Goal: Task Accomplishment & Management: Use online tool/utility

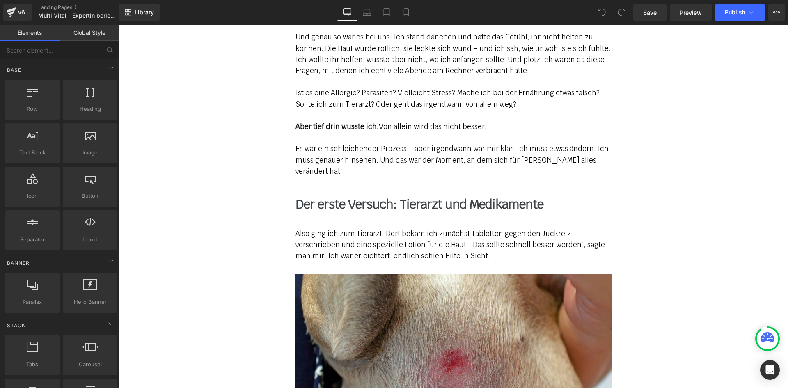
scroll to position [739, 0]
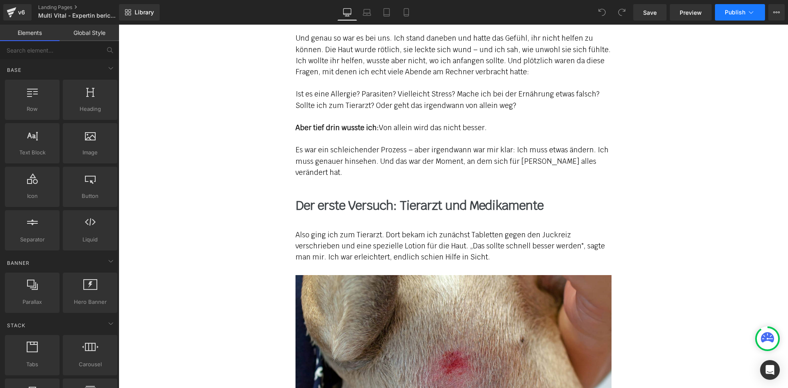
click at [725, 18] on button "Publish" at bounding box center [740, 12] width 50 height 16
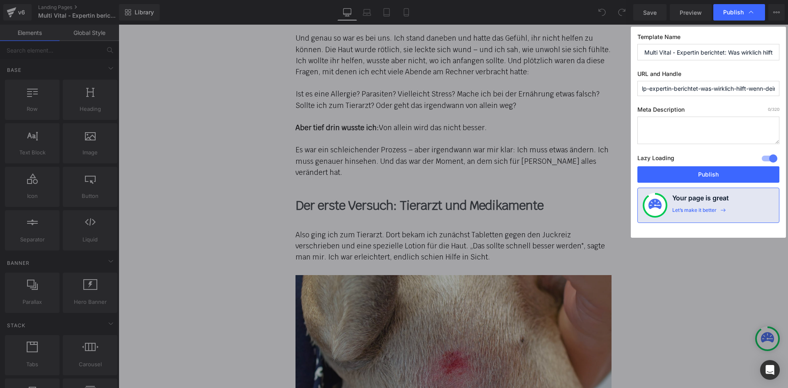
scroll to position [0, 80]
drag, startPoint x: 718, startPoint y: 89, endPoint x: 788, endPoint y: 85, distance: 69.5
click at [788, 85] on div "Publish Template Name Multi Vital - Expertin berichtet: Was wirklich hilft, wen…" at bounding box center [394, 194] width 788 height 388
click at [769, 86] on input "lp-expertin-berichtet-was-wirklich-hilft-wenn-dein-hund-unter-juckreiz-leidet" at bounding box center [708, 88] width 142 height 15
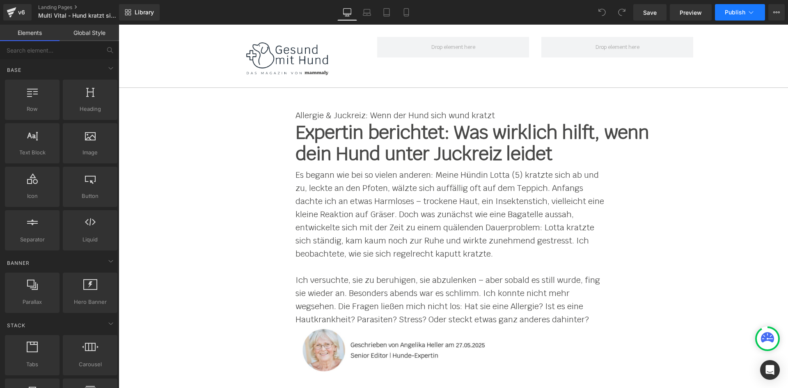
click at [738, 17] on button "Publish" at bounding box center [740, 12] width 50 height 16
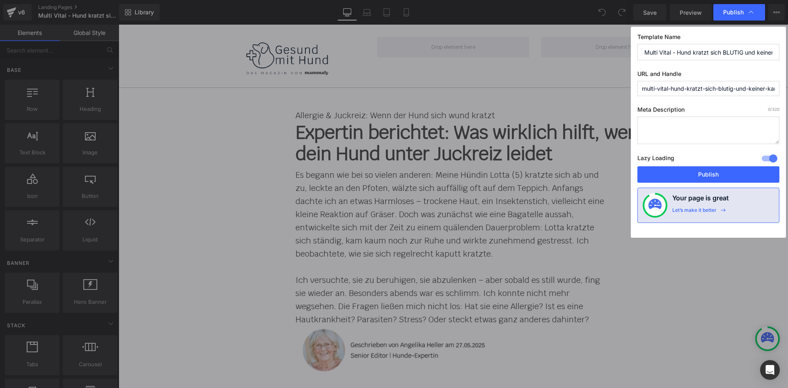
click at [702, 94] on input "multi-vital-hund-kratzt-sich-blutig-und-keiner-kann-helfen" at bounding box center [708, 88] width 142 height 15
paste input "Hund kratzt sich BLUTIG und keiner kann helfen!"
drag, startPoint x: 679, startPoint y: 85, endPoint x: 610, endPoint y: 84, distance: 69.4
click at [610, 84] on div "Publish Template Name Multi Vital - Hund kratzt sich BLUTIG und keiner kann hel…" at bounding box center [394, 194] width 788 height 388
click at [681, 87] on input "lp-hund-kratzt-sich-blutig-und-keiner-kann-helfen!" at bounding box center [708, 88] width 142 height 15
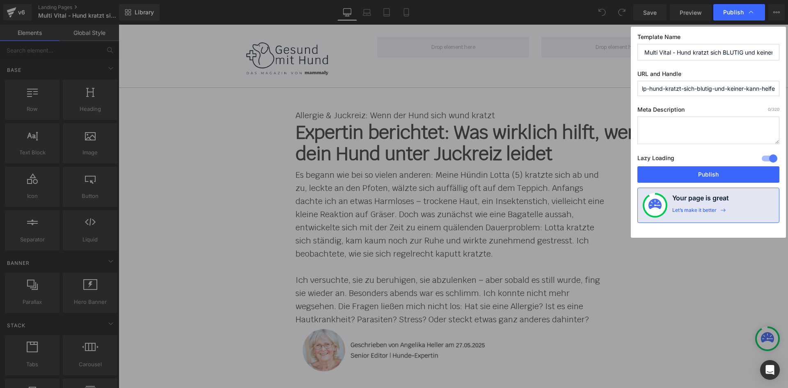
click at [701, 87] on input "lp-hund-kratzt-sich-blutig-und-keiner-kann-helfen!" at bounding box center [708, 88] width 142 height 15
type input "lp-hund-kratzt-sich-blutig-und-keiner-kann-helfen"
click at [721, 170] on button "Publish" at bounding box center [708, 174] width 142 height 16
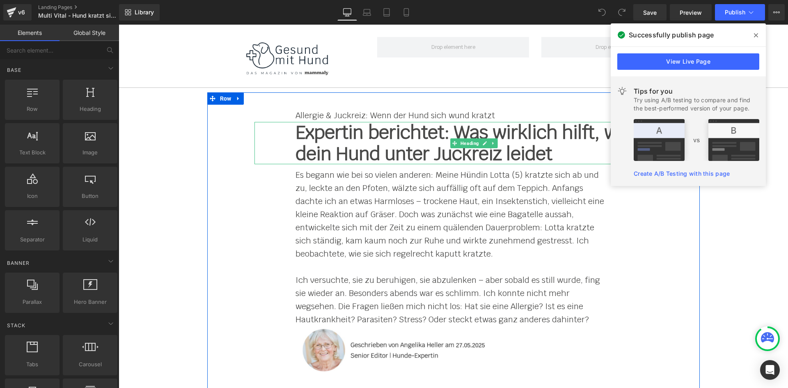
click at [382, 141] on h1 "Expertin berichtet: Was wirklich hilft, wenn dein Hund unter Juckreiz leidet" at bounding box center [474, 143] width 357 height 43
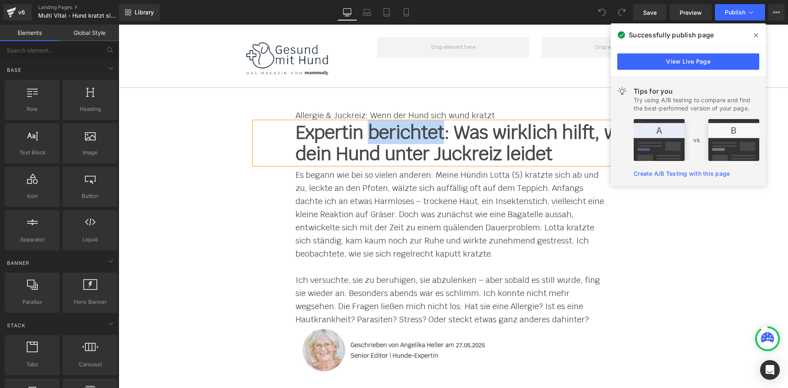
click at [382, 141] on h1 "Expertin berichtet: Was wirklich hilft, wenn dein Hund unter Juckreiz leidet" at bounding box center [474, 143] width 357 height 43
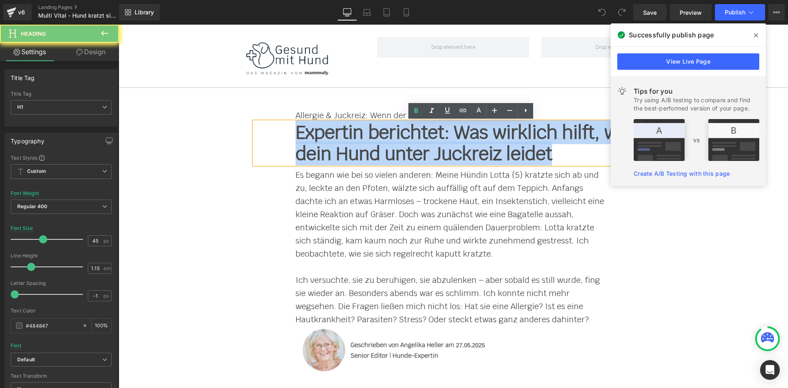
click at [382, 141] on h1 "Expertin berichtet: Was wirklich hilft, wenn dein Hund unter Juckreiz leidet" at bounding box center [474, 143] width 357 height 43
paste div
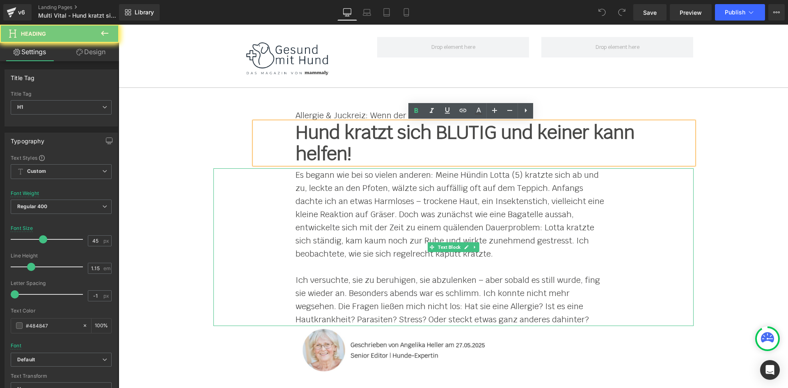
click at [378, 203] on p "Es begann wie bei so vielen anderen: Meine Hündin Lotta (5) kratzte sich ab und…" at bounding box center [454, 214] width 316 height 92
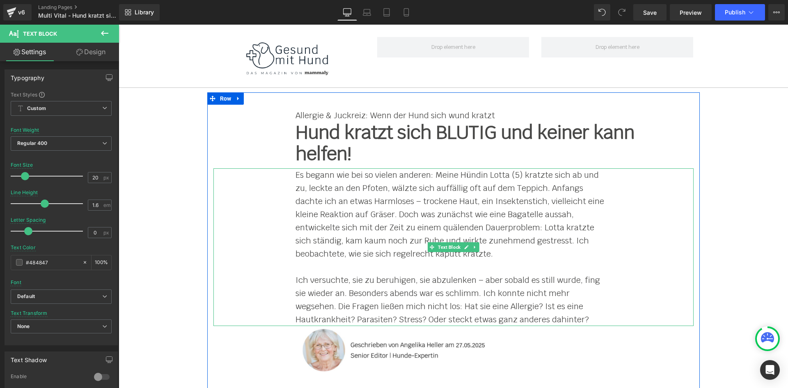
click at [289, 182] on div "Es begann wie bei so vielen anderen: Meine Hündin Lotta (5) kratzte sich ab und…" at bounding box center [453, 247] width 480 height 158
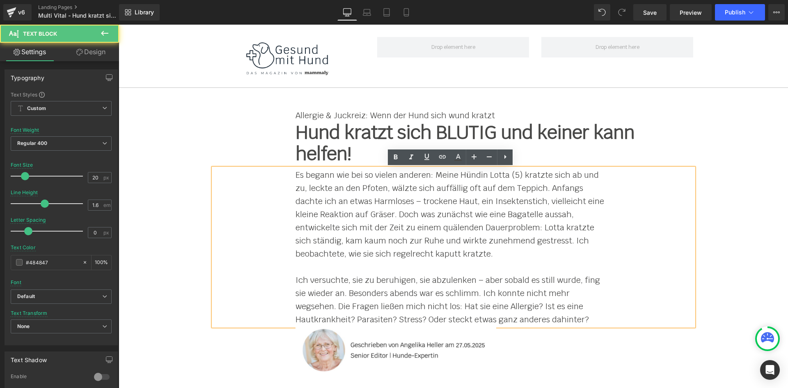
click at [290, 180] on div "Es begann wie bei so vielen anderen: Meine Hündin Lotta (5) kratzte sich ab und…" at bounding box center [453, 247] width 480 height 158
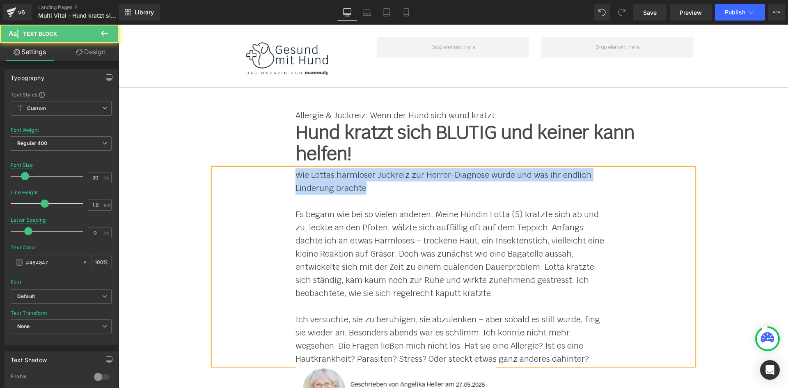
click at [296, 176] on p "Wie Lottas harmloser Juckreiz zur Horror-Diagnose wurde und was ihr endlich Lin…" at bounding box center [454, 181] width 316 height 26
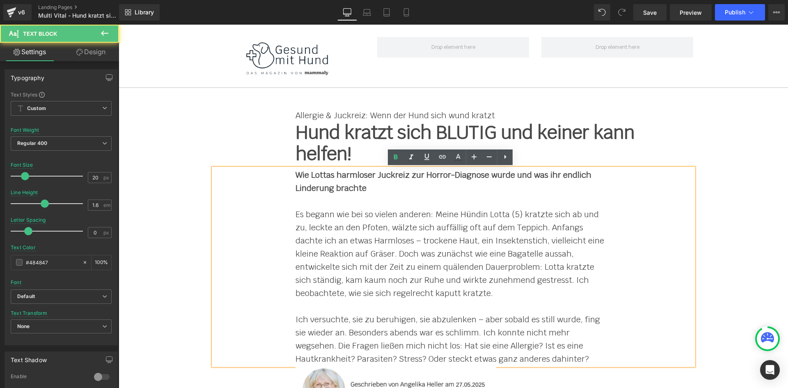
click at [329, 190] on strong "Wie Lottas harmloser Juckreiz zur Horror-Diagnose wurde und was ihr endlich Lin…" at bounding box center [444, 182] width 296 height 24
click at [363, 210] on p "Es begann wie bei so vielen anderen: Meine Hündin Lotta (5) kratzte sich ab und…" at bounding box center [454, 254] width 316 height 92
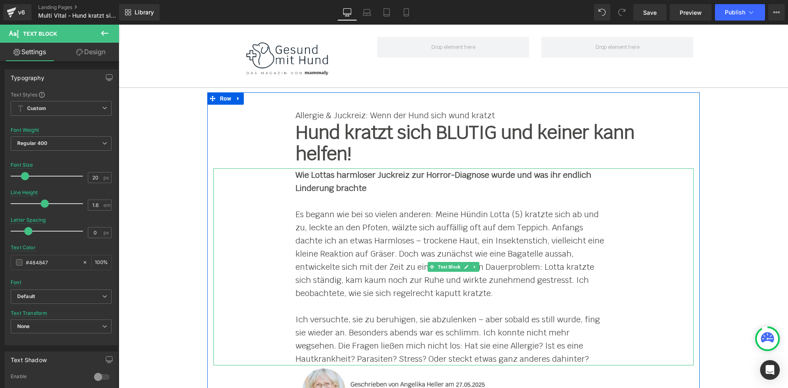
click at [511, 352] on p "Ich versuchte, sie zu beruhigen, sie abzulenken – aber sobald es still wurde, f…" at bounding box center [454, 339] width 316 height 53
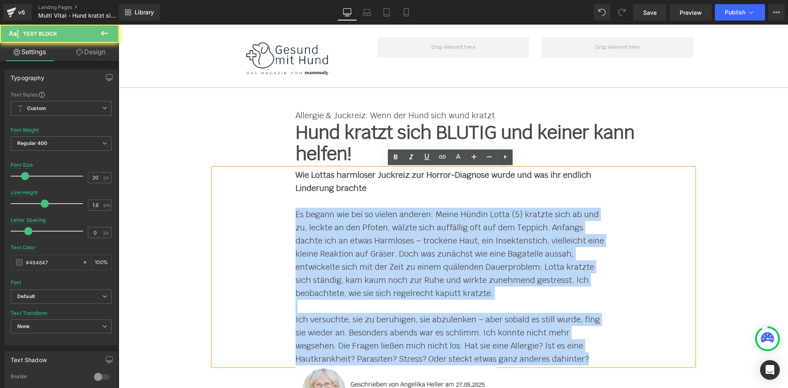
drag, startPoint x: 559, startPoint y: 352, endPoint x: 289, endPoint y: 213, distance: 303.8
click at [289, 213] on div "Wie Lottas harmloser Juckreiz zur Horror-Diagnose wurde und was ihr endlich Lin…" at bounding box center [453, 266] width 480 height 197
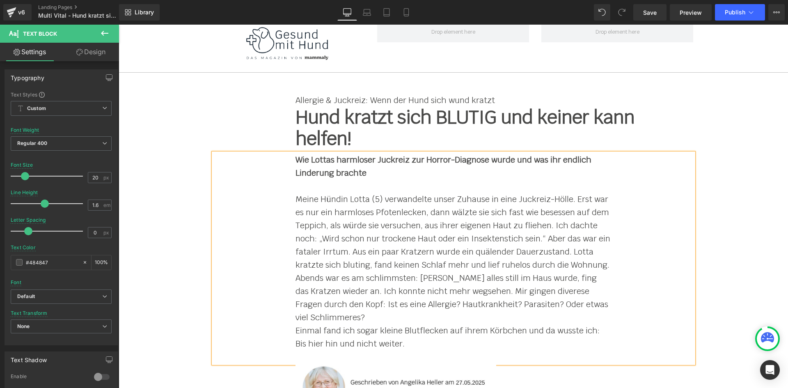
scroll to position [82, 0]
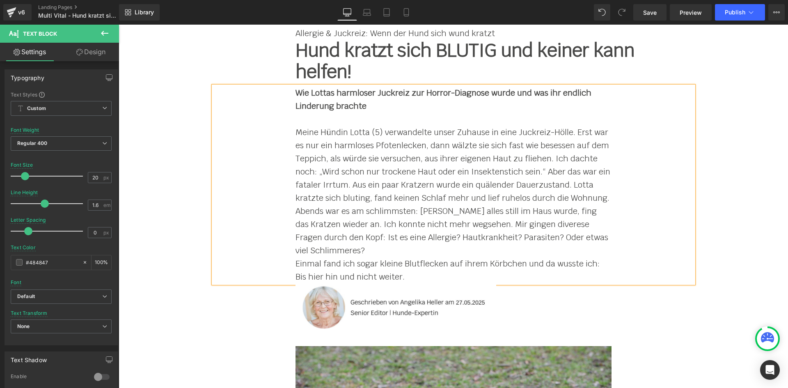
click at [291, 227] on div "Wie Lottas harmloser Juckreiz zur Horror-Diagnose wurde und was ihr endlich Lin…" at bounding box center [453, 184] width 480 height 197
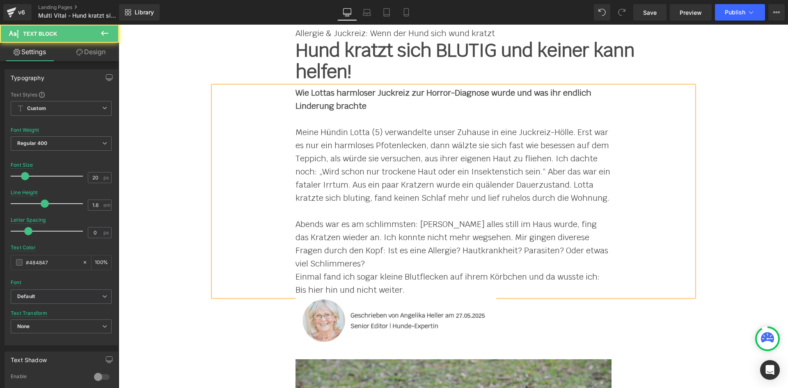
click at [291, 291] on div "Wie Lottas harmloser Juckreiz zur Horror-Diagnose wurde und was ihr endlich Lin…" at bounding box center [453, 191] width 480 height 210
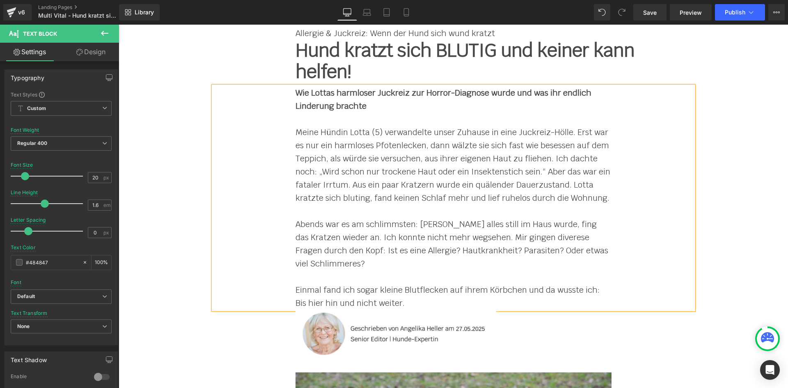
click at [365, 187] on p "Meine Hündin Lotta (5) verwandelte unser Zuhause in eine Juckreiz-Hölle. Erst w…" at bounding box center [454, 165] width 316 height 79
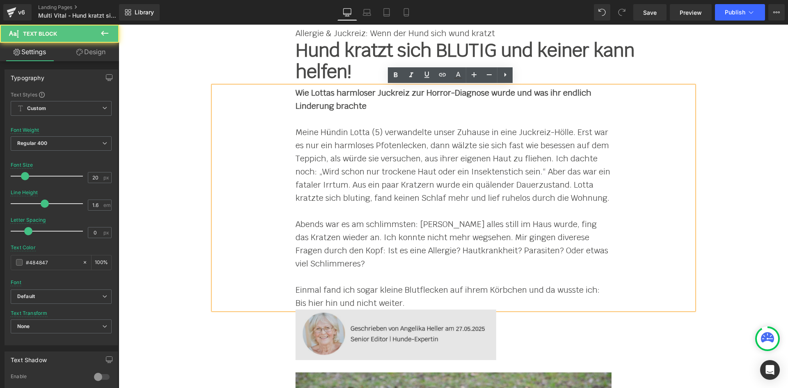
click at [584, 352] on img at bounding box center [454, 334] width 316 height 50
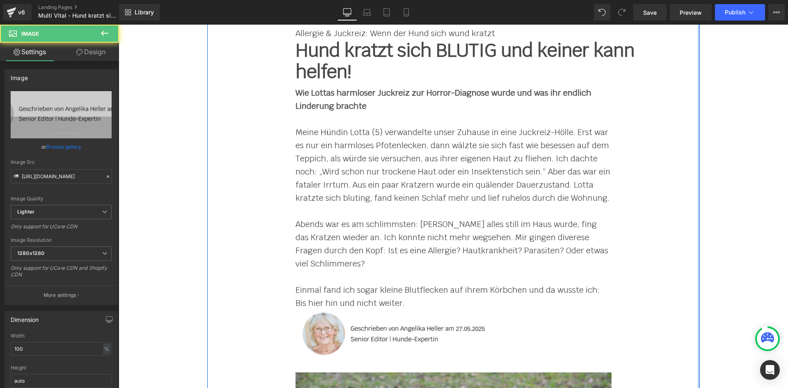
click at [698, 329] on div at bounding box center [699, 296] width 2 height 573
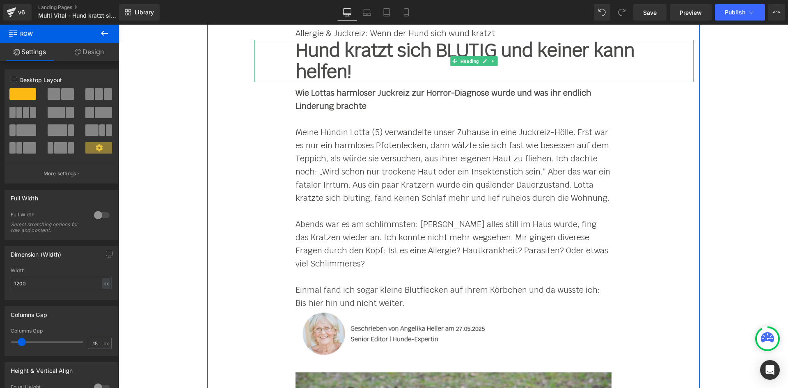
click at [446, 57] on h1 "Hund kratzt sich BLUTIG und keiner kann helfen!" at bounding box center [474, 61] width 357 height 43
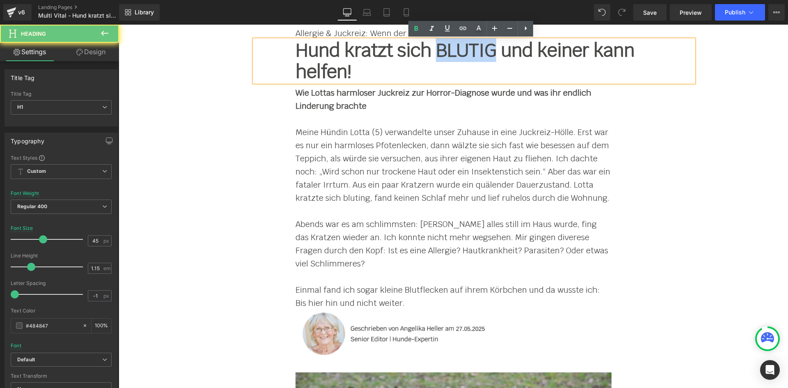
drag, startPoint x: 435, startPoint y: 53, endPoint x: 444, endPoint y: 42, distance: 14.4
click at [488, 53] on h1 "Hund kratzt sich BLUTIG und keiner kann helfen!" at bounding box center [474, 61] width 357 height 43
copy h1 "BLUTIG"
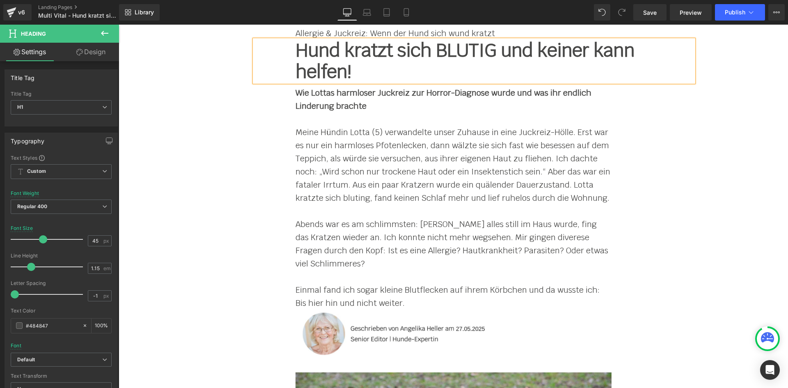
click at [353, 67] on h1 "Hund kratzt sich BLUTIG und keiner kann helfen!" at bounding box center [474, 61] width 357 height 43
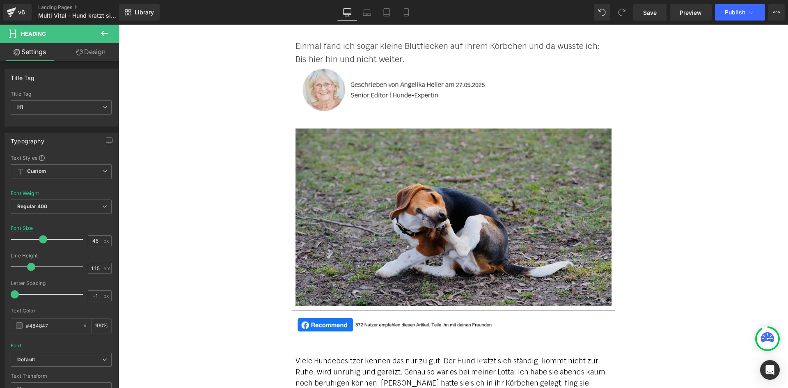
scroll to position [328, 0]
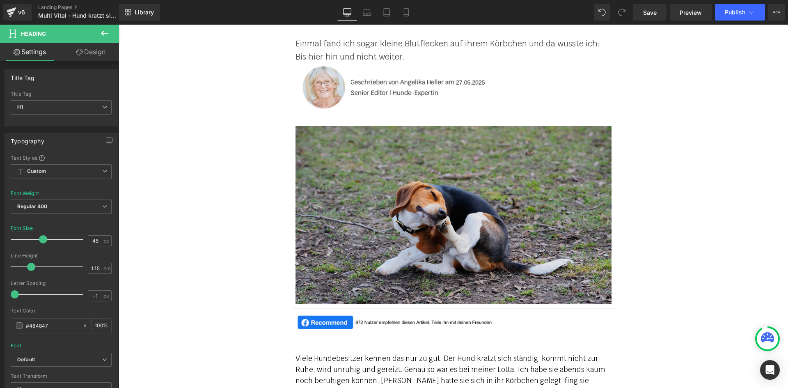
click at [403, 225] on img at bounding box center [454, 215] width 316 height 178
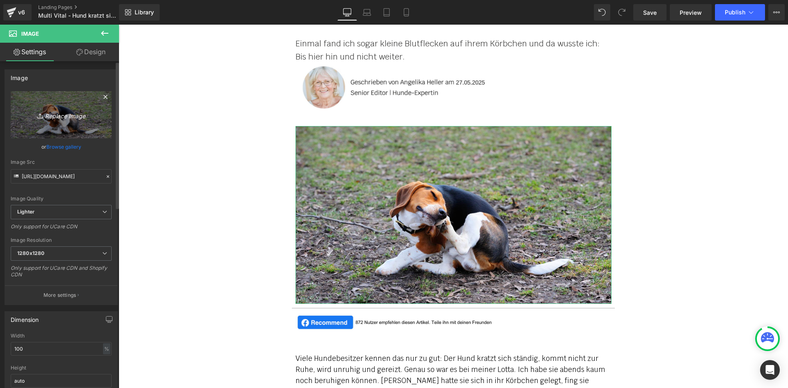
click at [76, 125] on link "Replace Image" at bounding box center [61, 114] width 101 height 47
type input "C:\fakepath\mv-1.jpg"
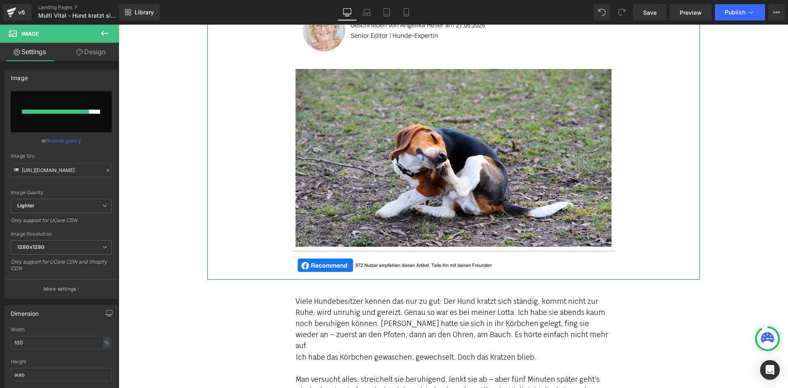
scroll to position [410, 0]
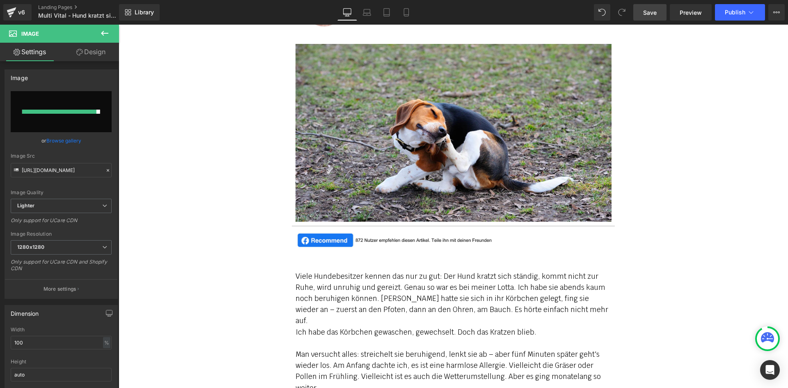
click at [656, 12] on span "Save" at bounding box center [650, 12] width 14 height 9
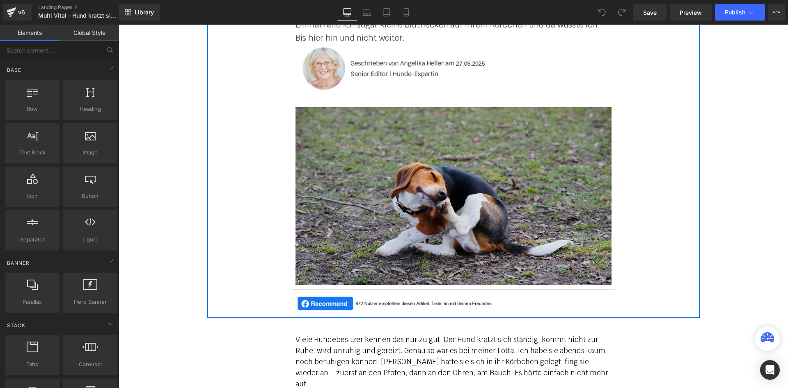
scroll to position [369, 0]
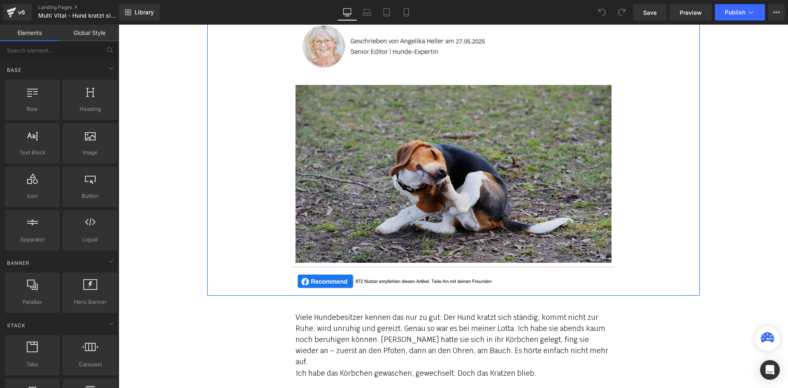
click at [377, 199] on img at bounding box center [454, 174] width 316 height 178
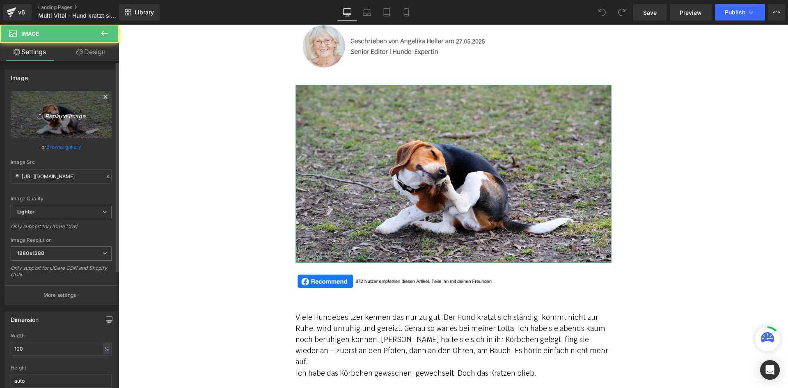
click at [77, 119] on icon "Replace Image" at bounding box center [61, 115] width 66 height 10
type input "C:\fakepath\mv-1.jpg"
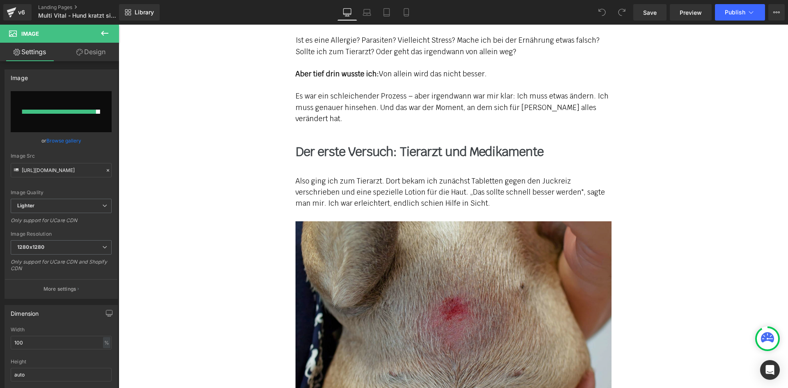
scroll to position [985, 0]
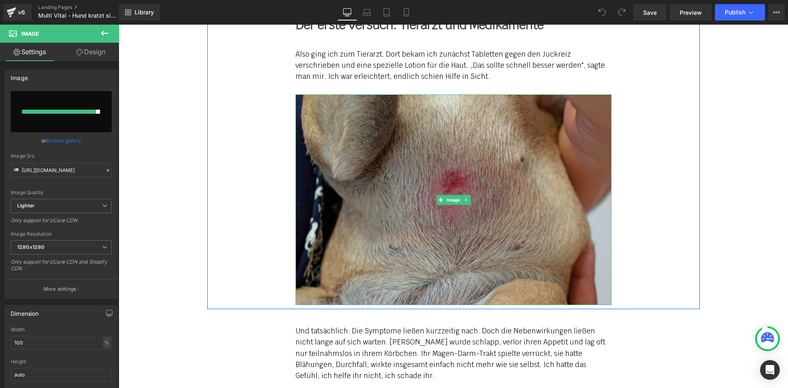
click at [370, 151] on img at bounding box center [454, 199] width 316 height 211
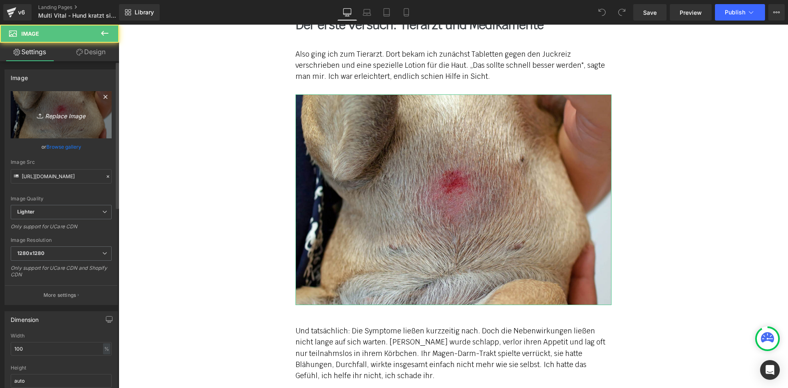
click at [80, 104] on link "Replace Image" at bounding box center [61, 114] width 101 height 47
type input "C:\fakepath\mv-2.jpg"
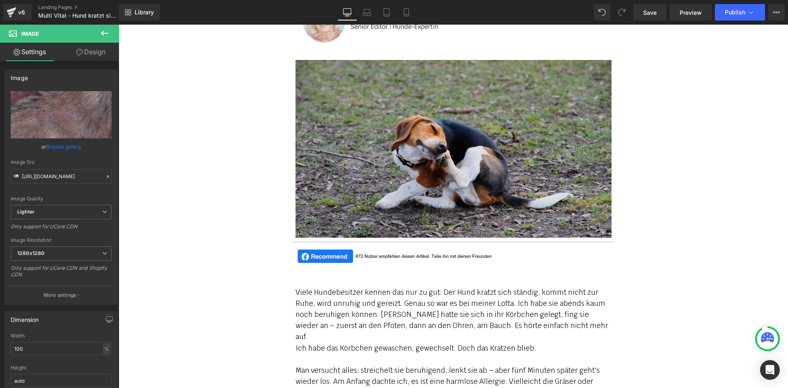
scroll to position [369, 0]
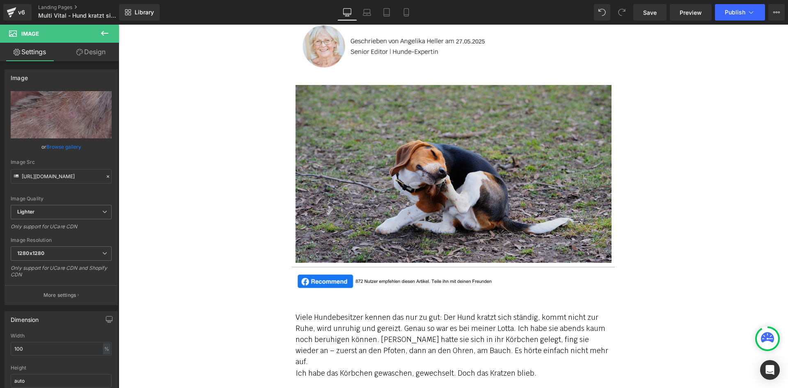
click at [383, 189] on img at bounding box center [454, 174] width 316 height 178
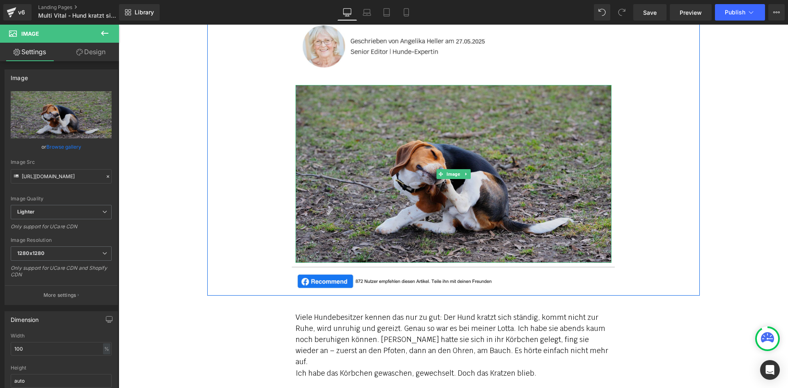
click at [406, 173] on img at bounding box center [454, 174] width 316 height 178
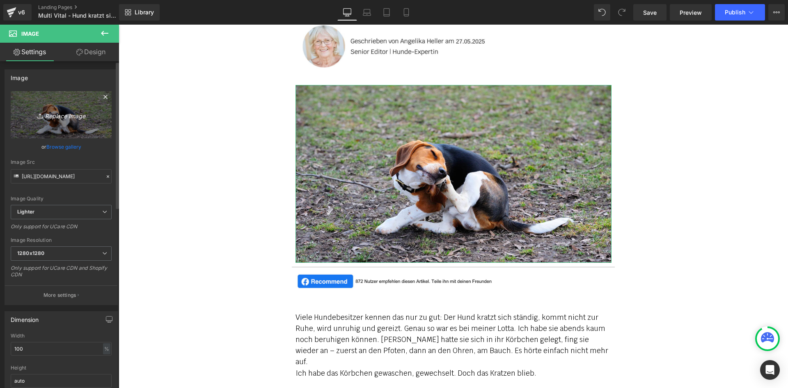
click at [47, 113] on icon "Replace Image" at bounding box center [61, 115] width 66 height 10
type input "C:\fakepath\mv-1.jpg"
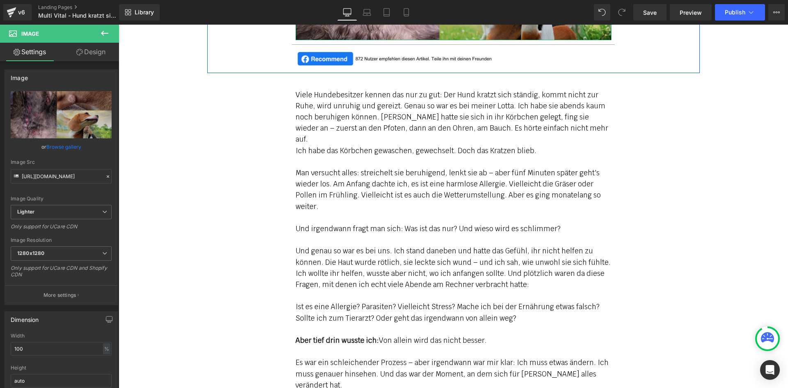
scroll to position [616, 0]
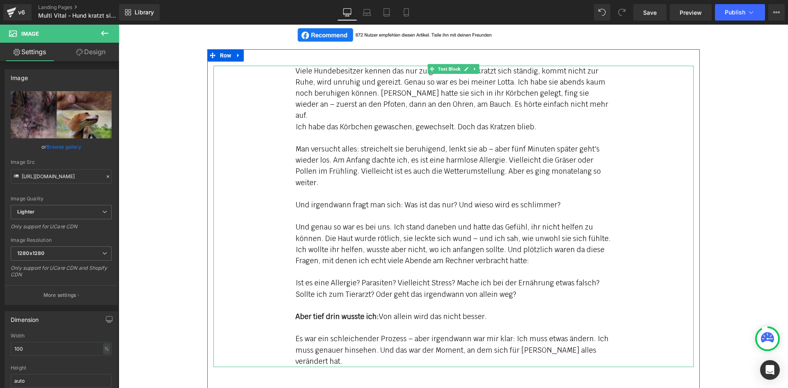
click at [317, 156] on p "Man versucht alles: streichelt sie beruhigend, lenkt sie ab – aber fünf Minuten…" at bounding box center [454, 166] width 316 height 45
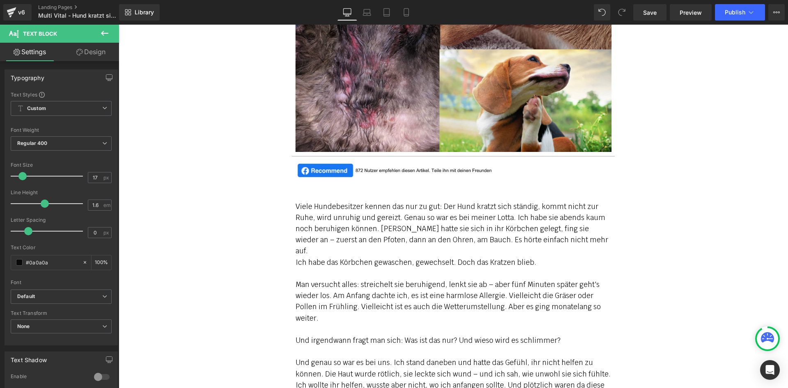
scroll to position [493, 0]
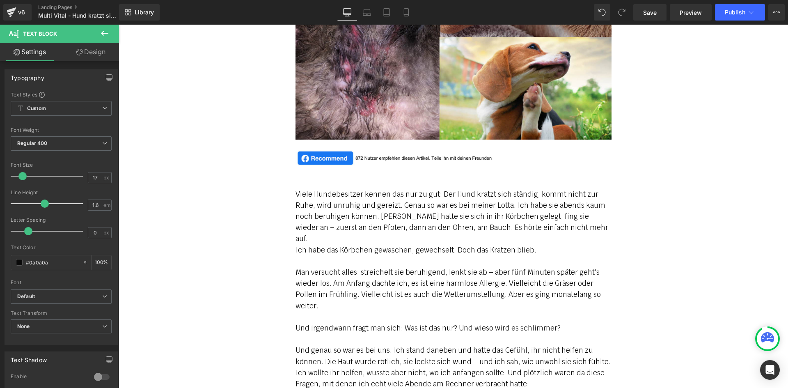
click at [303, 204] on p "Viele Hundebesitzer kennen das nur zu gut: Der Hund kratzt sich ständig, kommt …" at bounding box center [454, 217] width 316 height 56
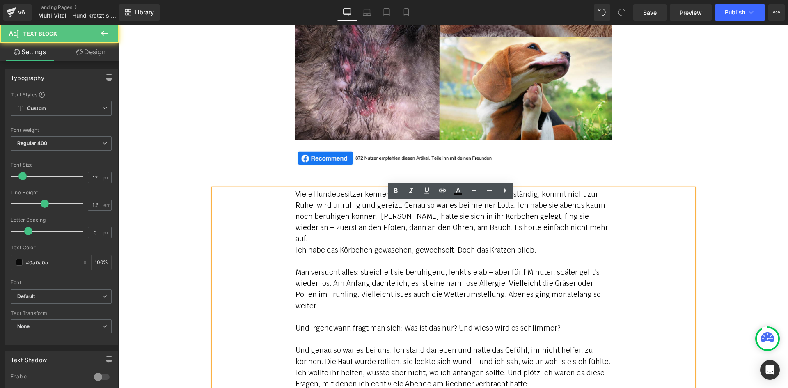
click at [296, 206] on p "Viele Hundebesitzer kennen das nur zu gut: Der Hund kratzt sich ständig, kommt …" at bounding box center [454, 217] width 316 height 56
click at [296, 205] on p "Viele Hundebesitzer kennen das nur zu gut: Der Hund kratzt sich ständig, kommt …" at bounding box center [454, 217] width 316 height 56
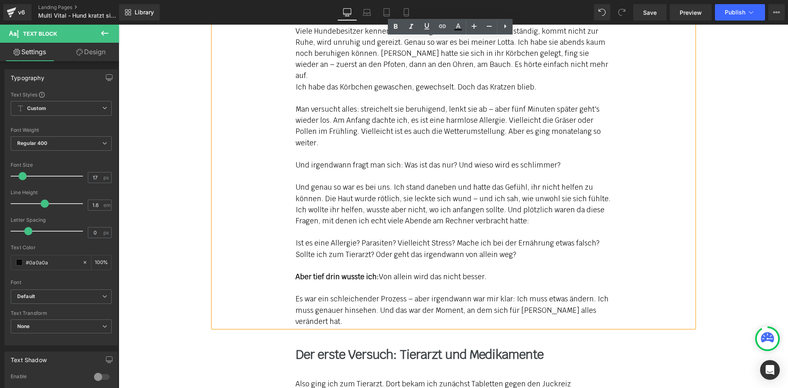
scroll to position [657, 0]
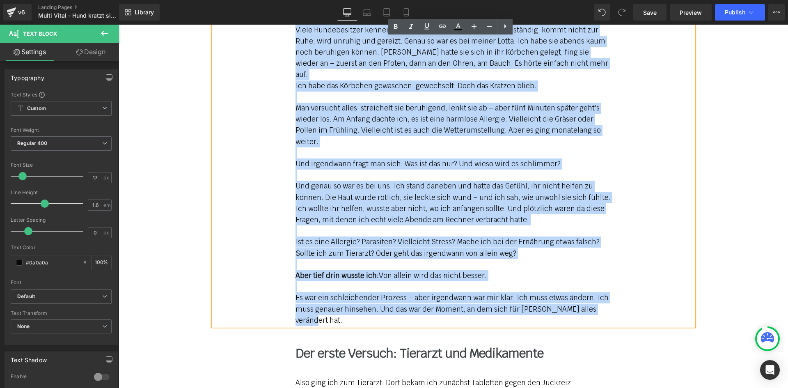
click at [597, 302] on p "Es war ein schleichender Prozess – aber irgendwann war mir klar: Ich muss etwas…" at bounding box center [454, 309] width 316 height 34
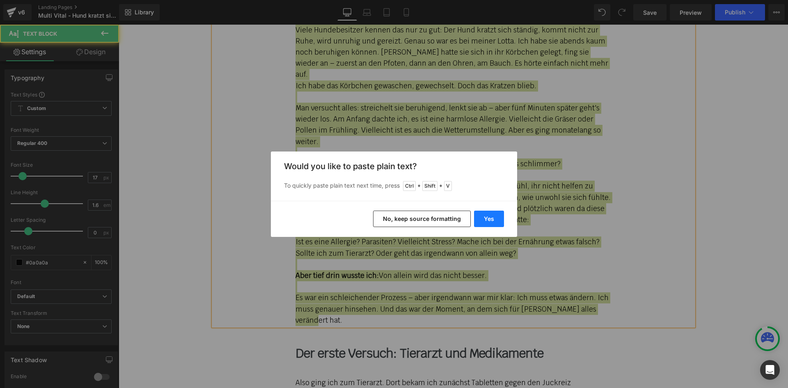
click at [495, 220] on button "Yes" at bounding box center [489, 219] width 30 height 16
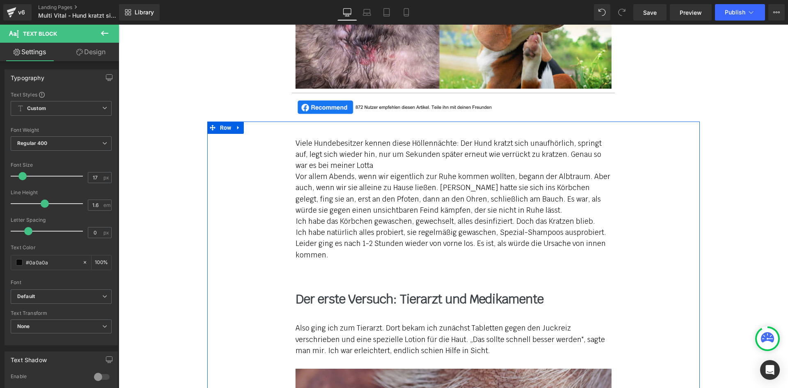
scroll to position [534, 0]
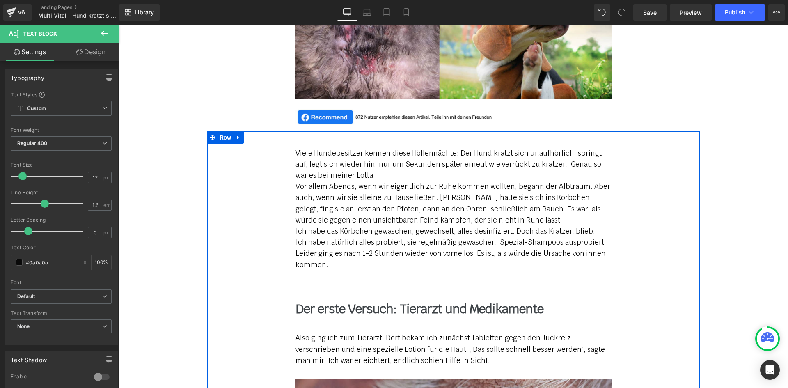
click at [374, 197] on p "Vor allem Abends, wenn wir eigentlich zur Ruhe kommen wollten, begann der Albtr…" at bounding box center [454, 203] width 316 height 45
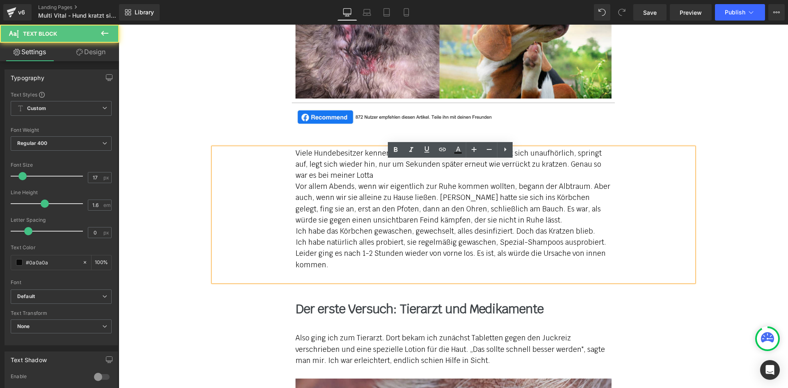
click at [371, 181] on p "Viele Hundebesitzer kennen diese Höllennächte: Der Hund kratzt sich unaufhörlic…" at bounding box center [454, 165] width 316 height 34
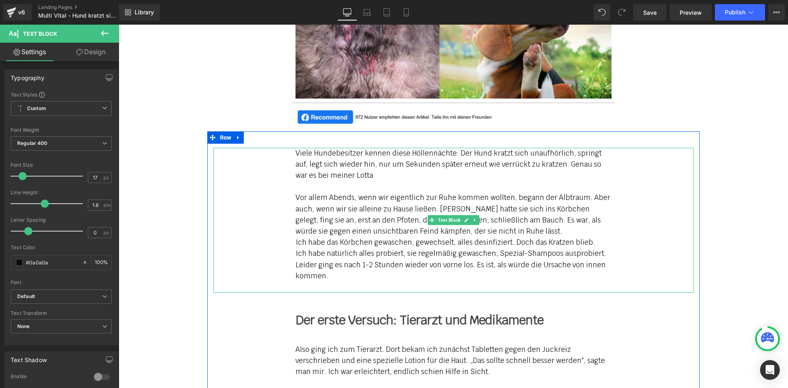
click at [296, 248] on p "Ich habe das Körbchen gewaschen, gewechselt, alles desinfiziert. Doch das Kratz…" at bounding box center [454, 242] width 316 height 11
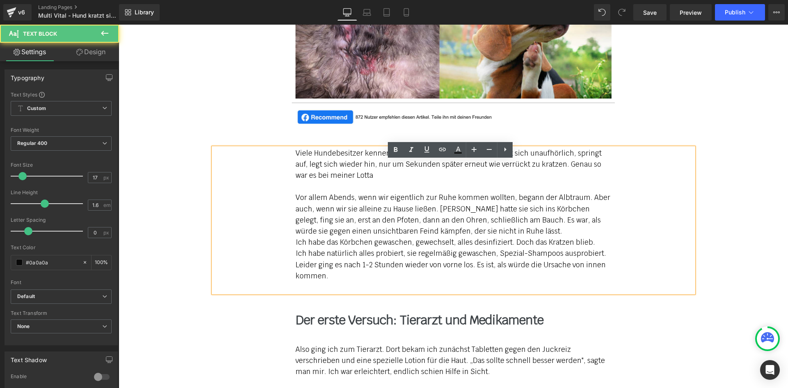
click at [292, 255] on div "Viele Hundebesitzer kennen diese Höllennächte: Der Hund kratzt sich unaufhörlic…" at bounding box center [453, 220] width 480 height 145
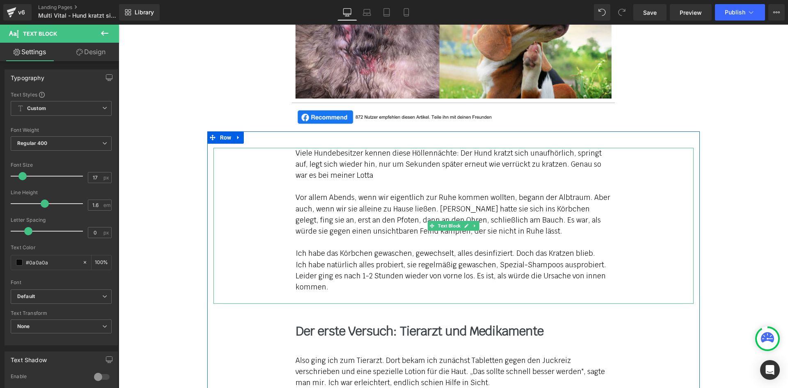
click at [289, 280] on div "Viele Hundebesitzer kennen diese Höllennächte: Der Hund kratzt sich unaufhörlic…" at bounding box center [453, 226] width 480 height 156
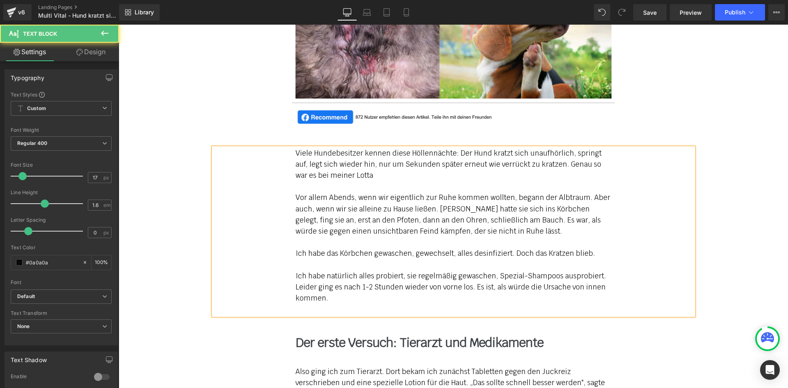
click at [339, 304] on p "Ich habe natürlich alles probiert, sie regelmäßig gewaschen, Spezial-Shampoos a…" at bounding box center [454, 287] width 316 height 34
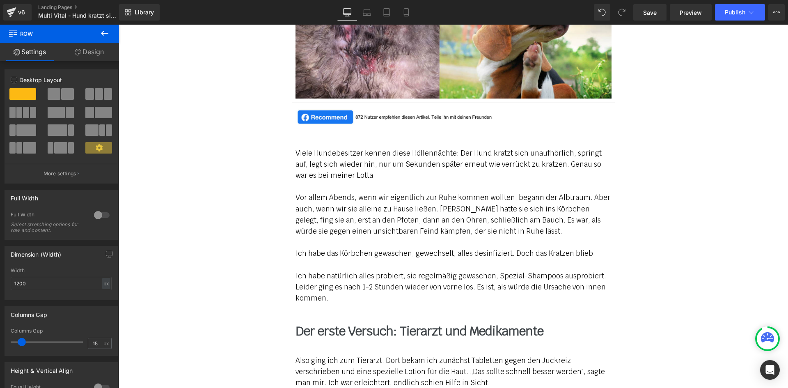
click at [291, 153] on div "Viele Hundebesitzer kennen diese Höllennächte: Der Hund kratzt sich unaufhörlic…" at bounding box center [453, 354] width 493 height 447
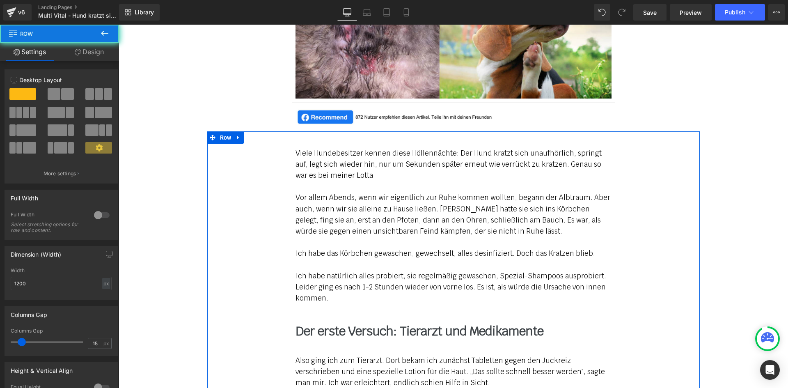
click at [301, 157] on div "Viele Hundebesitzer kennen diese Höllennächte: Der Hund kratzt sich unaufhörlic…" at bounding box center [453, 354] width 493 height 447
click at [296, 169] on p "Viele Hundebesitzer kennen diese Höllennächte: Der Hund kratzt sich unaufhörlic…" at bounding box center [454, 165] width 316 height 34
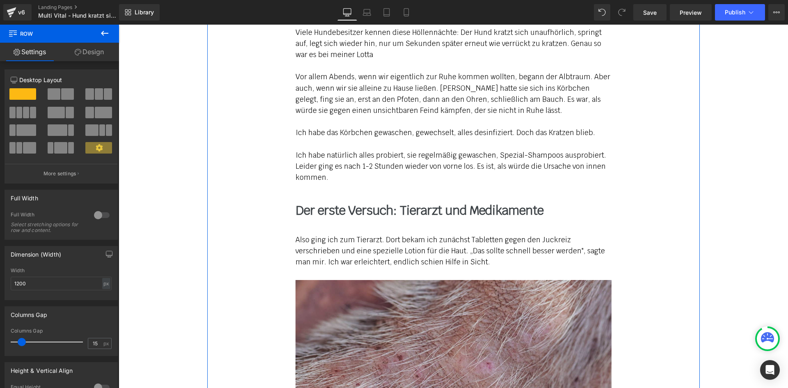
scroll to position [616, 0]
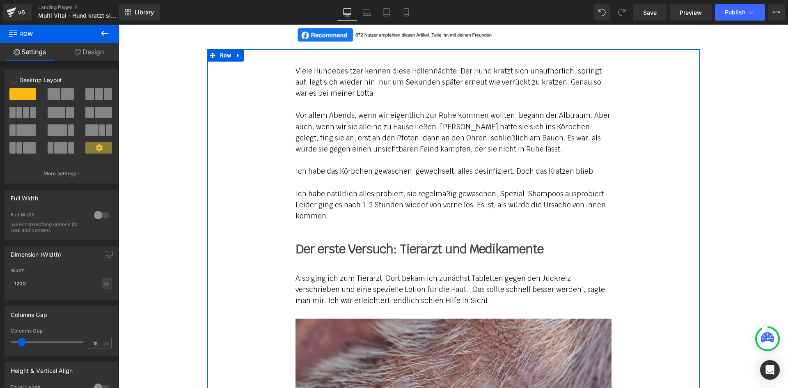
click at [438, 257] on div "Der erste Versuch: Tierarzt und Medikamente Text Block" at bounding box center [454, 249] width 316 height 14
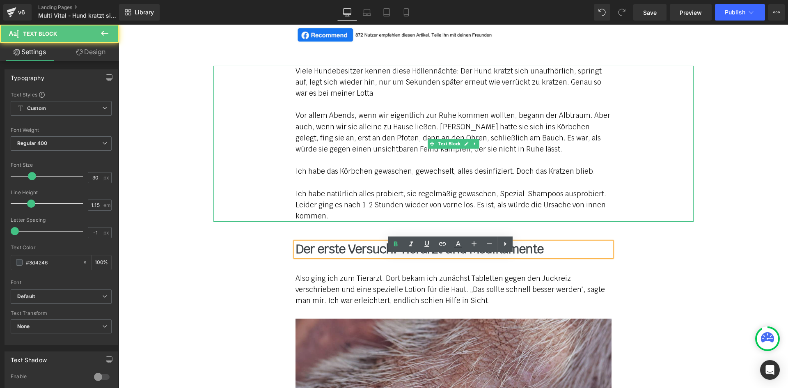
click at [529, 210] on p "Ich habe natürlich alles probiert, sie regelmäßig gewaschen, Spezial-Shampoos a…" at bounding box center [454, 205] width 316 height 34
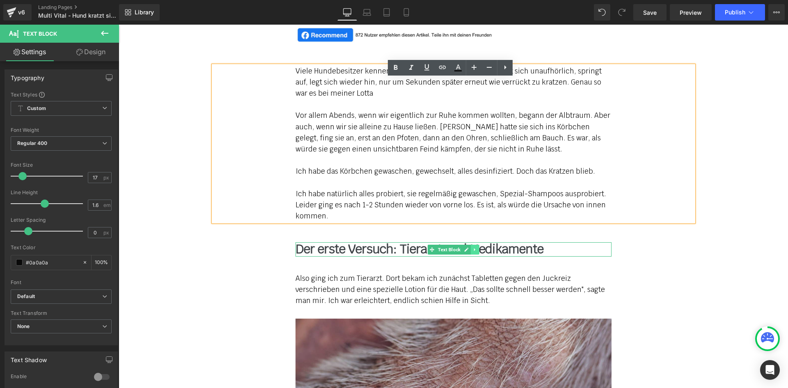
click at [472, 252] on icon at bounding box center [474, 249] width 5 height 5
click at [477, 252] on icon at bounding box center [479, 249] width 5 height 5
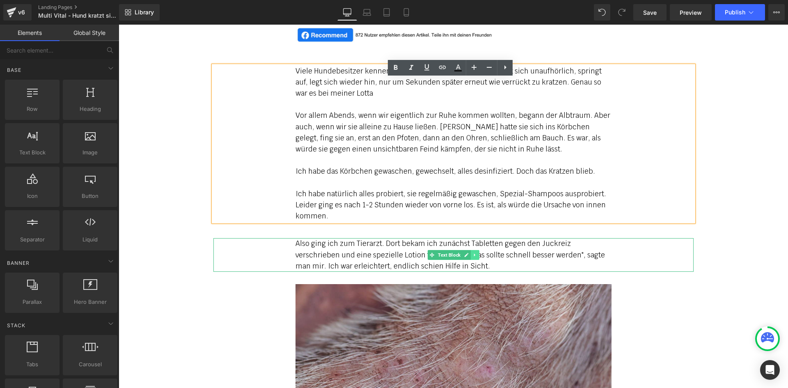
click at [471, 260] on link at bounding box center [475, 255] width 9 height 10
click at [477, 260] on link at bounding box center [479, 255] width 9 height 10
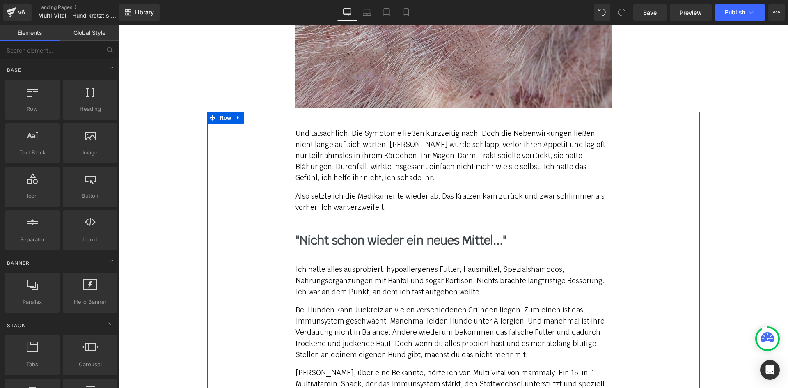
scroll to position [944, 0]
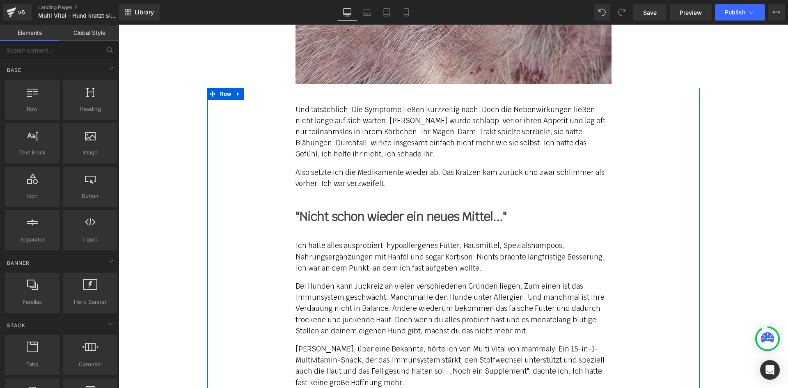
click at [349, 149] on p "Und tatsächlich: Die Symptome ließen kurzzeitig nach. Doch die Nebenwirkungen l…" at bounding box center [454, 132] width 316 height 56
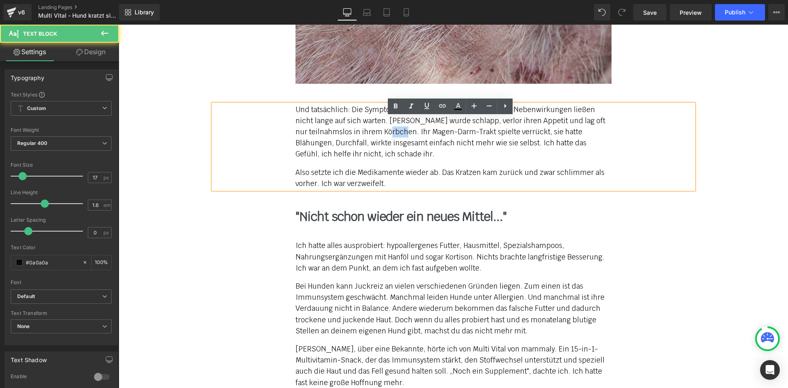
click at [349, 149] on p "Und tatsächlich: Die Symptome ließen kurzzeitig nach. Doch die Nebenwirkungen l…" at bounding box center [454, 132] width 316 height 56
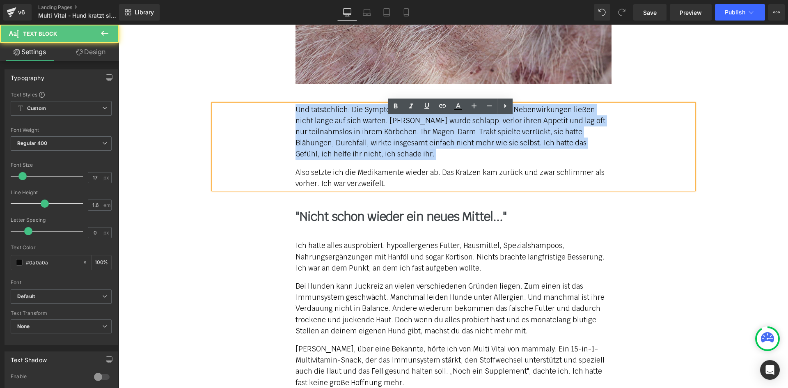
click at [349, 149] on p "Und tatsächlich: Die Symptome ließen kurzzeitig nach. Doch die Nebenwirkungen l…" at bounding box center [454, 132] width 316 height 56
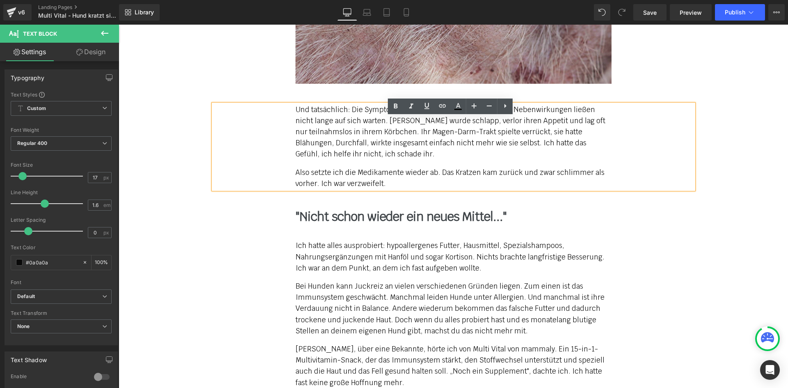
click at [378, 189] on p "Also setzte ich die Medikamente wieder ab. Das Kratzen kam zurück und zwar schl…" at bounding box center [454, 178] width 316 height 22
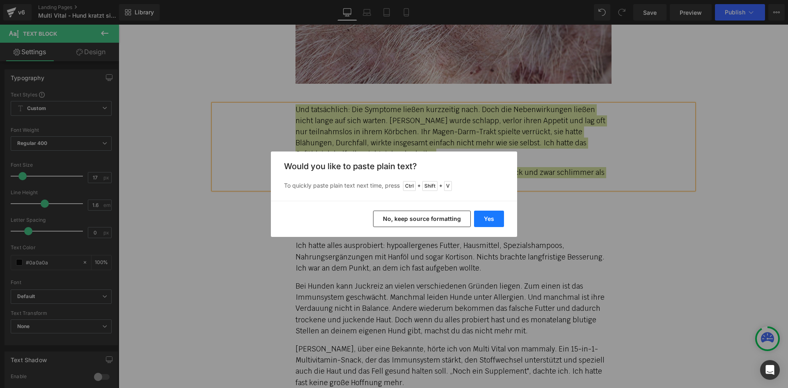
click at [481, 220] on button "Yes" at bounding box center [489, 219] width 30 height 16
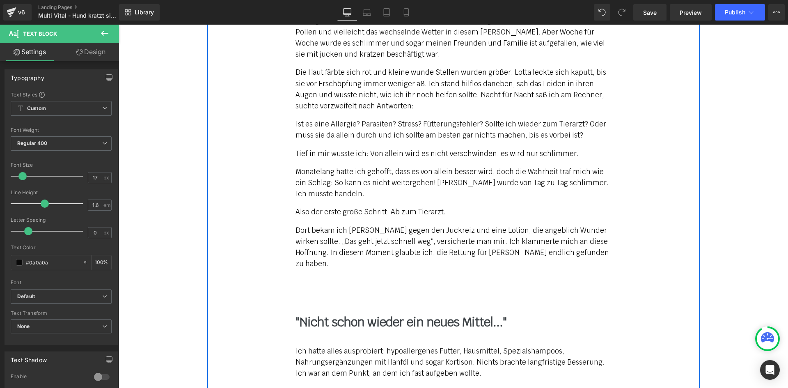
scroll to position [1026, 0]
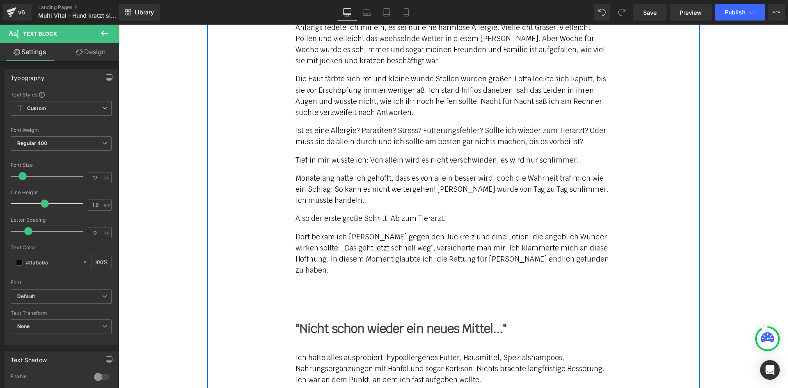
click at [533, 267] on p "Dort bekam ich [PERSON_NAME] gegen den Juckreiz und eine Lotion, die angeblich …" at bounding box center [454, 253] width 316 height 45
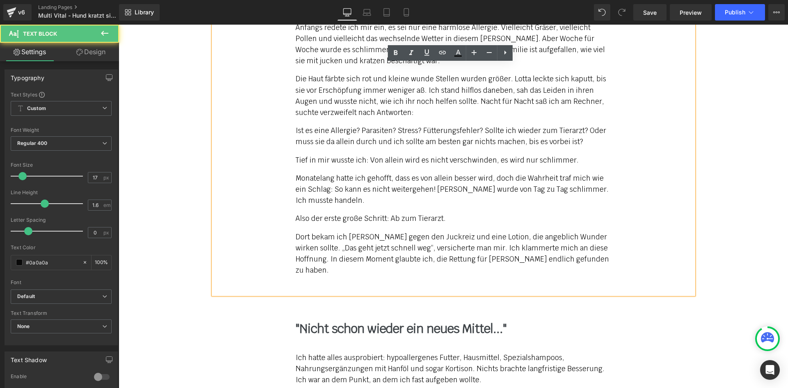
click at [553, 269] on p "Dort bekam ich [PERSON_NAME] gegen den Juckreiz und eine Lotion, die angeblich …" at bounding box center [454, 253] width 316 height 45
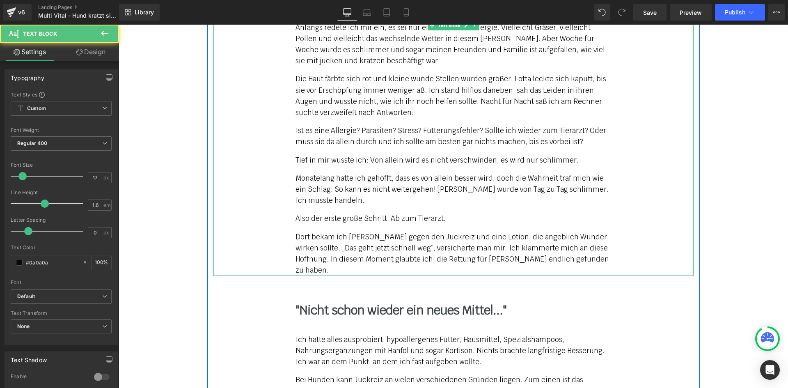
click at [429, 206] on p "Monatelang hatte ich gehofft, dass es von allein besser wird, doch die Wahrheit…" at bounding box center [454, 190] width 316 height 34
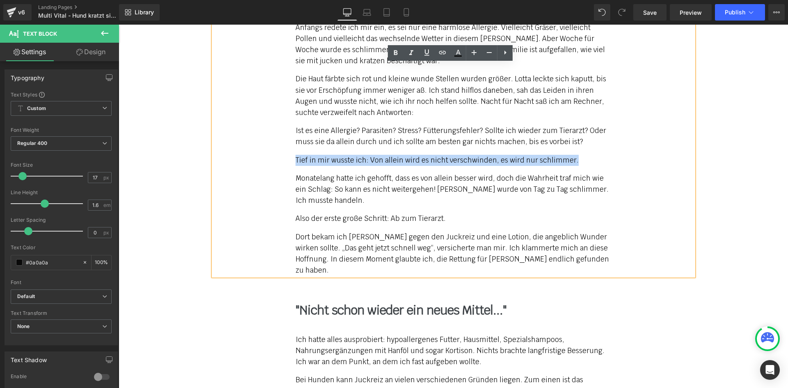
drag, startPoint x: 579, startPoint y: 174, endPoint x: 280, endPoint y: 172, distance: 298.8
click at [280, 172] on div "Anfangs redete ich mir ein, es sei nur eine harmlose Allergie. Vielleicht Gräse…" at bounding box center [453, 149] width 480 height 254
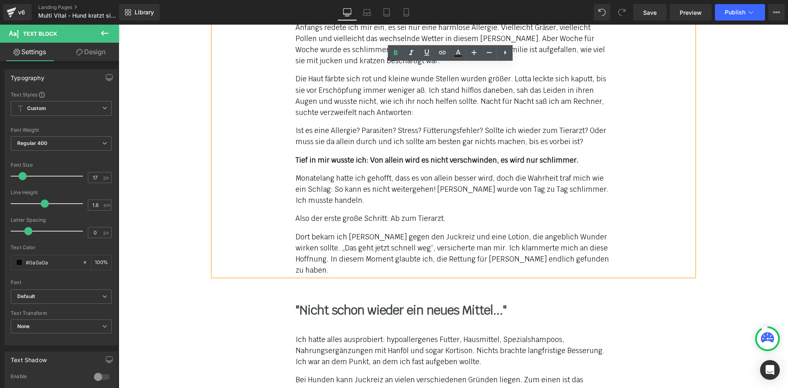
click at [339, 190] on p "Monatelang hatte ich gehofft, dass es von allein besser wird, doch die Wahrheit…" at bounding box center [454, 190] width 316 height 34
click at [298, 147] on p "Ist es eine Allergie? Parasiten? Stress? Fütterungsfehler? Sollte ich wieder zu…" at bounding box center [454, 136] width 316 height 22
click at [304, 162] on div "Anfangs redete ich mir ein, es sei nur eine harmlose Allergie. Vielleicht Gräse…" at bounding box center [454, 149] width 316 height 254
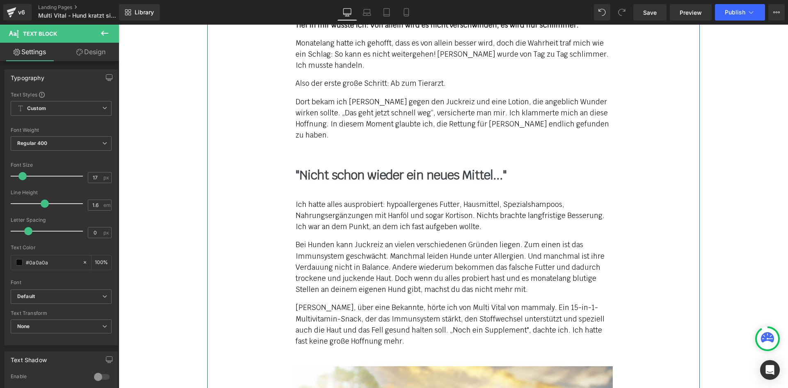
scroll to position [1067, 0]
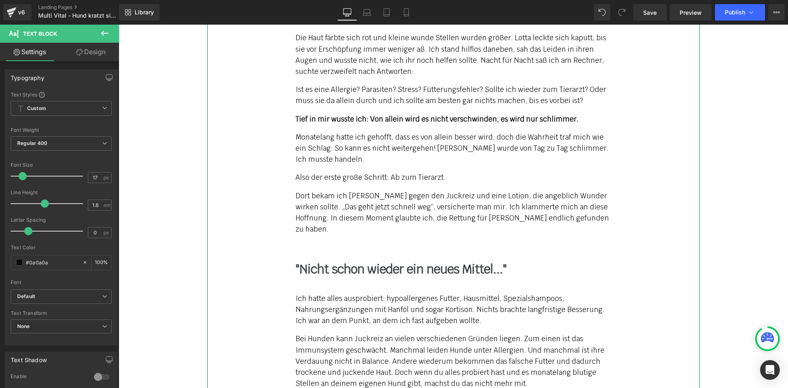
click at [326, 183] on p "Also der erste große Schritt: Ab zum Tierarzt." at bounding box center [454, 177] width 316 height 11
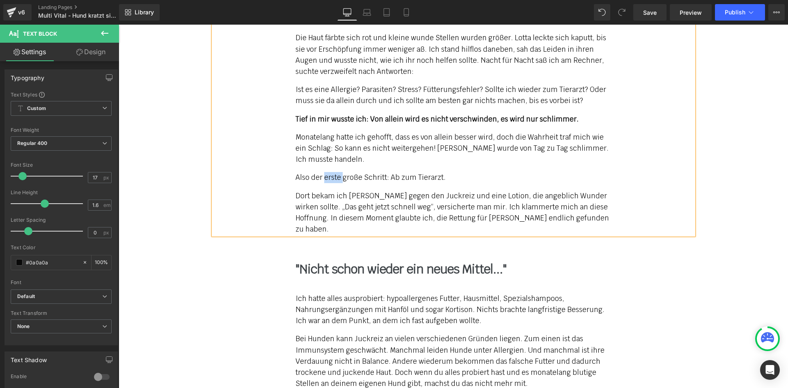
click at [326, 183] on p "Also der erste große Schritt: Ab zum Tierarzt." at bounding box center [454, 177] width 316 height 11
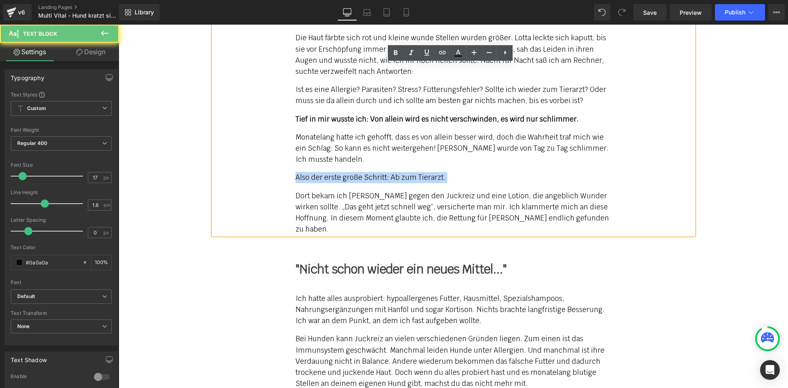
click at [326, 183] on p "Also der erste große Schritt: Ab zum Tierarzt." at bounding box center [454, 177] width 316 height 11
copy p "Also der erste große Schritt: Ab zum Tierarzt."
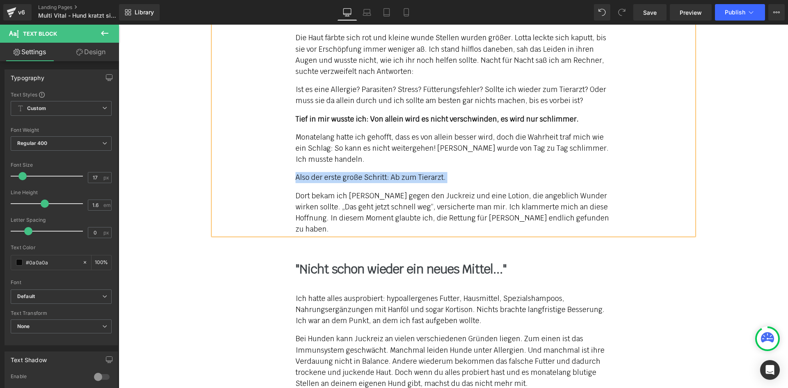
click at [367, 263] on b ""Nicht schon wieder ein neues Mittel..."" at bounding box center [401, 269] width 211 height 16
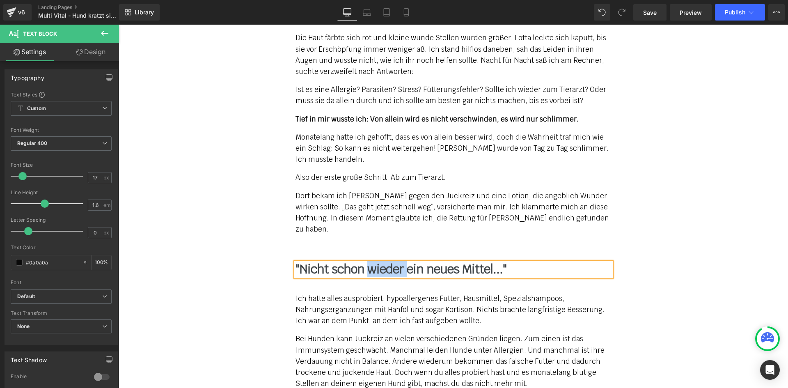
click at [367, 263] on b ""Nicht schon wieder ein neues Mittel..."" at bounding box center [401, 269] width 211 height 16
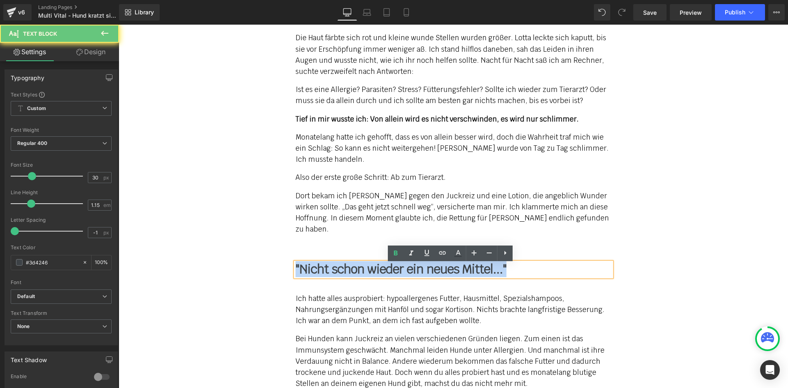
click at [367, 263] on b ""Nicht schon wieder ein neues Mittel..."" at bounding box center [401, 269] width 211 height 16
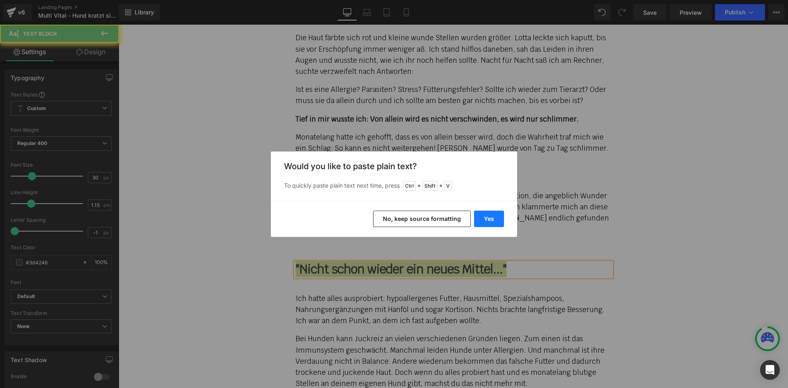
click at [489, 219] on button "Yes" at bounding box center [489, 219] width 30 height 16
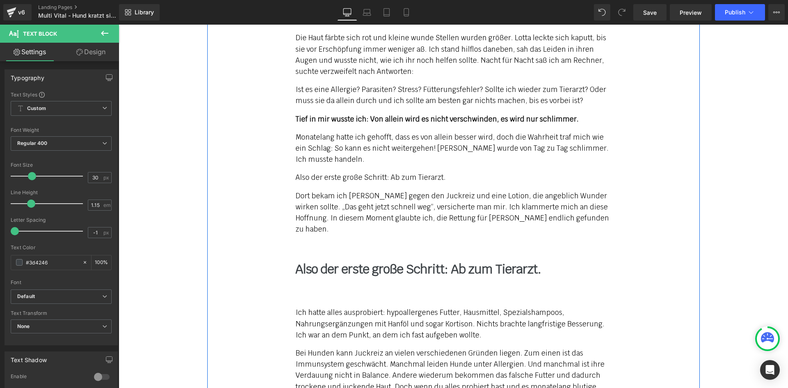
click at [378, 277] on b "Also der erste große Schritt: Ab zum Tierarzt." at bounding box center [418, 269] width 245 height 16
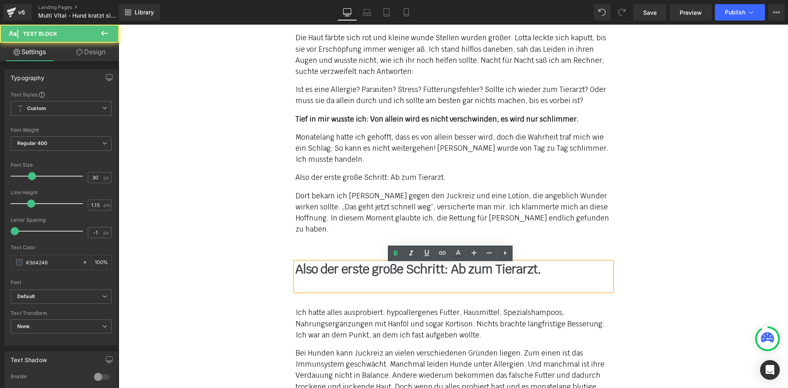
click at [547, 271] on p "Also der erste große Schritt: Ab zum Tierarzt." at bounding box center [454, 269] width 316 height 14
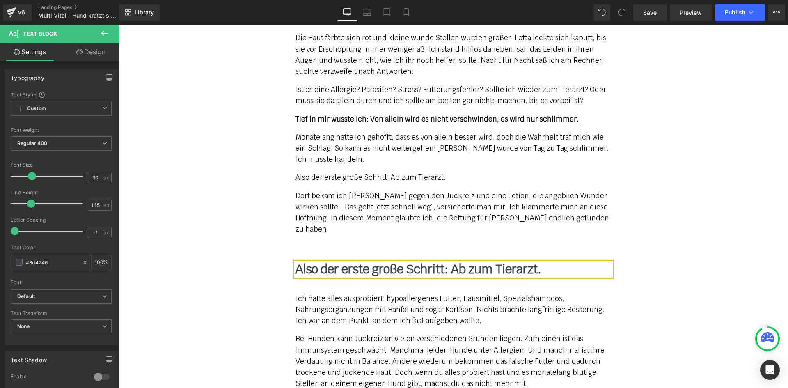
click at [379, 183] on p "Also der erste große Schritt: Ab zum Tierarzt." at bounding box center [454, 177] width 316 height 11
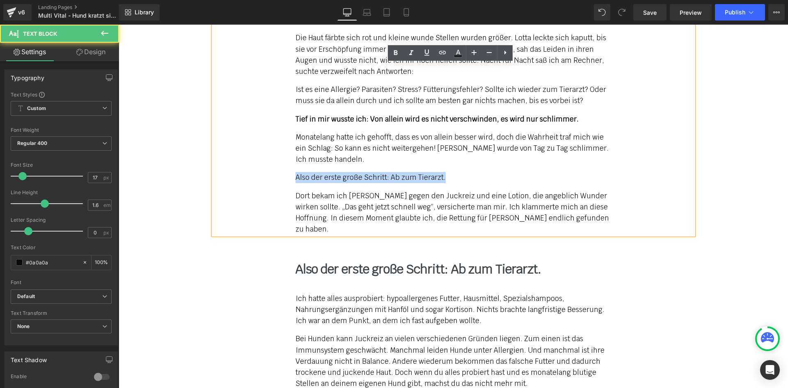
drag, startPoint x: 457, startPoint y: 188, endPoint x: 291, endPoint y: 186, distance: 166.2
click at [291, 186] on div "Anfangs redete ich mir ein, es sei nur eine harmlose Allergie. Vielleicht Gräse…" at bounding box center [453, 108] width 480 height 254
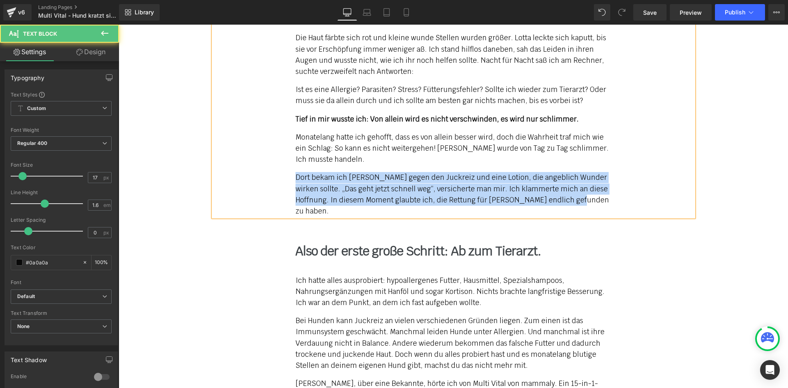
drag, startPoint x: 549, startPoint y: 215, endPoint x: 294, endPoint y: 188, distance: 256.4
click at [296, 188] on p "Dort bekam ich [PERSON_NAME] gegen den Juckreiz und eine Lotion, die angeblich …" at bounding box center [454, 194] width 316 height 45
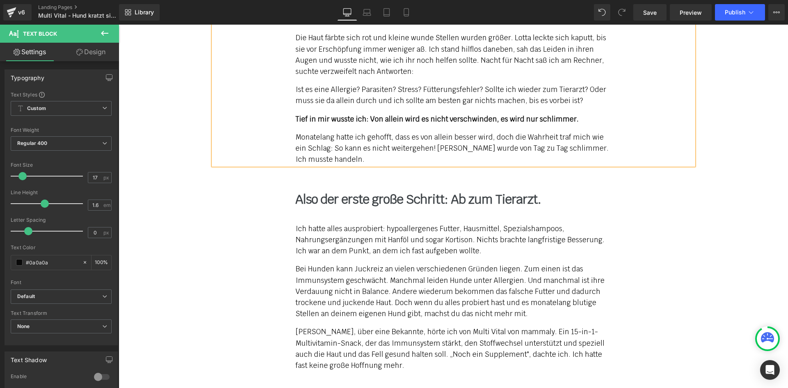
click at [336, 248] on p "Ich hatte alles ausprobiert: hypoallergenes Futter, Hausmittel, Spezialshampoos…" at bounding box center [454, 240] width 316 height 34
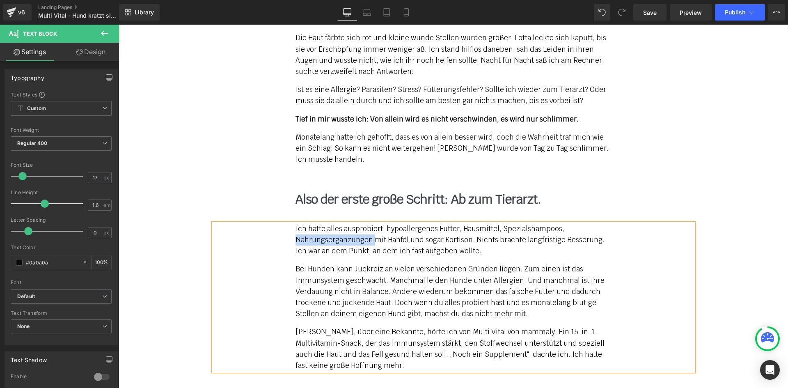
click at [335, 248] on p "Ich hatte alles ausprobiert: hypoallergenes Futter, Hausmittel, Spezialshampoos…" at bounding box center [454, 240] width 316 height 34
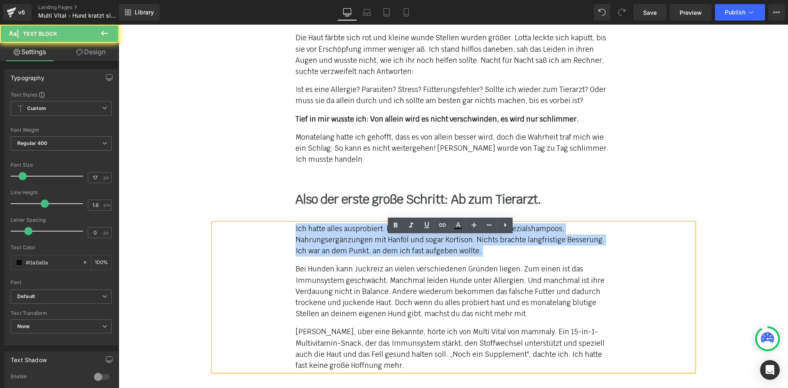
click at [335, 248] on p "Ich hatte alles ausprobiert: hypoallergenes Futter, Hausmittel, Spezialshampoos…" at bounding box center [454, 240] width 316 height 34
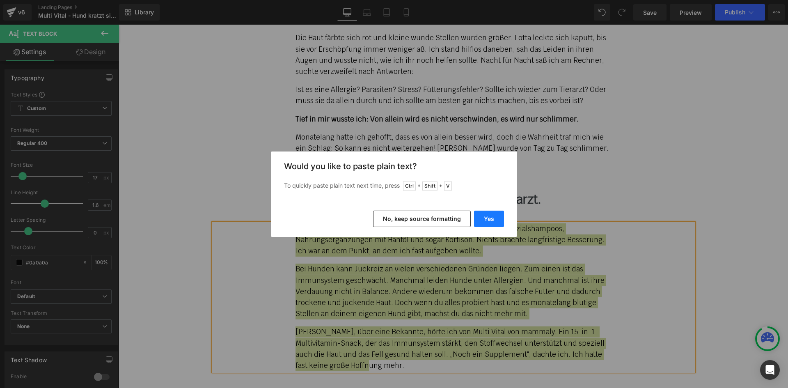
click at [492, 217] on button "Yes" at bounding box center [489, 219] width 30 height 16
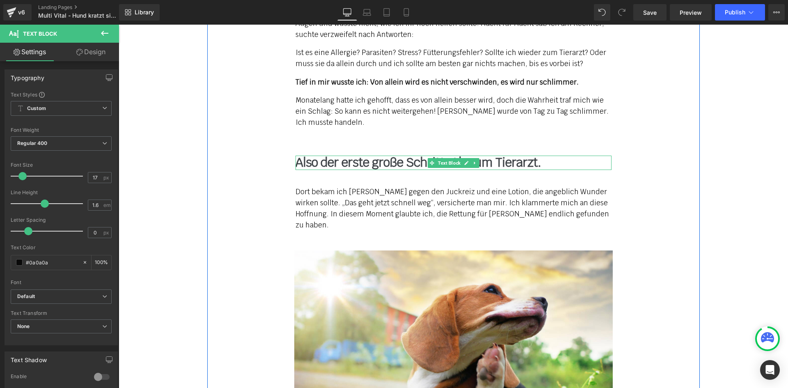
scroll to position [1108, 0]
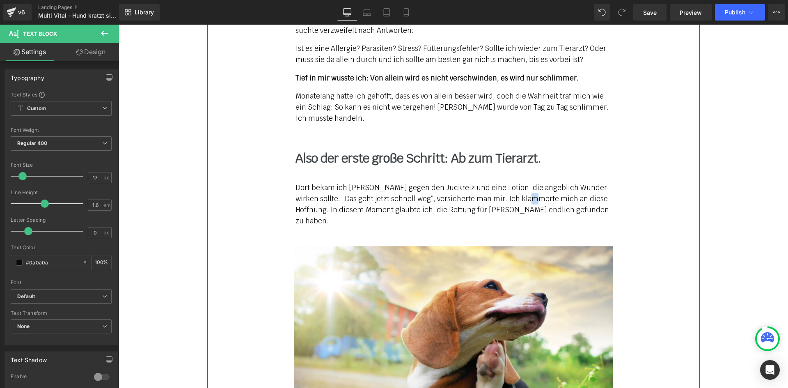
click at [511, 217] on p "Dort bekam ich [PERSON_NAME] gegen den Juckreiz und eine Lotion, die angeblich …" at bounding box center [454, 204] width 316 height 45
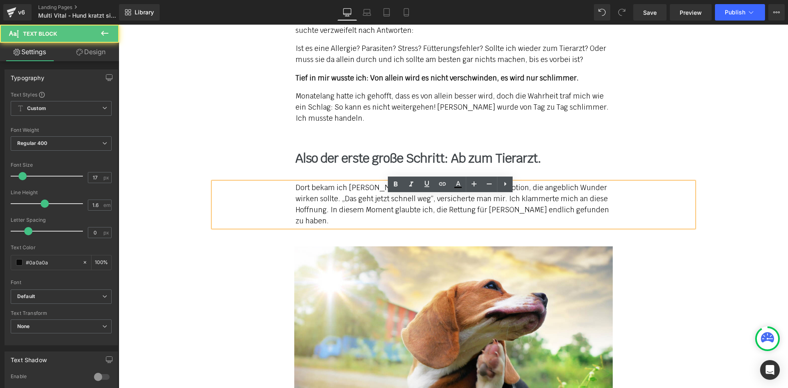
click at [573, 218] on p "Dort bekam ich [PERSON_NAME] gegen den Juckreiz und eine Lotion, die angeblich …" at bounding box center [454, 204] width 316 height 45
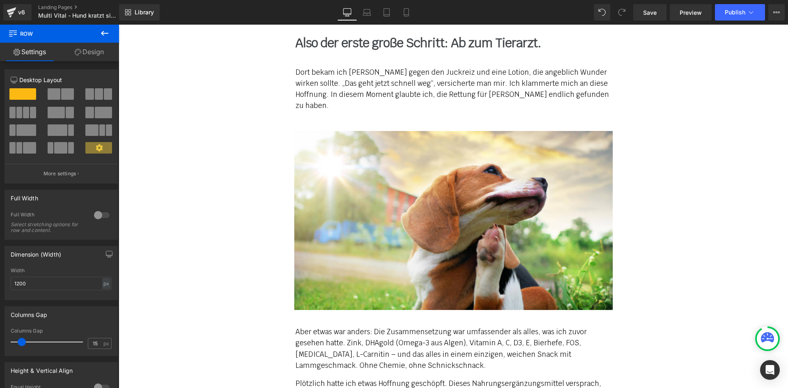
scroll to position [1231, 0]
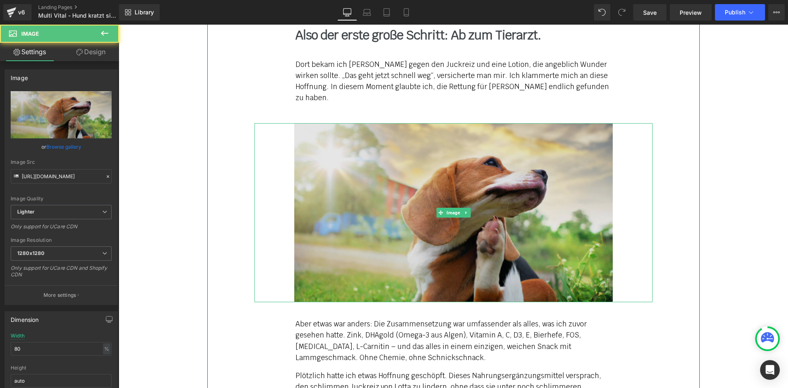
click at [388, 189] on img at bounding box center [453, 212] width 319 height 179
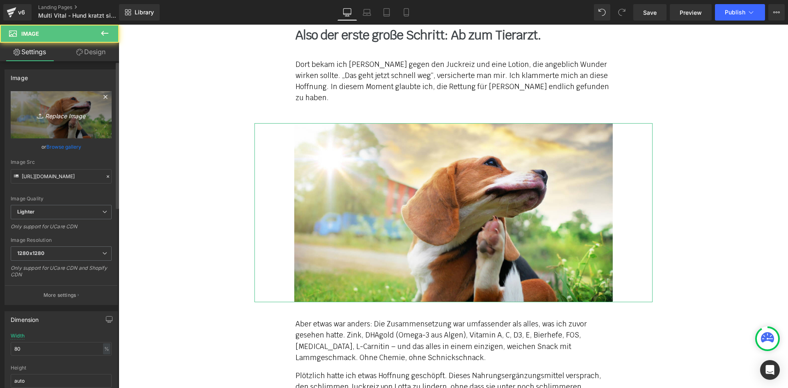
click at [36, 107] on link "Replace Image" at bounding box center [61, 114] width 101 height 47
type input "C:\fakepath\mv-3.jpg"
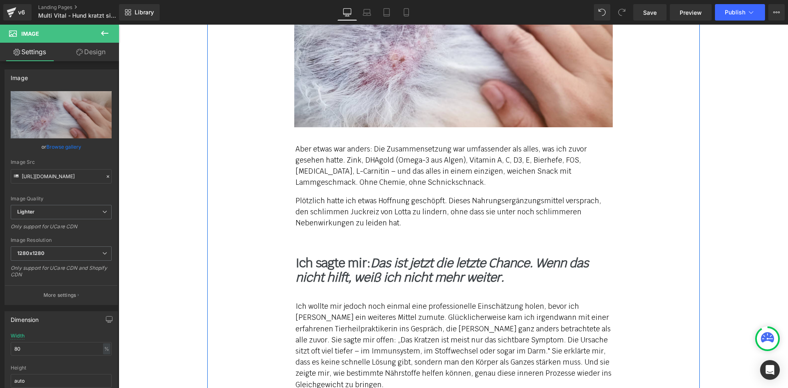
scroll to position [1437, 0]
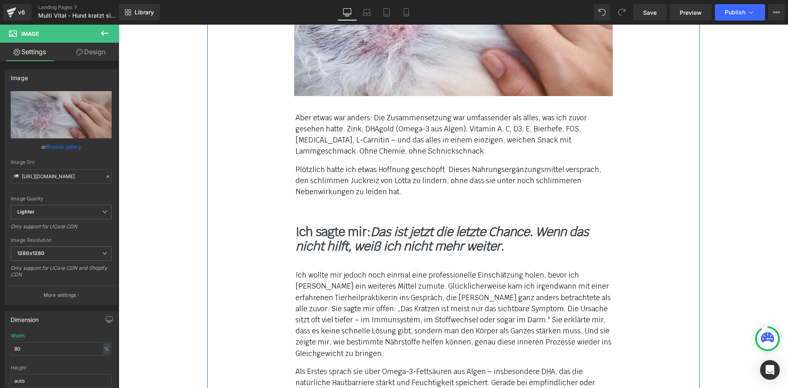
click at [356, 181] on p "Plötzlich hatte ich etwas Hoffnung geschöpft. Dieses Nahrungsergänzungsmittel v…" at bounding box center [454, 181] width 316 height 34
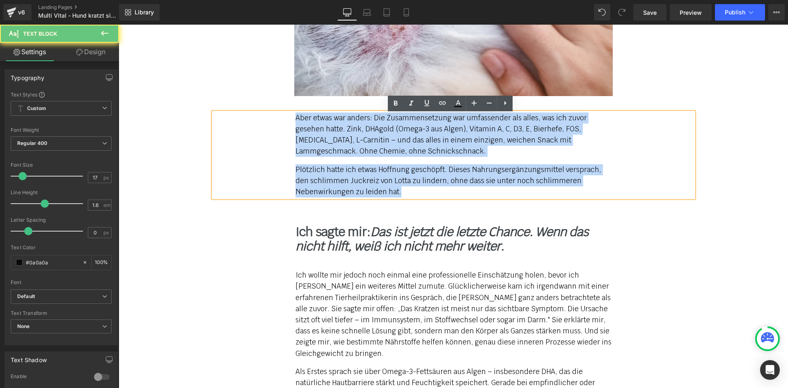
drag, startPoint x: 399, startPoint y: 193, endPoint x: 258, endPoint y: 119, distance: 159.2
click at [258, 119] on div "Aber etwas war anders: Die Zusammensetzung war umfassender als alles, was ich z…" at bounding box center [453, 154] width 480 height 85
paste div
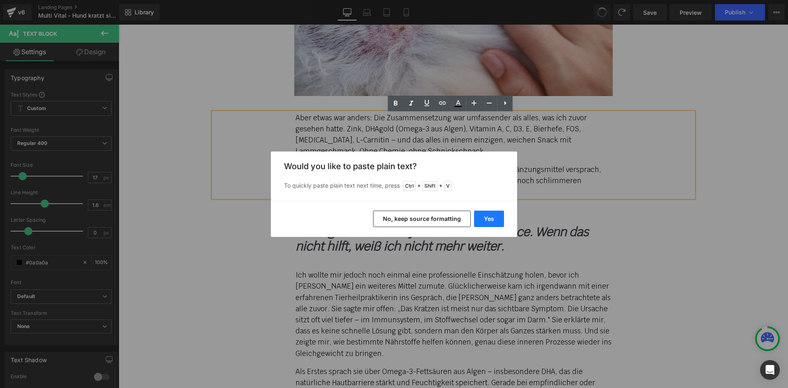
click at [491, 215] on button "Yes" at bounding box center [489, 219] width 30 height 16
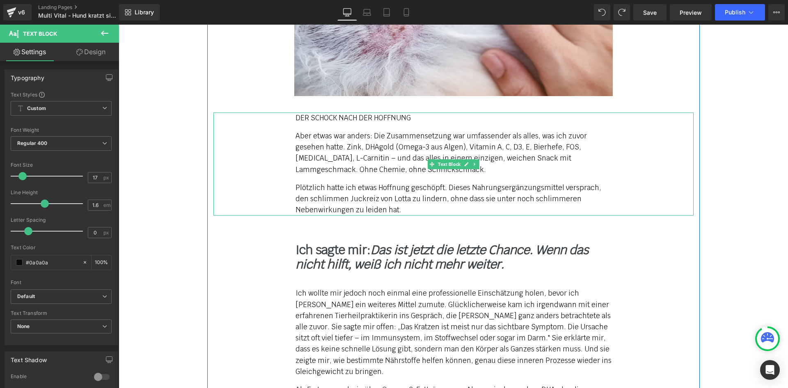
click at [407, 192] on p "Plötzlich hatte ich etwas Hoffnung geschöpft. Dieses Nahrungsergänzungsmittel v…" at bounding box center [454, 199] width 316 height 34
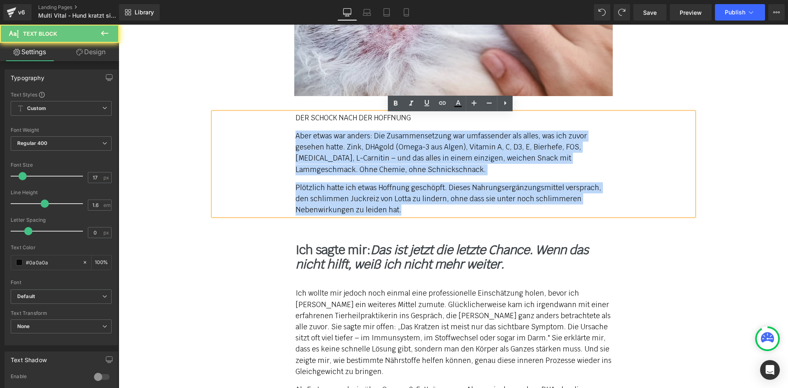
drag, startPoint x: 402, startPoint y: 207, endPoint x: 289, endPoint y: 130, distance: 137.3
click at [289, 130] on div "DER SCHOCK NACH DER HOFFNUNG Aber etwas war anders: Die Zusammensetzung war um…" at bounding box center [453, 163] width 480 height 103
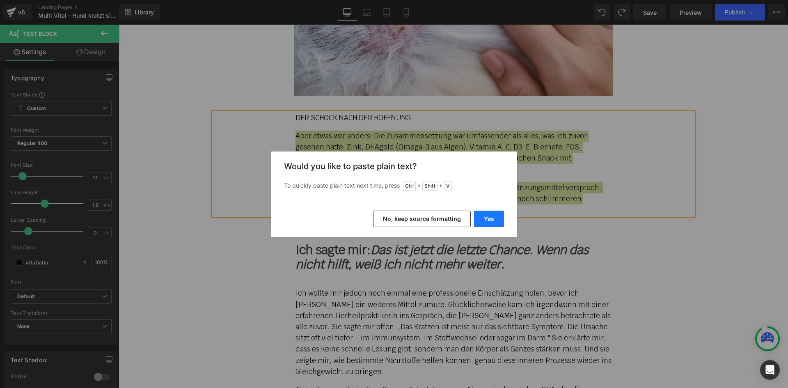
click at [489, 218] on button "Yes" at bounding box center [489, 219] width 30 height 16
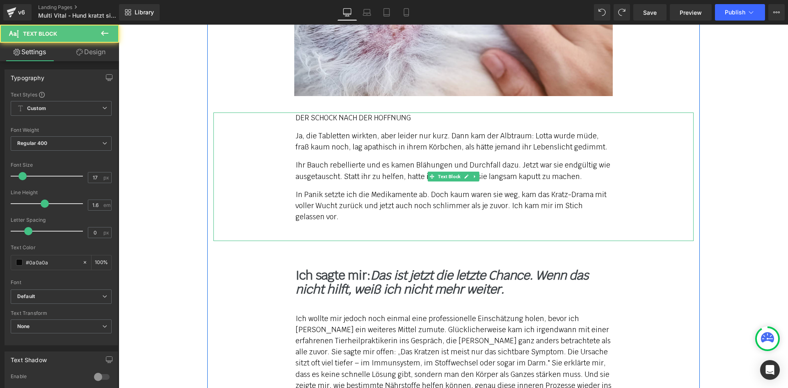
click at [435, 127] on div "DER SCHOCK NACH DER HOFFNUNG Ja, die Tabletten wirkten, aber leider nur kurz. …" at bounding box center [454, 176] width 316 height 128
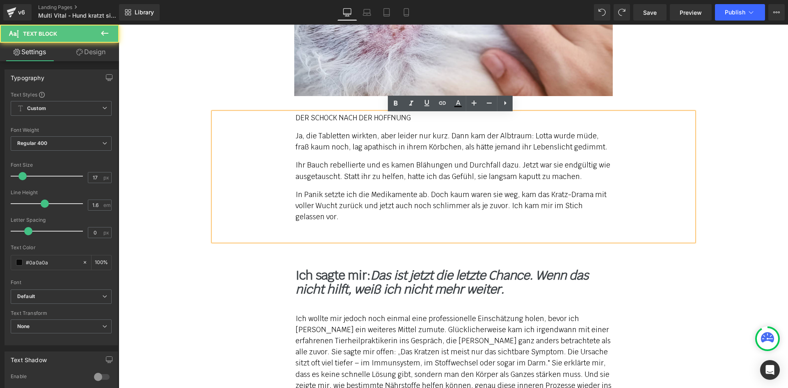
click at [331, 207] on p "In Panik setzte ich die Medikamente ab. Doch kaum waren sie weg, kam das Kratz-…" at bounding box center [454, 206] width 316 height 34
click at [325, 217] on p "In Panik setzte ich die Medikamente ab. Doch kaum waren sie weg, kam das Kratz-…" at bounding box center [454, 206] width 316 height 34
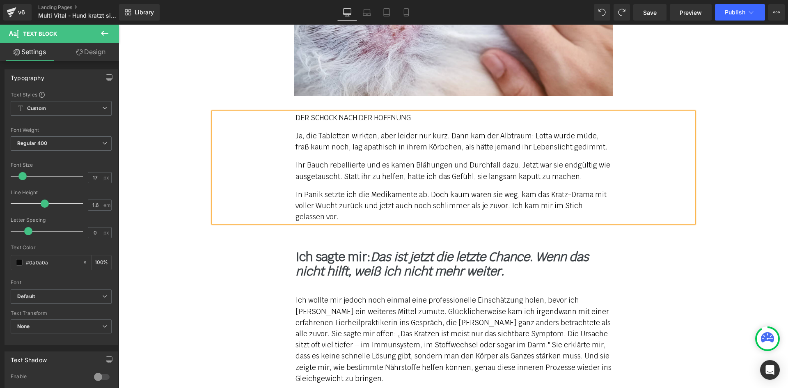
click at [348, 114] on p "DER SCHOCK NACH DER HOFFNUNG" at bounding box center [454, 117] width 316 height 11
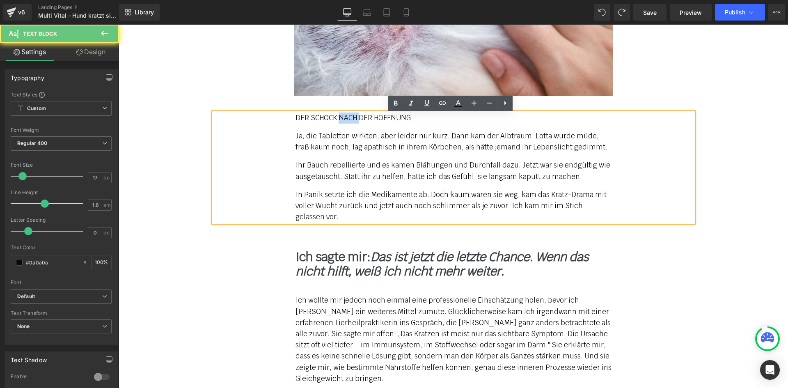
click at [348, 114] on p "DER SCHOCK NACH DER HOFFNUNG" at bounding box center [454, 117] width 316 height 11
click at [353, 147] on p "Ja, die Tabletten wirkten, aber leider nur kurz. Dann kam der Albtraum: Lotta w…" at bounding box center [454, 142] width 316 height 22
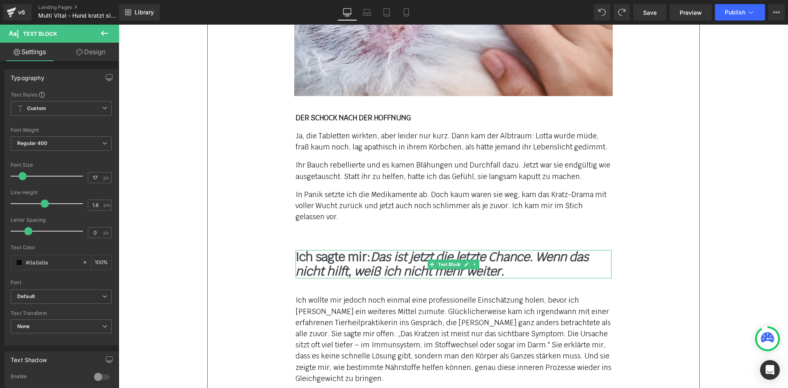
click at [333, 267] on icon "Das ist jetzt die letzte Chance. Wenn das nicht hilft, weiß ich nicht mehr weit…" at bounding box center [442, 264] width 293 height 30
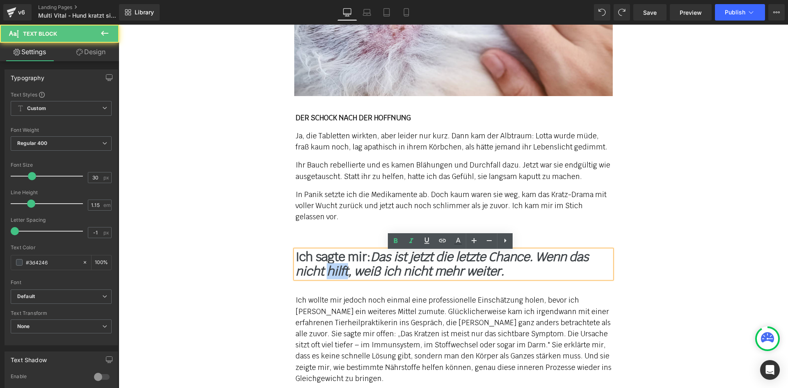
click at [333, 267] on icon "Das ist jetzt die letzte Chance. Wenn das nicht hilft, weiß ich nicht mehr weit…" at bounding box center [442, 264] width 293 height 30
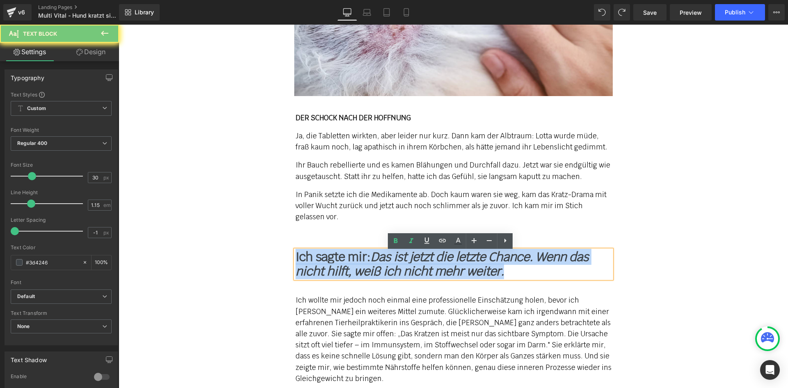
click at [333, 267] on icon "Das ist jetzt die letzte Chance. Wenn das nicht hilft, weiß ich nicht mehr weit…" at bounding box center [442, 264] width 293 height 30
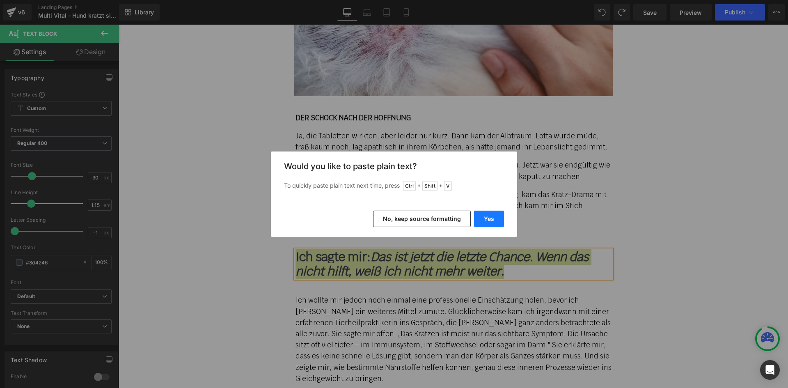
click at [488, 223] on button "Yes" at bounding box center [489, 219] width 30 height 16
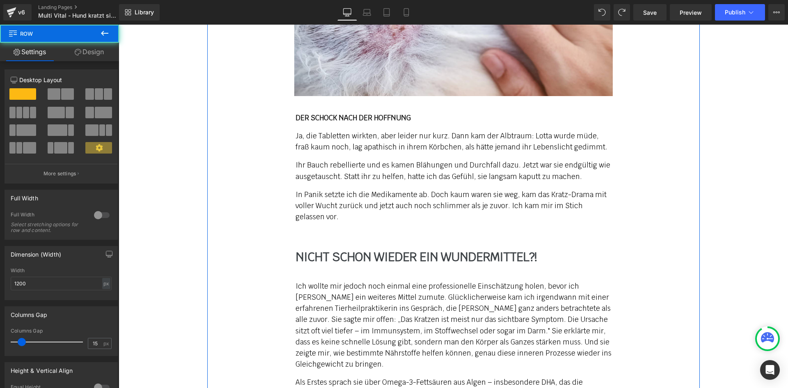
click at [313, 216] on p "In Panik setzte ich die Medikamente ab. Doch kaum waren sie weg, kam das Kratz-…" at bounding box center [454, 206] width 316 height 34
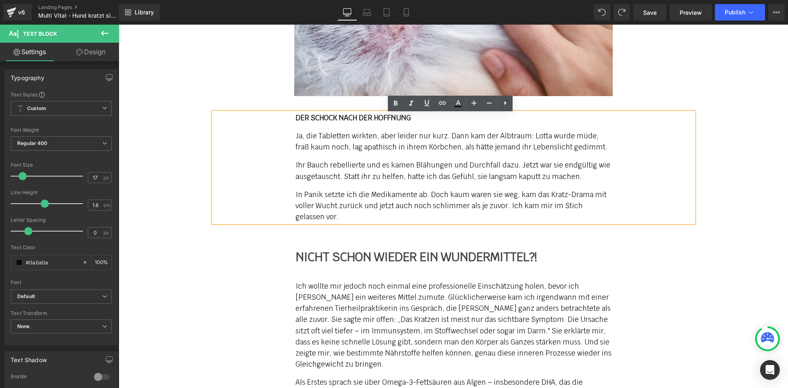
click at [336, 295] on p "Ich wollte mir jedoch noch einmal eine professionelle Einschätzung holen, bevor…" at bounding box center [454, 325] width 316 height 89
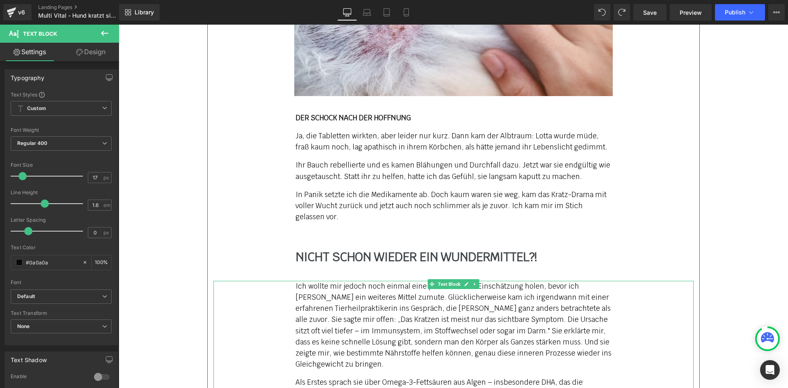
click at [312, 311] on p "Ich wollte mir jedoch noch einmal eine professionelle Einschätzung holen, bevor…" at bounding box center [454, 325] width 316 height 89
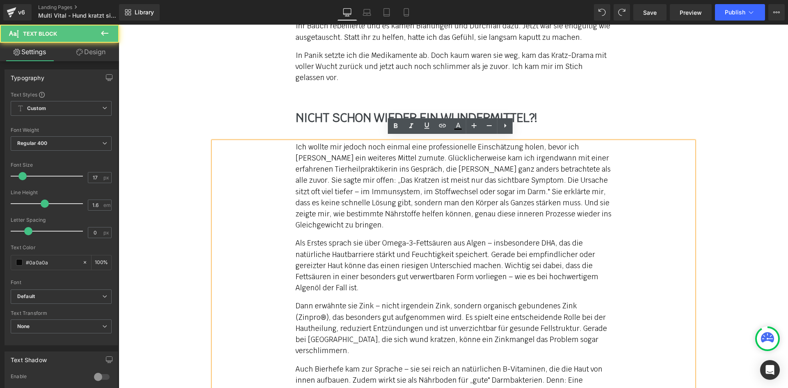
scroll to position [1601, 0]
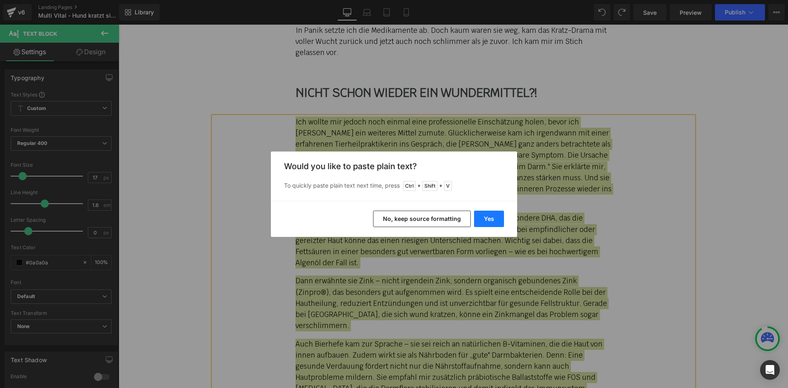
click at [493, 213] on button "Yes" at bounding box center [489, 219] width 30 height 16
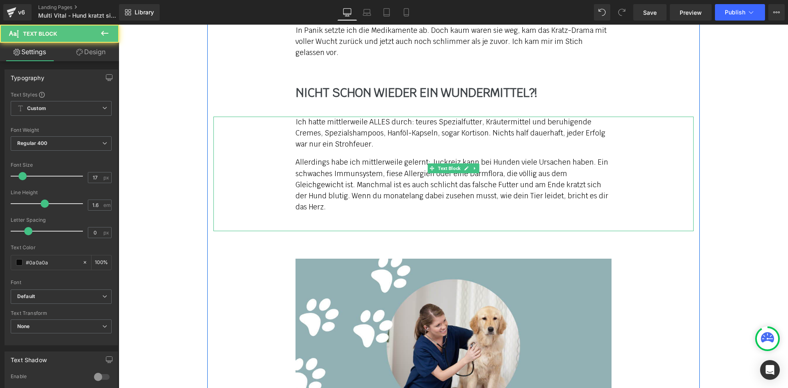
click at [596, 197] on p "Allerdings habe ich mittlerweile gelernt: Juckreiz kann bei Hunden viele Ursach…" at bounding box center [454, 185] width 316 height 56
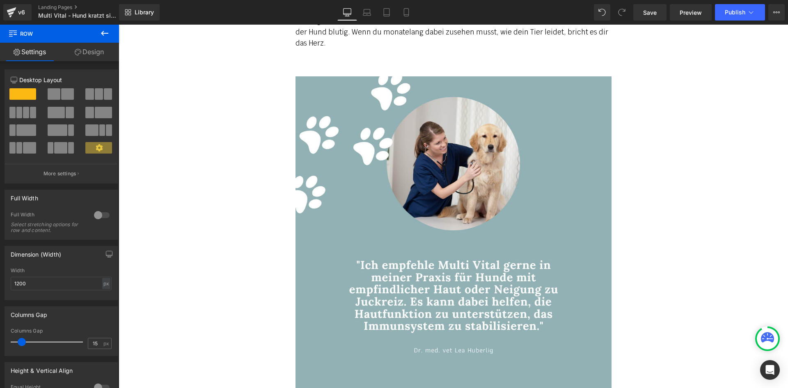
scroll to position [1765, 0]
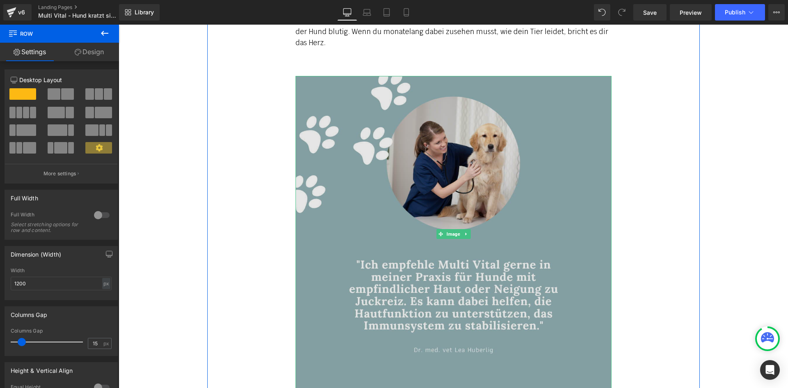
click at [398, 142] on img at bounding box center [454, 234] width 316 height 316
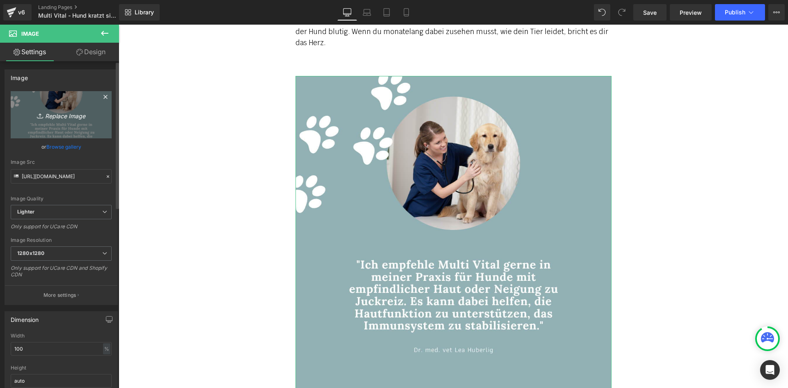
click at [61, 114] on icon "Replace Image" at bounding box center [61, 115] width 66 height 10
type input "C:\fakepath\mv-4.jpg"
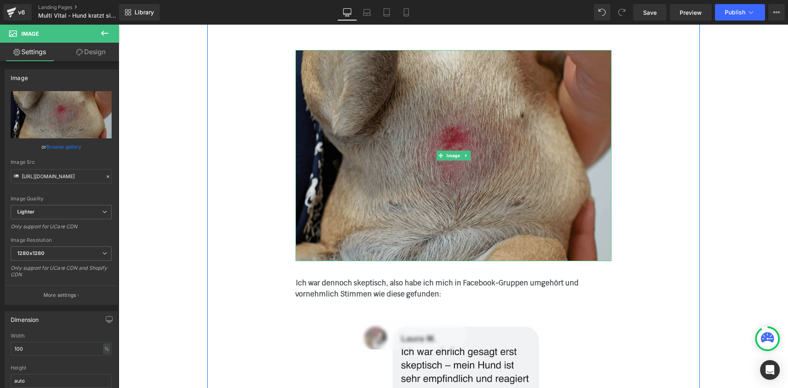
scroll to position [1847, 0]
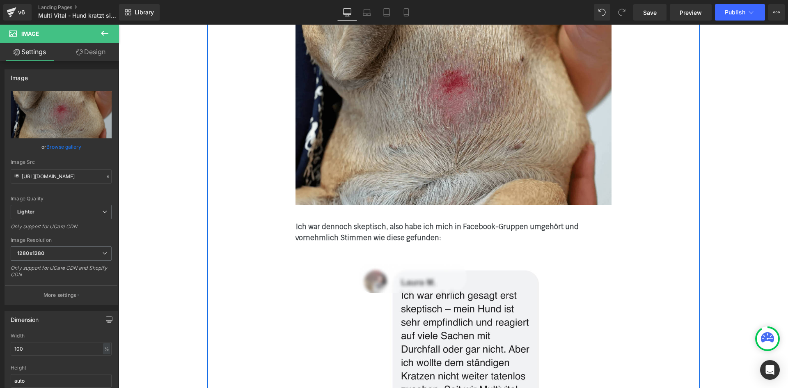
click at [320, 222] on b "Ich war dennoch skeptisch, also habe ich mich in Facebook-Gruppen umgehört und …" at bounding box center [437, 232] width 283 height 20
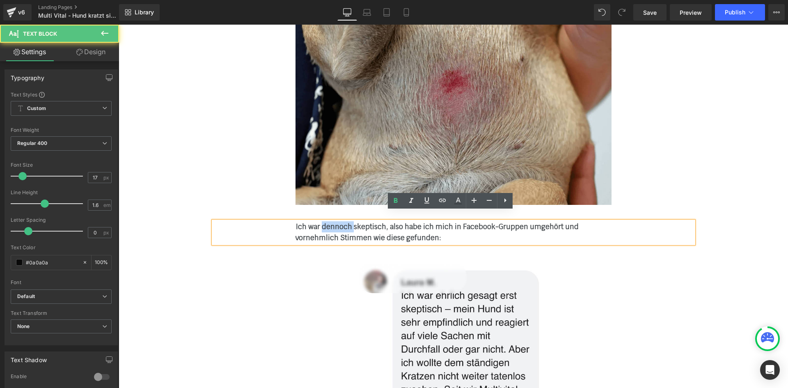
click at [320, 222] on b "Ich war dennoch skeptisch, also habe ich mich in Facebook-Gruppen umgehört und …" at bounding box center [437, 232] width 283 height 20
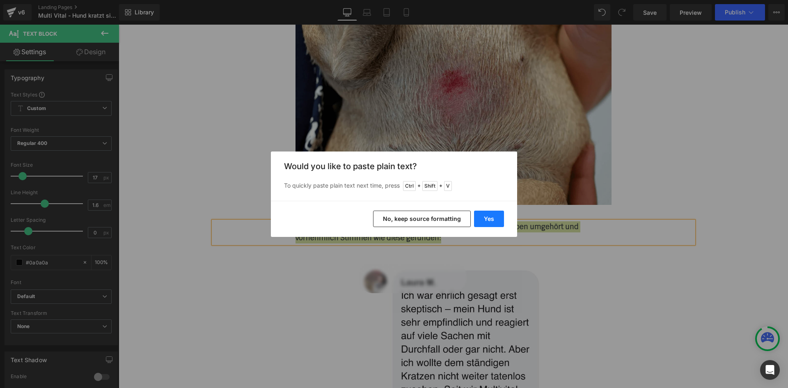
click at [493, 215] on button "Yes" at bounding box center [489, 219] width 30 height 16
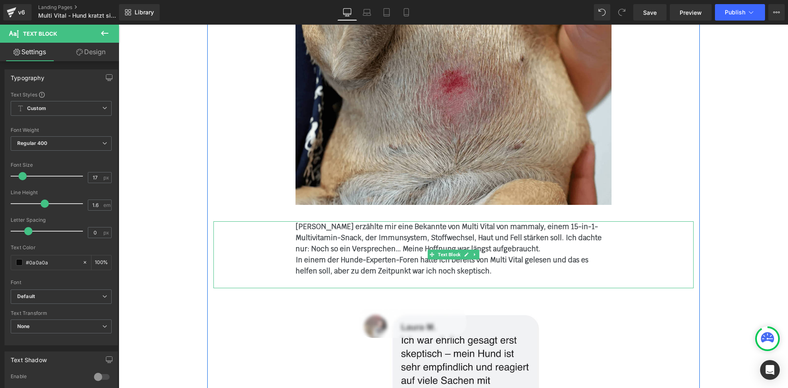
click at [362, 255] on b "In einem der Hunde-Experten-Foren hatte ich bereits von Multi Vital gelesen und…" at bounding box center [442, 265] width 293 height 20
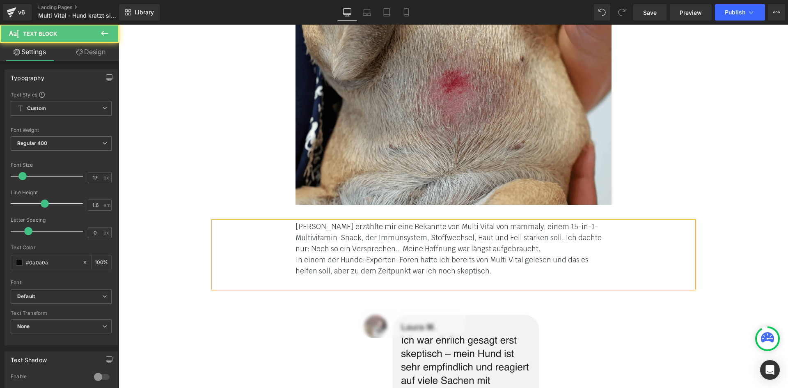
click at [471, 264] on div "In einem der Hunde-Experten-Foren hatte ich bereits von Multi Vital gelesen und…" at bounding box center [454, 265] width 316 height 22
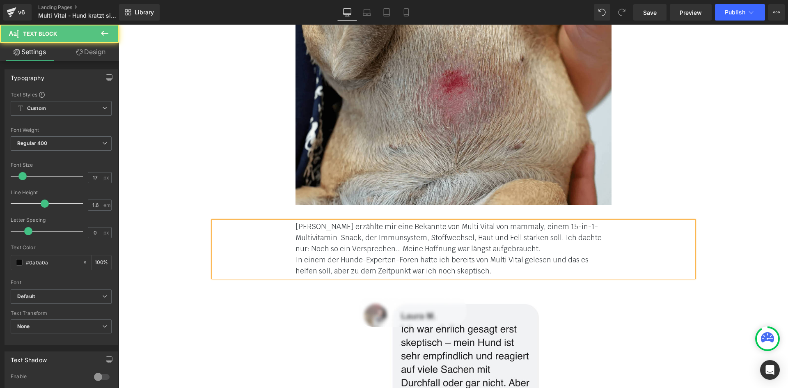
click at [291, 249] on div "[PERSON_NAME] erzählte mir eine Bekannte von Multi Vital von mammaly, einem 15-…" at bounding box center [453, 249] width 480 height 56
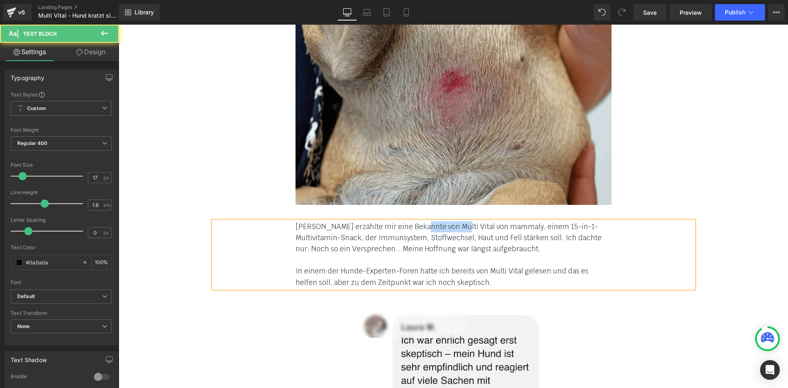
drag, startPoint x: 416, startPoint y: 216, endPoint x: 448, endPoint y: 217, distance: 32.0
click at [448, 222] on font "[PERSON_NAME] erzählte mir eine Bekannte von Multi Vital von mammaly, einem 15-…" at bounding box center [449, 237] width 306 height 31
click at [485, 229] on font "[PERSON_NAME] erzählte mir eine Bekannte von Multi Vital von mammaly, einem 15-…" at bounding box center [449, 237] width 306 height 31
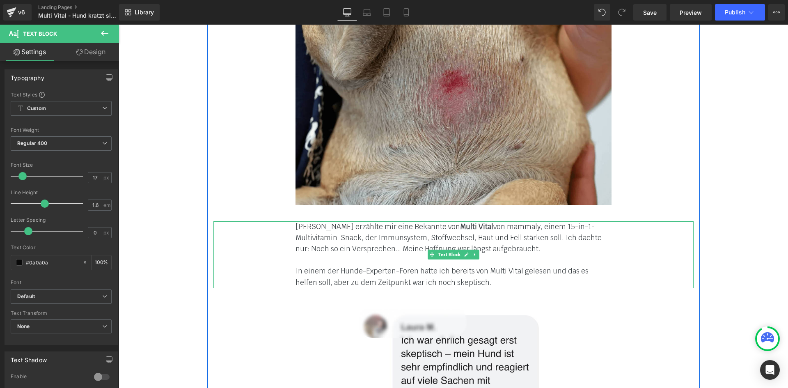
click at [340, 242] on font "[PERSON_NAME] erzählte mir eine Bekannte von Multi Vital von mammaly, einem 15-…" at bounding box center [449, 237] width 306 height 31
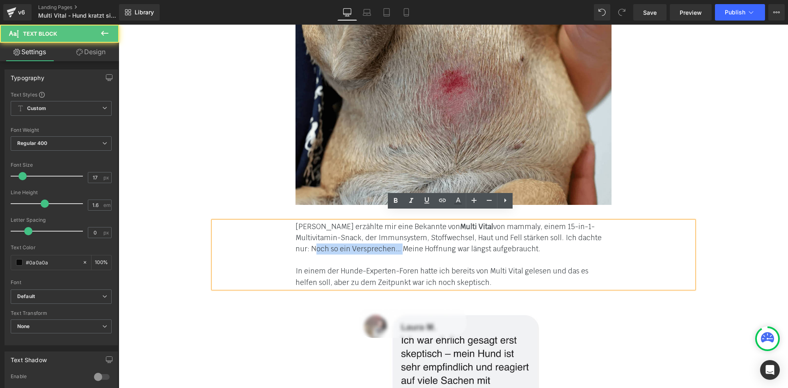
drag, startPoint x: 565, startPoint y: 229, endPoint x: 339, endPoint y: 237, distance: 226.7
click at [339, 237] on font "[PERSON_NAME] erzählte mir eine Bekannte von Multi Vital von mammaly, einem 15-…" at bounding box center [449, 237] width 306 height 31
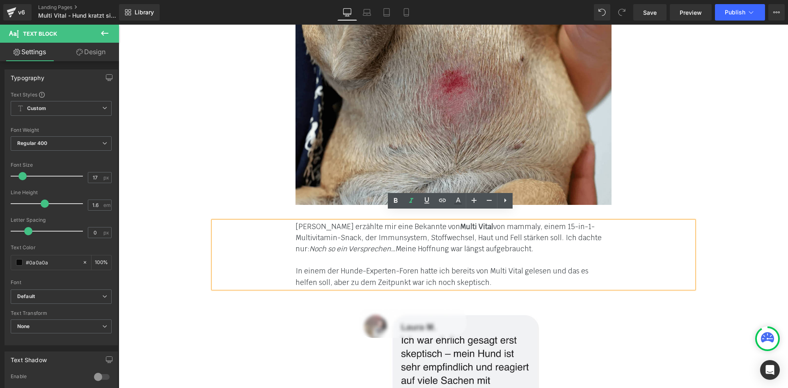
click at [434, 233] on div "[PERSON_NAME] erzählte mir eine Bekannte von Multi Vital von mammaly, einem 15-…" at bounding box center [454, 238] width 316 height 34
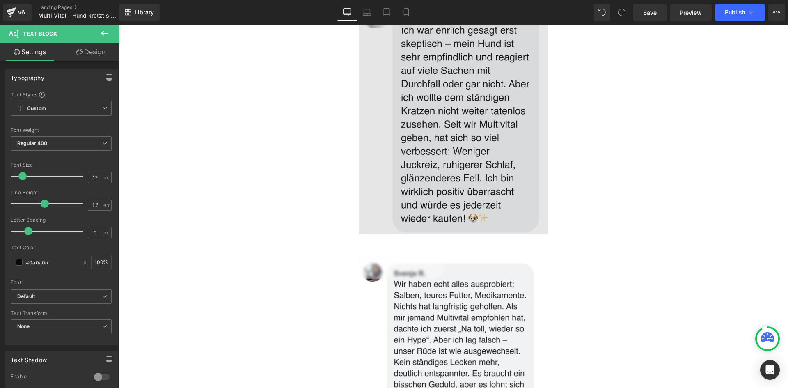
scroll to position [2093, 0]
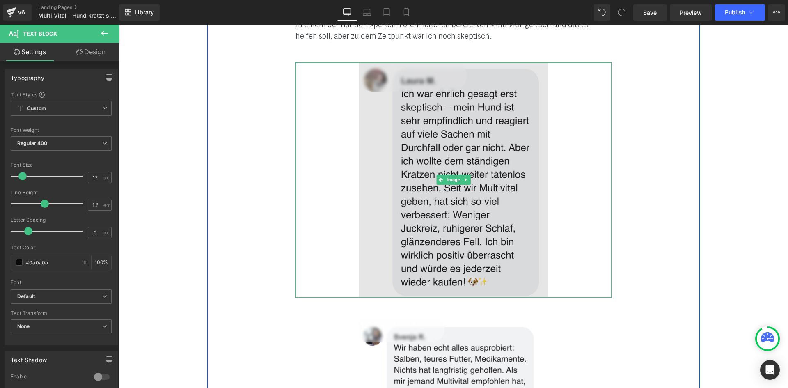
click at [371, 160] on img at bounding box center [454, 179] width 190 height 235
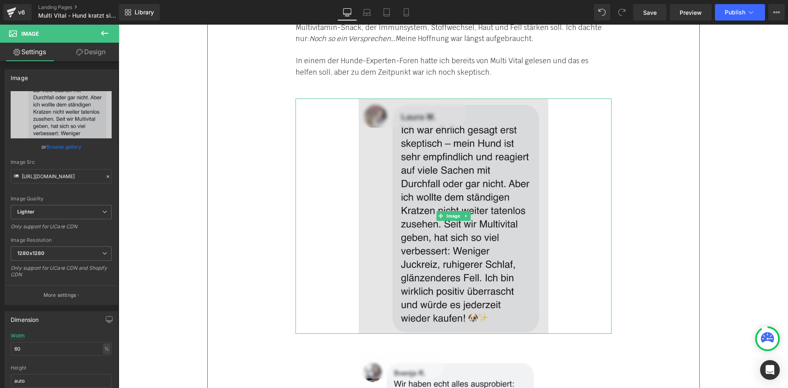
scroll to position [2052, 0]
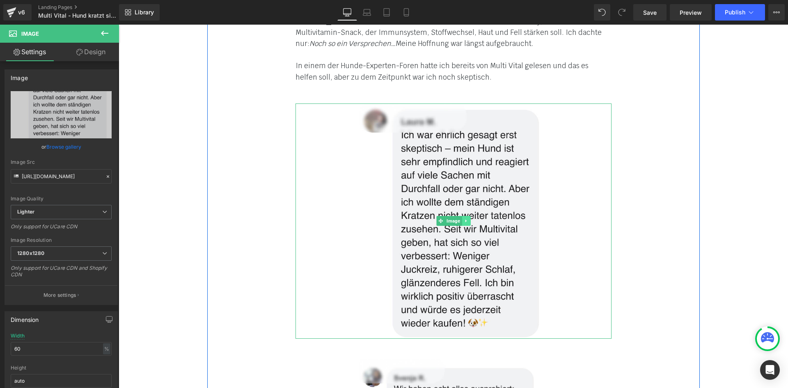
click at [464, 218] on icon at bounding box center [466, 220] width 5 height 5
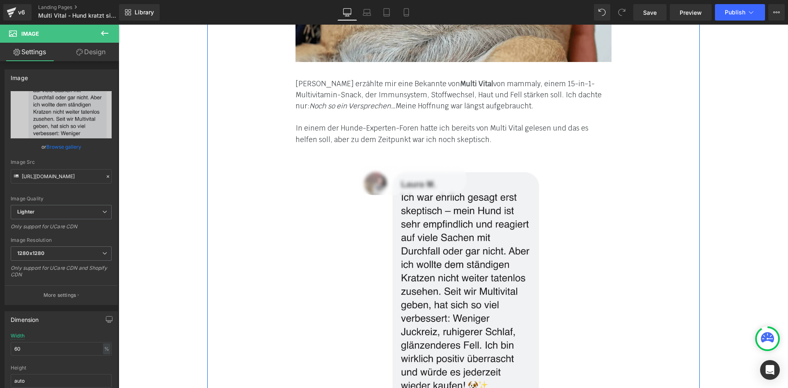
scroll to position [1970, 0]
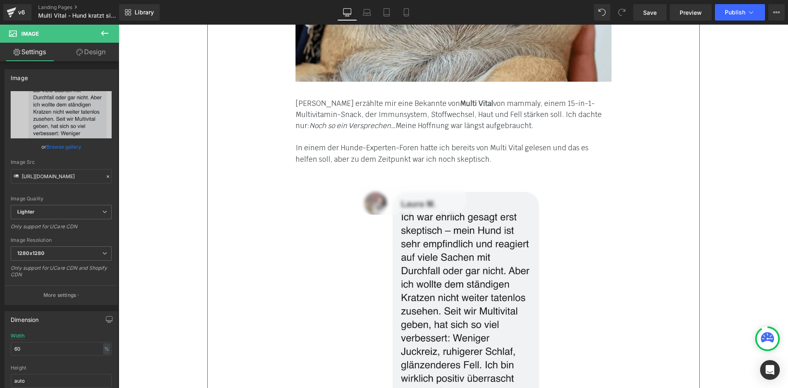
click at [439, 143] on font "In einem der Hunde-Experten-Foren hatte ich bereits von Multi Vital gelesen und…" at bounding box center [442, 153] width 293 height 20
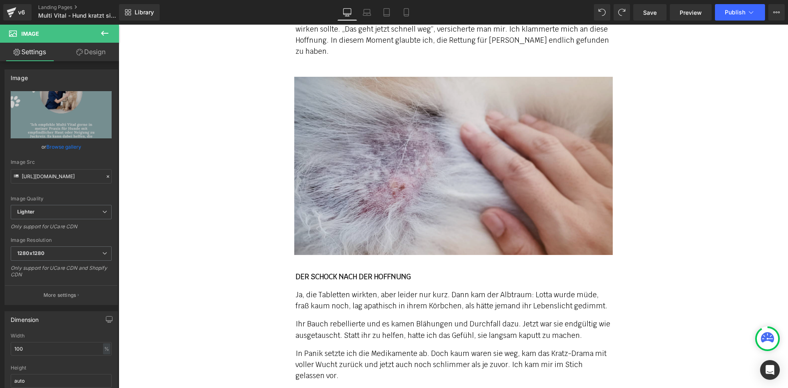
scroll to position [1151, 0]
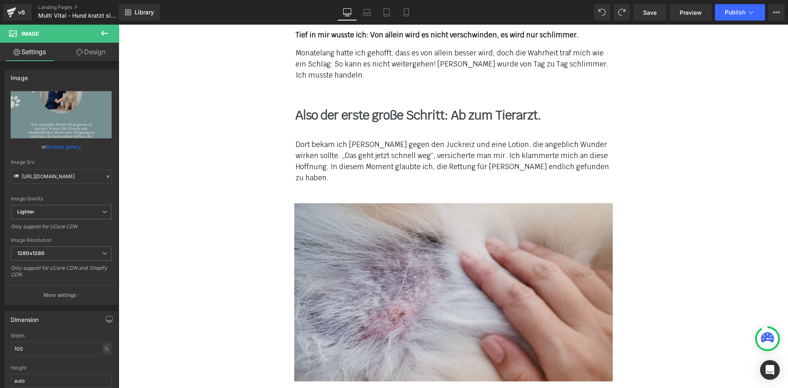
click at [438, 241] on img at bounding box center [453, 292] width 319 height 178
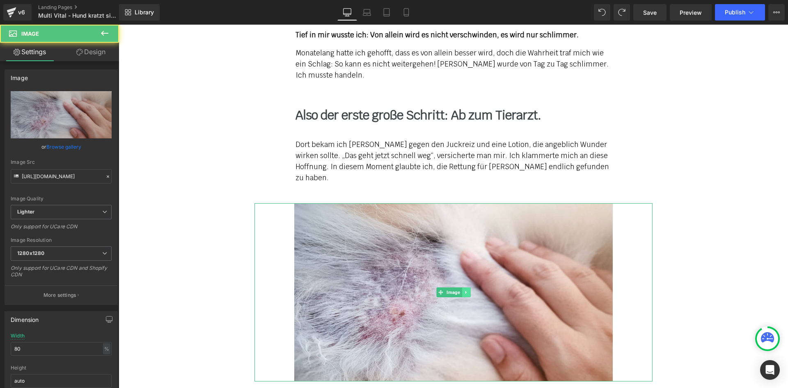
click at [465, 291] on link at bounding box center [466, 292] width 9 height 10
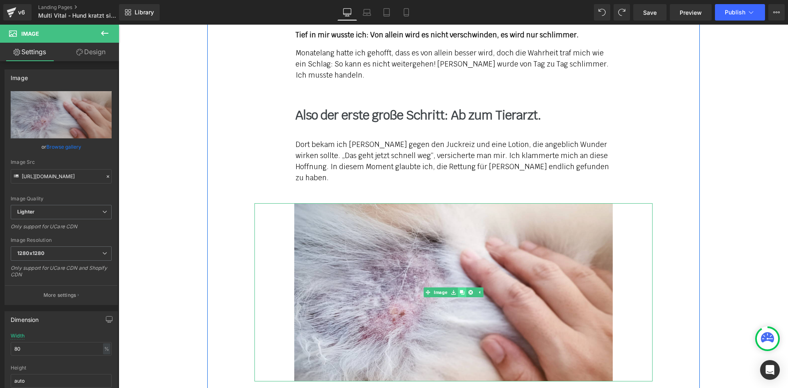
click at [460, 294] on icon at bounding box center [462, 292] width 5 height 5
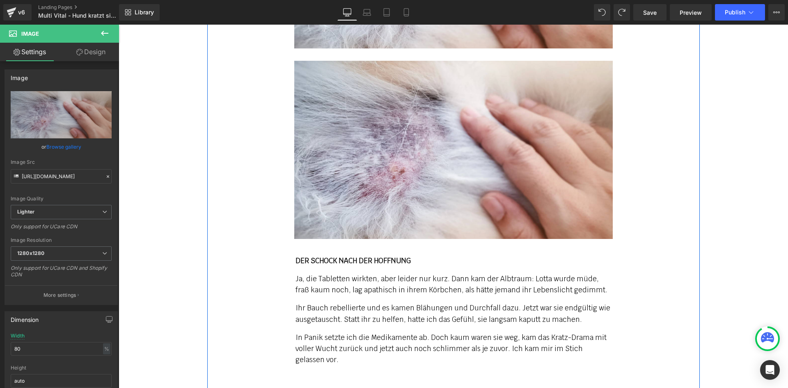
scroll to position [1490, 0]
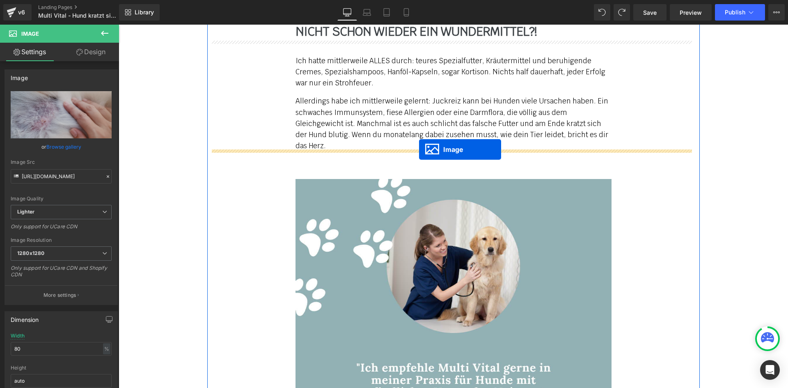
drag, startPoint x: 437, startPoint y: 143, endPoint x: 418, endPoint y: 150, distance: 20.3
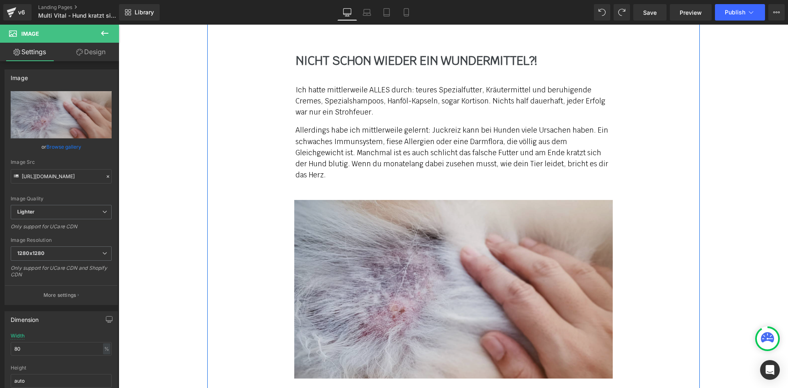
scroll to position [1621, 0]
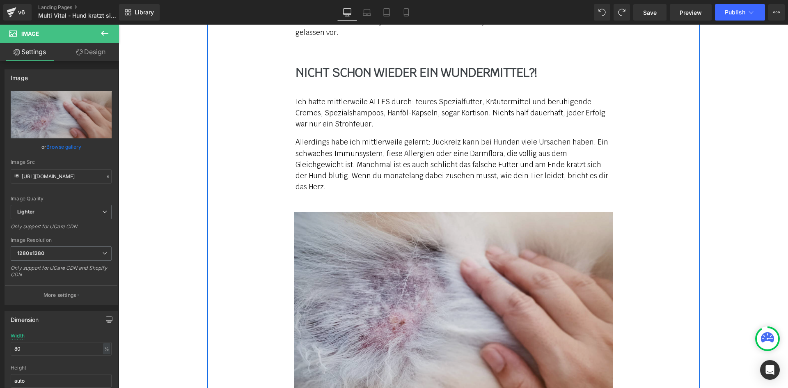
click at [368, 262] on img at bounding box center [453, 301] width 319 height 178
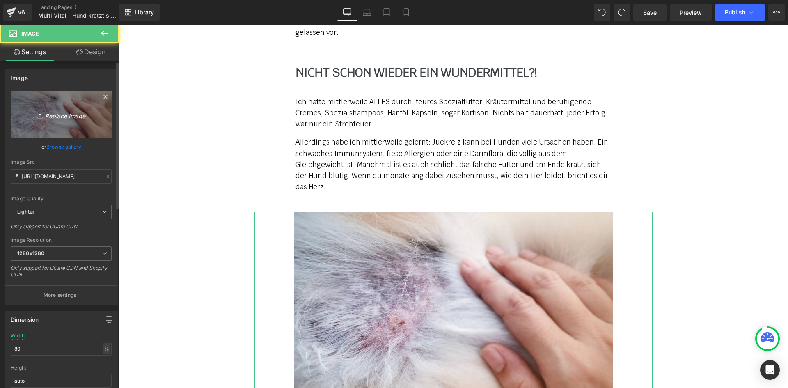
click at [69, 119] on icon "Replace Image" at bounding box center [61, 115] width 66 height 10
type input "C:\fakepath\mv-4.jpg"
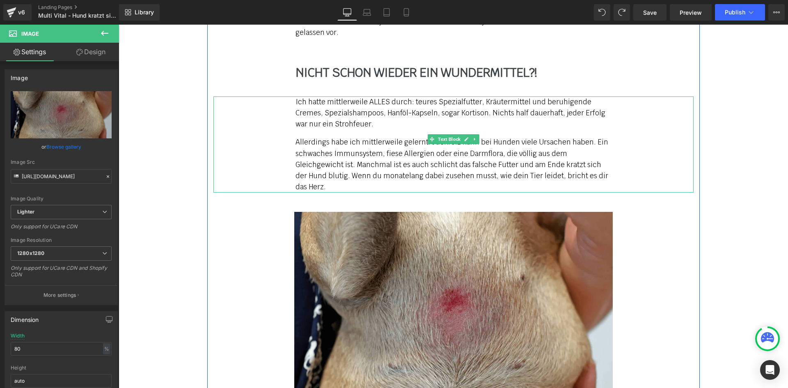
click at [474, 144] on link at bounding box center [475, 139] width 9 height 10
click at [468, 141] on icon at bounding box center [470, 139] width 5 height 5
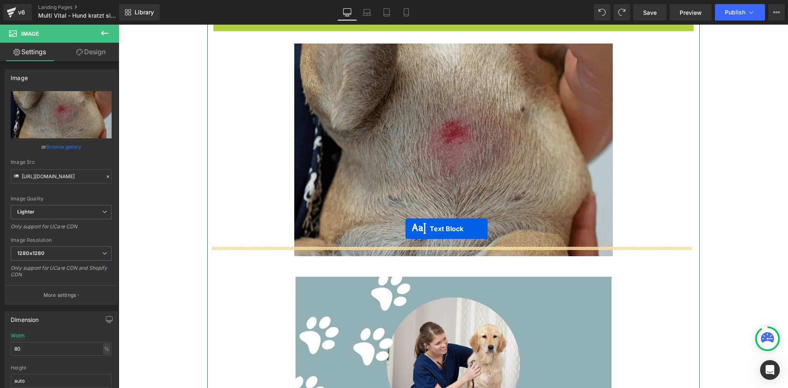
drag, startPoint x: 428, startPoint y: 248, endPoint x: 402, endPoint y: 238, distance: 27.8
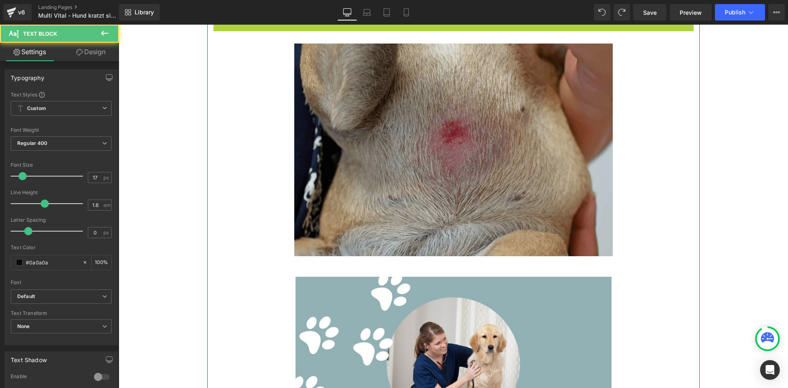
scroll to position [1789, 0]
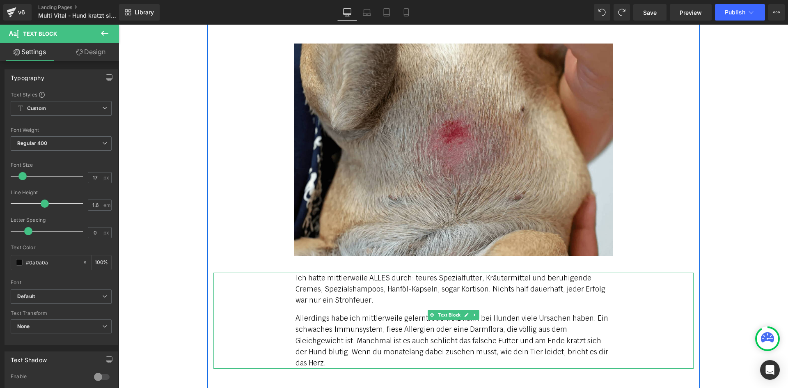
click at [353, 273] on p "Ich hatte mittlerweile ALLES durch: teures Spezialfutter, Kräutermittel und ber…" at bounding box center [454, 290] width 316 height 34
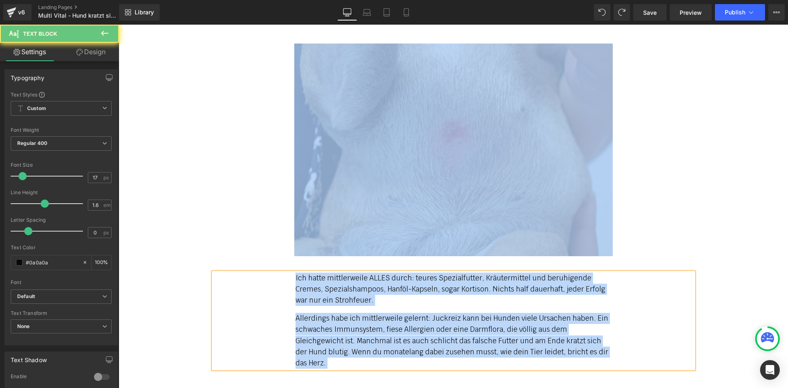
click at [352, 284] on p "Ich hatte mittlerweile ALLES durch: teures Spezialfutter, Kräutermittel und ber…" at bounding box center [454, 290] width 316 height 34
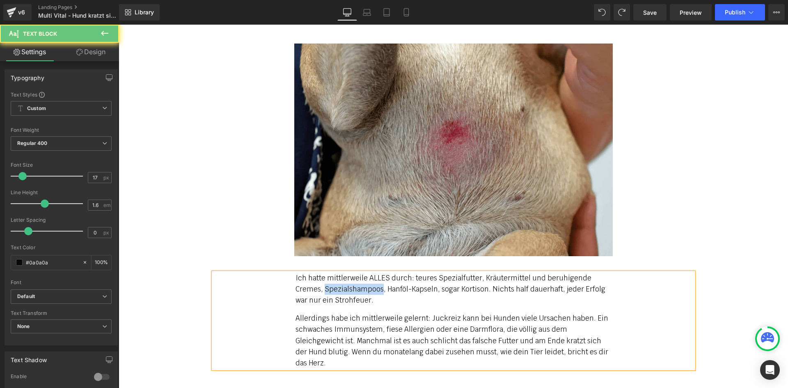
click at [352, 284] on p "Ich hatte mittlerweile ALLES durch: teures Spezialfutter, Kräutermittel und ber…" at bounding box center [454, 290] width 316 height 34
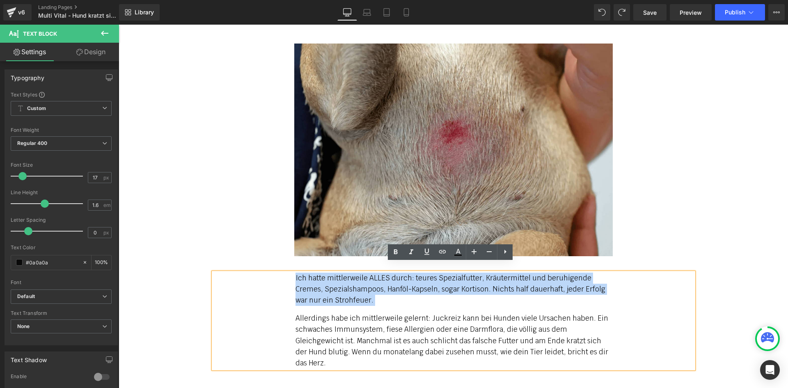
click at [352, 284] on p "Ich hatte mittlerweile ALLES durch: teures Spezialfutter, Kräutermittel und ber…" at bounding box center [454, 290] width 316 height 34
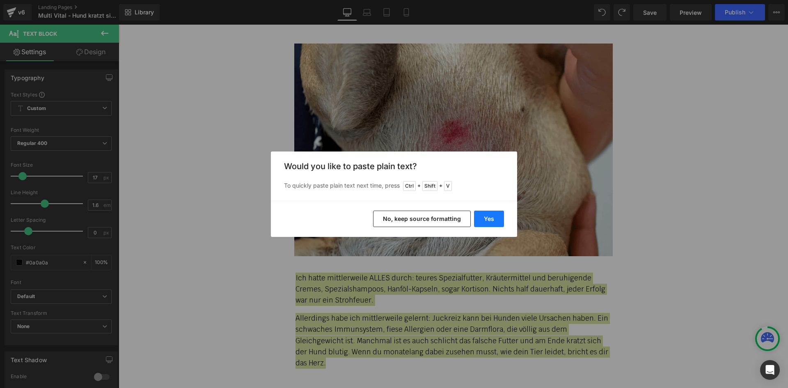
click at [489, 219] on button "Yes" at bounding box center [489, 219] width 30 height 16
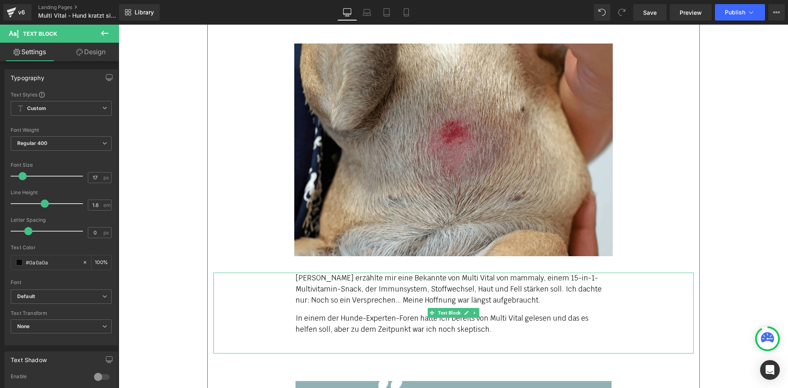
click at [481, 324] on p "In einem der Hunde-Experten-Foren hatte ich bereits von Multi Vital gelesen und…" at bounding box center [454, 324] width 316 height 22
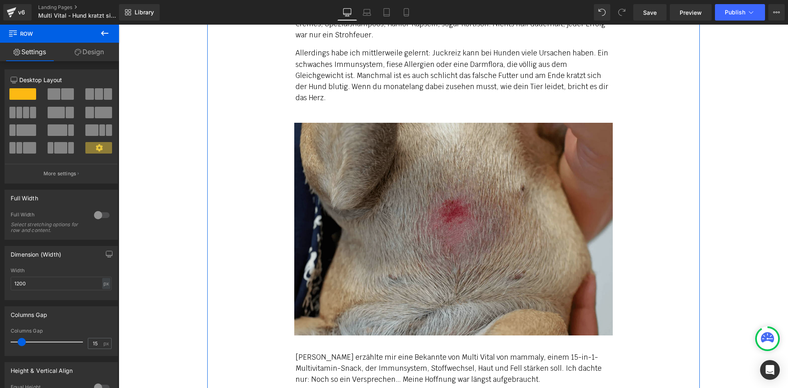
scroll to position [1707, 0]
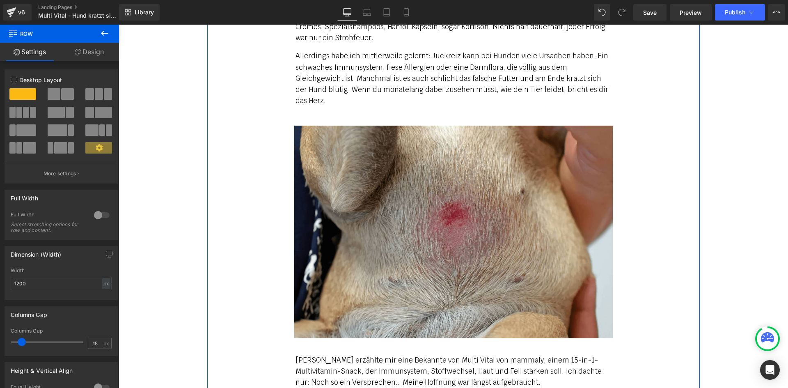
click at [531, 76] on p "Allerdings habe ich mittlerweile gelernt: Juckreiz kann bei Hunden viele Ursach…" at bounding box center [454, 78] width 316 height 56
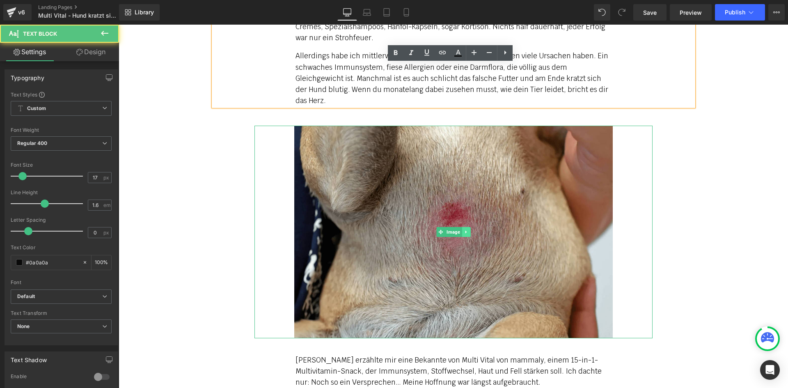
click at [464, 229] on icon at bounding box center [466, 231] width 5 height 5
click at [461, 229] on icon at bounding box center [462, 231] width 5 height 5
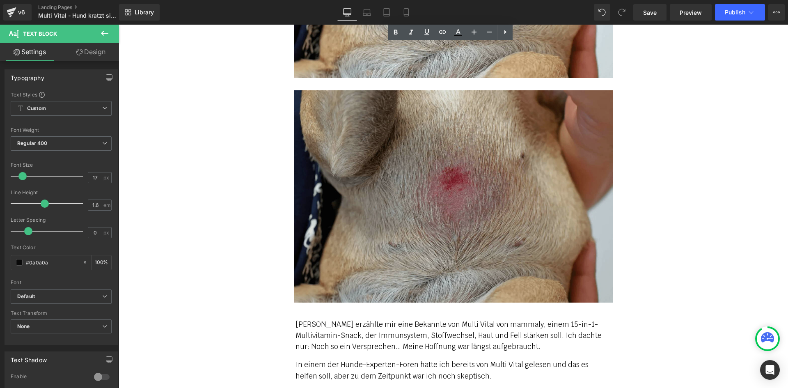
scroll to position [1991, 0]
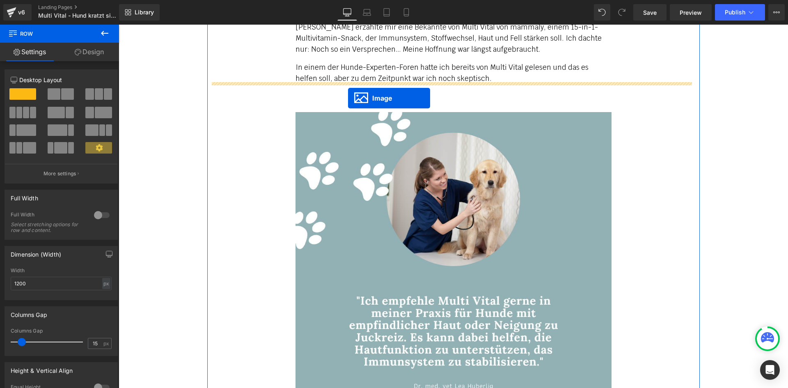
drag, startPoint x: 434, startPoint y: 161, endPoint x: 344, endPoint y: 85, distance: 118.2
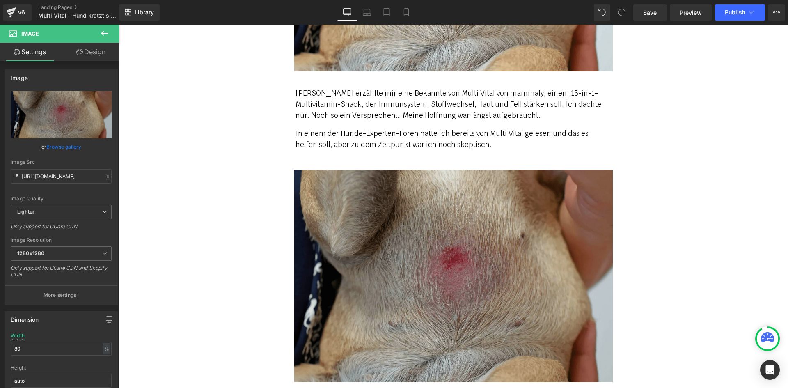
scroll to position [1999, 0]
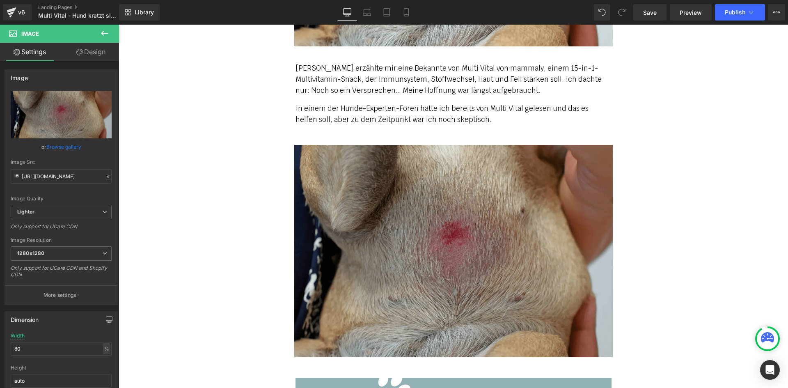
click at [412, 177] on img at bounding box center [453, 251] width 319 height 212
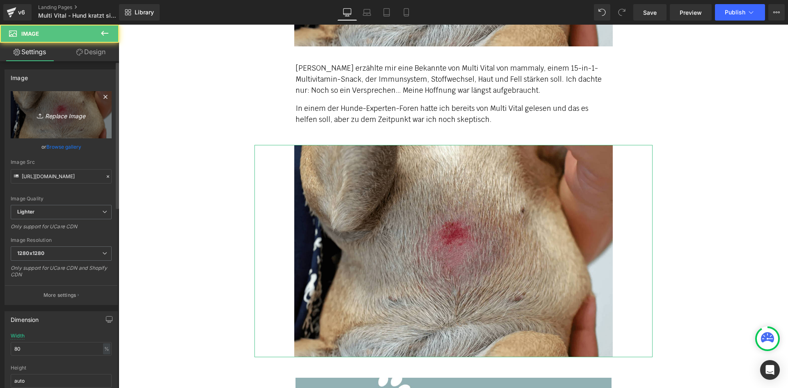
click at [76, 115] on icon "Replace Image" at bounding box center [61, 115] width 66 height 10
type input "C:\fakepath\mv-5.jpg"
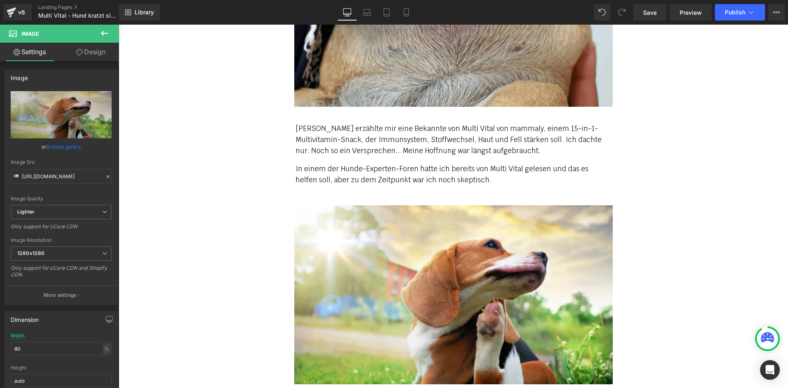
scroll to position [1917, 0]
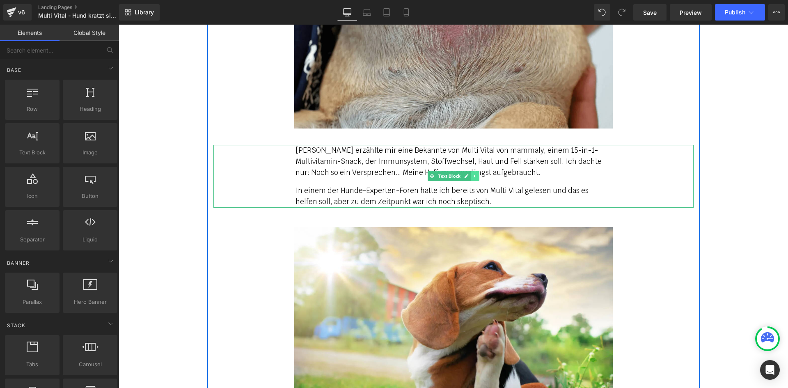
click at [472, 174] on icon at bounding box center [474, 176] width 5 height 5
click at [468, 174] on icon at bounding box center [470, 176] width 5 height 5
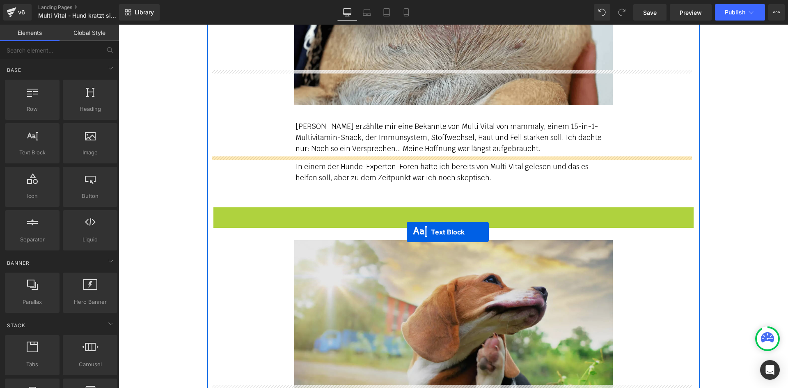
scroll to position [2081, 0]
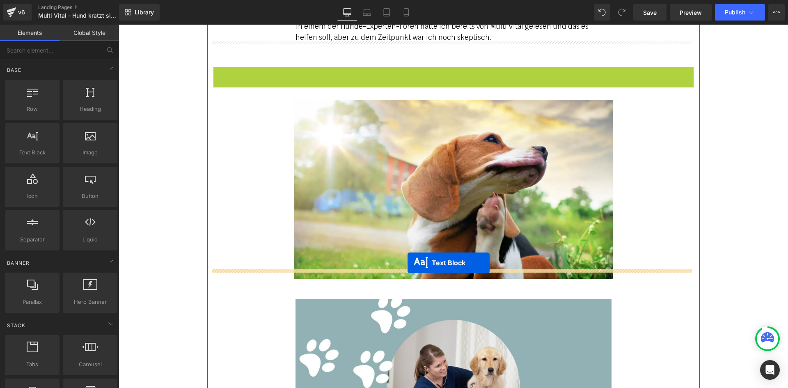
drag, startPoint x: 422, startPoint y: 248, endPoint x: 409, endPoint y: 270, distance: 26.3
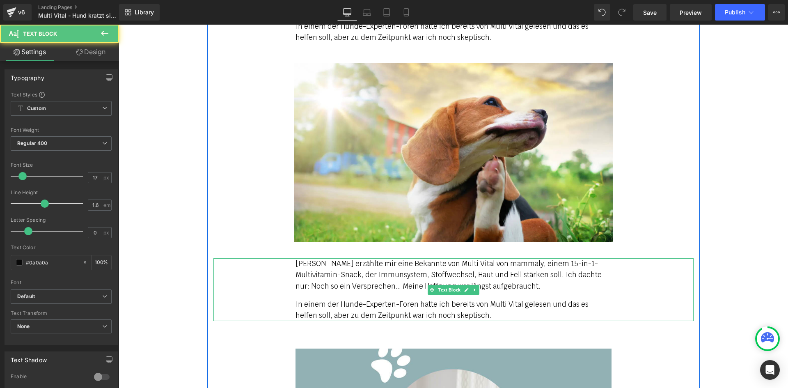
click at [358, 278] on p "[PERSON_NAME] erzählte mir eine Bekannte von Multi Vital von mammaly, einem 15-…" at bounding box center [454, 275] width 316 height 34
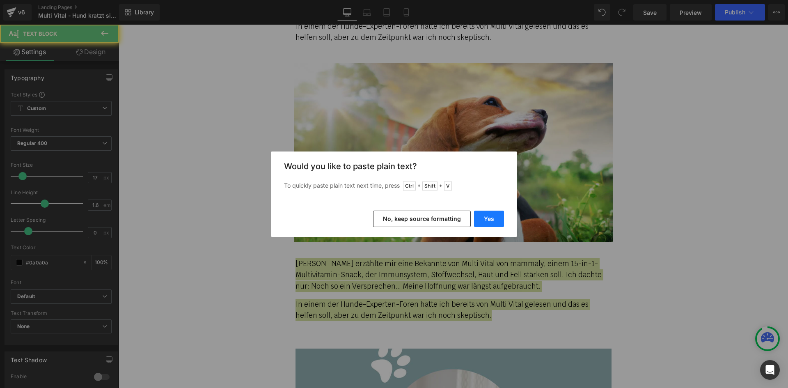
click at [495, 221] on button "Yes" at bounding box center [489, 219] width 30 height 16
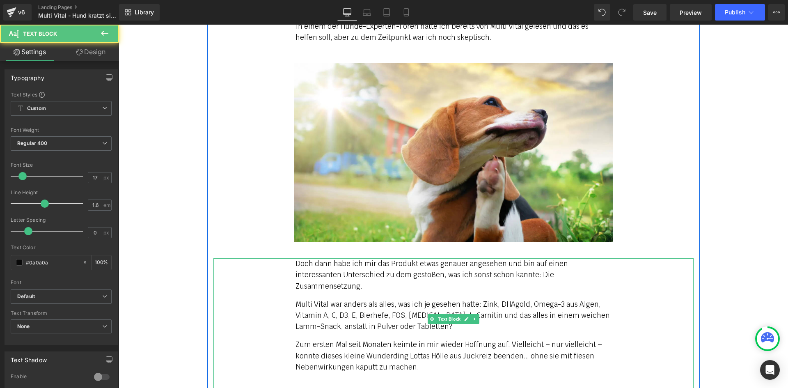
click at [420, 344] on p "Zum ersten Mal seit Monaten keimte in mir wieder Hoffnung auf. Vielleicht – nur…" at bounding box center [454, 356] width 316 height 34
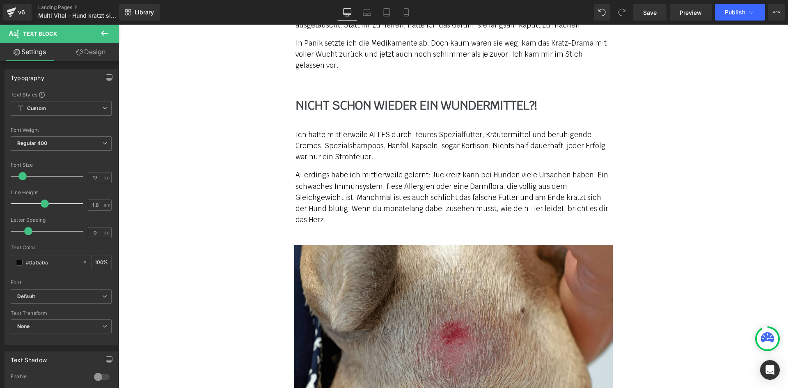
scroll to position [1383, 0]
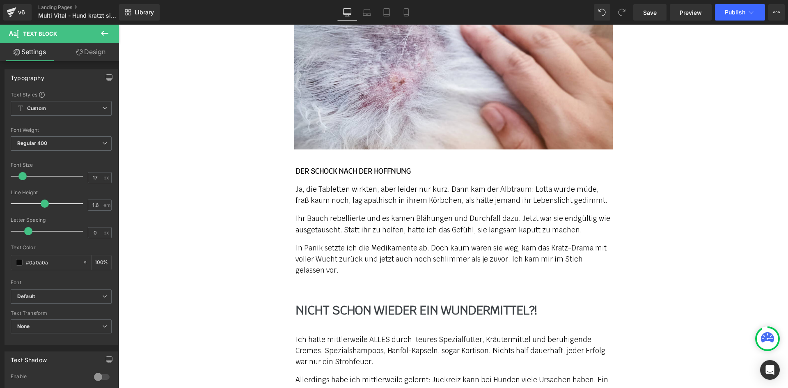
click at [504, 306] on div "NICHT SCHON WIEDER EIN WUNDERMITTEL?! Text Block" at bounding box center [454, 310] width 316 height 14
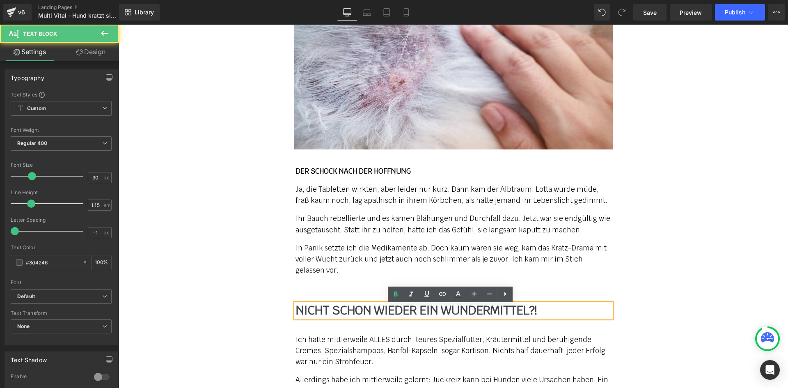
click at [605, 260] on p "In Panik setzte ich die Medikamente ab. Doch kaum waren sie weg, kam das Kratz-…" at bounding box center [454, 260] width 316 height 34
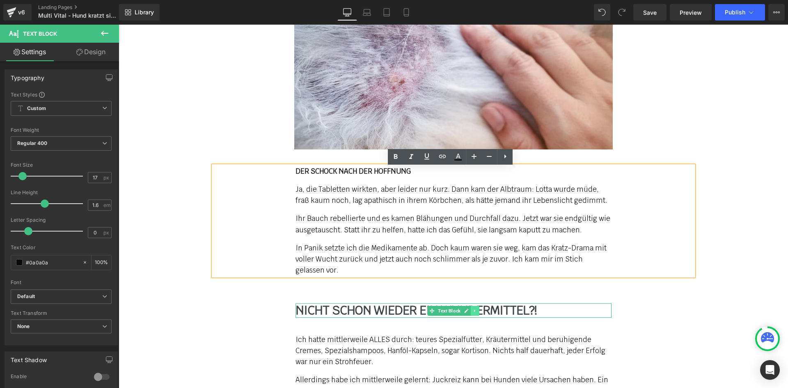
click at [474, 312] on icon at bounding box center [474, 310] width 5 height 5
click at [468, 312] on icon at bounding box center [470, 310] width 5 height 5
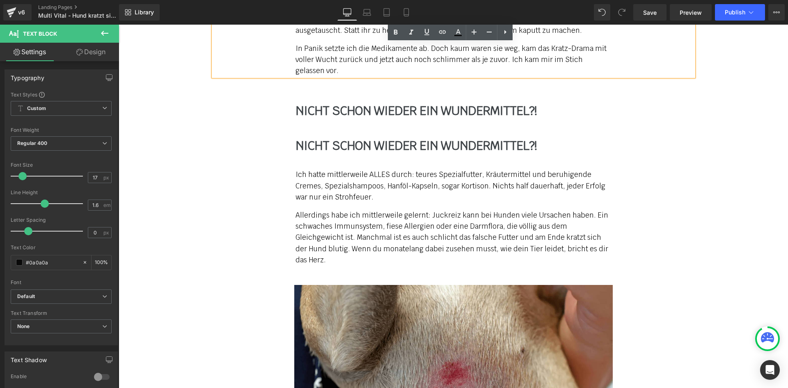
scroll to position [1543, 0]
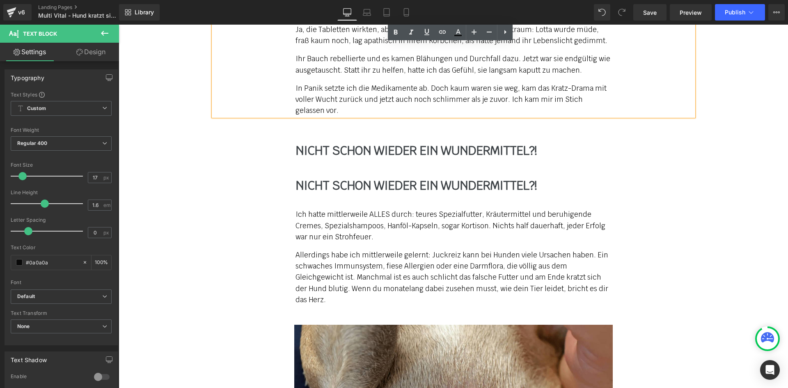
click at [408, 220] on p "Ich hatte mittlerweile ALLES durch: teures Spezialfutter, Kräutermittel und ber…" at bounding box center [454, 226] width 316 height 34
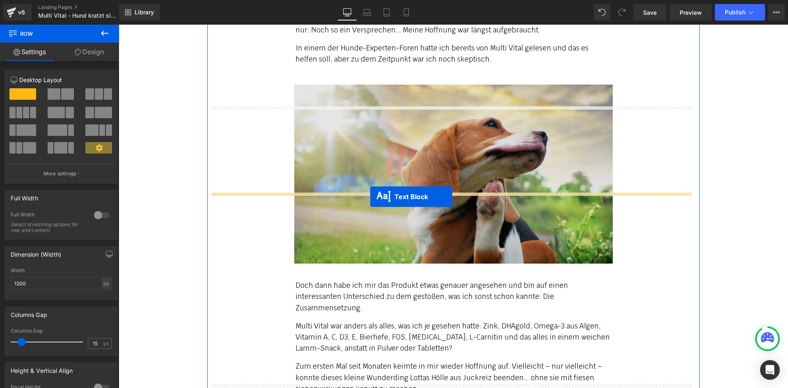
scroll to position [2159, 0]
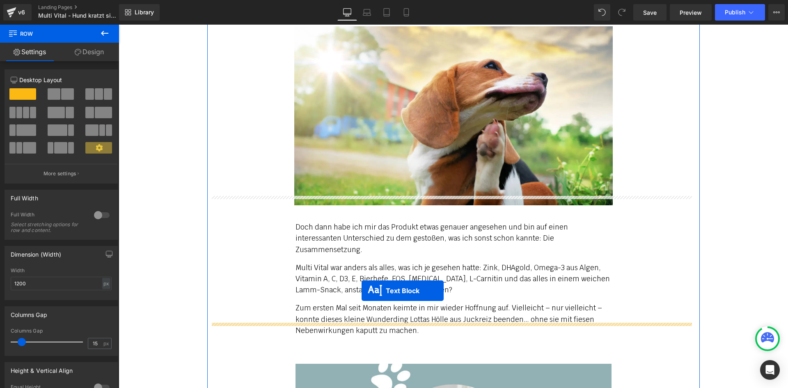
drag, startPoint x: 429, startPoint y: 187, endPoint x: 362, endPoint y: 291, distance: 124.0
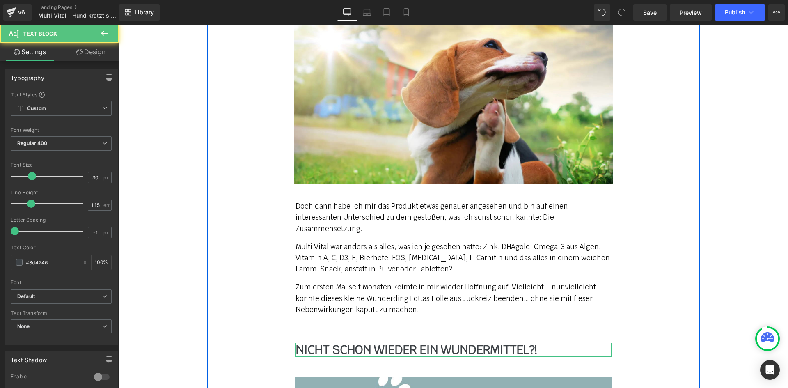
scroll to position [2200, 0]
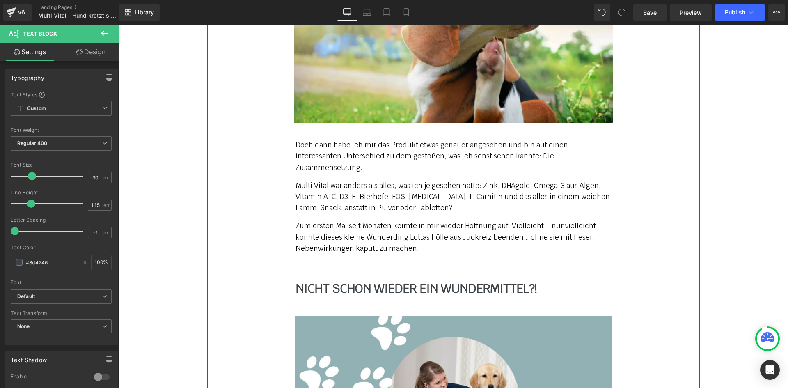
click at [367, 280] on b "NICHT SCHON WIEDER EIN WUNDERMITTEL?!" at bounding box center [416, 288] width 241 height 16
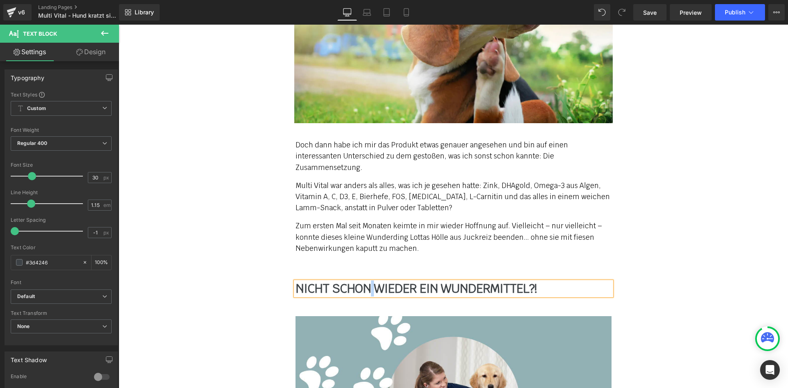
click at [367, 280] on b "NICHT SCHON WIEDER EIN WUNDERMITTEL?!" at bounding box center [416, 288] width 241 height 16
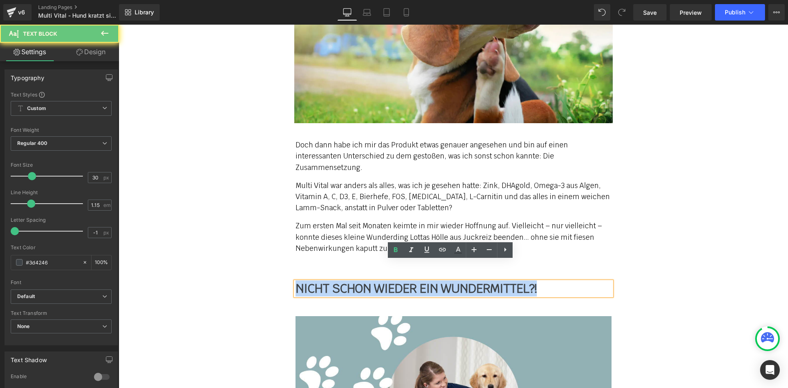
click at [367, 280] on b "NICHT SCHON WIEDER EIN WUNDERMITTEL?!" at bounding box center [416, 288] width 241 height 16
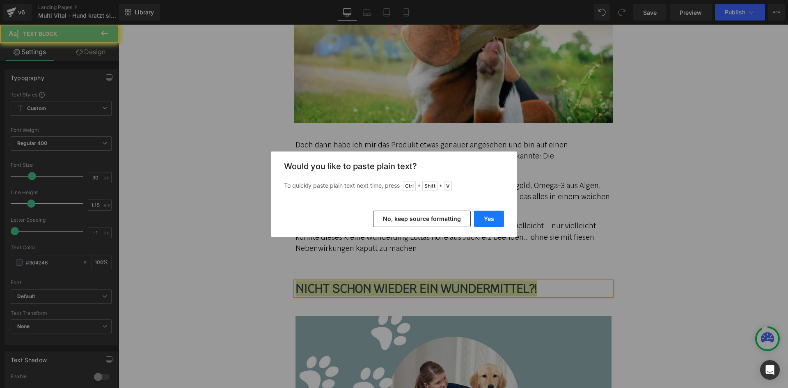
click at [480, 216] on button "Yes" at bounding box center [489, 219] width 30 height 16
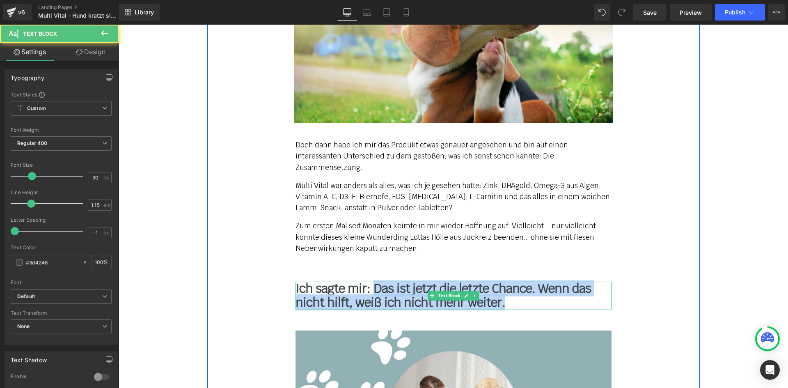
drag, startPoint x: 509, startPoint y: 281, endPoint x: 370, endPoint y: 264, distance: 140.6
click at [370, 282] on p "Ich sagte mir: Das ist jetzt die letzte Chance. Wenn das nicht hilft, weiß ich …" at bounding box center [454, 296] width 316 height 28
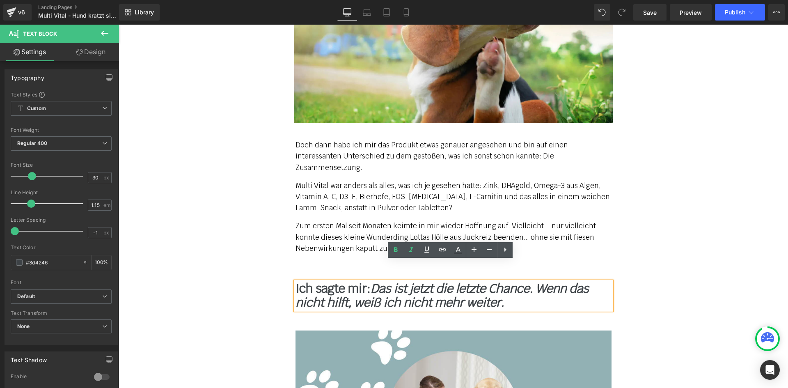
click at [361, 227] on p "Zum ersten Mal seit Monaten keimte in mir wieder Hoffnung auf. Vielleicht – nur…" at bounding box center [454, 237] width 316 height 34
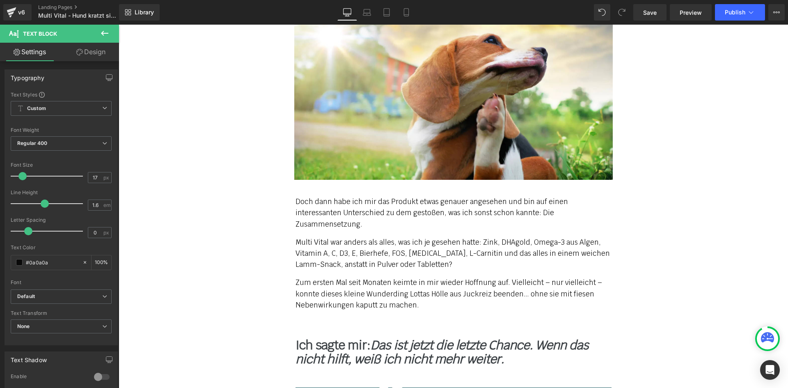
scroll to position [2159, 0]
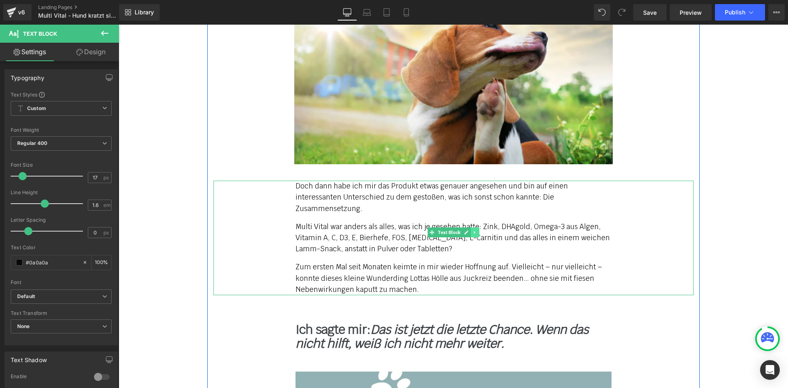
click at [474, 230] on icon at bounding box center [474, 232] width 5 height 5
click at [466, 227] on link at bounding box center [470, 232] width 9 height 10
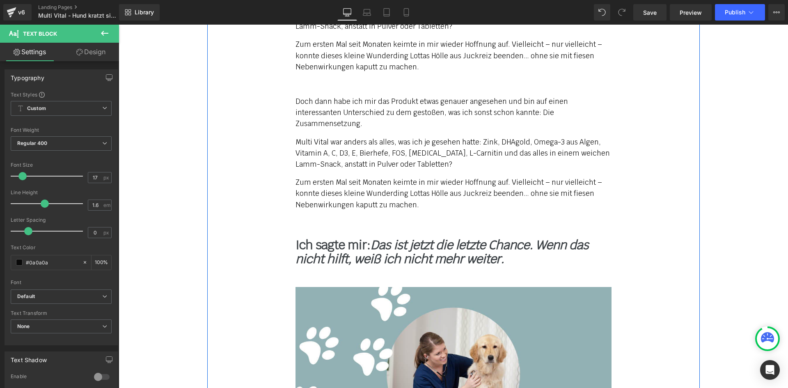
scroll to position [2399, 0]
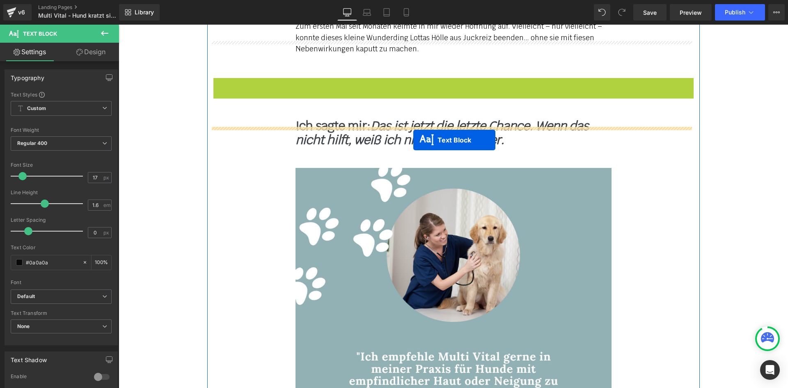
drag, startPoint x: 427, startPoint y: 109, endPoint x: 413, endPoint y: 139, distance: 33.2
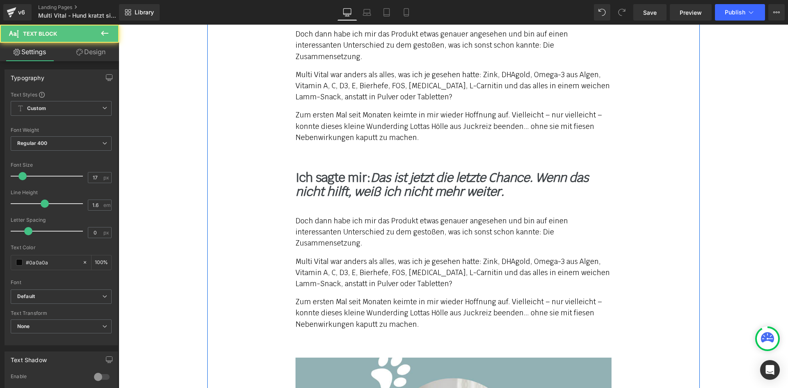
scroll to position [2358, 0]
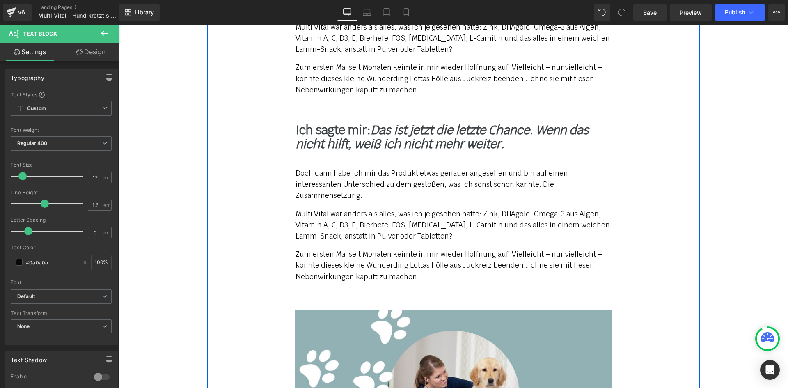
click at [345, 66] on p "Zum ersten Mal seit Monaten keimte in mir wieder Hoffnung auf. Vielleicht – nur…" at bounding box center [454, 79] width 316 height 34
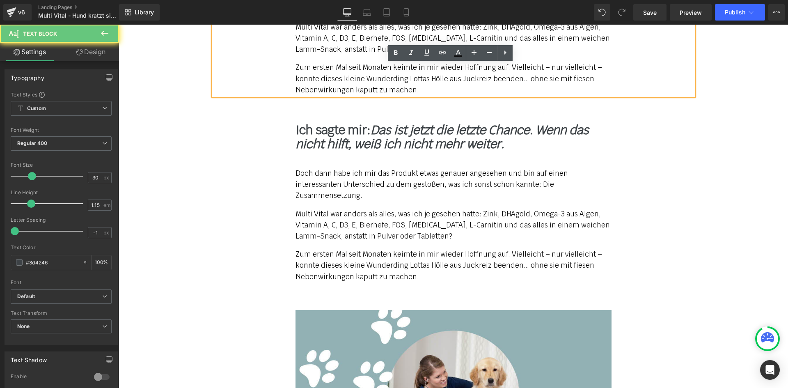
click at [387, 122] on icon "Das ist jetzt die letzte Chance. Wenn das nicht hilft, weiß ich nicht mehr weit…" at bounding box center [442, 137] width 293 height 30
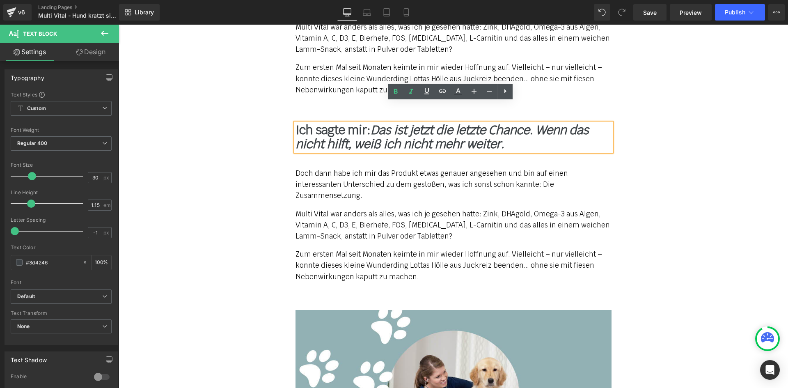
click at [296, 209] on p "Multi Vital war anders als alles, was ich je gesehen hatte: Zink, DHAgold, Omeg…" at bounding box center [454, 226] width 316 height 34
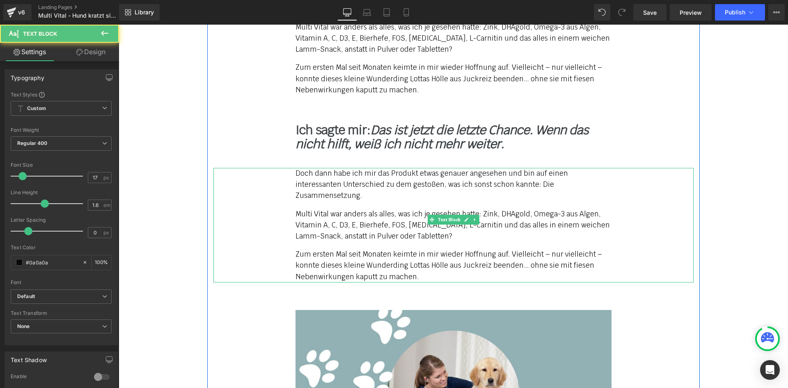
click at [339, 209] on p "Multi Vital war anders als alles, was ich je gesehen hatte: Zink, DHAgold, Omeg…" at bounding box center [454, 226] width 316 height 34
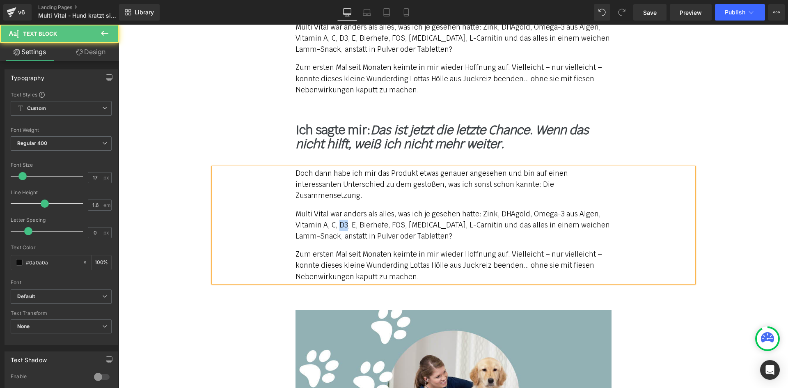
click at [339, 209] on p "Multi Vital war anders als alles, was ich je gesehen hatte: Zink, DHAgold, Omeg…" at bounding box center [454, 226] width 316 height 34
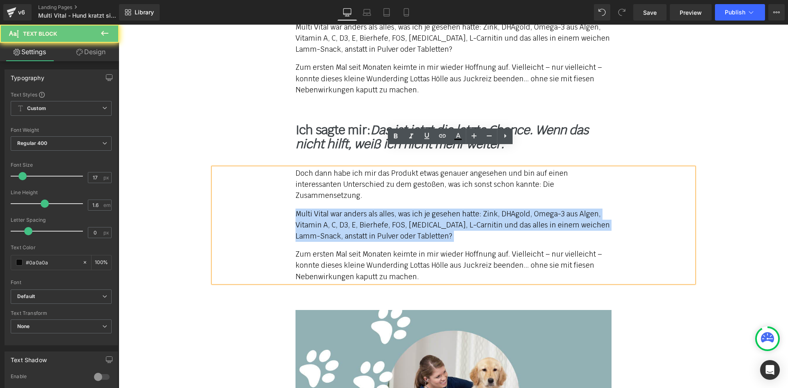
click at [339, 209] on p "Multi Vital war anders als alles, was ich je gesehen hatte: Zink, DHAgold, Omeg…" at bounding box center [454, 226] width 316 height 34
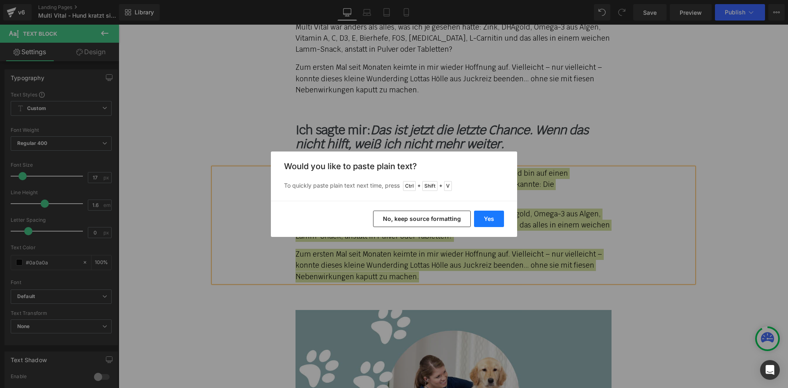
click at [492, 215] on button "Yes" at bounding box center [489, 219] width 30 height 16
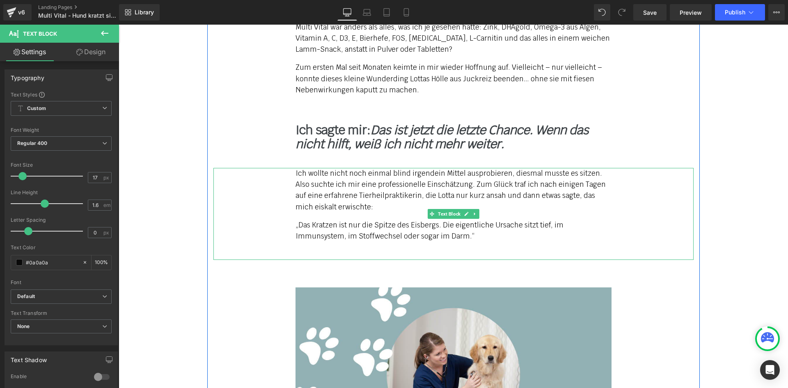
click at [438, 220] on p "„Das Kratzen ist nur die Spitze des Eisbergs. Die eigentliche Ursache sitzt tie…" at bounding box center [454, 231] width 316 height 22
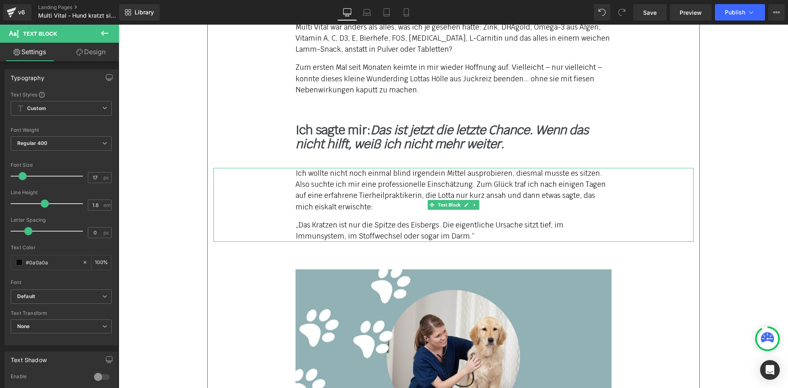
click at [351, 220] on p "„Das Kratzen ist nur die Spitze des Eisbergs. Die eigentliche Ursache sitzt tie…" at bounding box center [454, 231] width 316 height 22
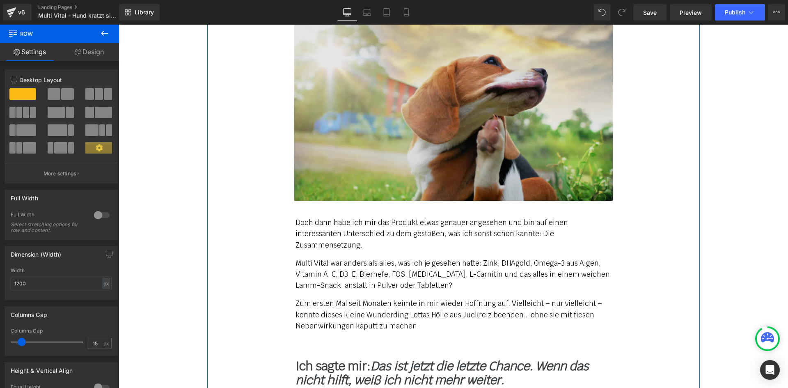
scroll to position [2030, 0]
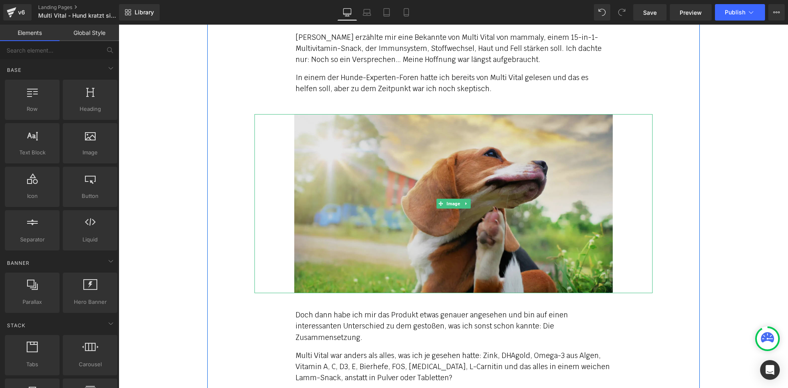
click at [469, 194] on img at bounding box center [453, 203] width 319 height 179
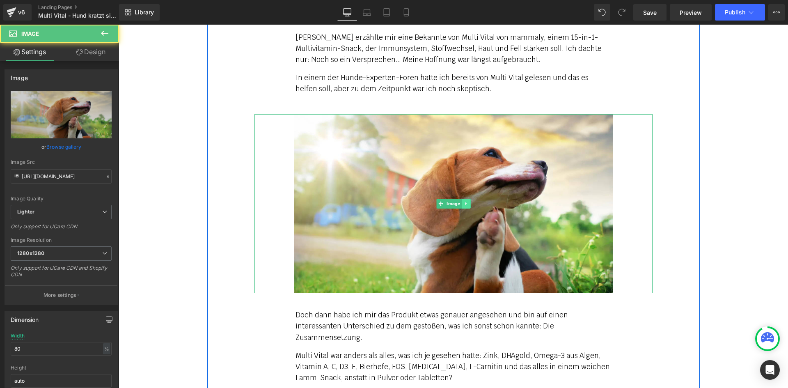
click at [465, 201] on icon at bounding box center [466, 203] width 5 height 5
click at [460, 201] on icon at bounding box center [462, 203] width 5 height 5
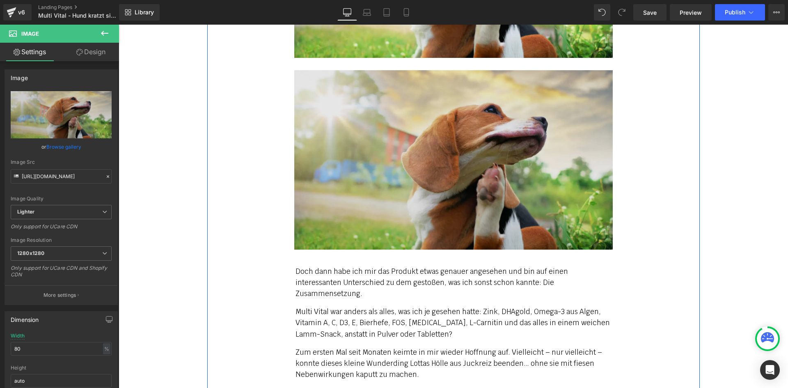
scroll to position [2269, 0]
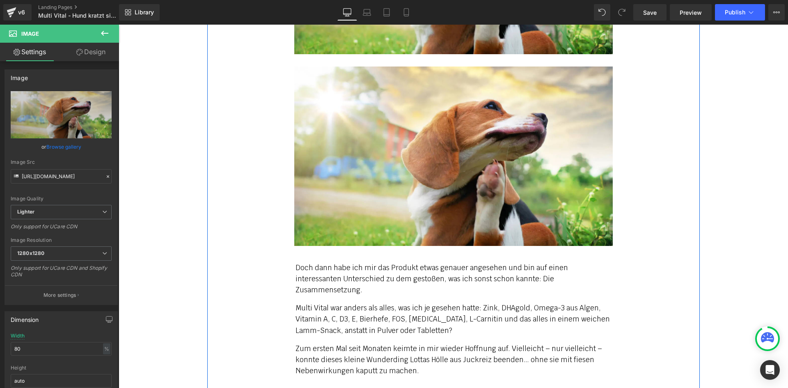
click at [645, 167] on div at bounding box center [453, 155] width 398 height 179
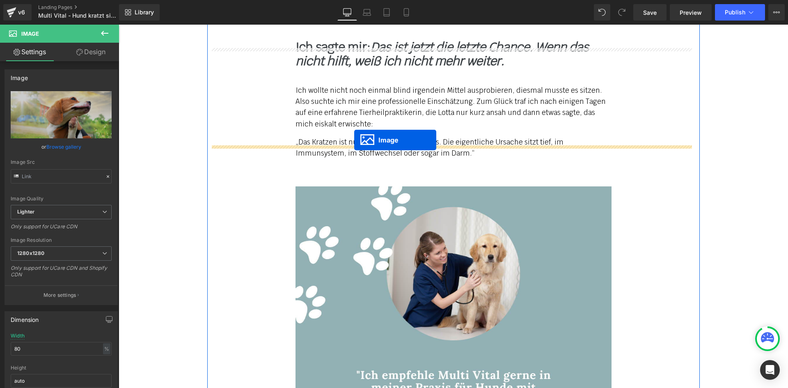
drag, startPoint x: 440, startPoint y: 144, endPoint x: 354, endPoint y: 140, distance: 85.5
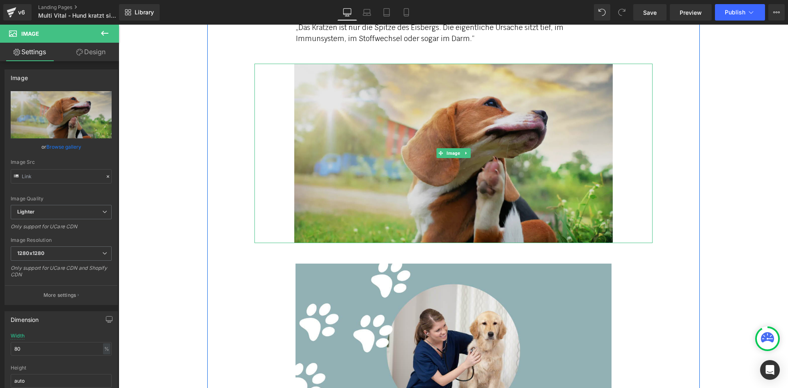
scroll to position [2564, 0]
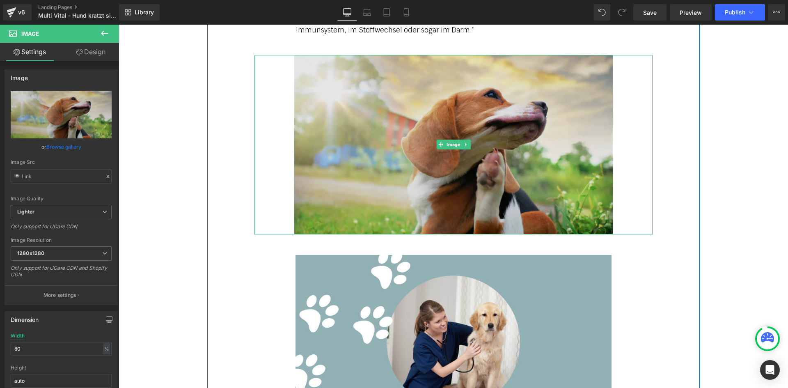
click at [376, 138] on img at bounding box center [453, 144] width 319 height 179
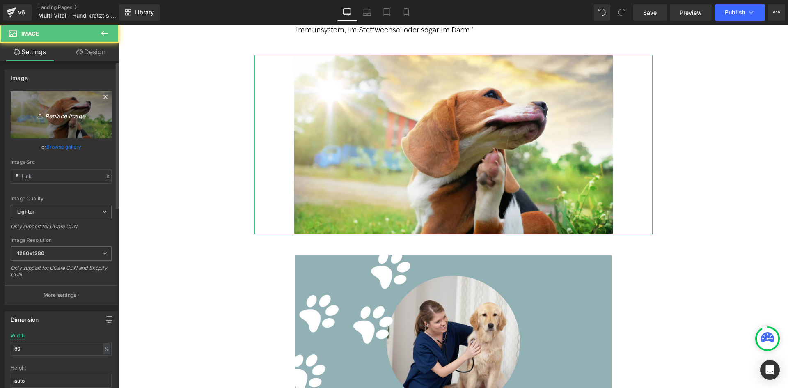
click at [71, 110] on icon "Replace Image" at bounding box center [61, 115] width 66 height 10
type input "C:\fakepath\mv-6.jpg"
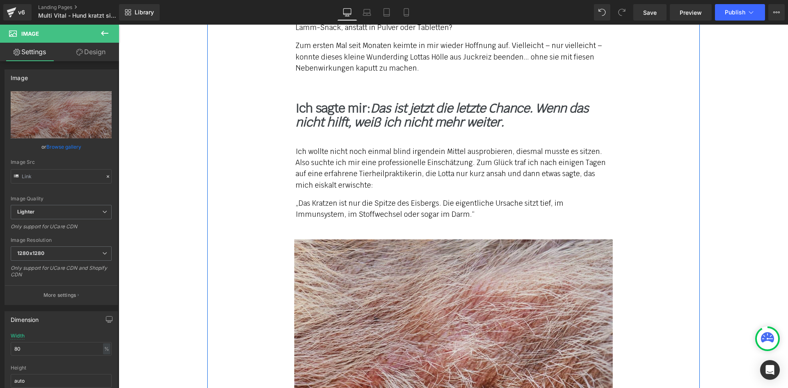
scroll to position [2359, 0]
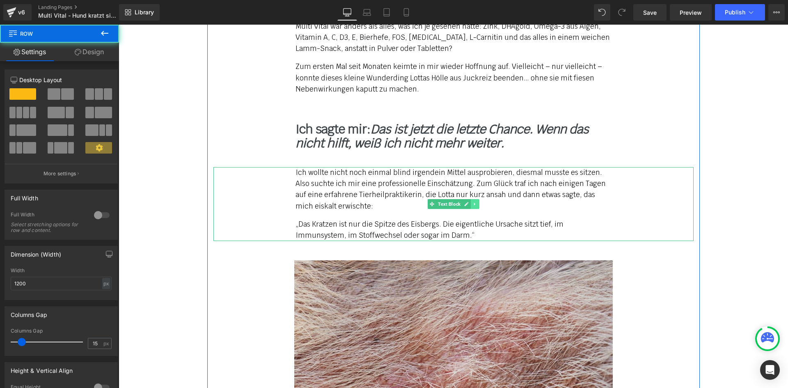
click at [471, 199] on link at bounding box center [475, 204] width 9 height 10
click at [468, 202] on icon at bounding box center [470, 204] width 5 height 5
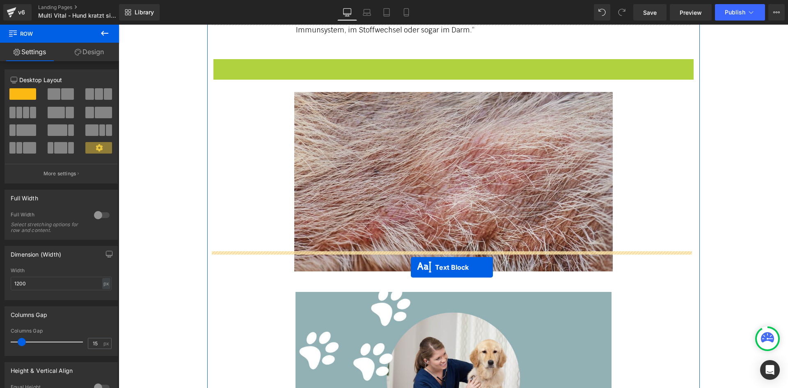
drag, startPoint x: 430, startPoint y: 281, endPoint x: 411, endPoint y: 267, distance: 23.8
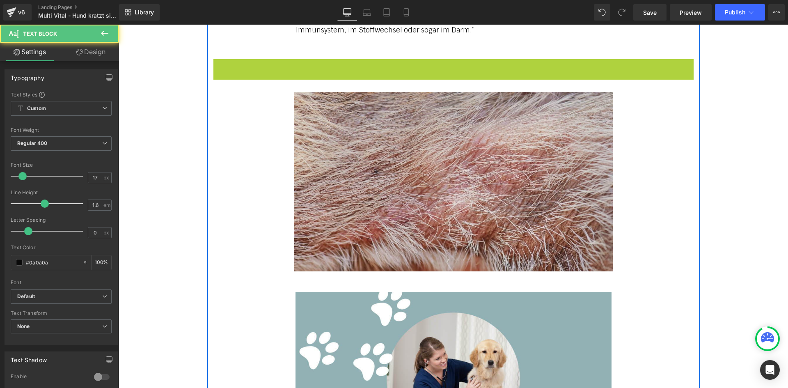
scroll to position [2527, 0]
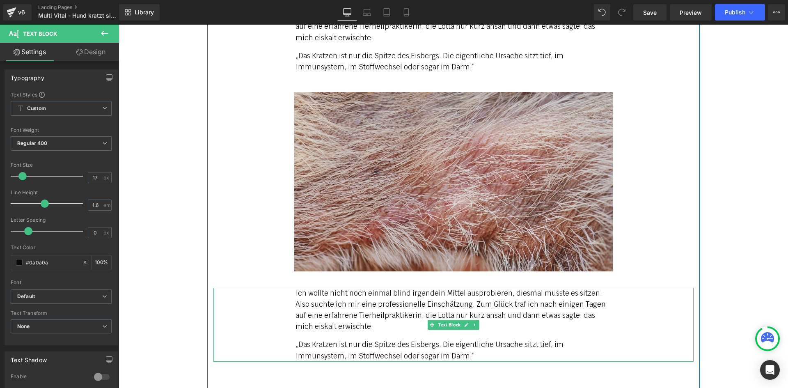
click at [302, 288] on p "Ich wollte nicht noch einmal blind irgendein Mittel ausprobieren, diesmal musst…" at bounding box center [454, 310] width 316 height 45
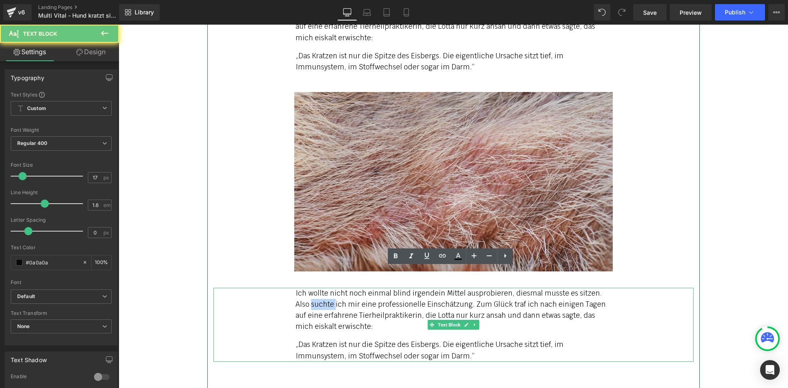
click at [302, 288] on p "Ich wollte nicht noch einmal blind irgendein Mittel ausprobieren, diesmal musst…" at bounding box center [454, 310] width 316 height 45
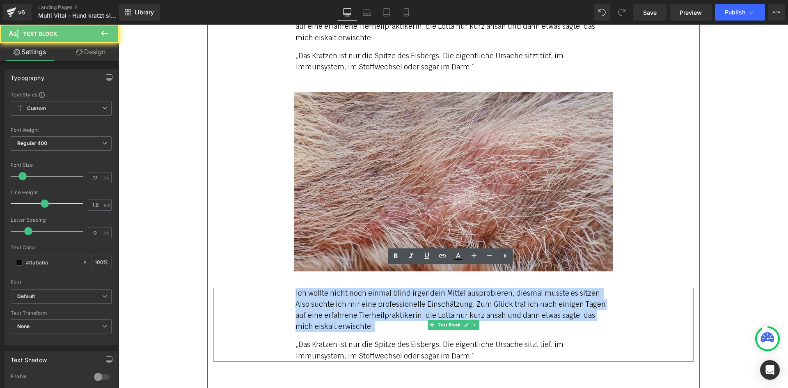
click at [302, 288] on p "Ich wollte nicht noch einmal blind irgendein Mittel ausprobieren, diesmal musst…" at bounding box center [454, 310] width 316 height 45
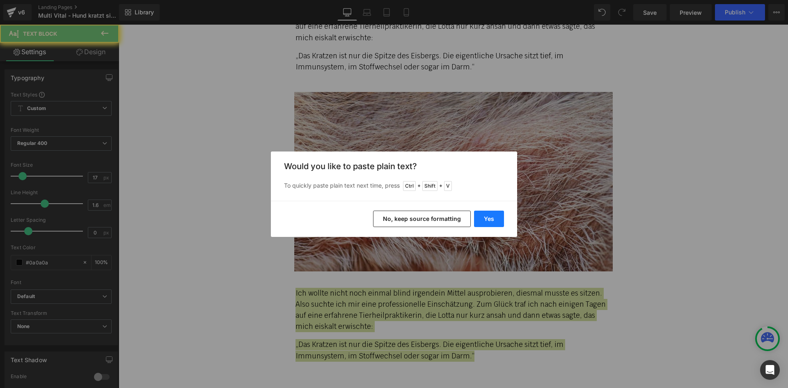
click at [495, 215] on button "Yes" at bounding box center [489, 219] width 30 height 16
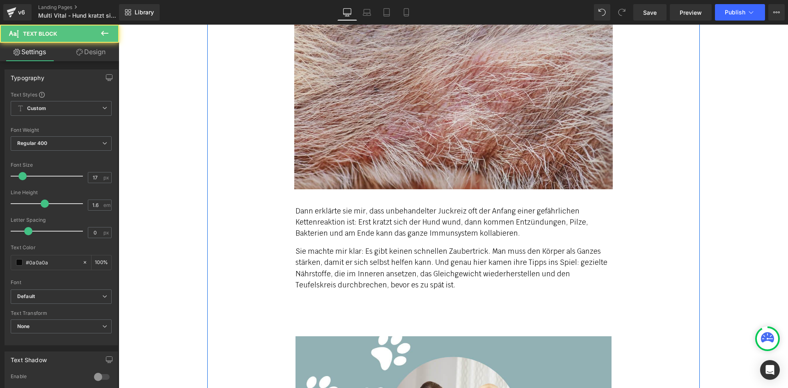
click at [413, 271] on div "Dann erklärte sie mir, dass unbehandelter Juckreiz oft der Anfang einer gefährl…" at bounding box center [454, 257] width 316 height 103
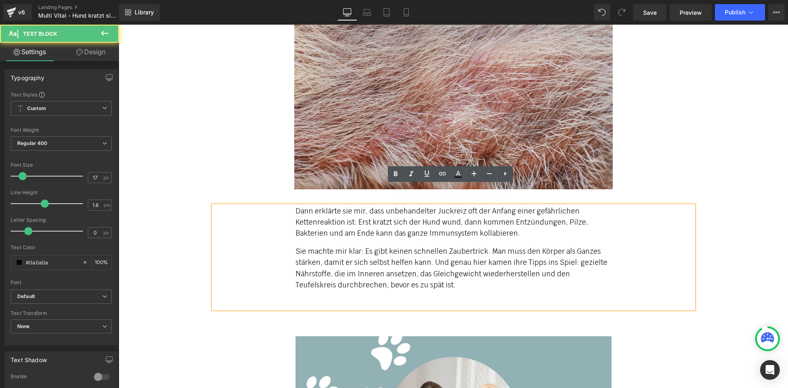
click at [417, 264] on p "Sie machte mir klar: Es gibt keinen schnellen Zaubertrick. Man muss den Körper …" at bounding box center [454, 268] width 316 height 45
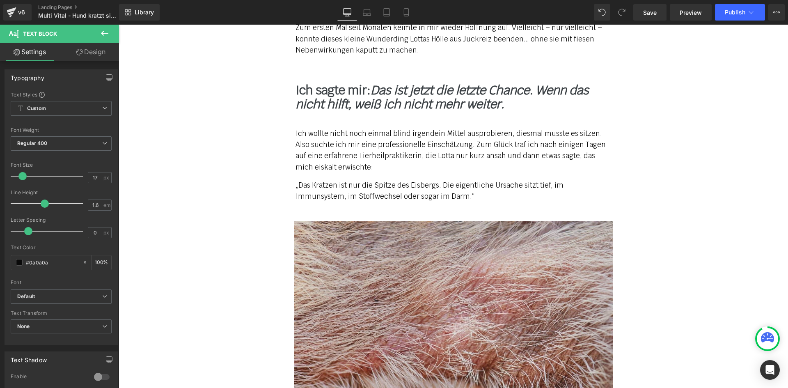
scroll to position [2568, 0]
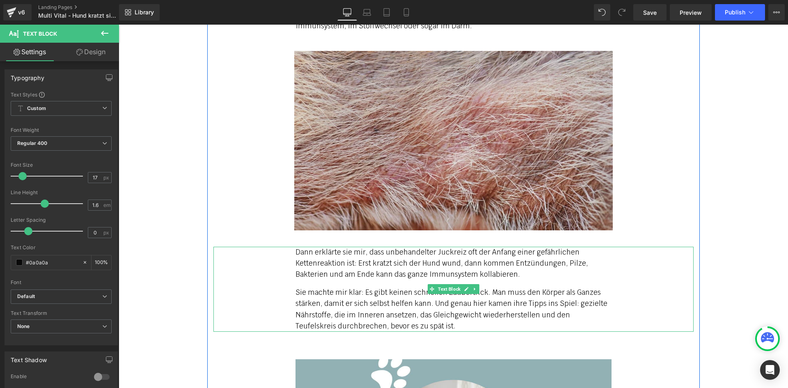
click at [413, 303] on p "Sie machte mir klar: Es gibt keinen schnellen Zaubertrick. Man muss den Körper …" at bounding box center [454, 309] width 316 height 45
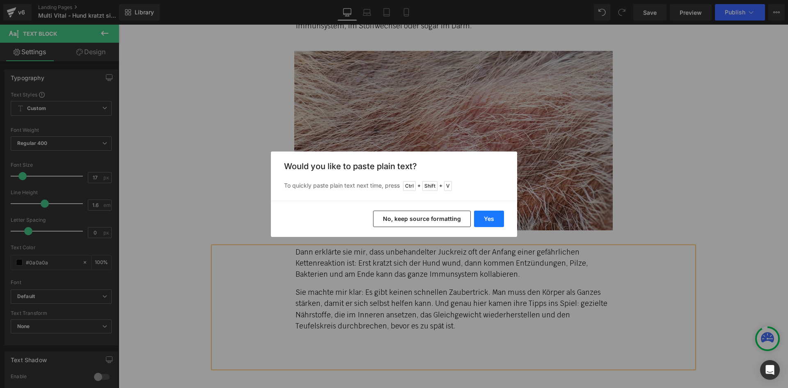
click at [495, 220] on button "Yes" at bounding box center [489, 219] width 30 height 16
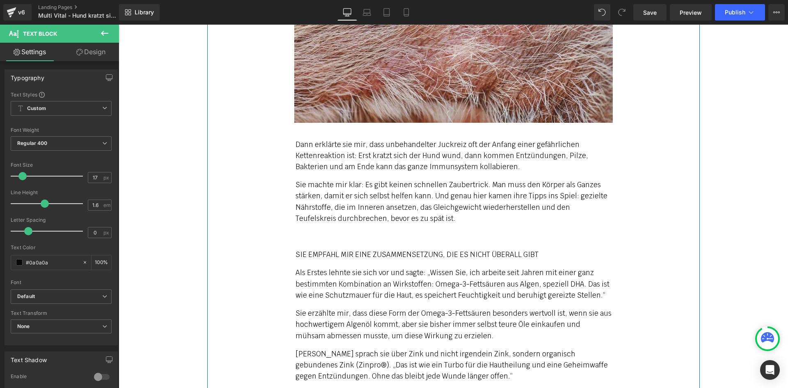
scroll to position [2691, 0]
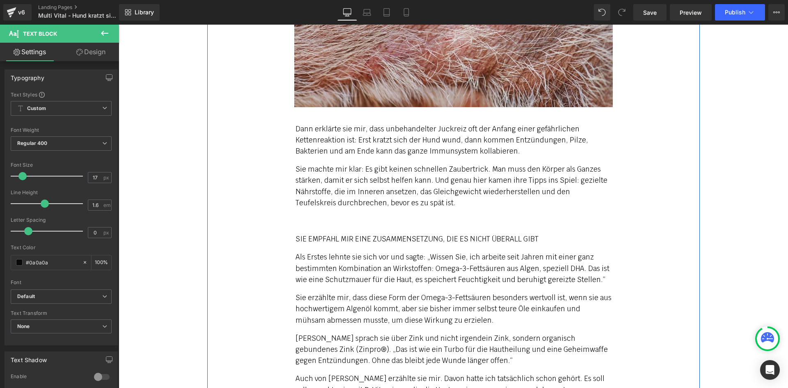
click at [315, 215] on p at bounding box center [454, 220] width 316 height 11
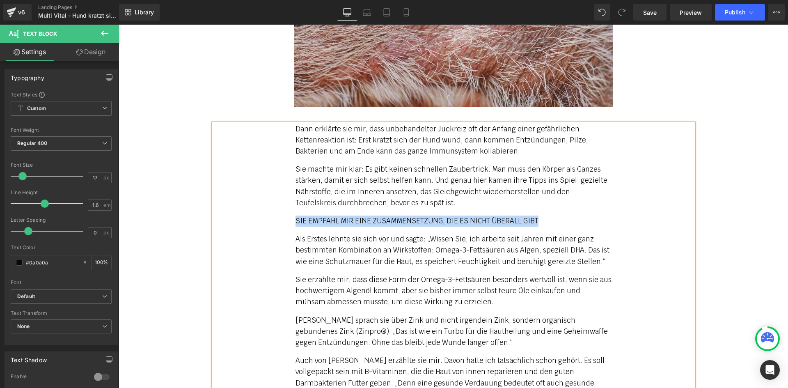
drag, startPoint x: 486, startPoint y: 198, endPoint x: 287, endPoint y: 199, distance: 198.7
click at [287, 199] on div "Dann erklärte sie mir, dass unbehandelter Juckreiz oft der Anfang einer gefährl…" at bounding box center [453, 308] width 480 height 369
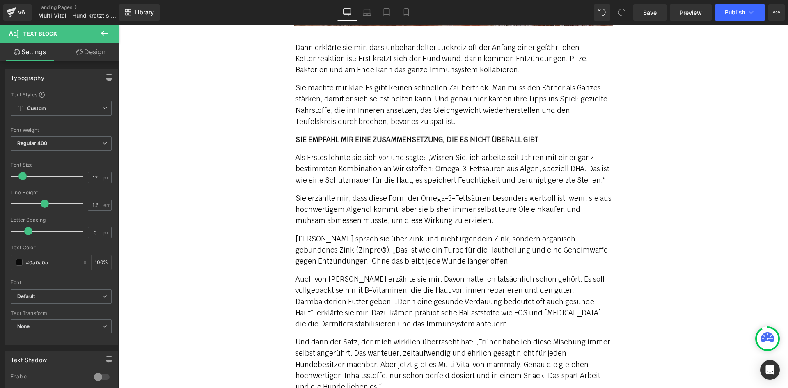
scroll to position [2897, 0]
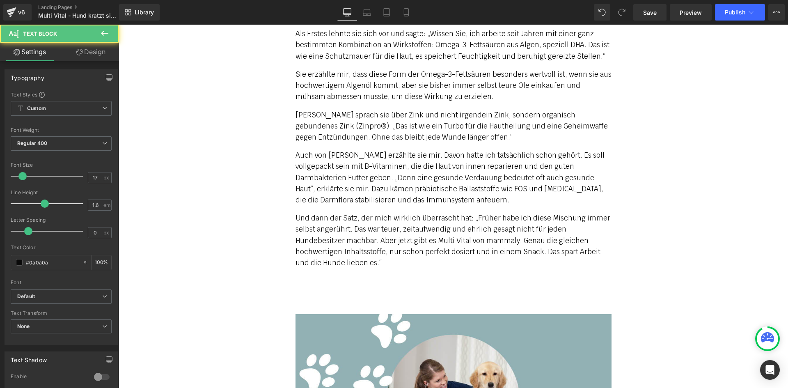
click at [381, 234] on p "Und dann der Satz, der mich wirklich überrascht hat: „Früher habe ich diese Mis…" at bounding box center [454, 241] width 316 height 56
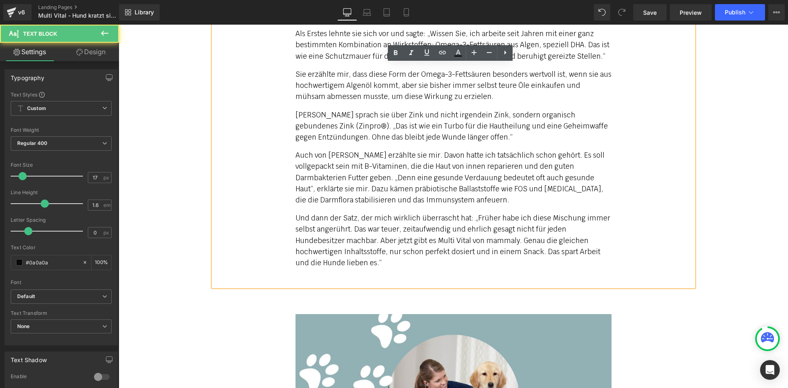
click at [379, 240] on p "Und dann der Satz, der mich wirklich überrascht hat: „Früher habe ich diese Mis…" at bounding box center [454, 241] width 316 height 56
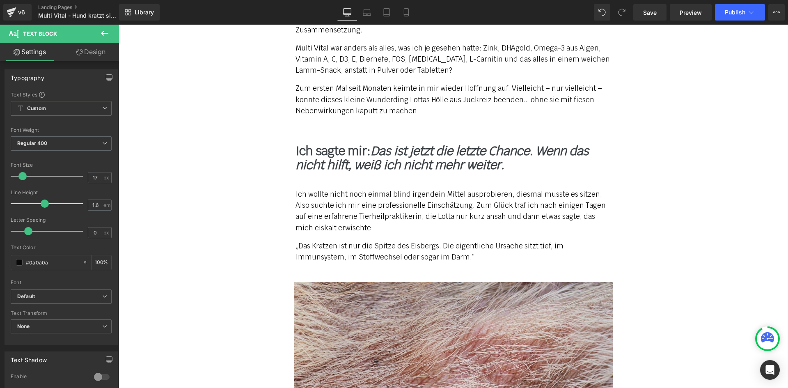
scroll to position [2322, 0]
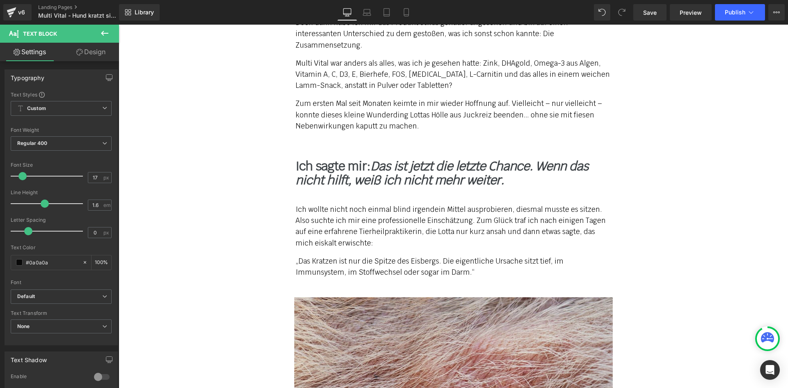
click at [647, 204] on div "Ich wollte nicht noch einmal blind irgendein Mittel ausprobieren, diesmal musst…" at bounding box center [453, 241] width 480 height 74
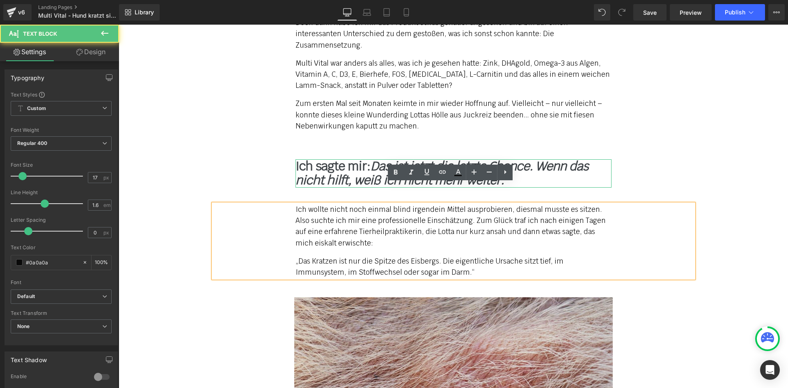
click at [474, 171] on icon at bounding box center [474, 173] width 5 height 5
click at [468, 171] on icon at bounding box center [470, 173] width 5 height 5
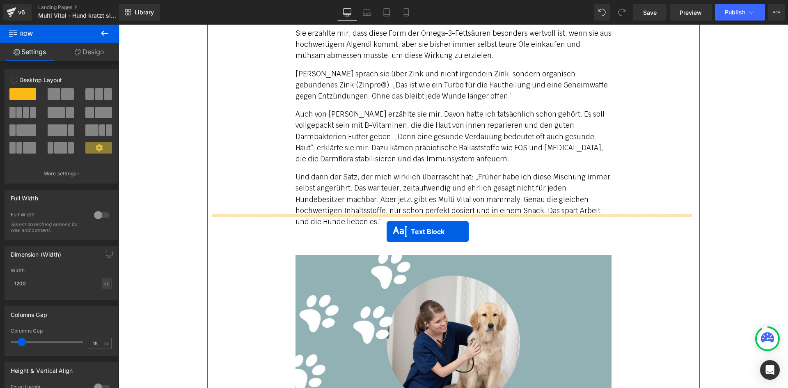
drag, startPoint x: 433, startPoint y: 203, endPoint x: 384, endPoint y: 228, distance: 54.3
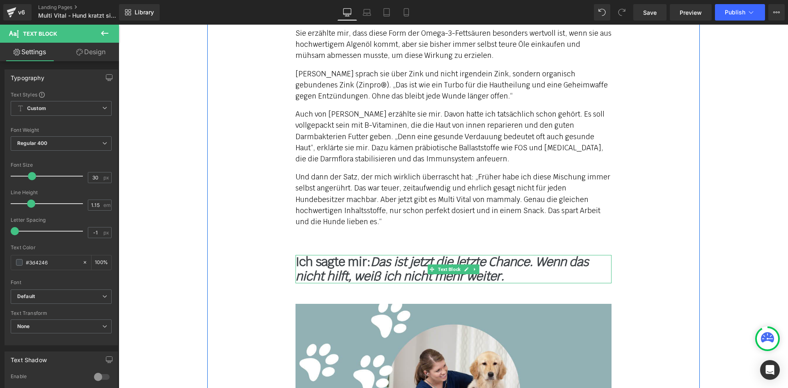
click at [309, 254] on b "Ich sagte mir: Das ist jetzt die letzte Chance. Wenn das nicht hilft, weiß ich …" at bounding box center [442, 269] width 293 height 30
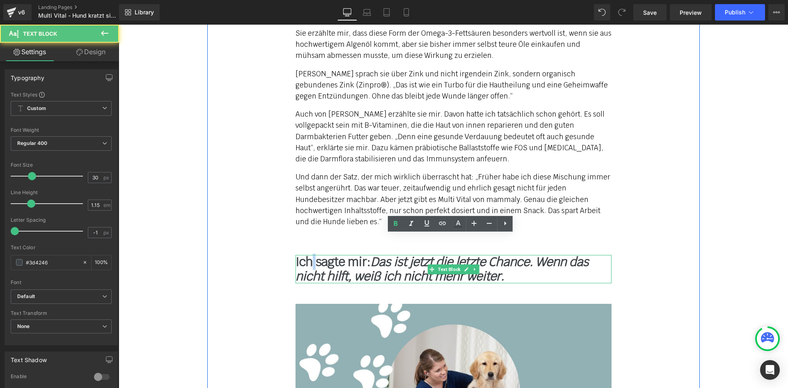
click at [309, 254] on b "Ich sagte mir: Das ist jetzt die letzte Chance. Wenn das nicht hilft, weiß ich …" at bounding box center [442, 269] width 293 height 30
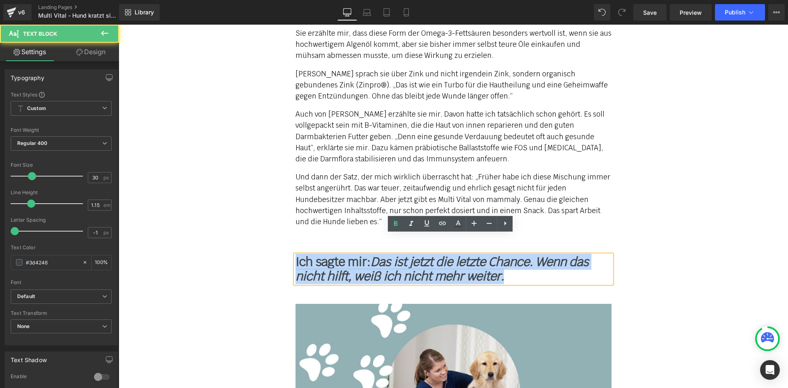
click at [309, 254] on b "Ich sagte mir: Das ist jetzt die letzte Chance. Wenn das nicht hilft, weiß ich …" at bounding box center [442, 269] width 293 height 30
paste div
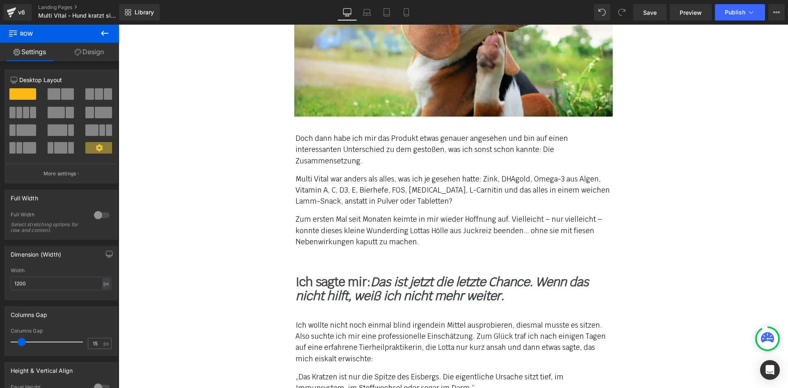
scroll to position [2199, 0]
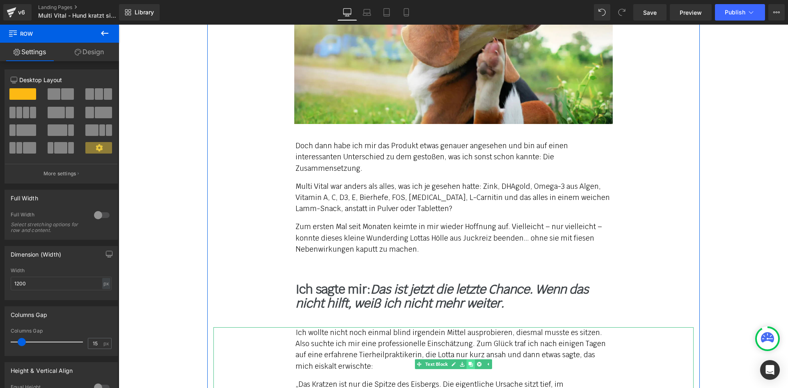
click at [470, 359] on link at bounding box center [470, 364] width 9 height 10
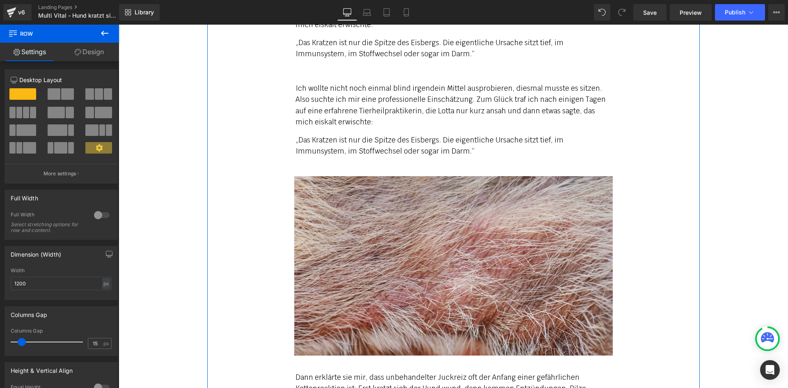
scroll to position [2546, 0]
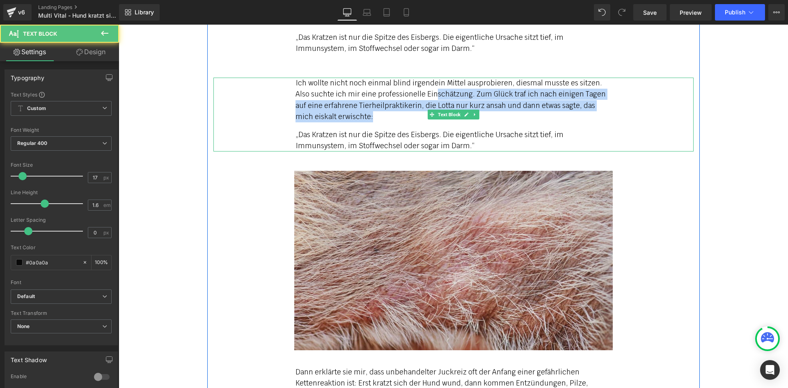
drag, startPoint x: 414, startPoint y: 74, endPoint x: 418, endPoint y: 97, distance: 22.9
click at [418, 97] on p "Ich wollte nicht noch einmal blind irgendein Mittel ausprobieren, diesmal musst…" at bounding box center [454, 100] width 316 height 45
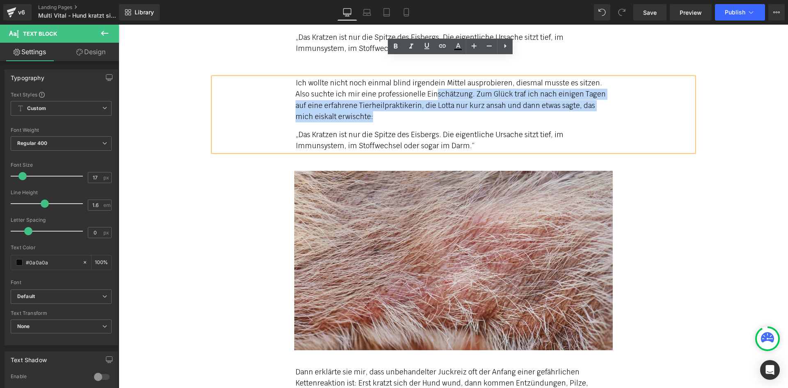
click at [413, 78] on p "Ich wollte nicht noch einmal blind irgendein Mittel ausprobieren, diesmal musst…" at bounding box center [454, 100] width 316 height 45
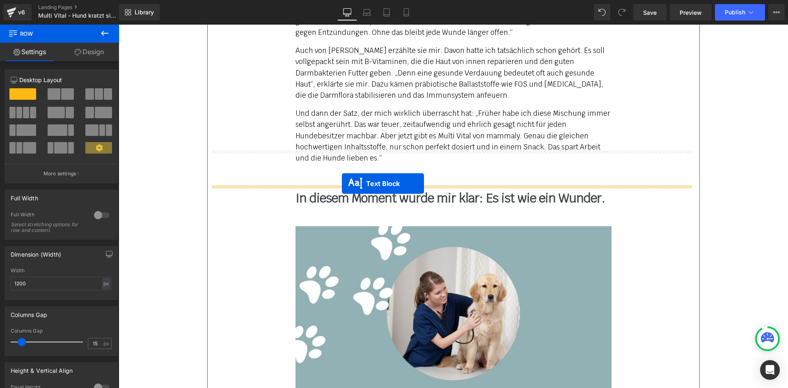
drag, startPoint x: 443, startPoint y: 94, endPoint x: 342, endPoint y: 183, distance: 135.5
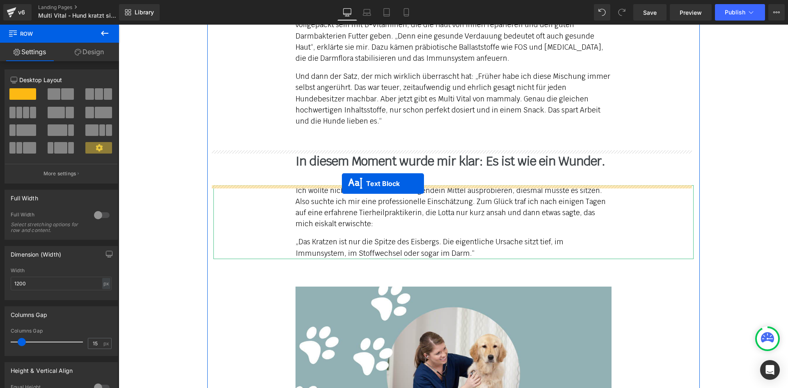
scroll to position [3001, 0]
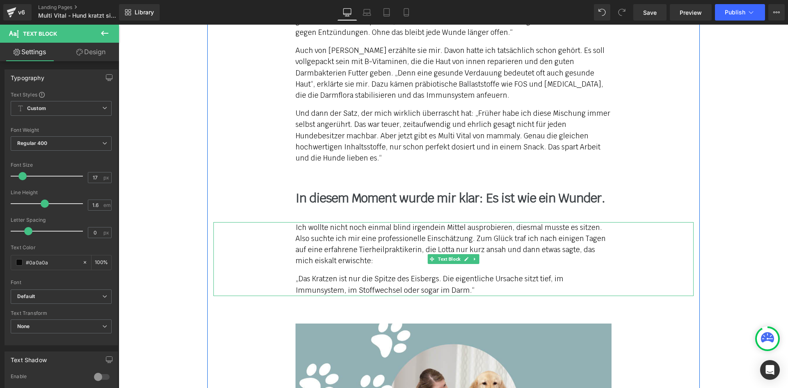
click at [342, 225] on p "Ich wollte nicht noch einmal blind irgendein Mittel ausprobieren, diesmal musst…" at bounding box center [454, 244] width 316 height 45
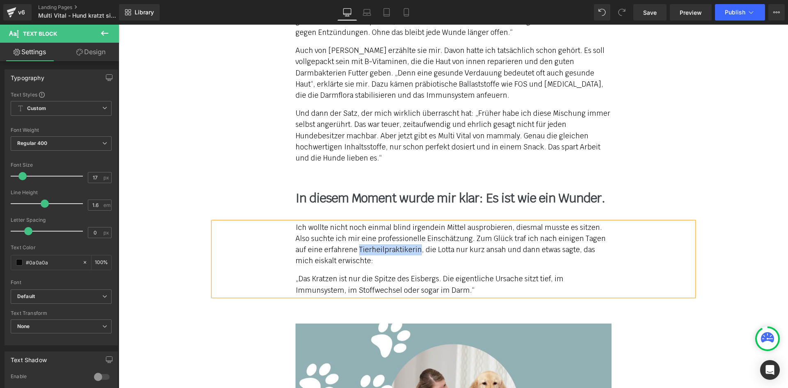
click at [342, 225] on p "Ich wollte nicht noch einmal blind irgendein Mittel ausprobieren, diesmal musst…" at bounding box center [454, 244] width 316 height 45
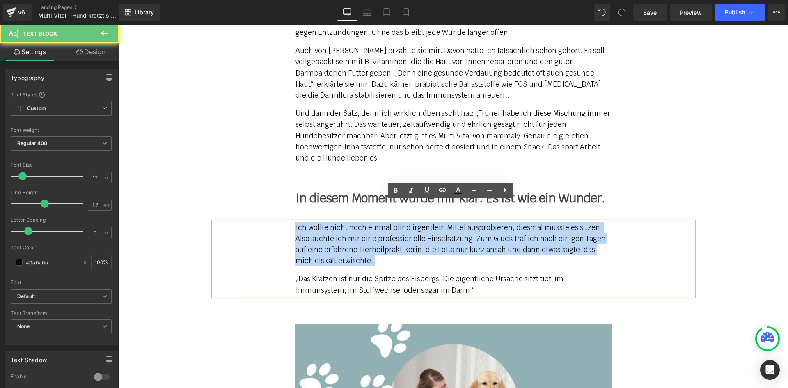
click at [342, 225] on p "Ich wollte nicht noch einmal blind irgendein Mittel ausprobieren, diesmal musst…" at bounding box center [454, 244] width 316 height 45
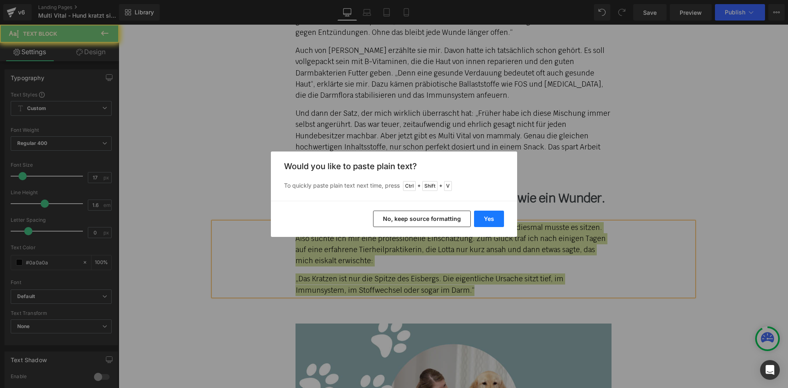
click at [502, 214] on button "Yes" at bounding box center [489, 219] width 30 height 16
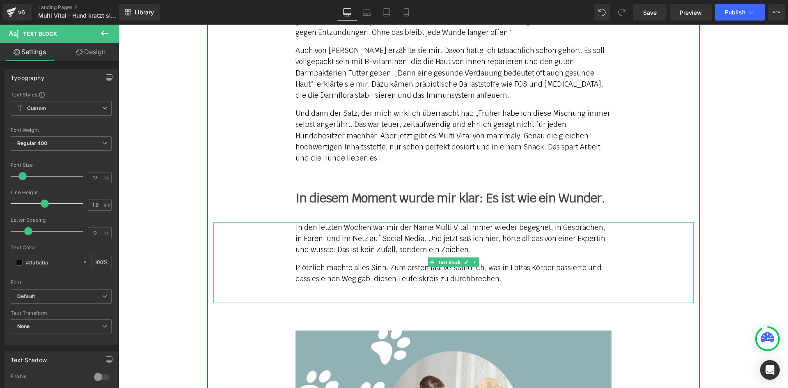
click at [495, 262] on p "Plötzlich machte alles Sinn. Zum ersten Mal verstand ich, was in Lottas Körper …" at bounding box center [454, 273] width 316 height 22
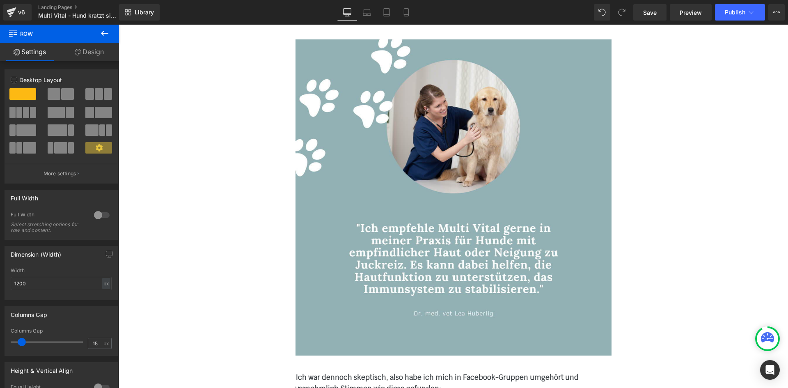
scroll to position [3453, 0]
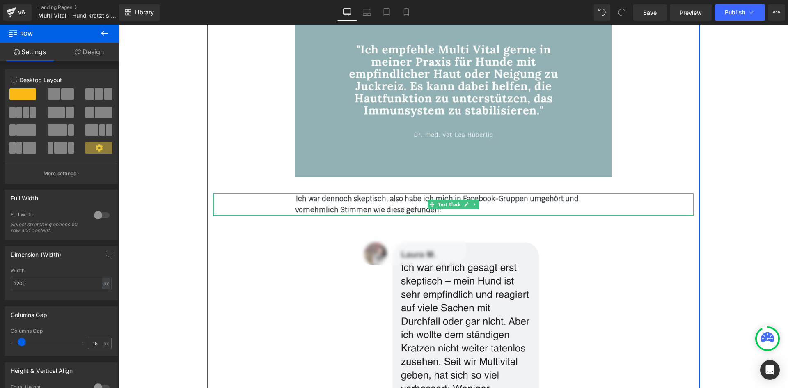
click at [326, 194] on b "Ich war dennoch skeptisch, also habe ich mich in Facebook-Gruppen umgehört und …" at bounding box center [437, 204] width 283 height 20
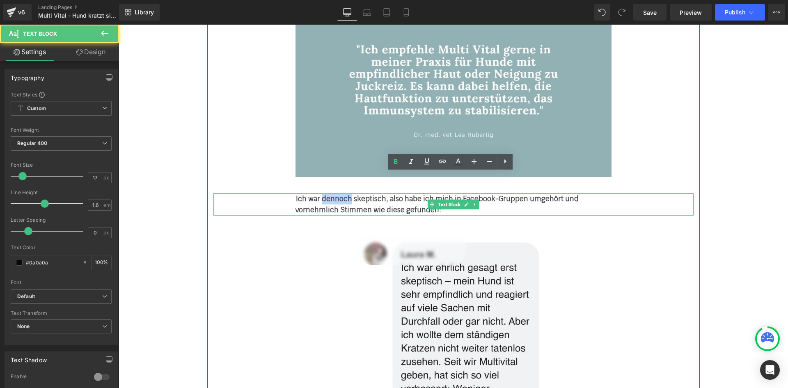
click at [326, 194] on b "Ich war dennoch skeptisch, also habe ich mich in Facebook-Gruppen umgehört und …" at bounding box center [437, 204] width 283 height 20
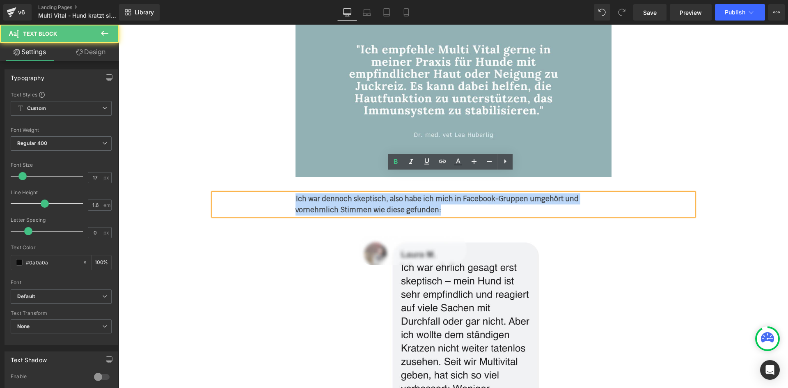
click at [326, 194] on b "Ich war dennoch skeptisch, also habe ich mich in Facebook-Gruppen umgehört und …" at bounding box center [437, 204] width 283 height 20
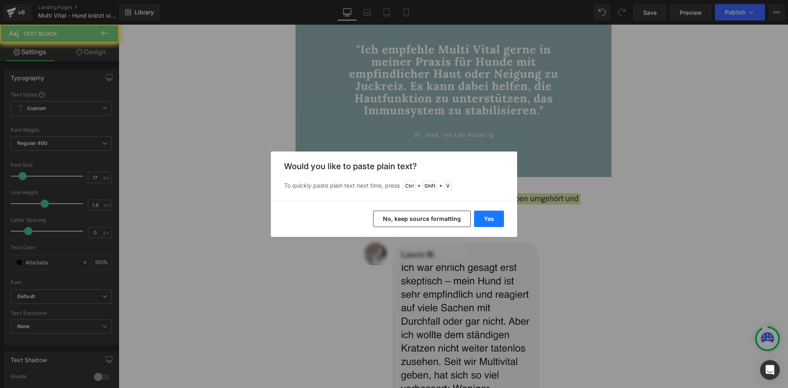
click at [486, 216] on button "Yes" at bounding box center [489, 219] width 30 height 16
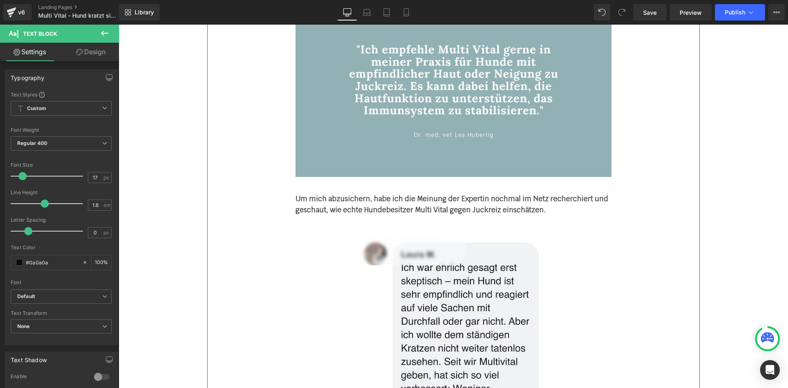
click at [406, 194] on b "Um mich abzusichern, habe ich die Meinung der Expertin nochmal im Netz recherch…" at bounding box center [452, 204] width 313 height 20
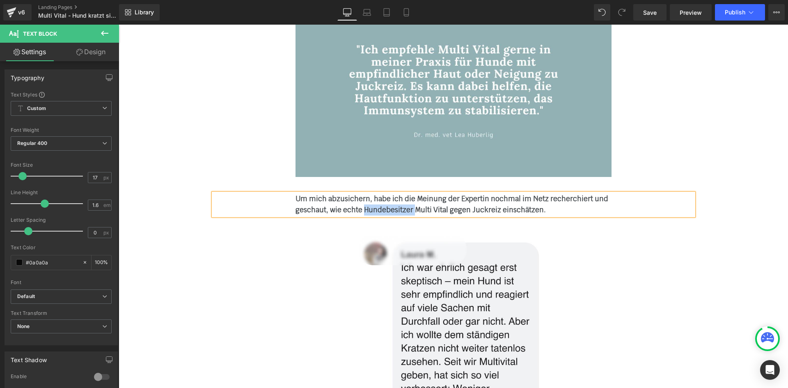
click at [406, 194] on b "Um mich abzusichern, habe ich die Meinung der Expertin nochmal im Netz recherch…" at bounding box center [452, 204] width 313 height 20
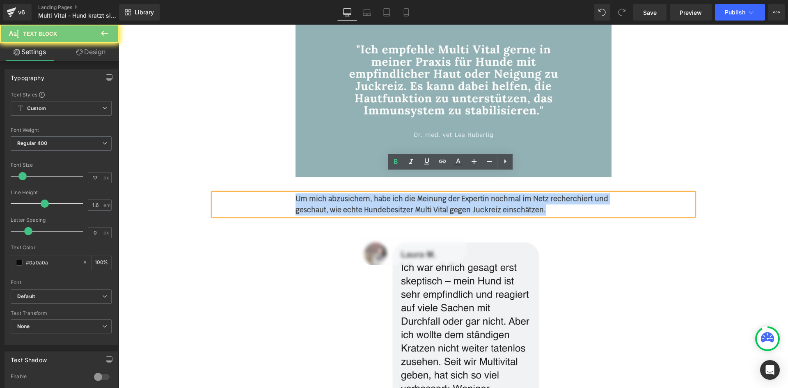
click at [406, 194] on b "Um mich abzusichern, habe ich die Meinung der Expertin nochmal im Netz recherch…" at bounding box center [452, 204] width 313 height 20
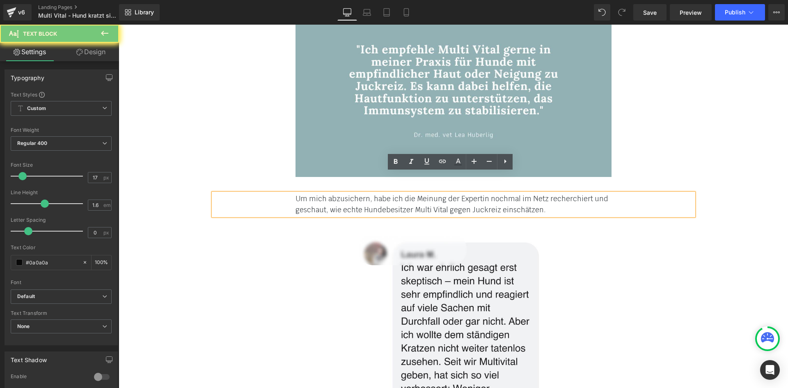
click at [621, 215] on div "Anfangs redete ich mir ein, es sei nur eine harmlose Allergie. Vielleicht Gräse…" at bounding box center [453, 353] width 493 height 5549
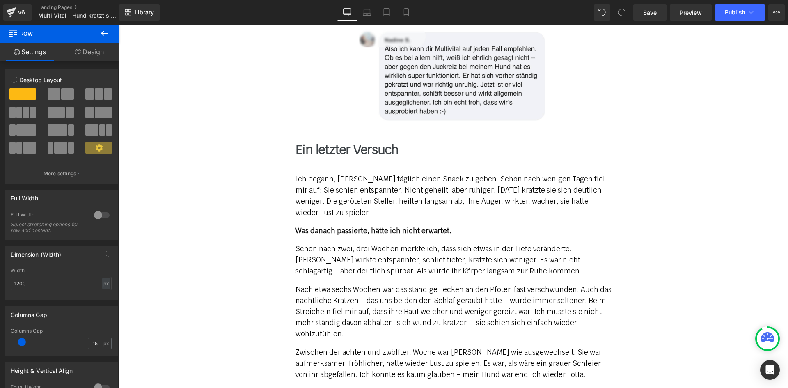
scroll to position [4068, 0]
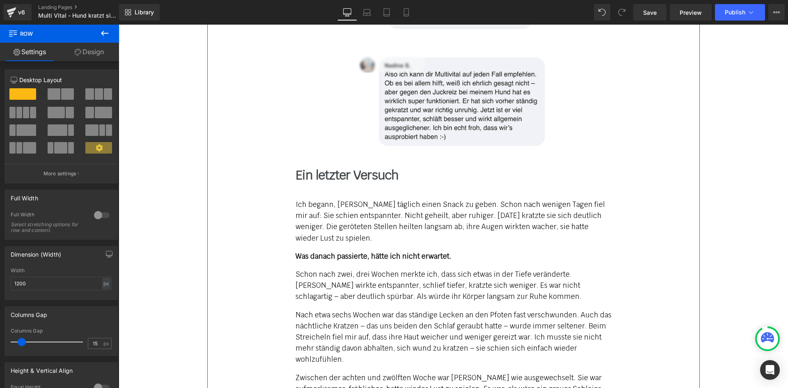
click at [335, 167] on b "Ein letzter Versuch" at bounding box center [347, 175] width 103 height 16
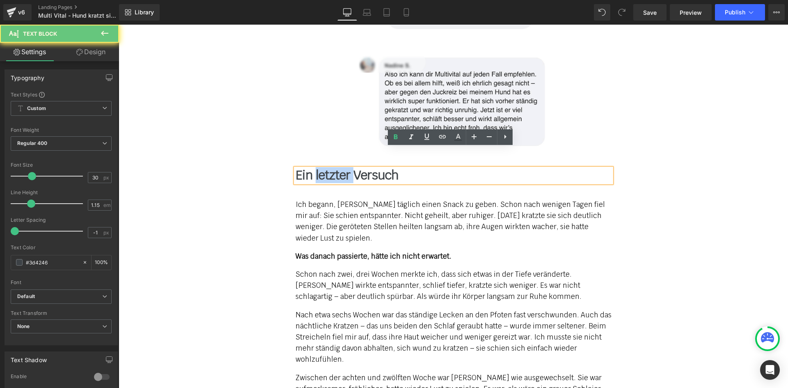
click at [335, 167] on b "Ein letzter Versuch" at bounding box center [347, 175] width 103 height 16
paste div
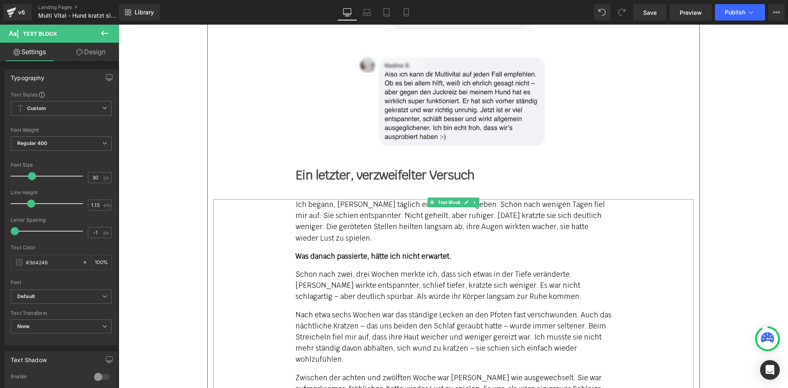
click at [296, 199] on p "Ich begann, [PERSON_NAME] täglich einen Snack zu geben. Schon nach wenigen Tage…" at bounding box center [454, 221] width 316 height 45
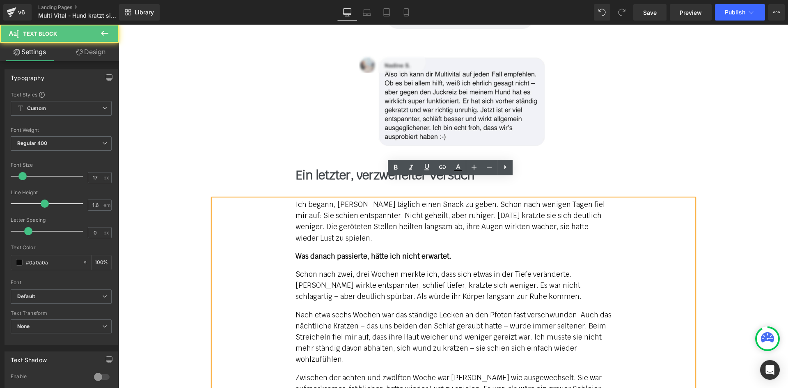
click at [296, 199] on p "Ich begann, [PERSON_NAME] täglich einen Snack zu geben. Schon nach wenigen Tage…" at bounding box center [454, 221] width 316 height 45
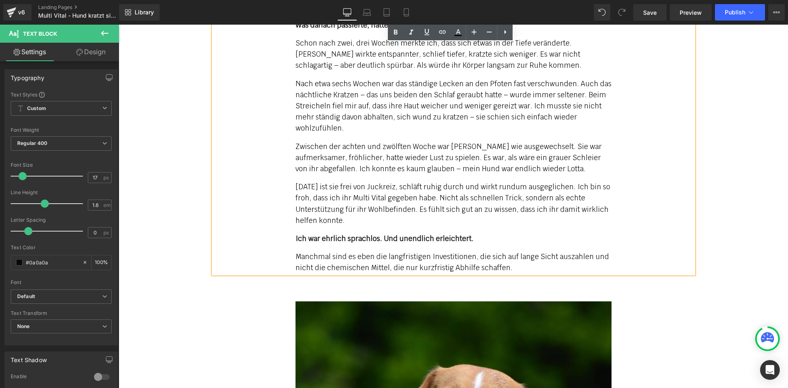
scroll to position [4315, 0]
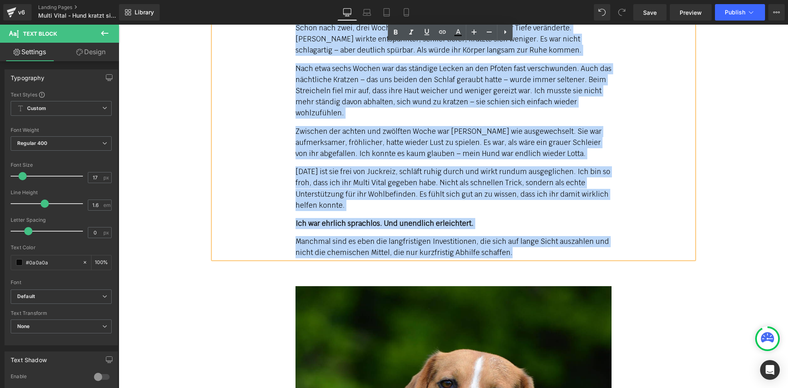
click at [509, 236] on p "Manchmal sind es eben die langfristigen Investitionen, die sich auf lange Sicht…" at bounding box center [454, 247] width 316 height 22
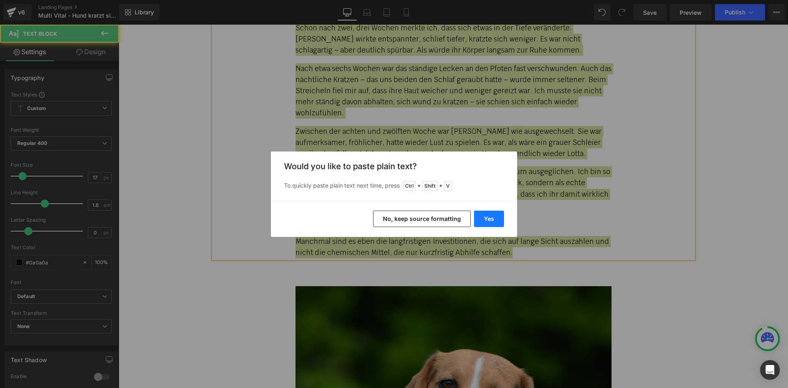
click at [494, 221] on button "Yes" at bounding box center [489, 219] width 30 height 16
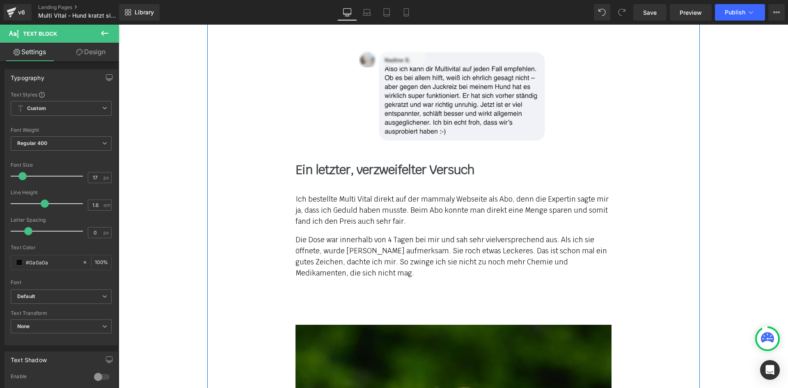
scroll to position [4068, 0]
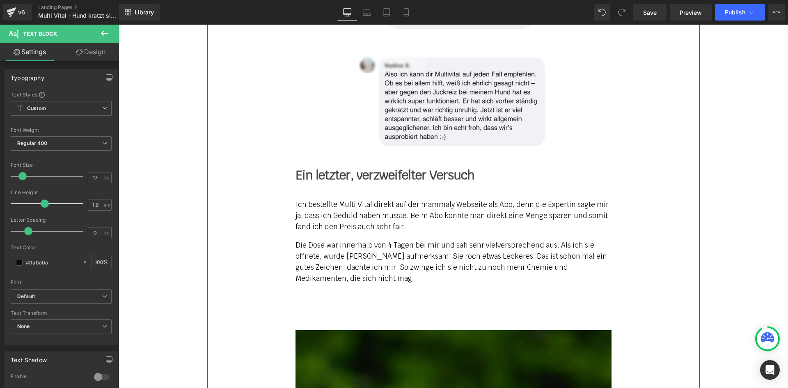
click at [334, 259] on p "Die Dose war innerhalb von 4 Tagen bei mir und sah sehr vielversprechend aus. A…" at bounding box center [454, 262] width 316 height 45
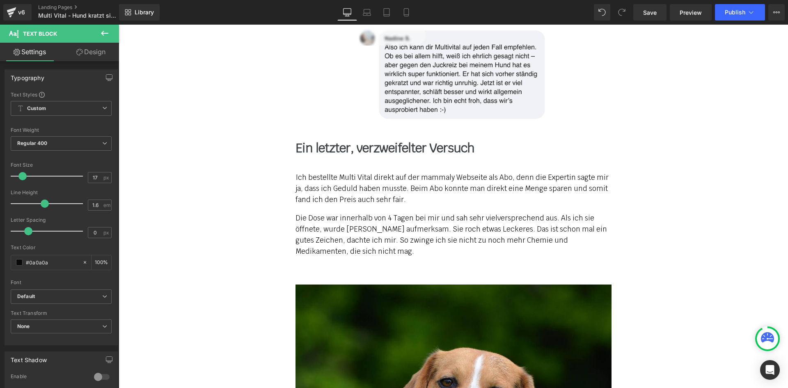
scroll to position [4109, 0]
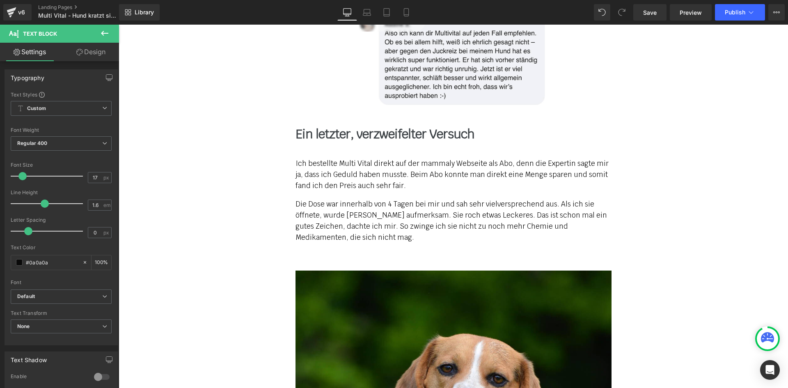
click at [334, 217] on p "Die Dose war innerhalb von 4 Tagen bei mir und sah sehr vielversprechend aus. A…" at bounding box center [454, 221] width 316 height 45
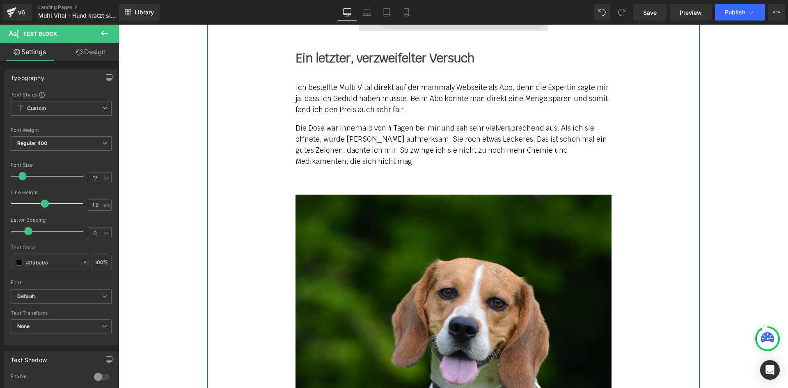
scroll to position [4192, 0]
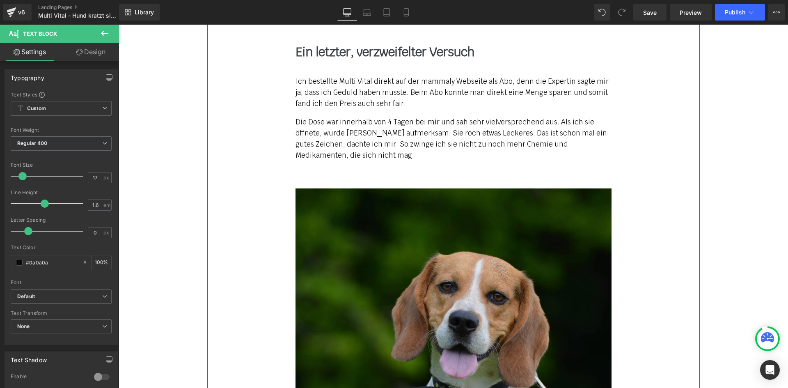
click at [376, 227] on img at bounding box center [454, 355] width 316 height 335
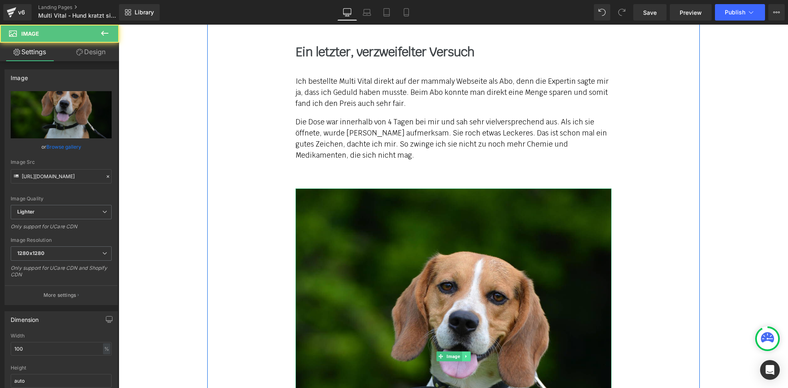
click at [465, 355] on icon at bounding box center [465, 356] width 1 height 3
click at [460, 354] on icon at bounding box center [462, 356] width 5 height 5
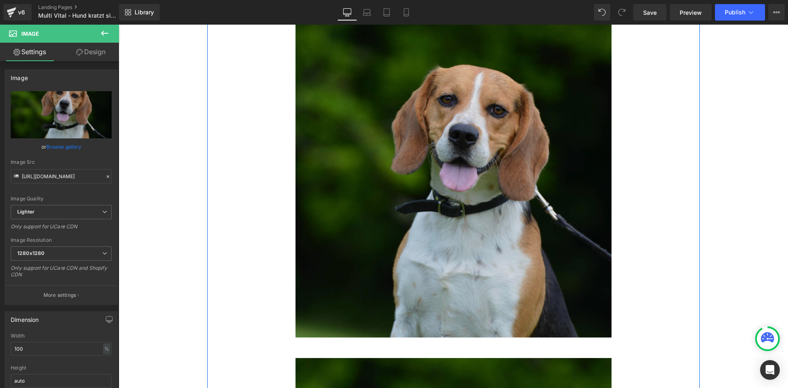
scroll to position [4290, 0]
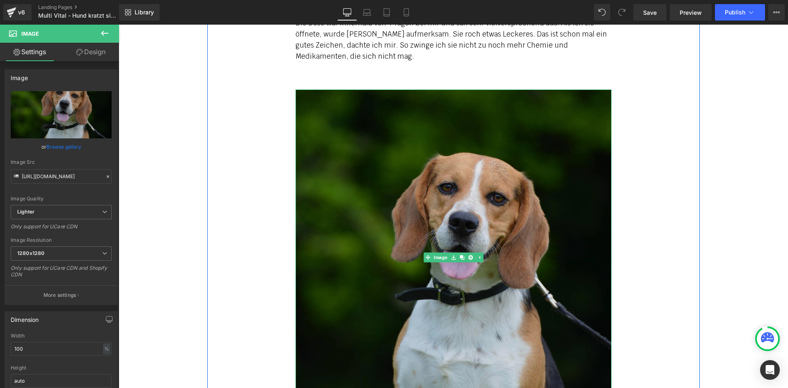
click at [405, 221] on img at bounding box center [454, 256] width 316 height 335
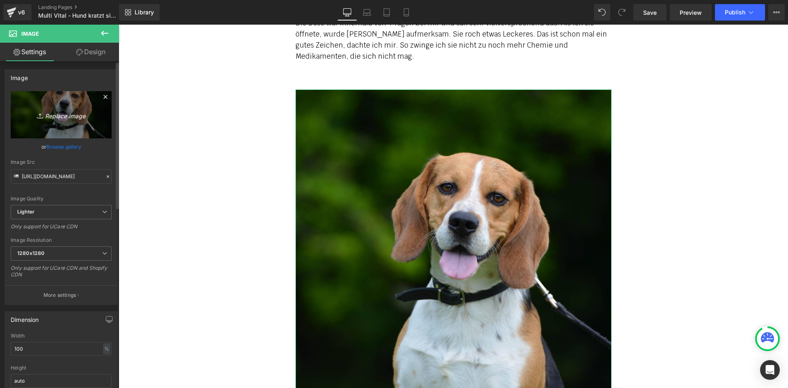
click at [66, 111] on icon "Replace Image" at bounding box center [61, 115] width 66 height 10
type input "C:\fakepath\mv-7.jpg"
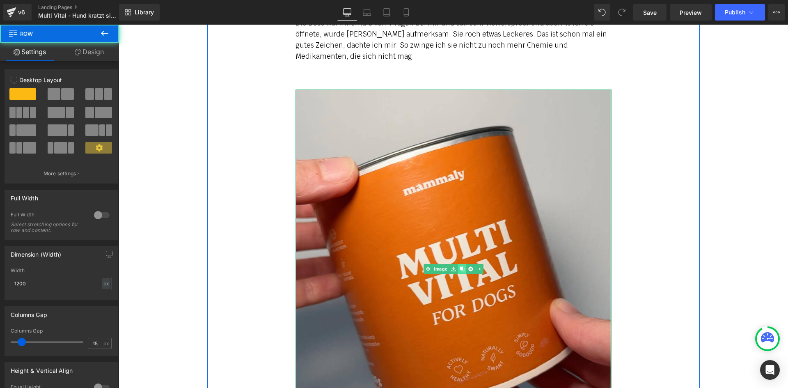
click at [460, 266] on icon at bounding box center [462, 268] width 5 height 5
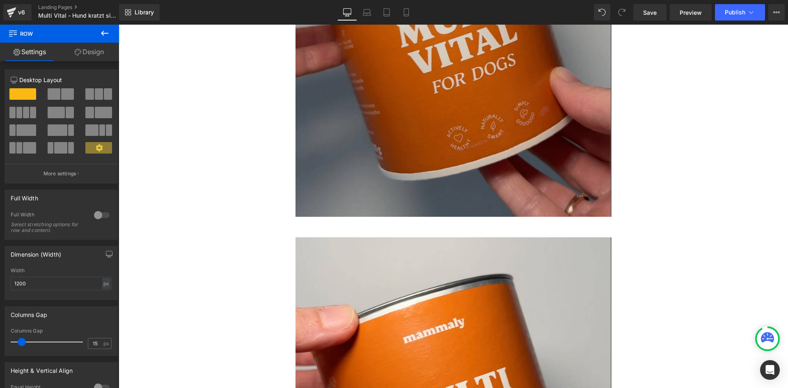
scroll to position [4353, 0]
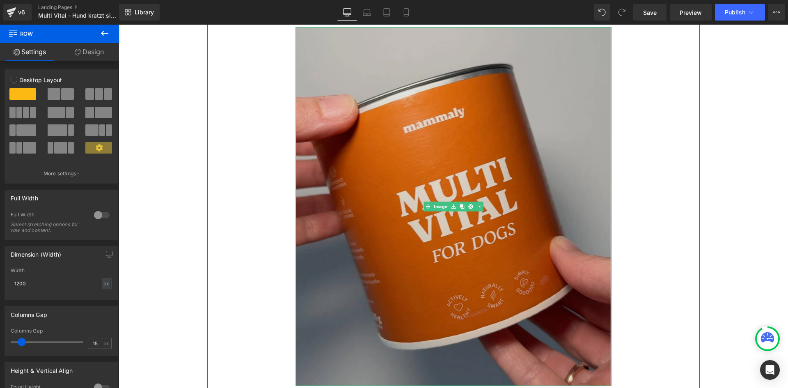
click at [361, 179] on img at bounding box center [454, 206] width 316 height 359
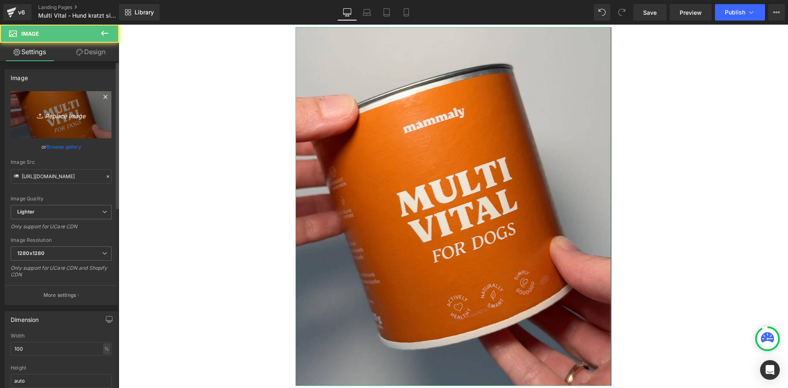
click at [56, 105] on link "Replace Image" at bounding box center [61, 114] width 101 height 47
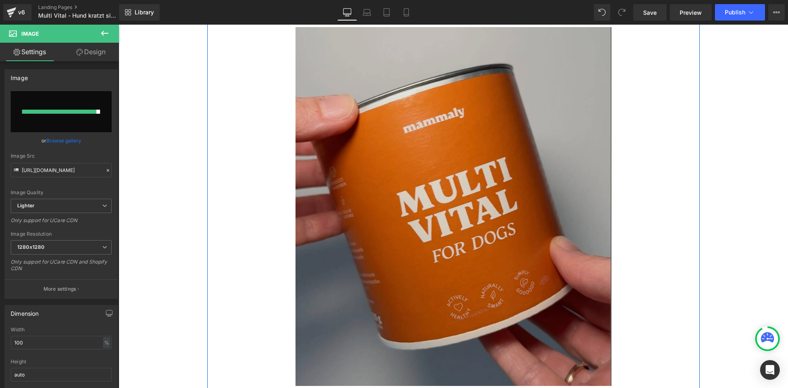
click at [382, 218] on img at bounding box center [454, 206] width 316 height 359
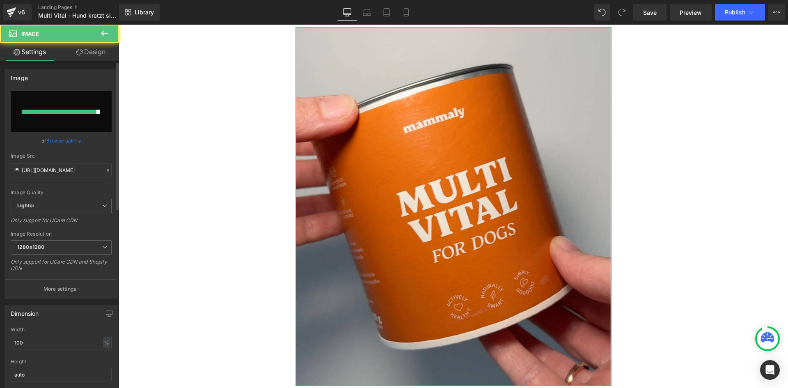
click at [57, 112] on div at bounding box center [59, 112] width 74 height 4
click at [60, 107] on input "file" at bounding box center [61, 111] width 101 height 41
type input "C:\fakepath\mv-8.jpg"
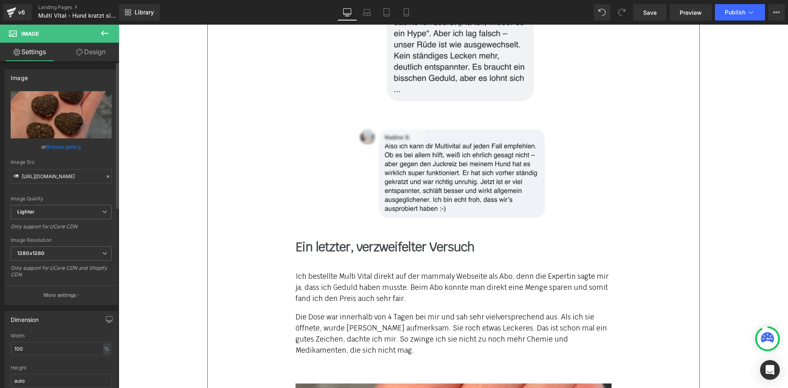
scroll to position [3983, 0]
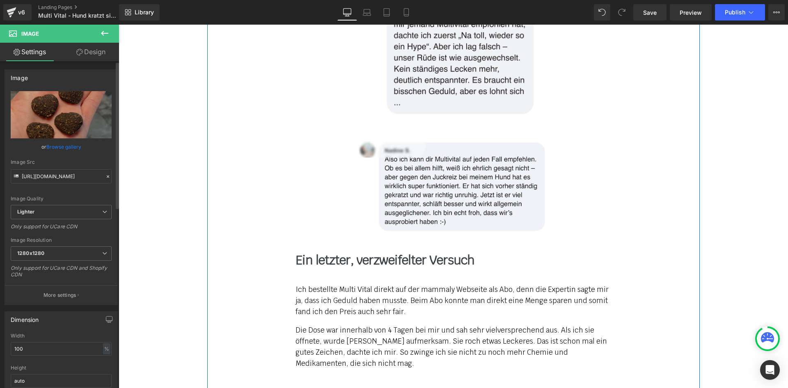
click at [440, 284] on p "Ich bestellte Multi Vital direkt auf der mammaly Webseite als Abo, denn die Exp…" at bounding box center [454, 301] width 316 height 34
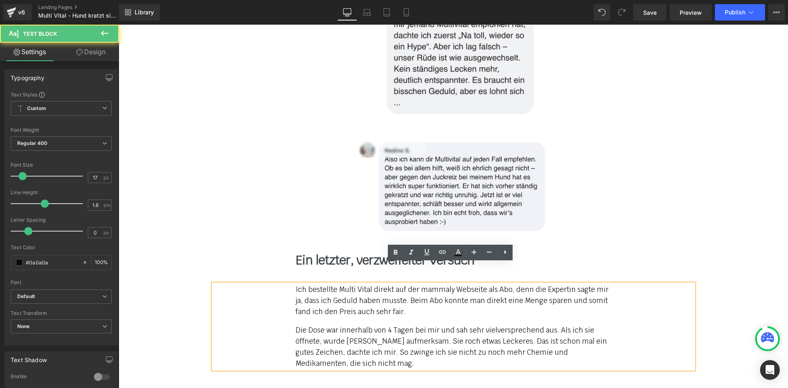
click at [647, 209] on div "Anfangs redete ich mir ein, es sei nur eine harmlose Allergie. Vielleicht Gräse…" at bounding box center [453, 34] width 493 height 5972
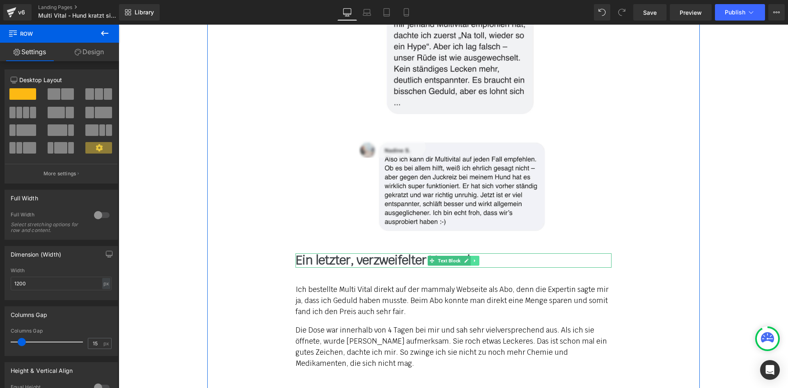
click at [471, 256] on link at bounding box center [475, 261] width 9 height 10
click at [466, 256] on link at bounding box center [470, 261] width 9 height 10
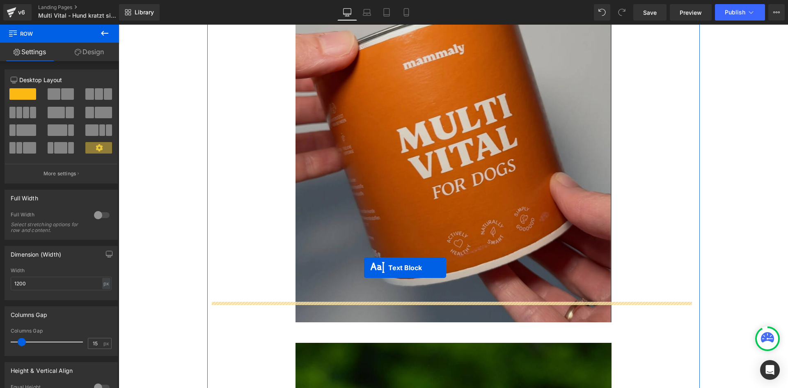
drag, startPoint x: 439, startPoint y: 275, endPoint x: 364, endPoint y: 268, distance: 75.1
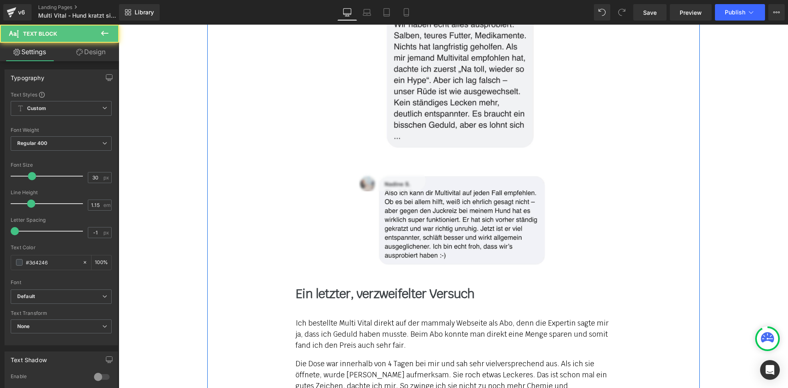
scroll to position [3942, 0]
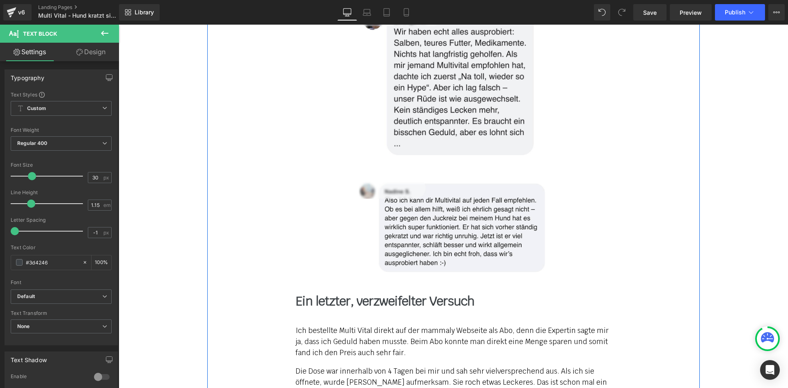
click at [688, 235] on div "Anfangs redete ich mir ein, es sei nur eine harmlose Allergie. Vielleicht Gräse…" at bounding box center [453, 92] width 493 height 6007
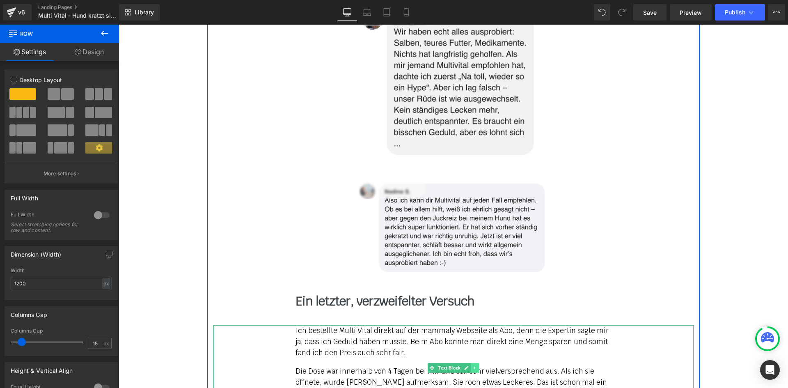
click at [474, 366] on icon at bounding box center [474, 367] width 1 height 3
click at [468, 365] on icon at bounding box center [470, 367] width 5 height 5
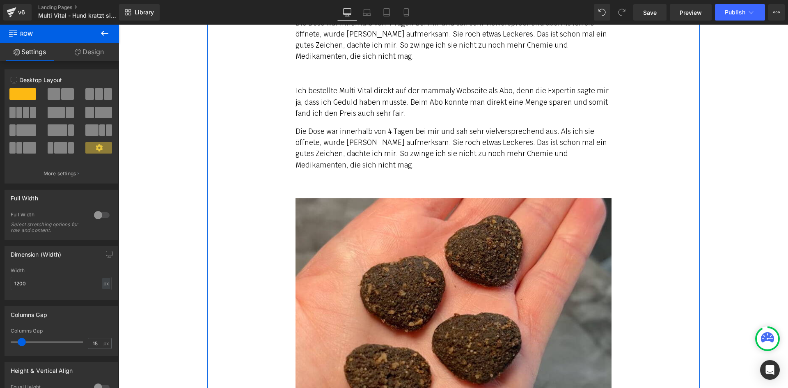
scroll to position [4298, 0]
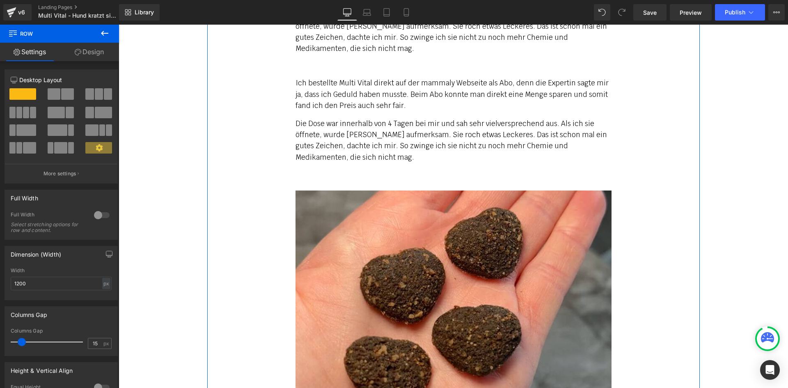
click at [438, 78] on p "Ich bestellte Multi Vital direkt auf der mammaly Webseite als Abo, denn die Exp…" at bounding box center [454, 95] width 316 height 34
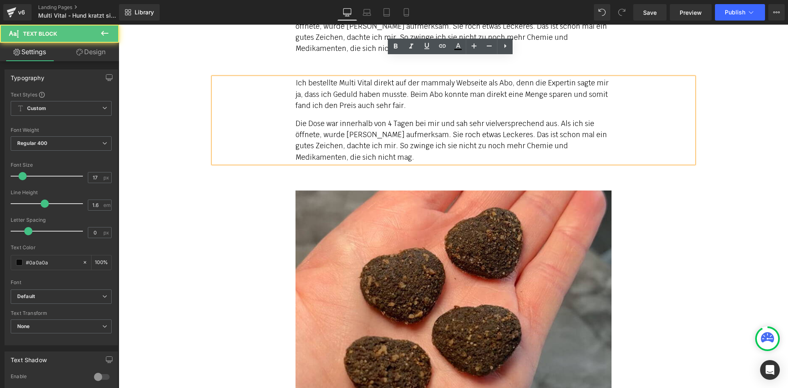
click at [644, 116] on div "Ich bestellte Multi Vital direkt auf der mammaly Webseite als Abo, denn die Exp…" at bounding box center [453, 120] width 480 height 85
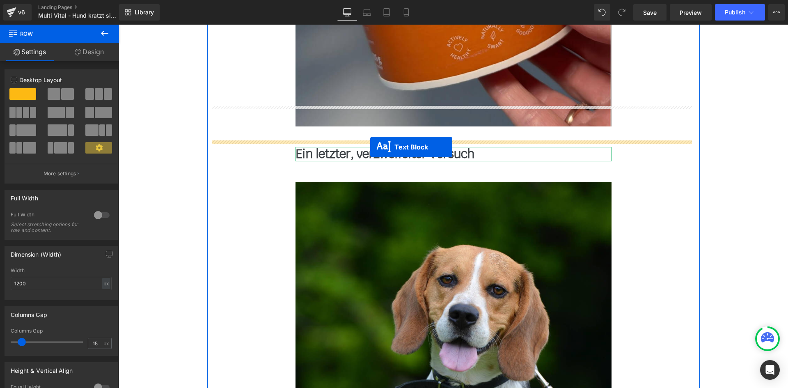
drag, startPoint x: 438, startPoint y: 99, endPoint x: 368, endPoint y: 147, distance: 85.3
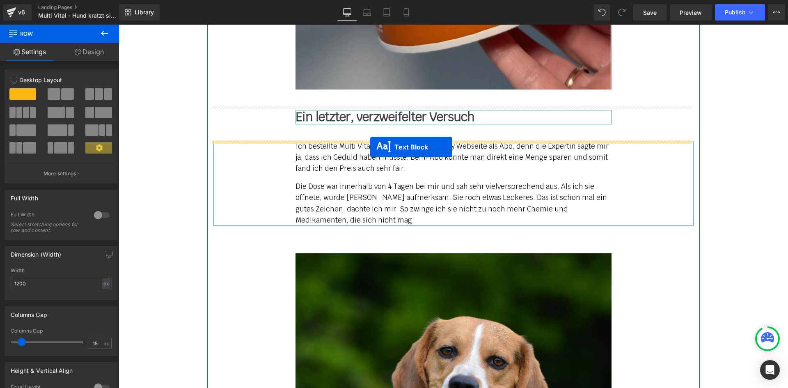
scroll to position [4877, 0]
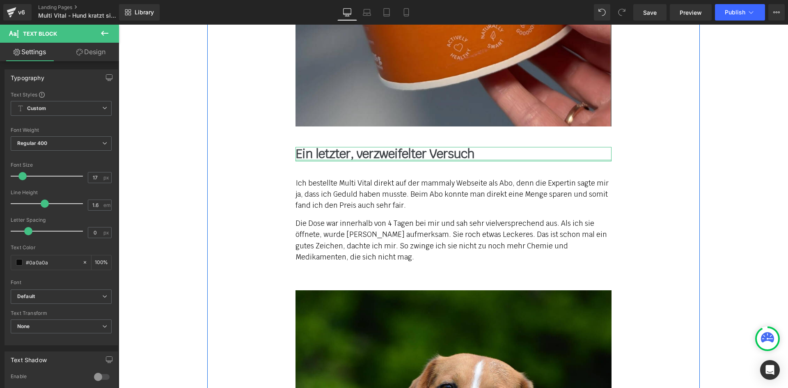
click at [325, 146] on b "Ein letzter, verzweifelter Versuch" at bounding box center [385, 154] width 179 height 16
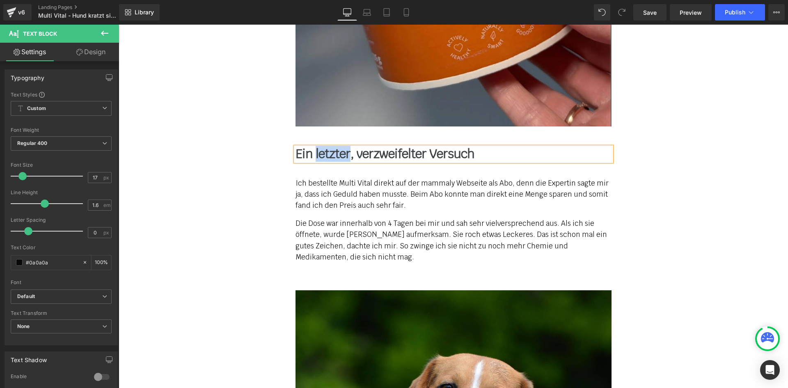
click at [325, 146] on b "Ein letzter, verzweifelter Versuch" at bounding box center [385, 154] width 179 height 16
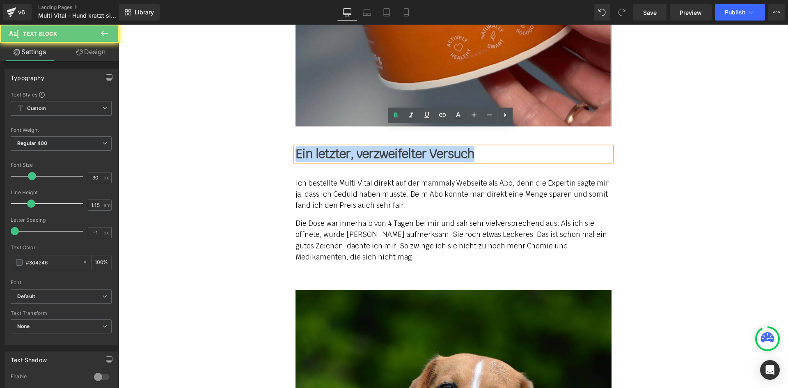
click at [325, 146] on b "Ein letzter, verzweifelter Versuch" at bounding box center [385, 154] width 179 height 16
paste div
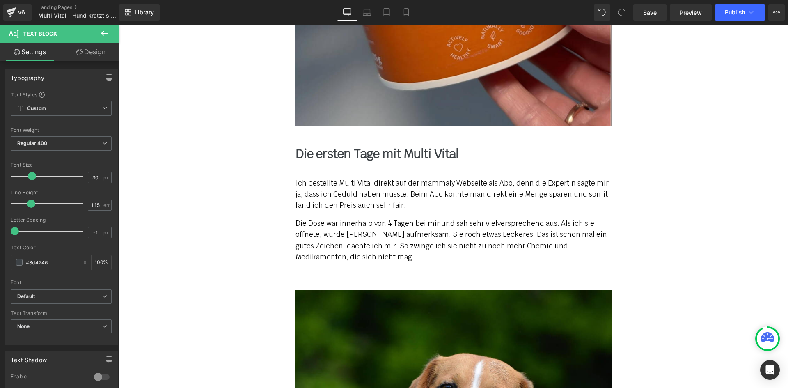
click at [325, 218] on p "Die Dose war innerhalb von 4 Tagen bei mir und sah sehr vielversprechend aus. A…" at bounding box center [454, 240] width 316 height 45
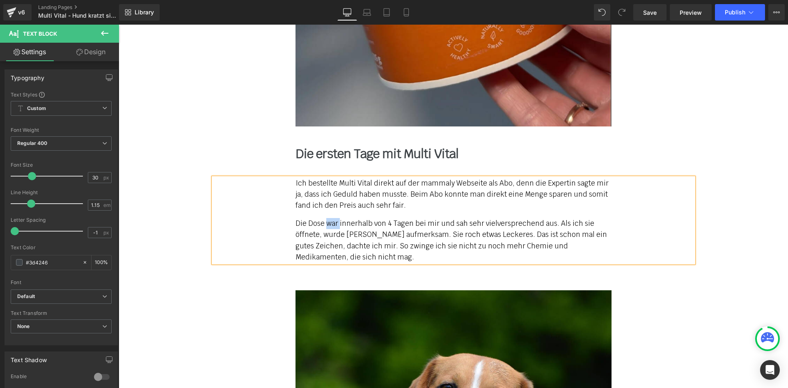
click at [325, 218] on p "Die Dose war innerhalb von 4 Tagen bei mir und sah sehr vielversprechend aus. A…" at bounding box center [454, 240] width 316 height 45
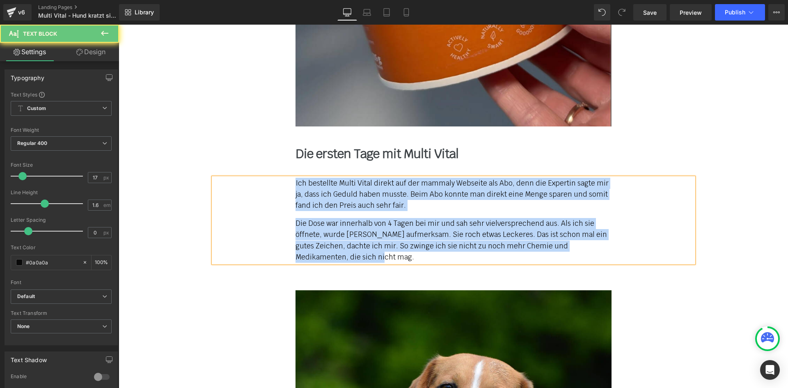
paste div
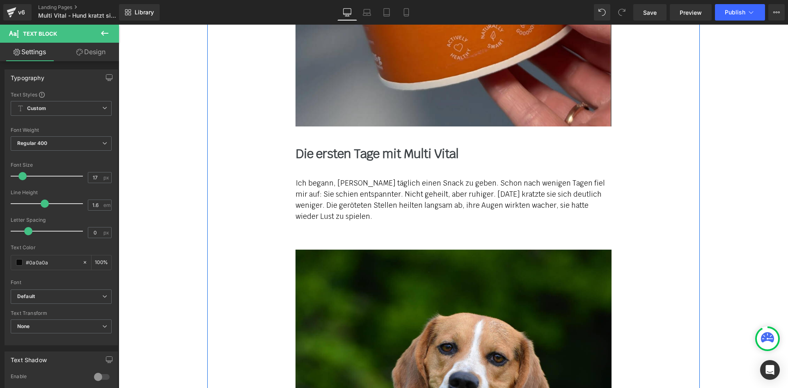
click at [361, 146] on b "Die ersten Tage mit Multi Vital" at bounding box center [377, 154] width 163 height 16
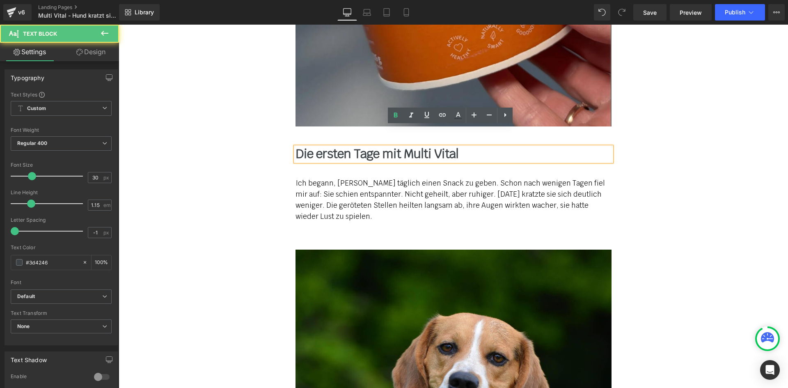
click at [446, 180] on div "Ich begann, [PERSON_NAME] täglich einen Snack zu geben. Schon nach wenigen Tage…" at bounding box center [453, 200] width 480 height 45
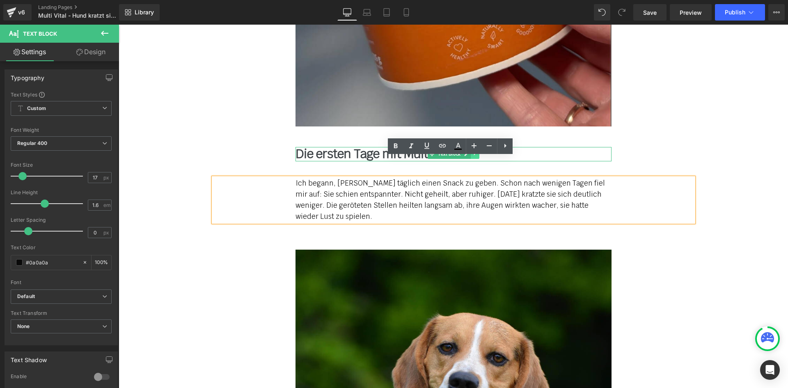
click at [472, 151] on icon at bounding box center [474, 153] width 5 height 5
click at [469, 152] on icon at bounding box center [470, 154] width 5 height 5
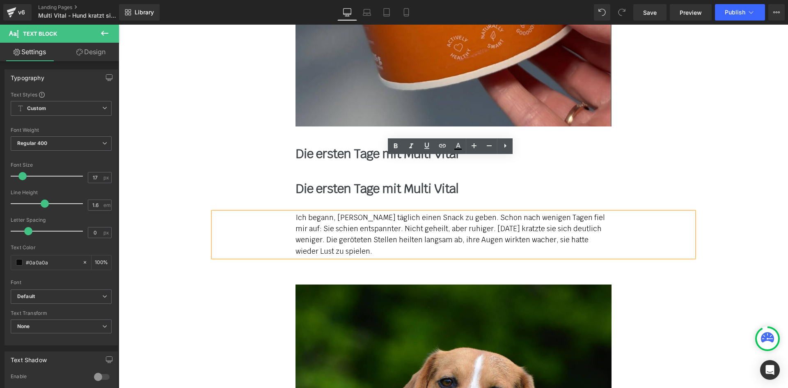
click at [435, 212] on p "Ich begann, [PERSON_NAME] täglich einen Snack zu geben. Schon nach wenigen Tage…" at bounding box center [454, 234] width 316 height 45
click at [473, 186] on icon at bounding box center [474, 188] width 5 height 5
click at [470, 186] on icon at bounding box center [470, 188] width 5 height 5
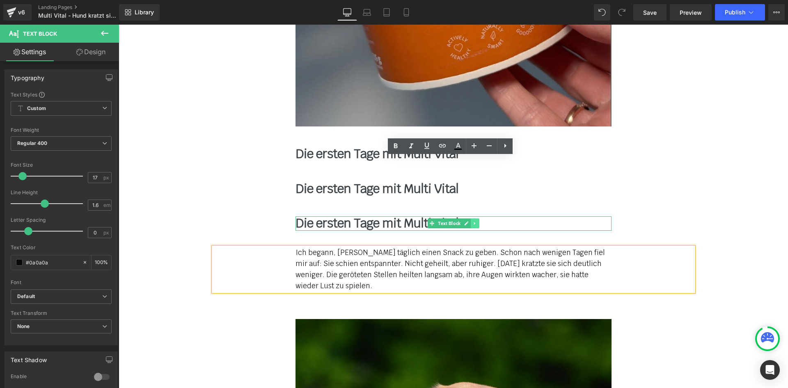
click at [474, 222] on icon at bounding box center [474, 223] width 1 height 3
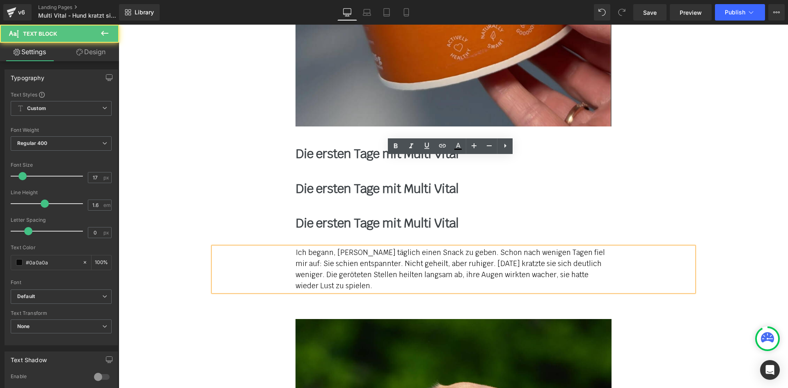
click at [442, 247] on p "Ich begann, [PERSON_NAME] täglich einen Snack zu geben. Schon nach wenigen Tage…" at bounding box center [454, 269] width 316 height 45
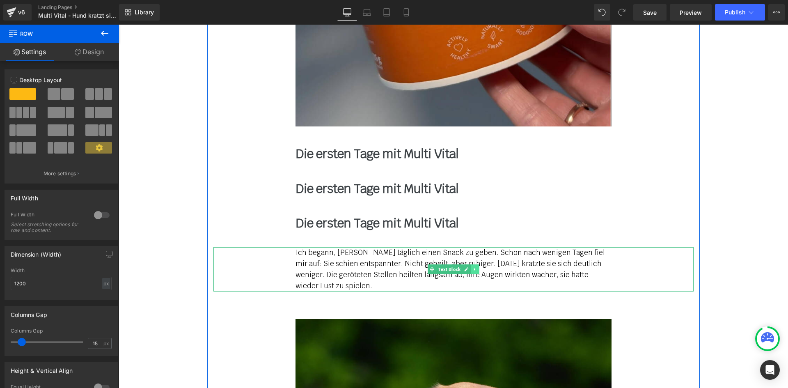
click at [474, 264] on link at bounding box center [475, 269] width 9 height 10
click at [468, 267] on icon at bounding box center [470, 269] width 5 height 5
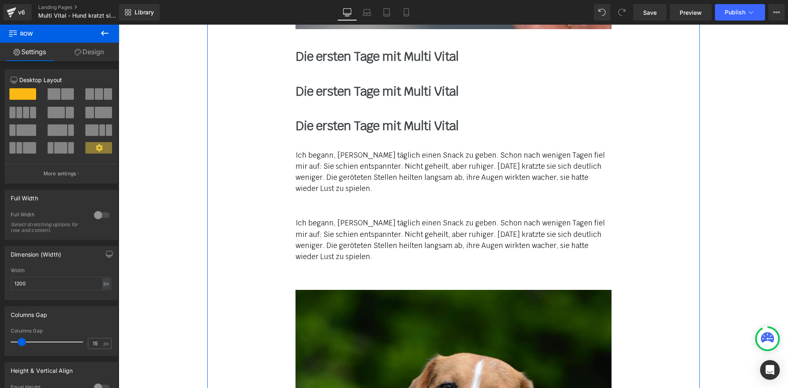
scroll to position [4950, 0]
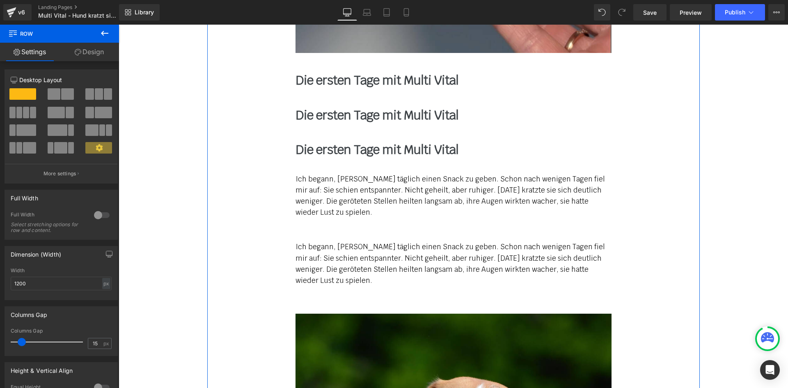
click at [453, 241] on p "Ich begann, [PERSON_NAME] täglich einen Snack zu geben. Schon nach wenigen Tage…" at bounding box center [454, 263] width 316 height 45
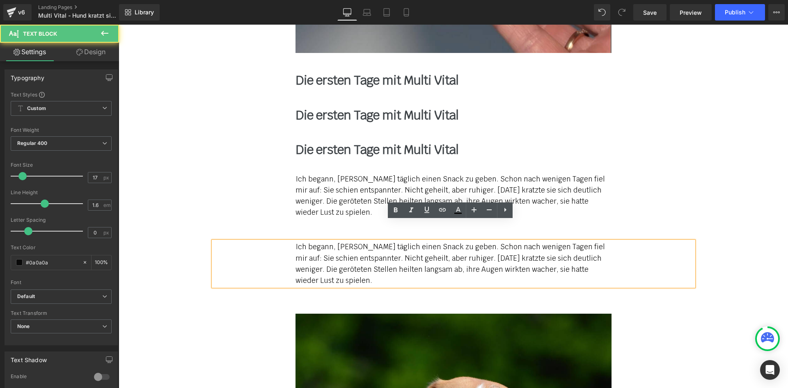
click at [648, 189] on div "Ich begann, [PERSON_NAME] täglich einen Snack zu geben. Schon nach wenigen Tage…" at bounding box center [453, 196] width 480 height 45
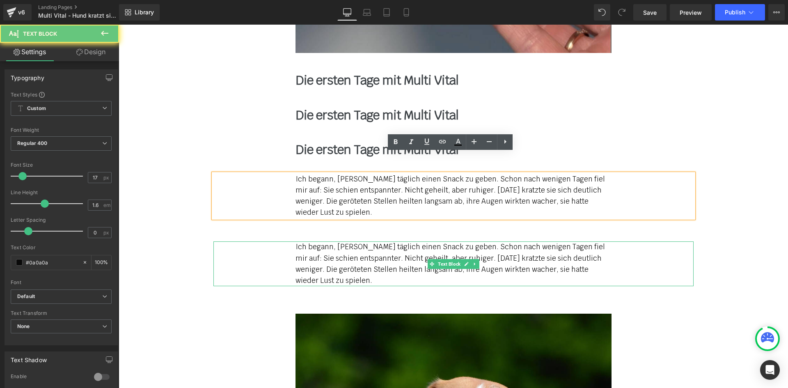
drag, startPoint x: 468, startPoint y: 245, endPoint x: 463, endPoint y: 250, distance: 7.0
click at [471, 259] on link at bounding box center [475, 264] width 9 height 10
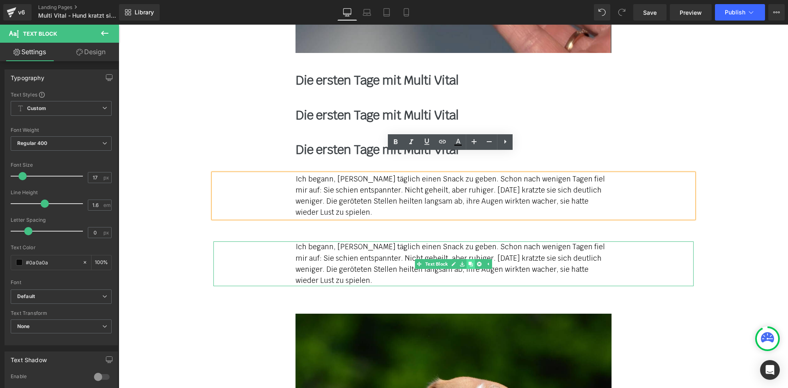
click at [466, 259] on link at bounding box center [470, 264] width 9 height 10
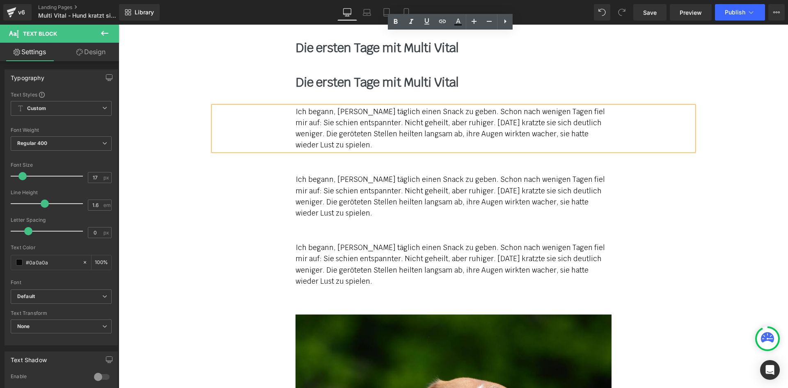
scroll to position [4970, 0]
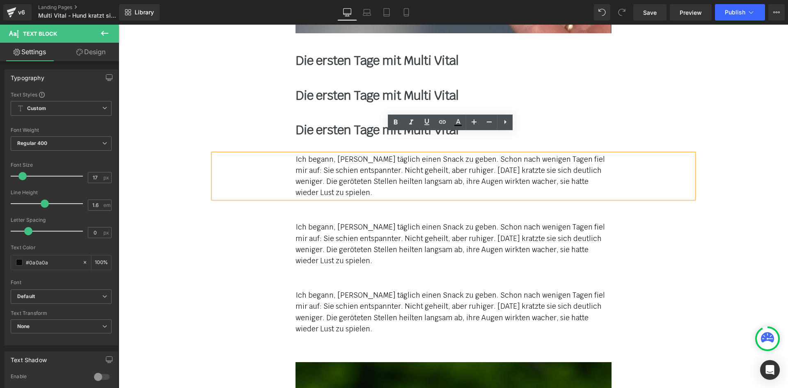
click at [329, 122] on b "Die ersten Tage mit Multi Vital" at bounding box center [377, 130] width 163 height 16
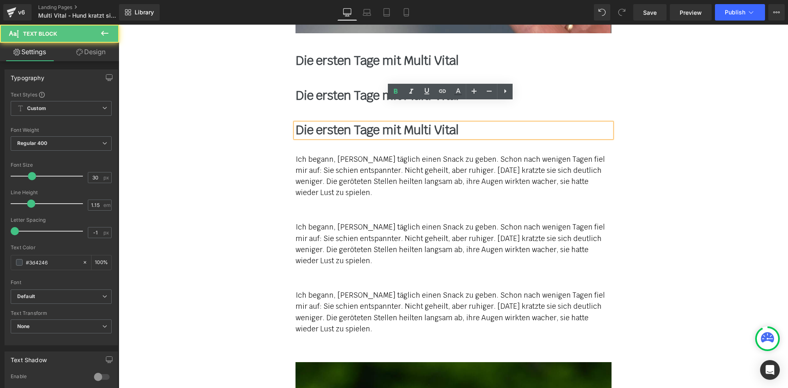
click at [248, 154] on div "Ich begann, [PERSON_NAME] täglich einen Snack zu geben. Schon nach wenigen Tage…" at bounding box center [453, 176] width 480 height 45
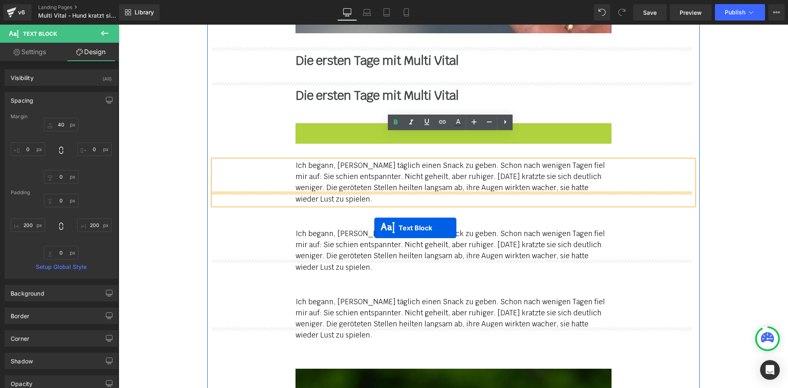
drag, startPoint x: 426, startPoint y: 114, endPoint x: 358, endPoint y: 236, distance: 140.2
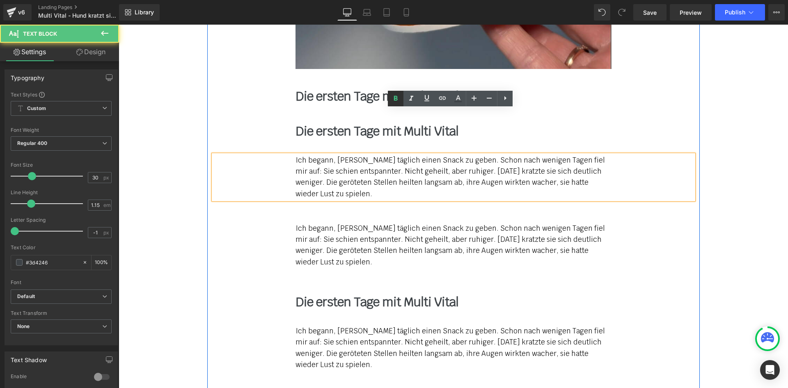
scroll to position [4929, 0]
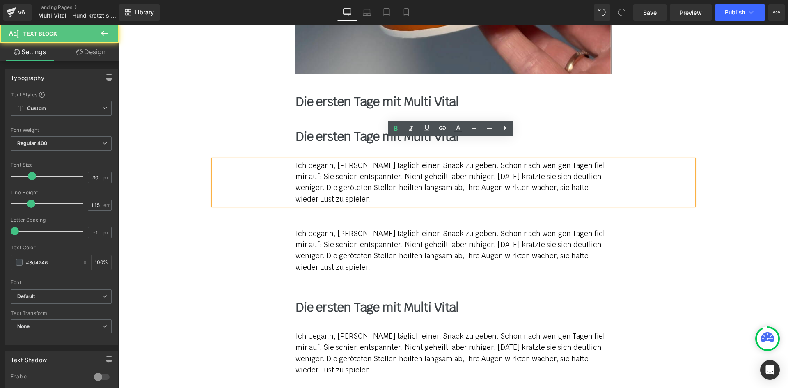
click at [364, 130] on div "Die ersten Tage mit Multi Vital Text Block" at bounding box center [454, 137] width 316 height 14
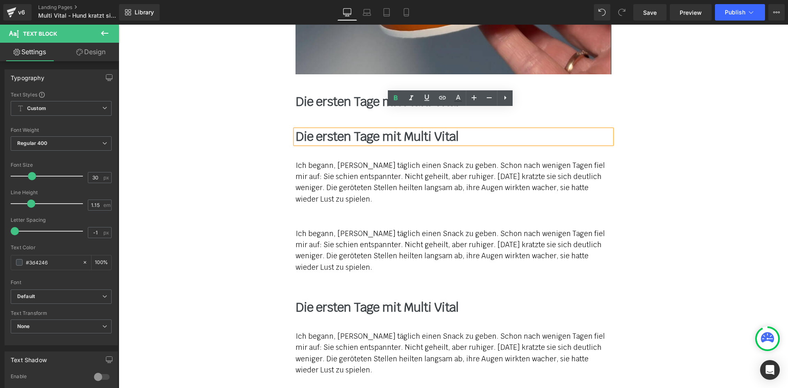
click at [272, 160] on div "Ich begann, [PERSON_NAME] täglich einen Snack zu geben. Schon nach wenigen Tage…" at bounding box center [453, 182] width 480 height 45
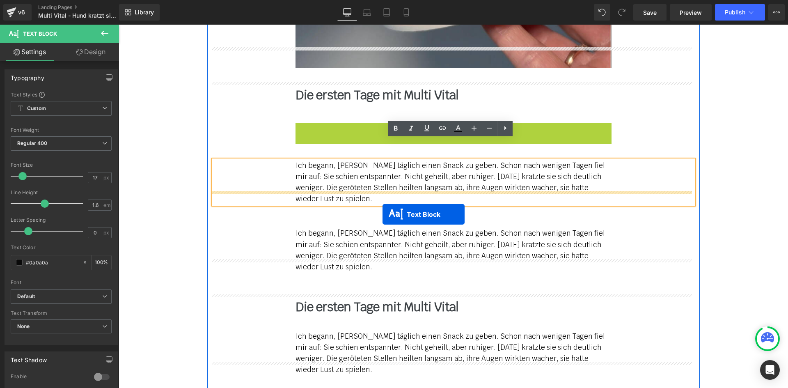
drag, startPoint x: 433, startPoint y: 116, endPoint x: 383, endPoint y: 208, distance: 104.9
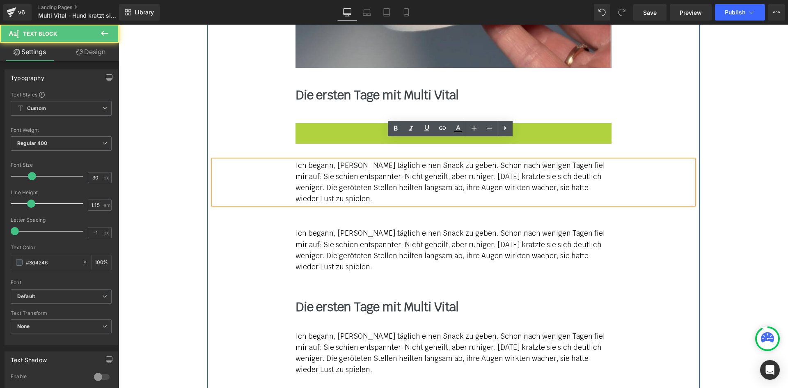
scroll to position [4895, 0]
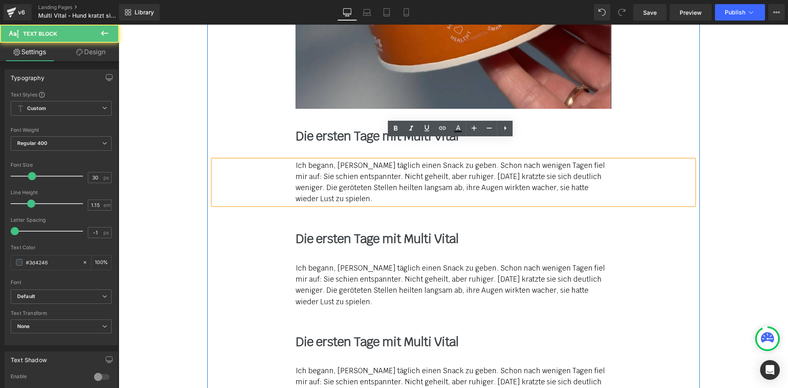
click at [553, 129] on div "Die ersten Tage mit Multi Vital Text Block" at bounding box center [454, 136] width 316 height 14
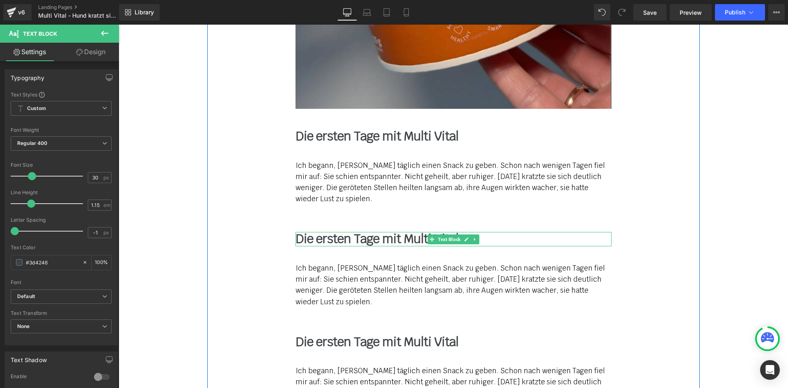
click at [306, 231] on b "Die ersten Tage mit Multi Vital" at bounding box center [377, 239] width 163 height 16
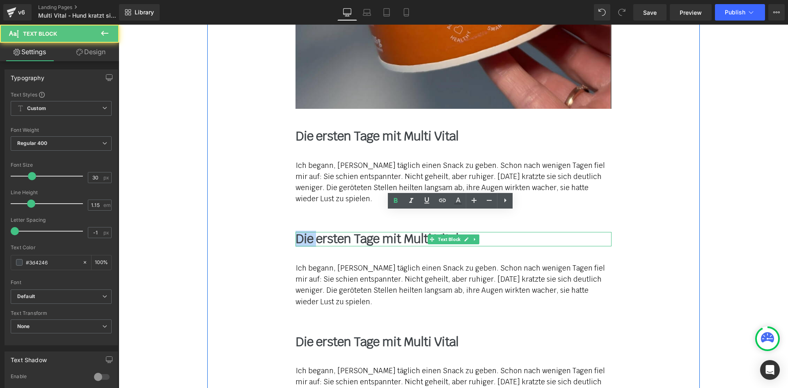
click at [306, 231] on b "Die ersten Tage mit Multi Vital" at bounding box center [377, 239] width 163 height 16
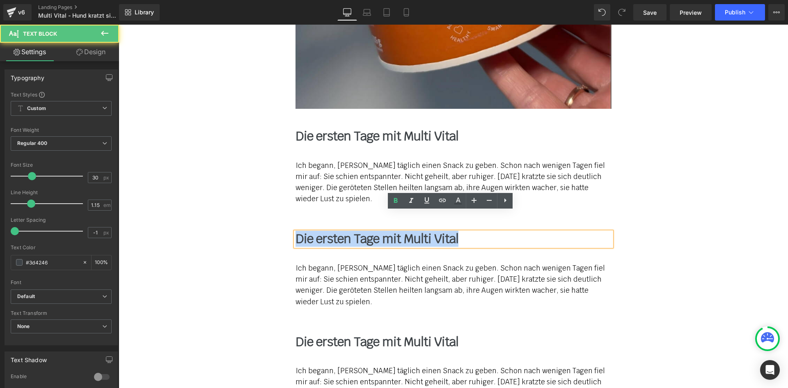
click at [306, 231] on b "Die ersten Tage mit Multi Vital" at bounding box center [377, 239] width 163 height 16
paste div
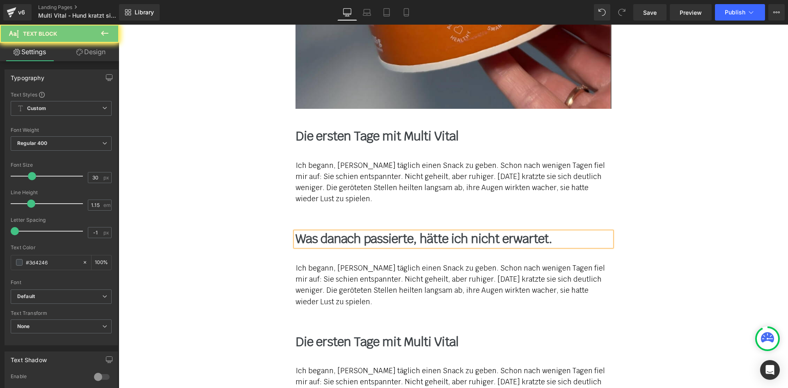
click at [315, 167] on p "Ich begann, [PERSON_NAME] täglich einen Snack zu geben. Schon nach wenigen Tage…" at bounding box center [454, 182] width 316 height 45
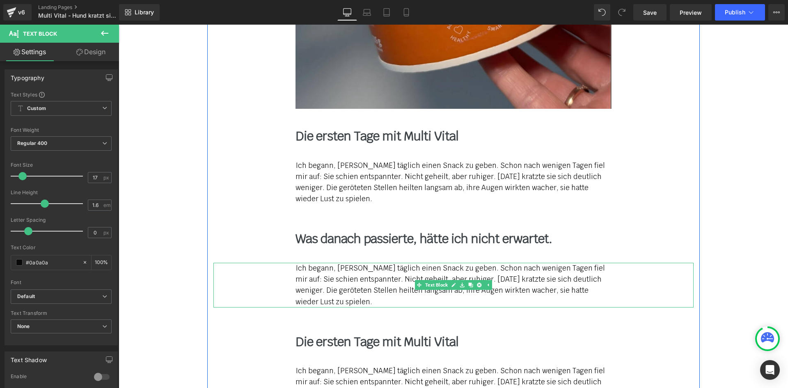
click at [322, 266] on p "Ich begann, [PERSON_NAME] täglich einen Snack zu geben. Schon nach wenigen Tage…" at bounding box center [454, 285] width 316 height 45
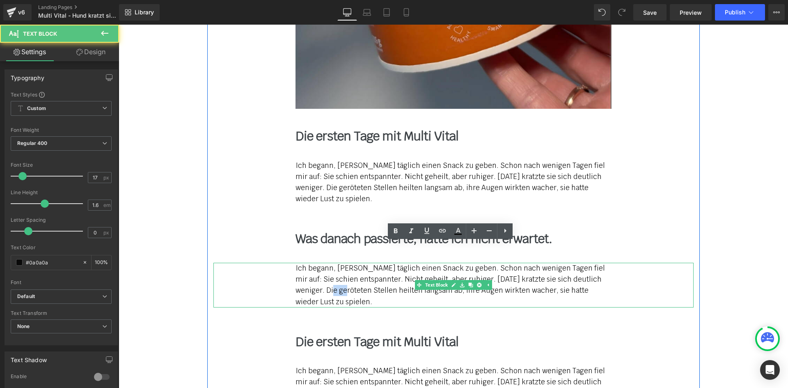
click at [322, 266] on p "Ich begann, [PERSON_NAME] täglich einen Snack zu geben. Schon nach wenigen Tage…" at bounding box center [454, 285] width 316 height 45
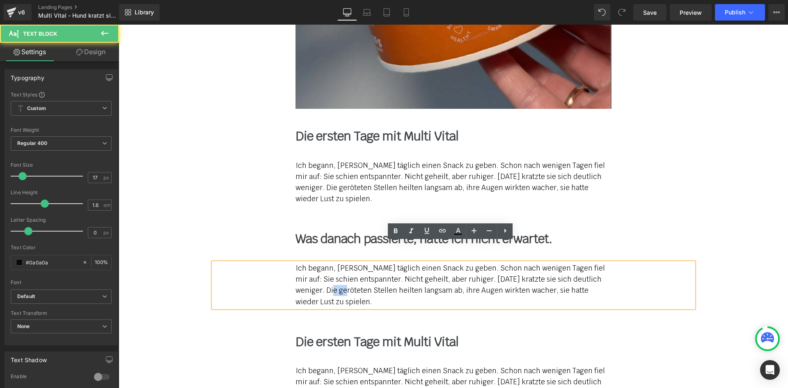
click at [322, 266] on p "Ich begann, [PERSON_NAME] täglich einen Snack zu geben. Schon nach wenigen Tage…" at bounding box center [454, 285] width 316 height 45
paste div
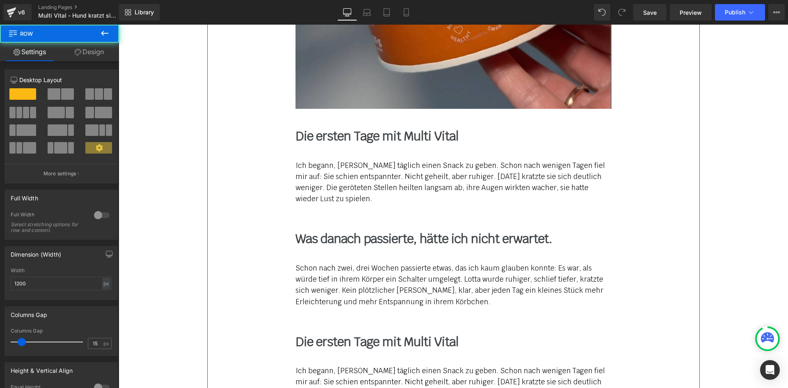
click at [301, 334] on b "Die ersten Tage mit Multi Vital" at bounding box center [377, 342] width 163 height 16
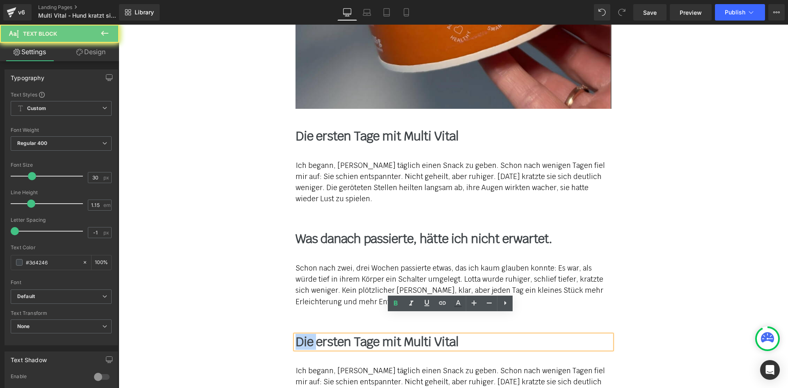
click at [301, 334] on b "Die ersten Tage mit Multi Vital" at bounding box center [377, 342] width 163 height 16
paste div
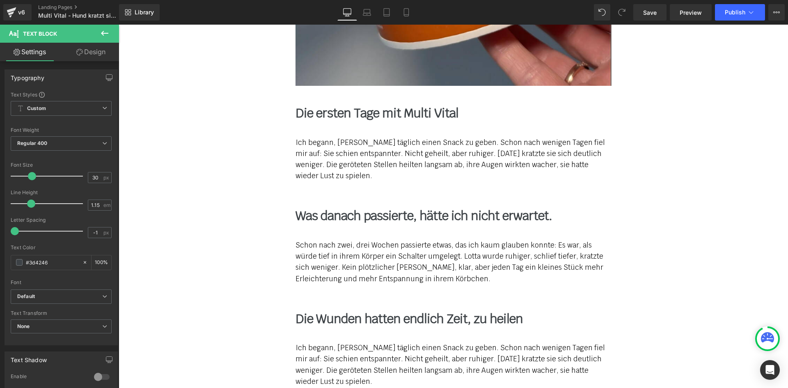
scroll to position [5018, 0]
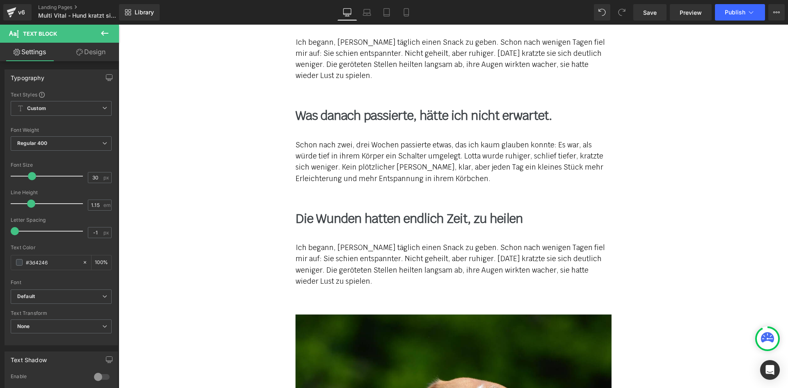
click at [325, 242] on p "Ich begann, [PERSON_NAME] täglich einen Snack zu geben. Schon nach wenigen Tage…" at bounding box center [454, 264] width 316 height 45
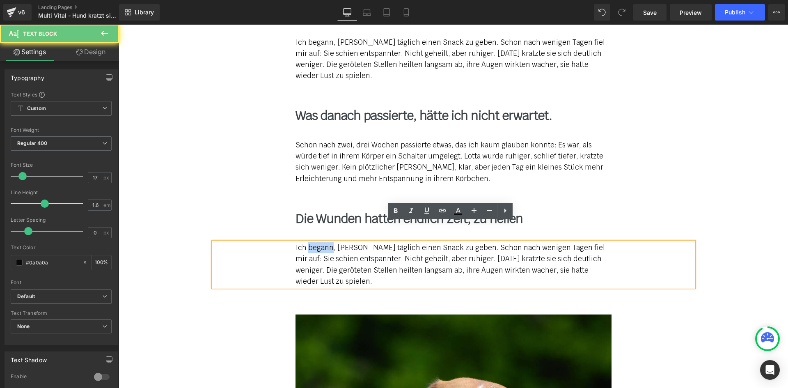
click at [325, 242] on p "Ich begann, [PERSON_NAME] täglich einen Snack zu geben. Schon nach wenigen Tage…" at bounding box center [454, 264] width 316 height 45
paste div
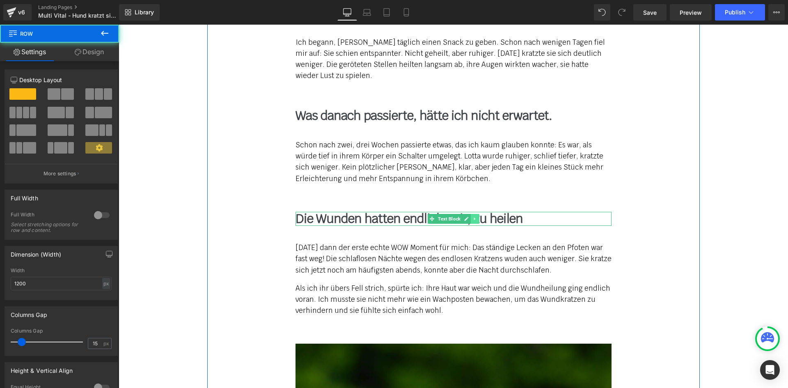
click at [474, 216] on icon at bounding box center [474, 218] width 5 height 5
click at [469, 216] on icon at bounding box center [470, 218] width 5 height 5
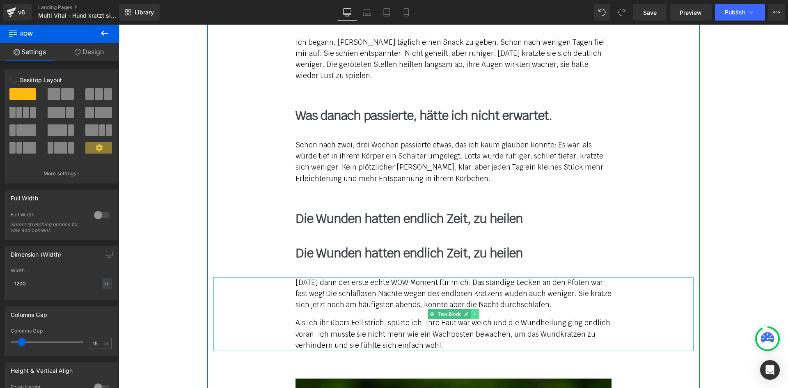
click at [471, 309] on link at bounding box center [475, 314] width 9 height 10
click at [466, 309] on link at bounding box center [470, 314] width 9 height 10
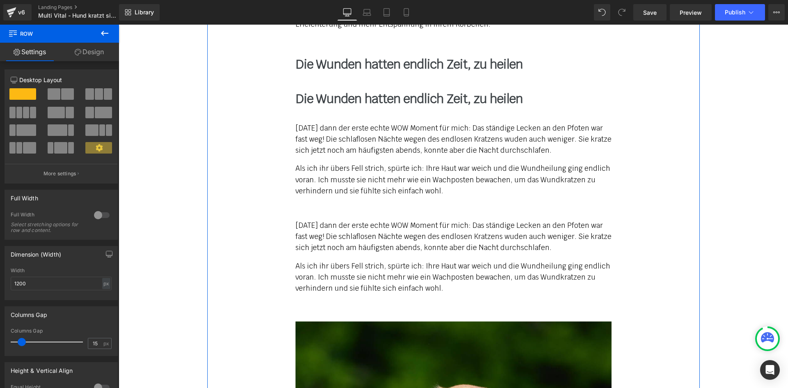
scroll to position [5068, 0]
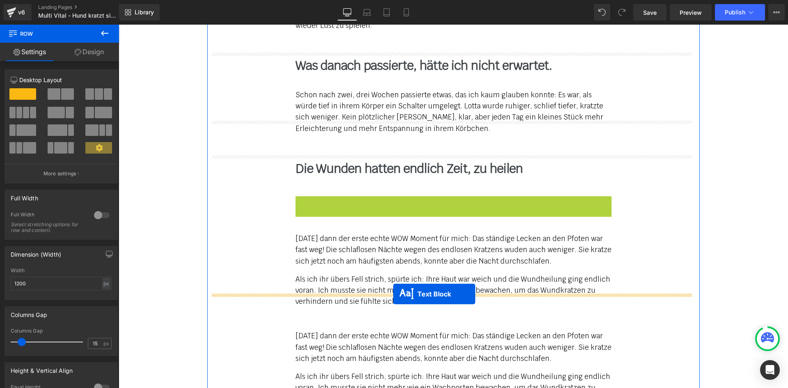
drag, startPoint x: 442, startPoint y: 181, endPoint x: 385, endPoint y: 305, distance: 135.5
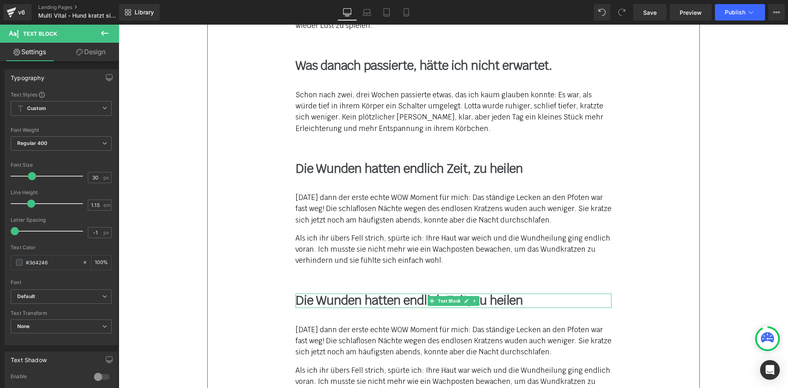
click at [339, 292] on b "Die Wunden hatten endlich Zeit, zu heilen" at bounding box center [409, 300] width 227 height 16
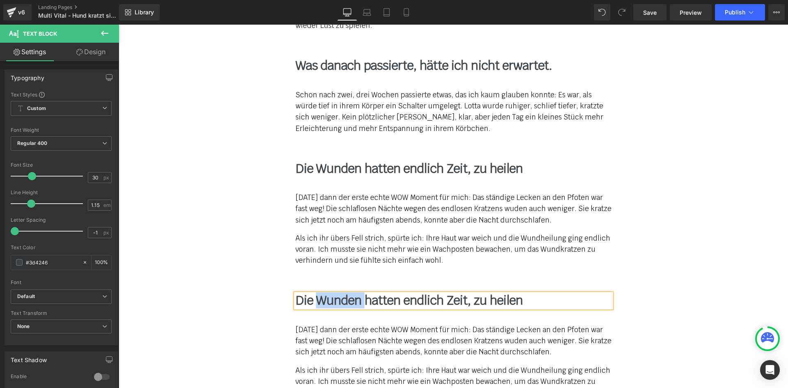
click at [339, 292] on b "Die Wunden hatten endlich Zeit, zu heilen" at bounding box center [409, 300] width 227 height 16
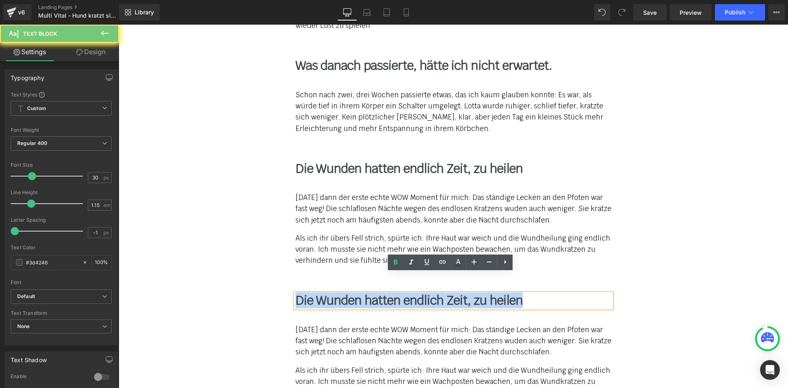
click at [339, 292] on b "Die Wunden hatten endlich Zeit, zu heilen" at bounding box center [409, 300] width 227 height 16
paste div
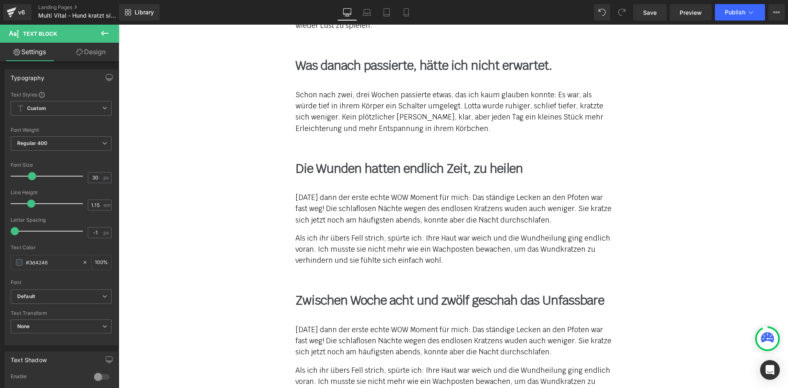
click at [367, 337] on div "[DATE] dann der erste echte WOW Moment für mich: Das ständige Lecken an den Pfo…" at bounding box center [454, 361] width 316 height 74
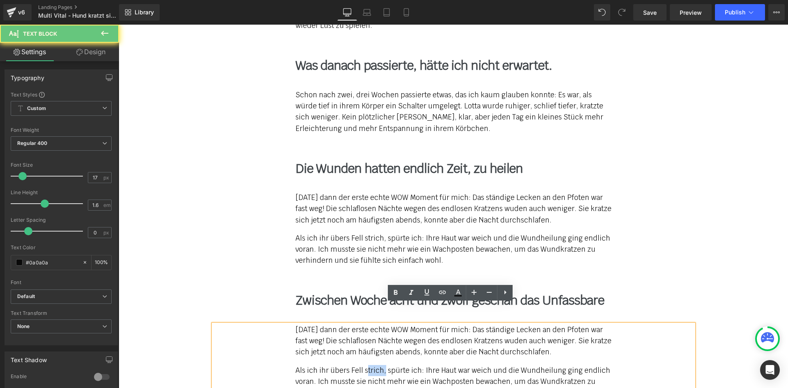
click at [367, 337] on div "[DATE] dann der erste echte WOW Moment für mich: Das ständige Lecken an den Pfo…" at bounding box center [454, 361] width 316 height 74
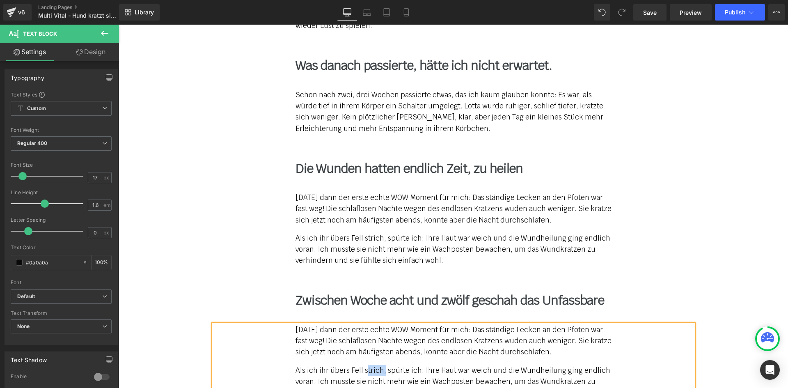
paste div
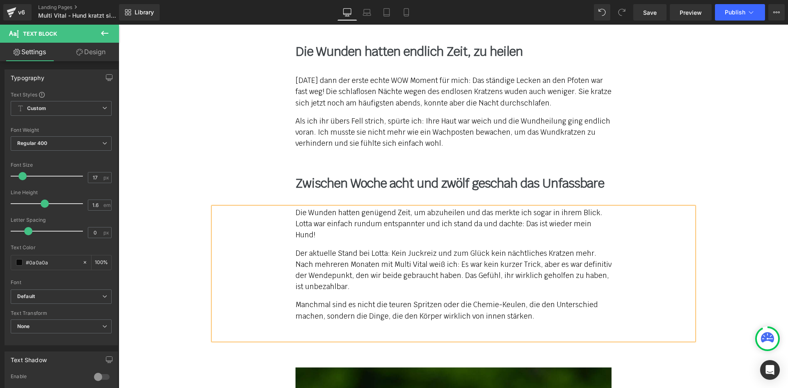
scroll to position [5232, 0]
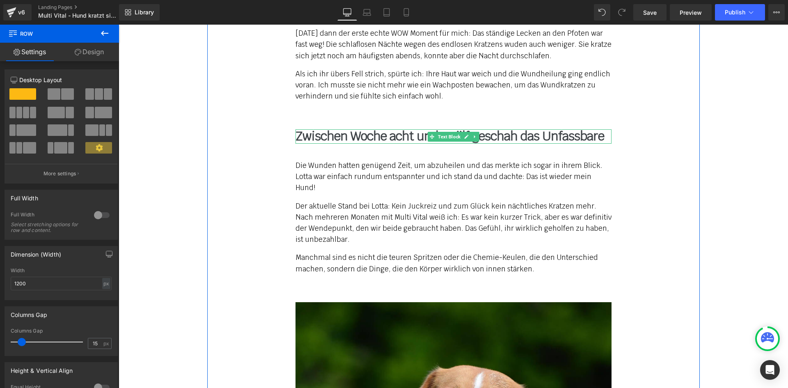
click at [477, 128] on b "Zwischen Woche acht und zwölf geschah das Unfassbare" at bounding box center [450, 136] width 309 height 16
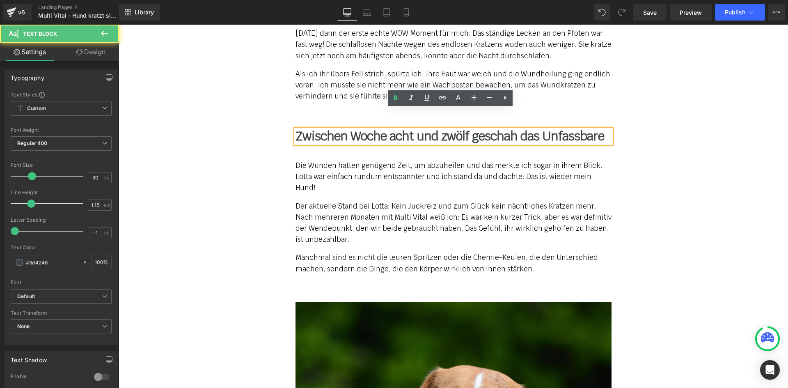
click at [661, 160] on div "Die Wunden hatten genügend Zeit, um abzuheilen und das merkte ich sogar in ihre…" at bounding box center [453, 217] width 480 height 115
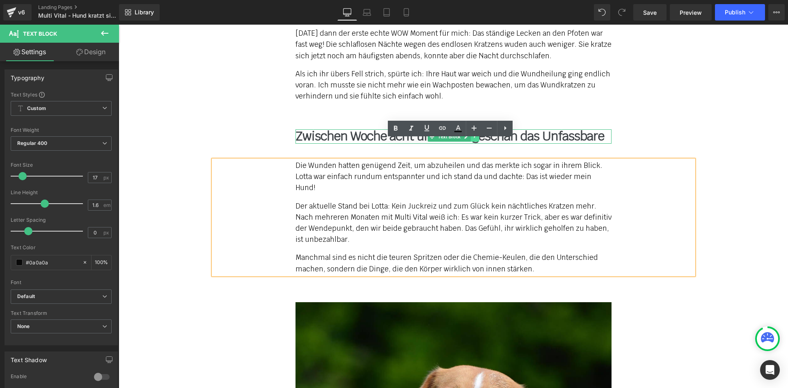
click at [472, 134] on icon at bounding box center [474, 136] width 5 height 5
click at [468, 134] on icon at bounding box center [470, 136] width 5 height 5
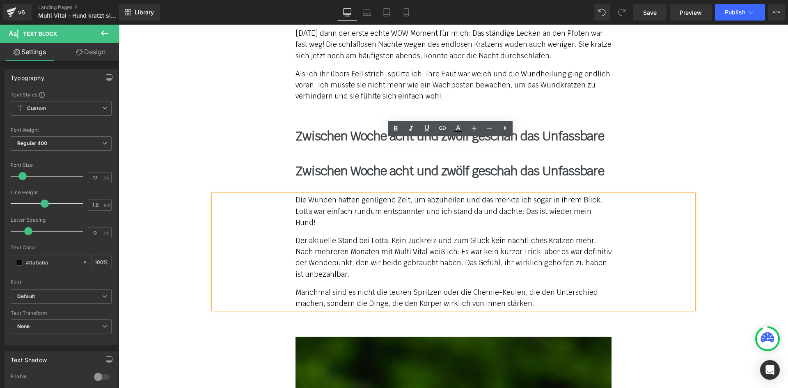
drag, startPoint x: 744, startPoint y: 127, endPoint x: 739, endPoint y: 127, distance: 4.9
click at [745, 126] on div "Image Row Separator Image Zum Angebot → Button Separator Row Allergie & Juckrei…" at bounding box center [453, 43] width 669 height 10501
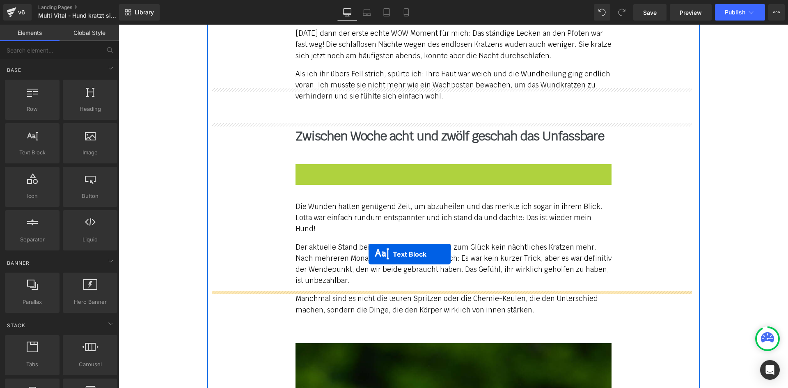
drag, startPoint x: 440, startPoint y: 151, endPoint x: 368, endPoint y: 257, distance: 127.5
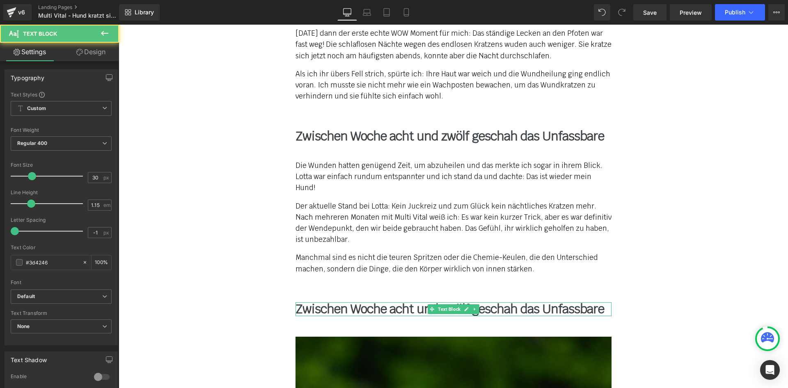
click at [708, 155] on div "Image Row Separator Image Zum Angebot → Button Separator Row Allergie & Juckrei…" at bounding box center [453, 43] width 669 height 10501
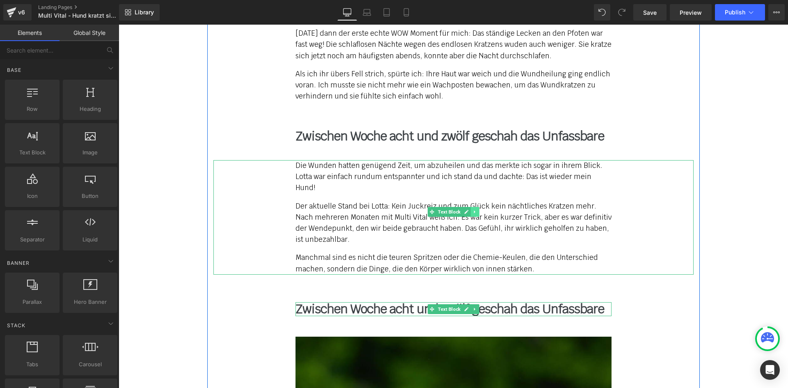
click at [475, 207] on link at bounding box center [475, 212] width 9 height 10
click at [468, 209] on icon at bounding box center [470, 211] width 5 height 5
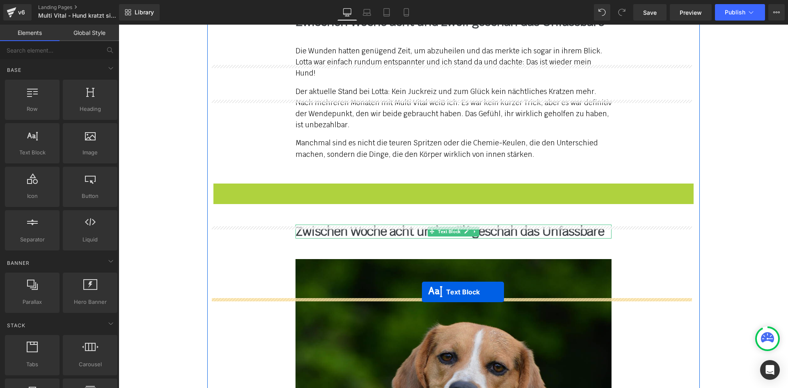
scroll to position [5355, 0]
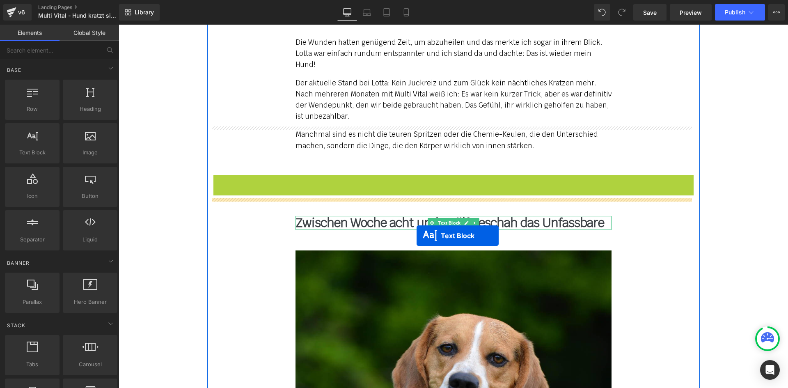
drag, startPoint x: 445, startPoint y: 318, endPoint x: 407, endPoint y: 204, distance: 120.1
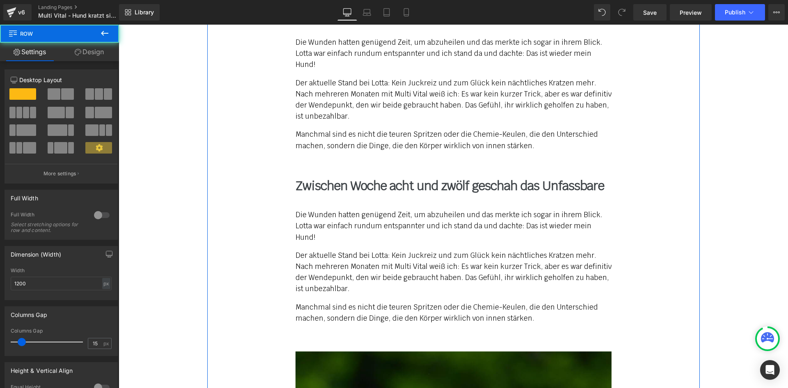
drag, startPoint x: 332, startPoint y: 164, endPoint x: 335, endPoint y: 156, distance: 8.1
click at [335, 178] on b "Zwischen Woche acht und zwölf geschah das Unfassbare" at bounding box center [450, 186] width 309 height 16
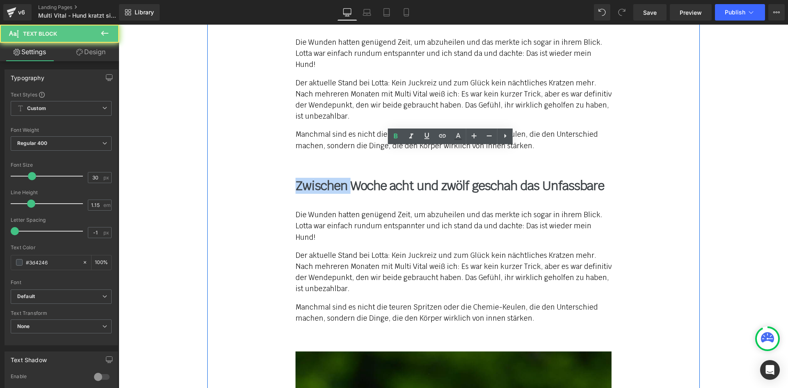
click at [335, 178] on b "Zwischen Woche acht und zwölf geschah das Unfassbare" at bounding box center [450, 186] width 309 height 16
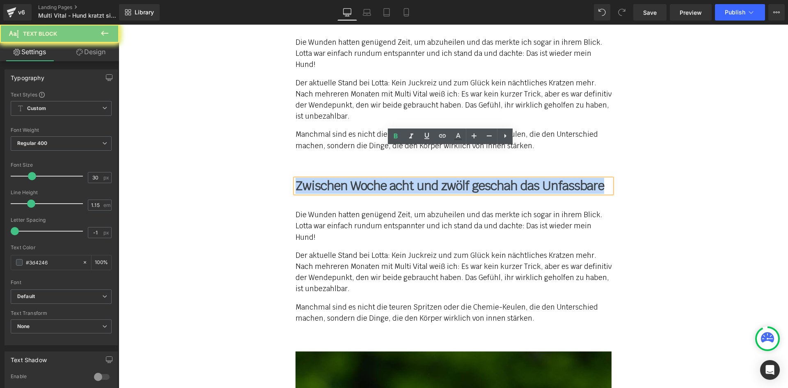
click at [335, 178] on b "Zwischen Woche acht und zwölf geschah das Unfassbare" at bounding box center [450, 186] width 309 height 16
paste div
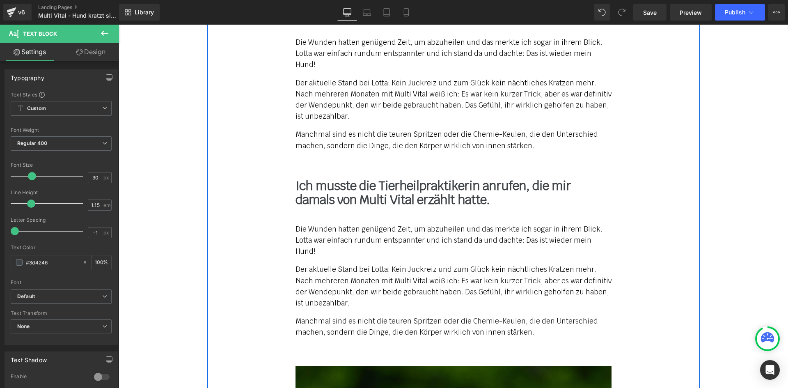
drag, startPoint x: 307, startPoint y: 189, endPoint x: 302, endPoint y: 193, distance: 6.4
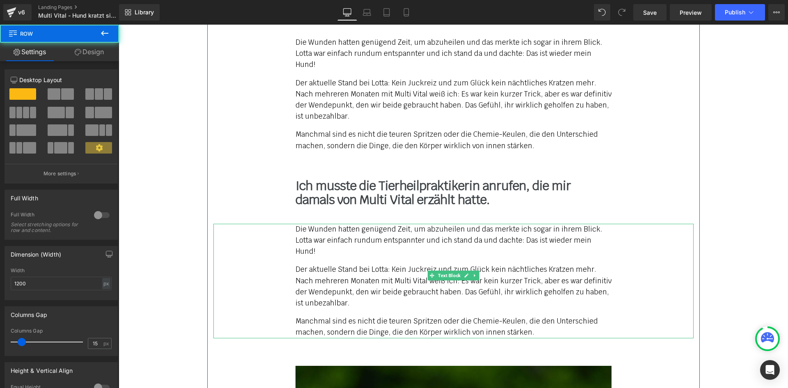
click at [300, 224] on p "Die Wunden hatten genügend Zeit, um abzuheilen und das merkte ich sogar in ihre…" at bounding box center [454, 241] width 316 height 34
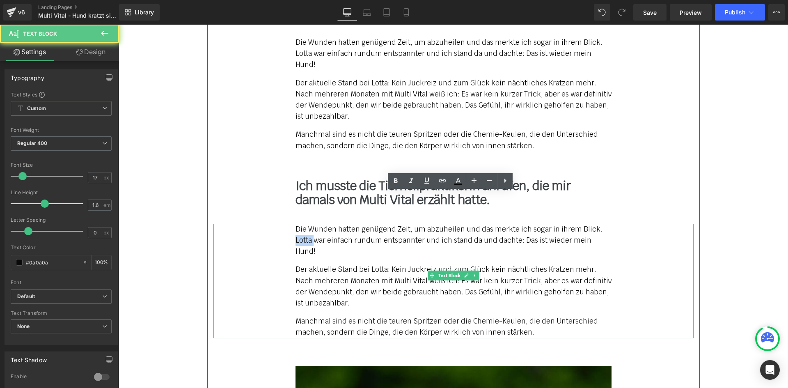
click at [300, 224] on p "Die Wunden hatten genügend Zeit, um abzuheilen und das merkte ich sogar in ihre…" at bounding box center [454, 241] width 316 height 34
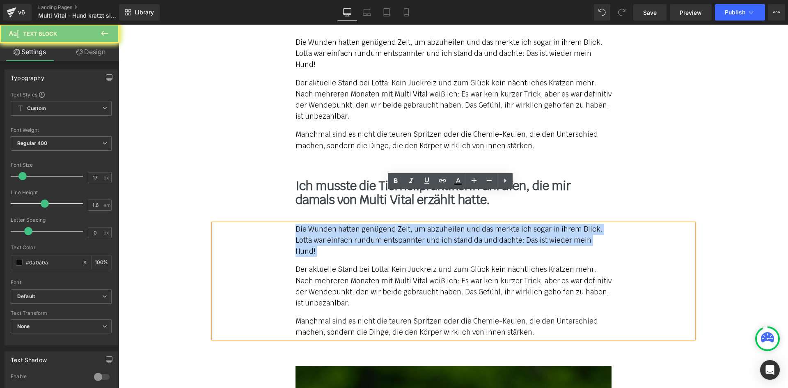
click at [300, 224] on p "Die Wunden hatten genügend Zeit, um abzuheilen und das merkte ich sogar in ihre…" at bounding box center [454, 241] width 316 height 34
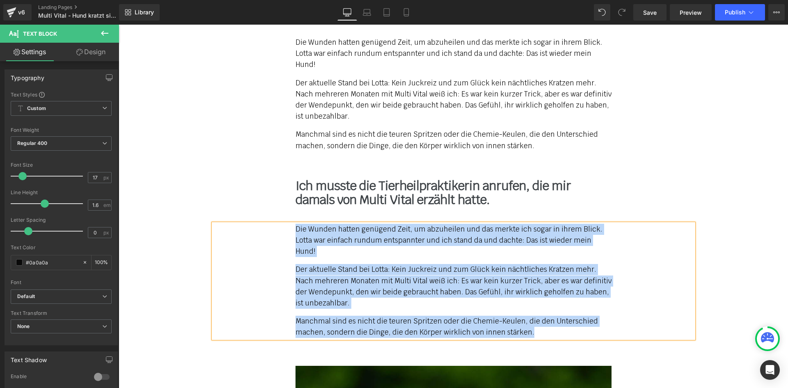
paste div
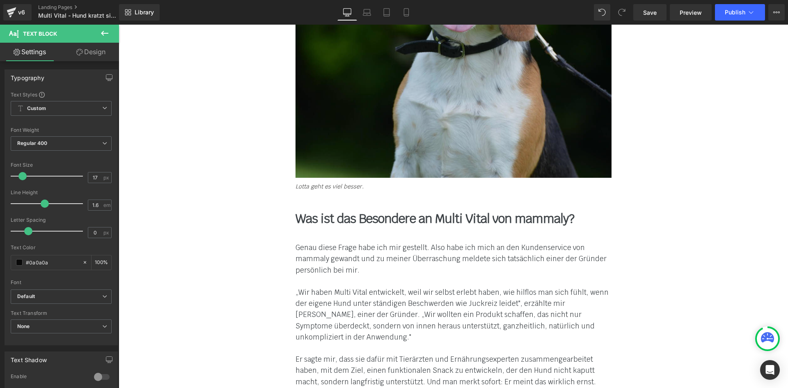
scroll to position [5848, 0]
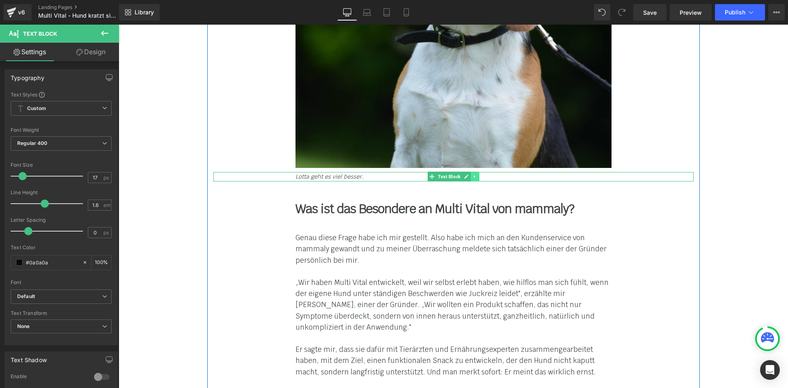
click at [474, 175] on icon at bounding box center [474, 176] width 1 height 3
click at [475, 172] on link at bounding box center [479, 177] width 9 height 10
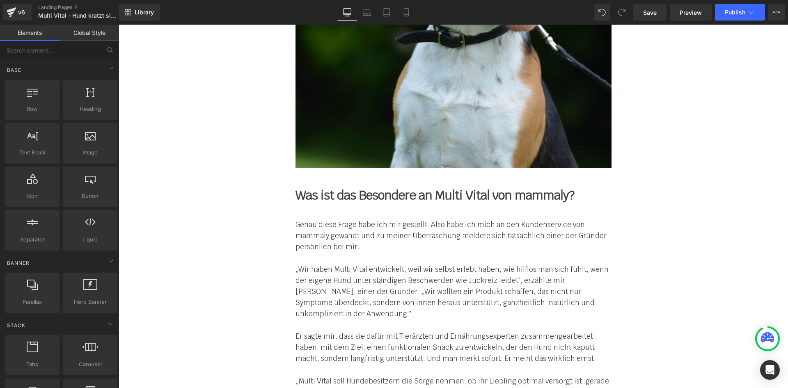
click at [360, 187] on b "Was ist das Besondere an Multi Vital von mammaly?" at bounding box center [435, 195] width 279 height 16
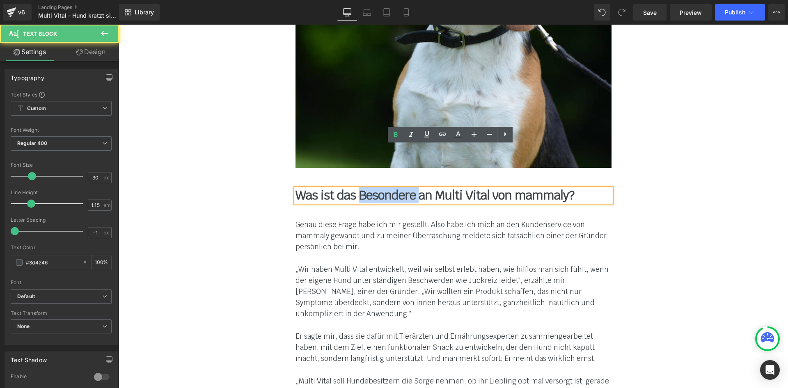
click at [360, 187] on b "Was ist das Besondere an Multi Vital von mammaly?" at bounding box center [435, 195] width 279 height 16
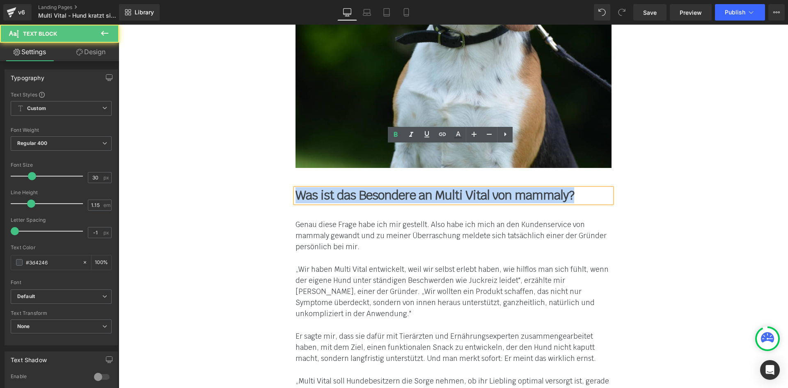
click at [360, 187] on b "Was ist das Besondere an Multi Vital von mammaly?" at bounding box center [435, 195] width 279 height 16
paste div
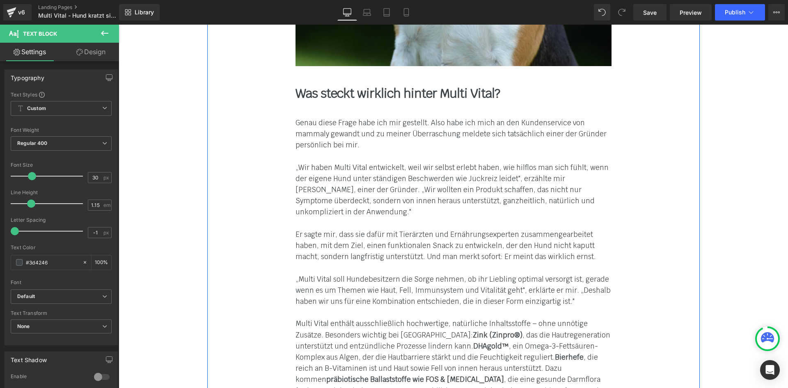
scroll to position [5930, 0]
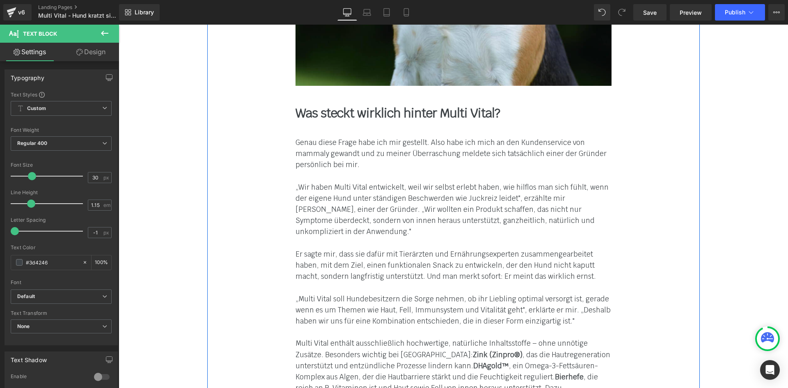
click at [337, 250] on font "Er sagte mir, dass sie dafür mit Tierärzten und Ernährungsexperten zusammengear…" at bounding box center [446, 265] width 300 height 31
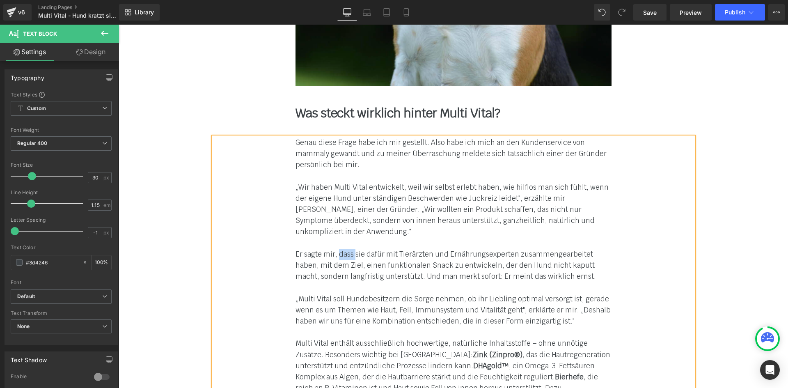
click at [337, 250] on font "Er sagte mir, dass sie dafür mit Tierärzten und Ernährungsexperten zusammengear…" at bounding box center [446, 265] width 300 height 31
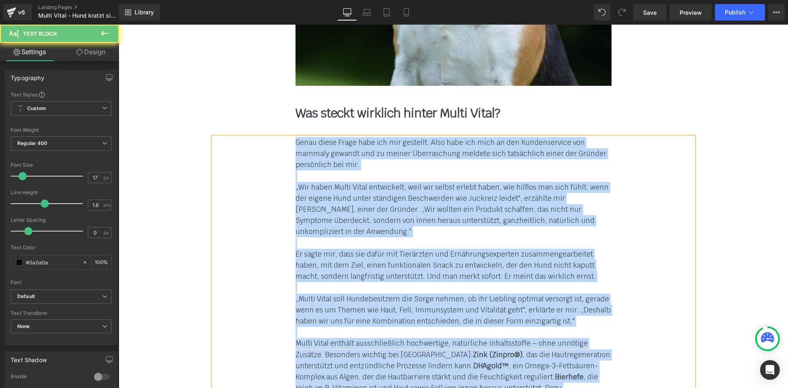
paste div
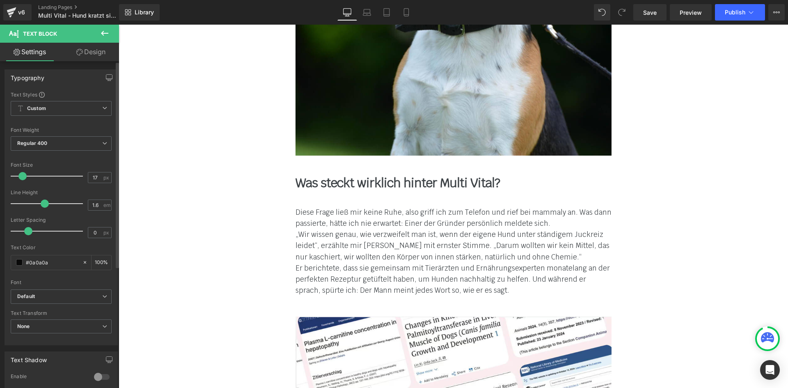
scroll to position [5848, 0]
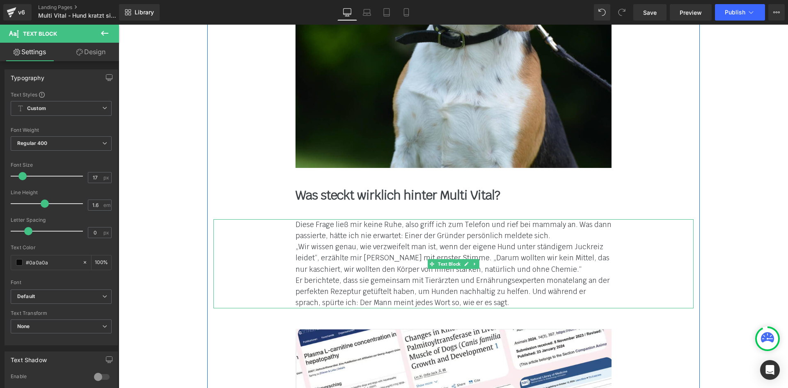
click at [288, 219] on div "Diese Frage ließ mir keine Ruhe, also griff ich zum Telefon und rief bei mammal…" at bounding box center [453, 263] width 480 height 89
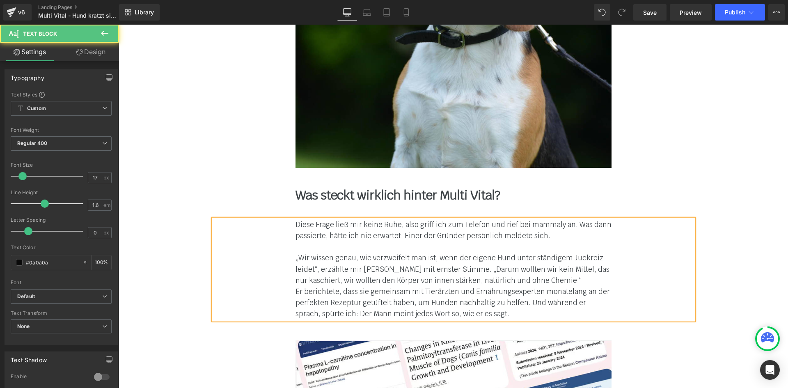
click at [289, 248] on div "Diese Frage ließ mir keine Ruhe, also griff ich zum Telefon und rief bei mammal…" at bounding box center [453, 269] width 480 height 101
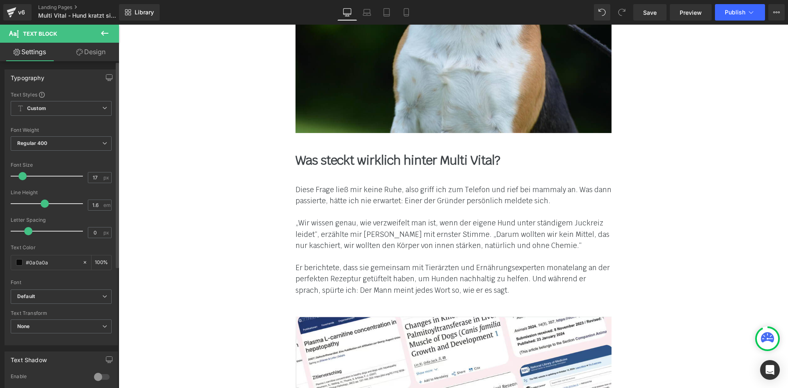
scroll to position [5889, 0]
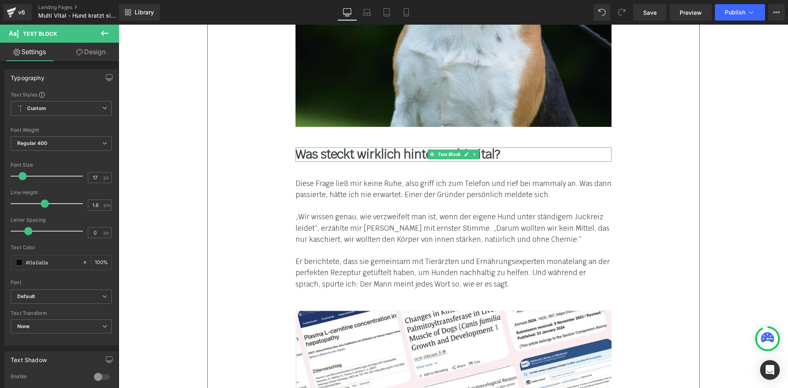
click at [475, 149] on link at bounding box center [475, 154] width 9 height 10
click at [468, 152] on icon at bounding box center [470, 154] width 5 height 5
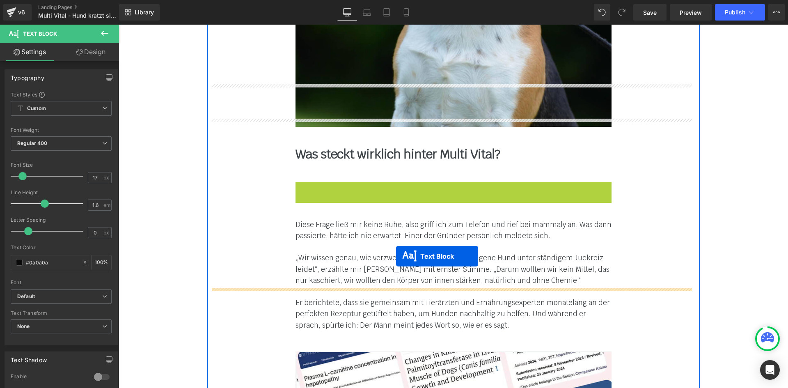
drag, startPoint x: 445, startPoint y: 146, endPoint x: 383, endPoint y: 265, distance: 133.8
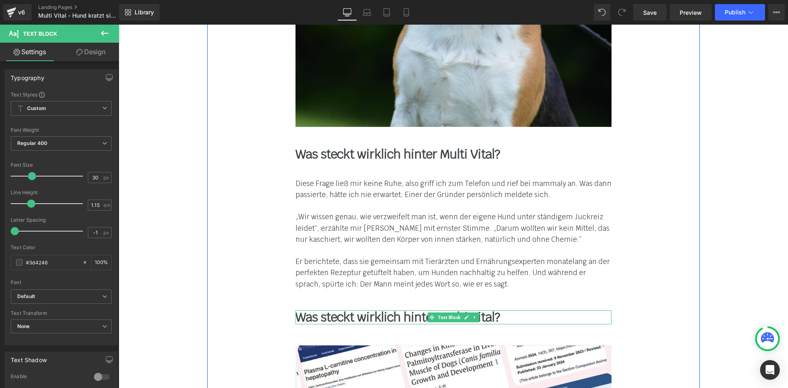
click at [336, 309] on b "Was steckt wirklich hinter Multi Vital?" at bounding box center [398, 317] width 204 height 16
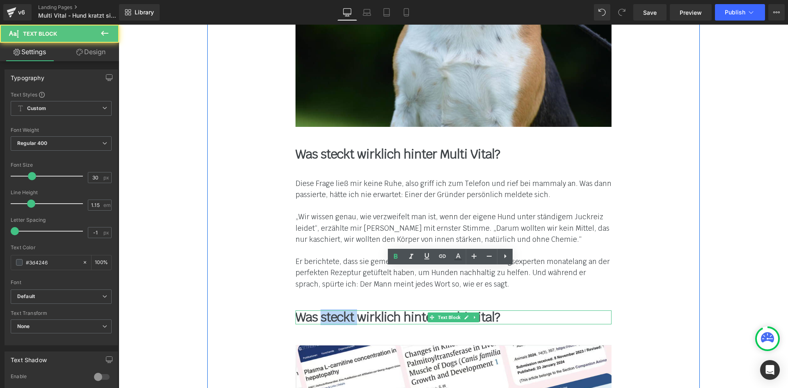
click at [336, 309] on b "Was steckt wirklich hinter Multi Vital?" at bounding box center [398, 317] width 204 height 16
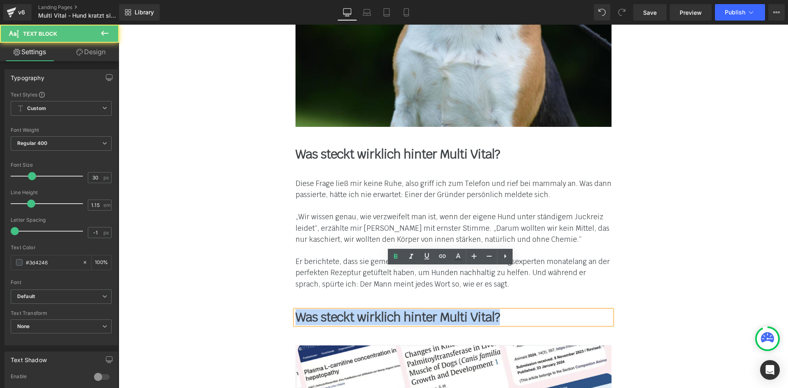
click at [336, 309] on b "Was steckt wirklich hinter Multi Vital?" at bounding box center [398, 317] width 204 height 16
paste div
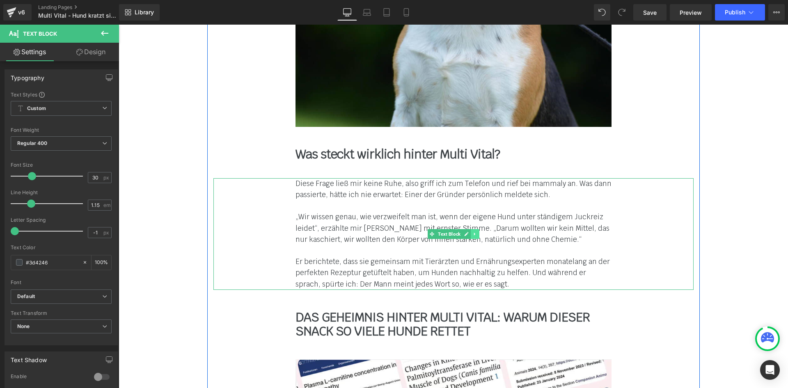
click at [474, 232] on icon at bounding box center [474, 233] width 1 height 3
click at [469, 229] on link at bounding box center [470, 234] width 9 height 10
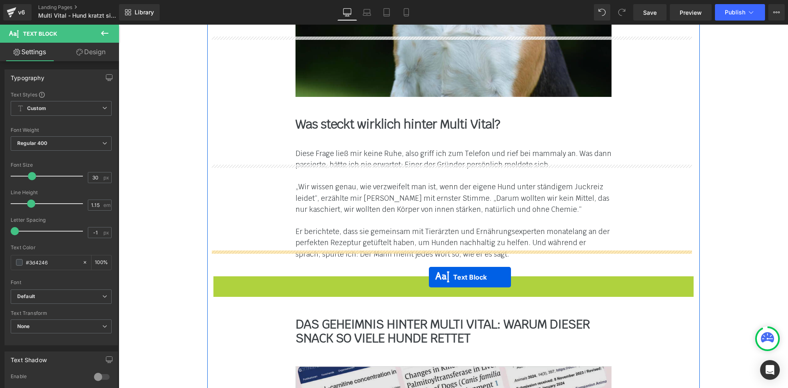
scroll to position [6012, 0]
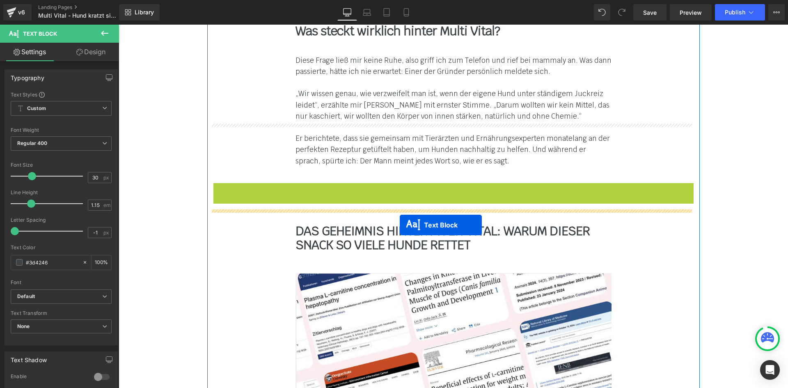
drag, startPoint x: 440, startPoint y: 321, endPoint x: 398, endPoint y: 217, distance: 112.3
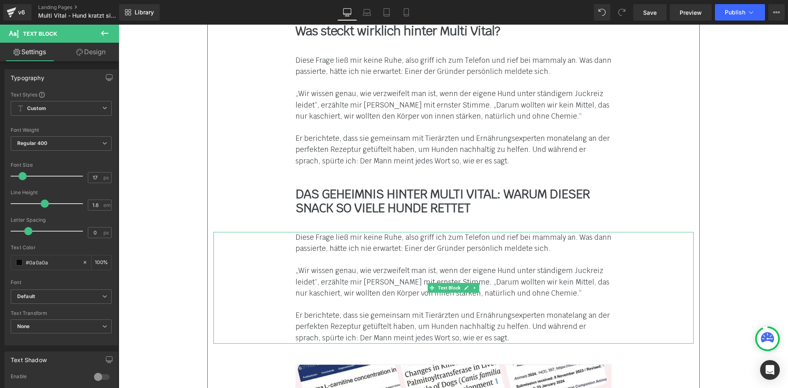
click at [323, 266] on font "„Wir wissen genau, wie verzweifelt man ist, wenn der eigene Hund unter ständige…" at bounding box center [453, 281] width 314 height 31
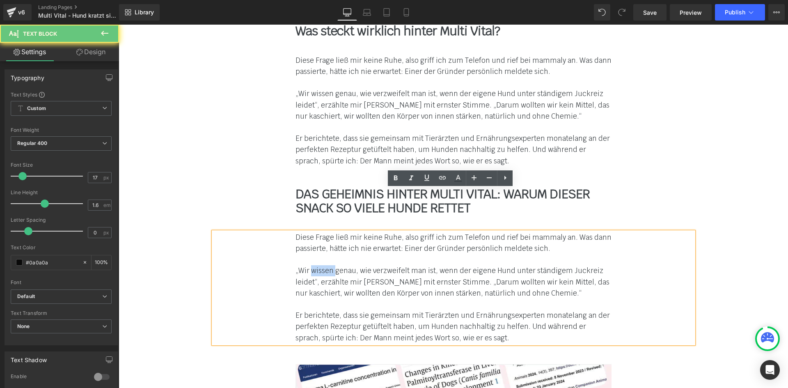
click at [323, 266] on font "„Wir wissen genau, wie verzweifelt man ist, wenn der eigene Hund unter ständige…" at bounding box center [453, 281] width 314 height 31
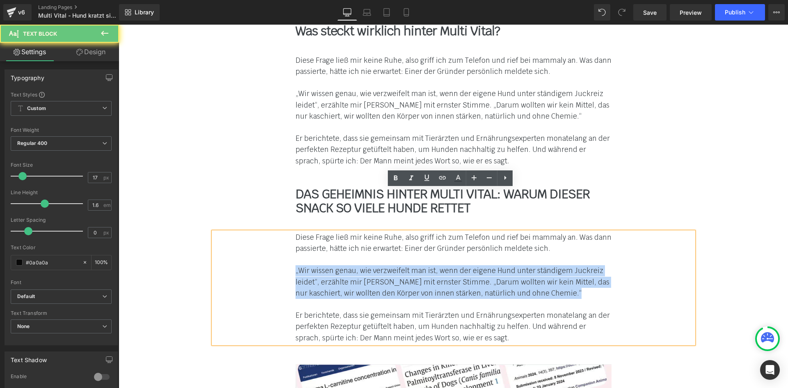
click at [323, 266] on font "„Wir wissen genau, wie verzweifelt man ist, wenn der eigene Hund unter ständige…" at bounding box center [453, 281] width 314 height 31
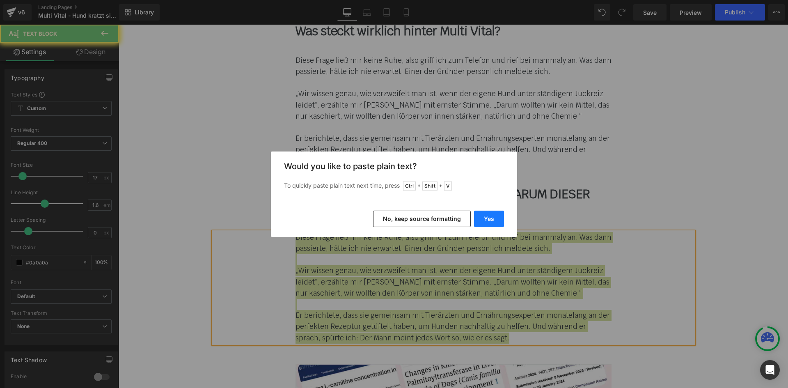
click at [492, 221] on button "Yes" at bounding box center [489, 219] width 30 height 16
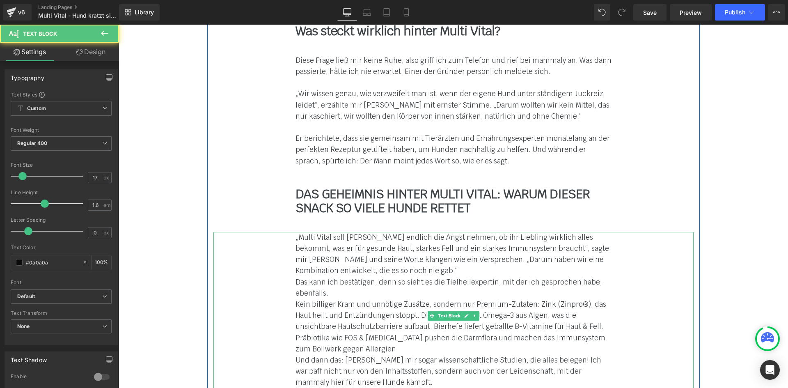
click at [373, 355] on div "Und dann das: [PERSON_NAME] mir sogar wissenschaftliche Studien, die alles bele…" at bounding box center [454, 372] width 316 height 34
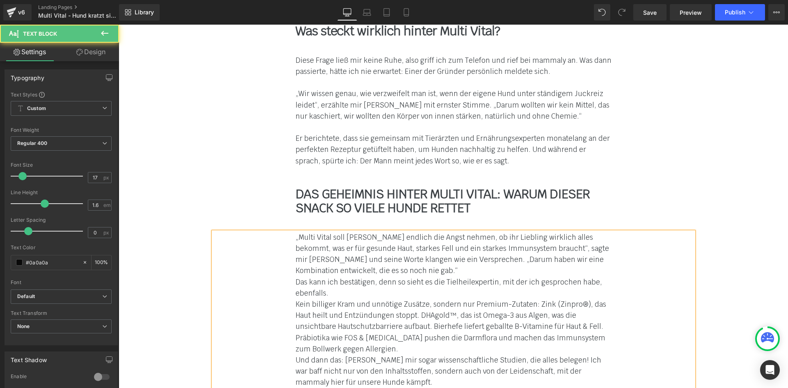
click at [288, 316] on div "„Multi Vital soll [PERSON_NAME] endlich die Angst nehmen, ob ihr Liebling wirkl…" at bounding box center [453, 310] width 480 height 156
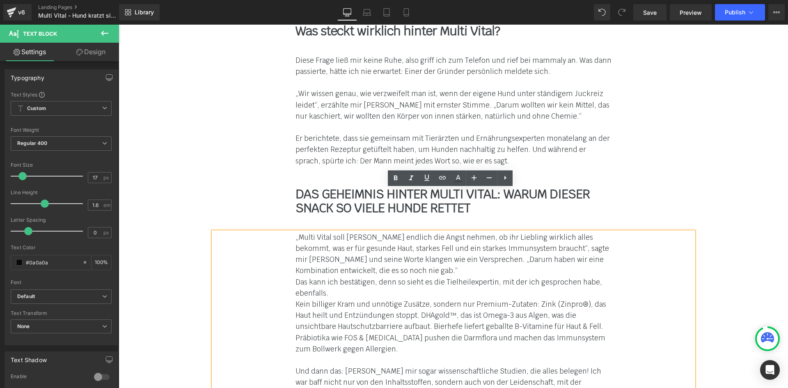
click at [289, 261] on div "„Multi Vital soll [PERSON_NAME] endlich die Angst nehmen, ob ihr Liebling wirkl…" at bounding box center [453, 315] width 480 height 167
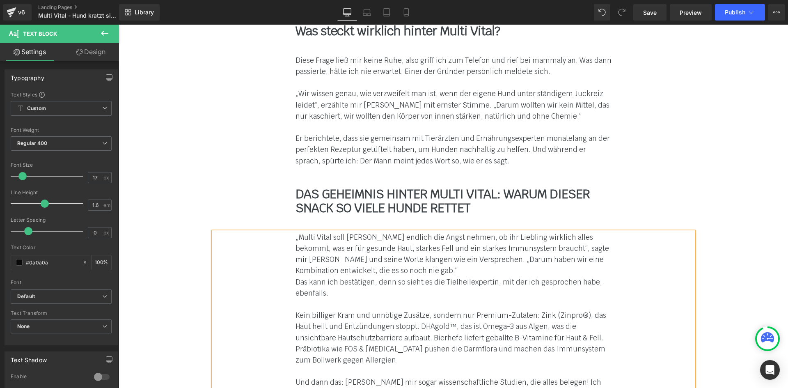
click at [290, 235] on div "„Multi Vital soll [PERSON_NAME] endlich die Angst nehmen, ob ihr Liebling wirkl…" at bounding box center [453, 321] width 480 height 179
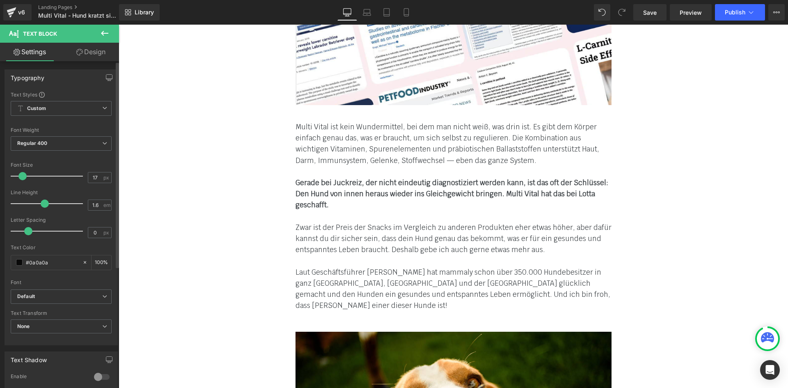
scroll to position [6669, 0]
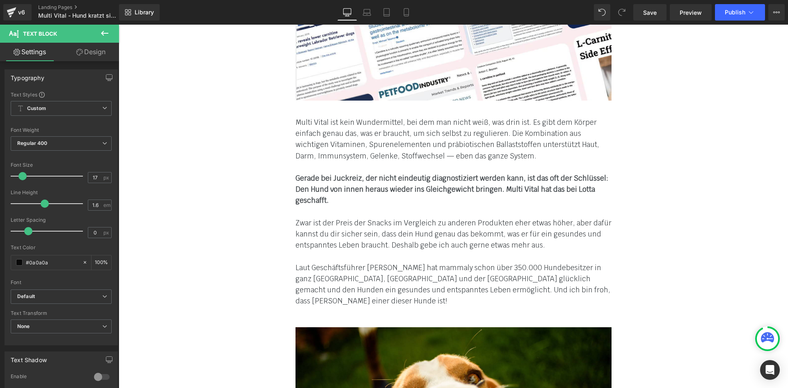
click at [323, 218] on font "Zwar ist der Preis der Snacks im Vergleich zu anderen Produkten eher etwas höhe…" at bounding box center [454, 233] width 316 height 31
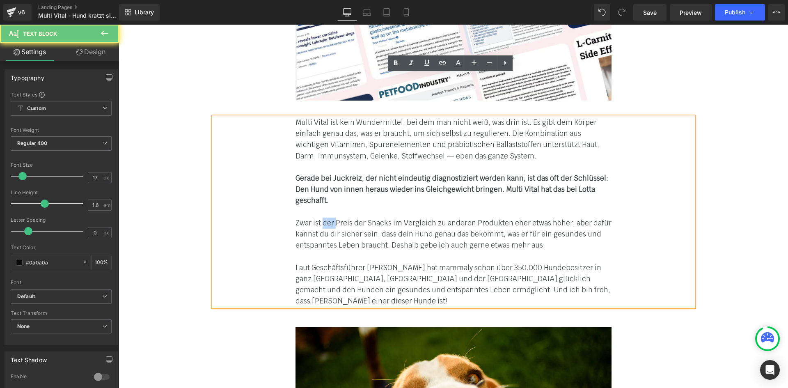
click at [323, 218] on font "Zwar ist der Preis der Snacks im Vergleich zu anderen Produkten eher etwas höhe…" at bounding box center [454, 233] width 316 height 31
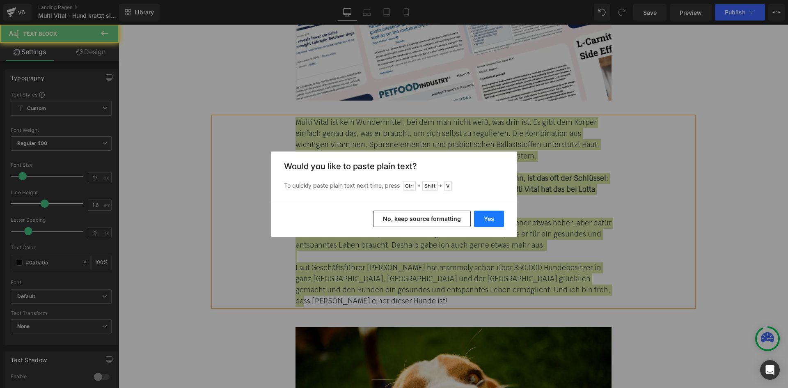
click at [481, 214] on button "Yes" at bounding box center [489, 219] width 30 height 16
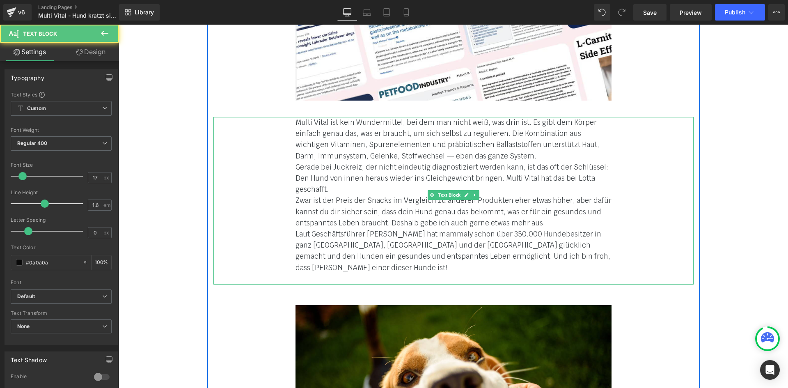
click at [284, 161] on div "Multi Vital ist kein Wundermittel, bei dem man nicht weiß, was drin ist. Es gib…" at bounding box center [453, 200] width 480 height 167
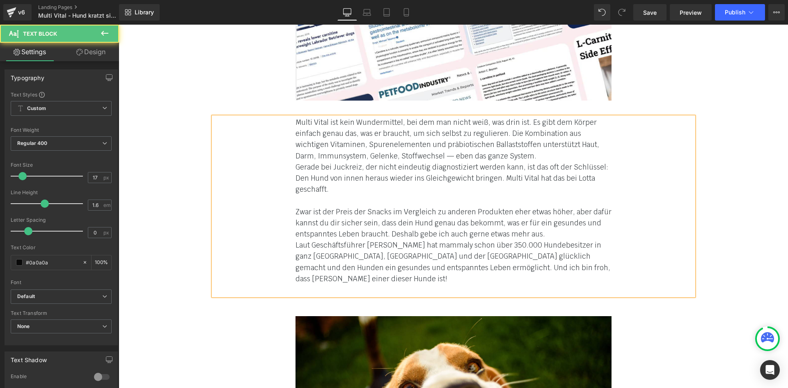
click at [290, 128] on div "Multi Vital ist kein Wundermittel, bei dem man nicht weiß, was drin ist. Es gib…" at bounding box center [453, 206] width 480 height 179
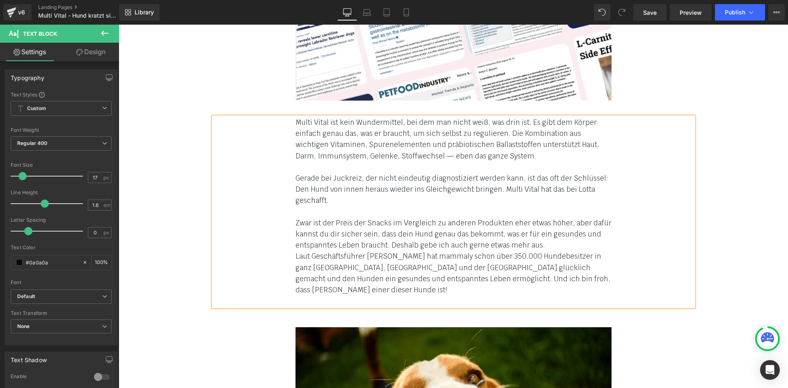
click at [290, 222] on div "Multi Vital ist kein Wundermittel, bei dem man nicht weiß, was drin ist. Es gib…" at bounding box center [453, 212] width 480 height 190
click at [291, 212] on div "Multi Vital ist kein Wundermittel, bei dem man nicht weiß, was drin ist. Es gib…" at bounding box center [453, 212] width 480 height 190
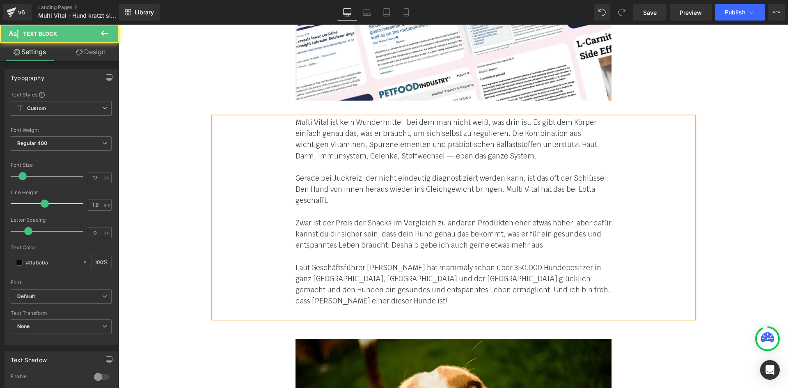
click at [606, 262] on div "Laut Geschäftsführer [PERSON_NAME] hat mammaly schon über 350.000 Hundebesitzer…" at bounding box center [454, 284] width 316 height 45
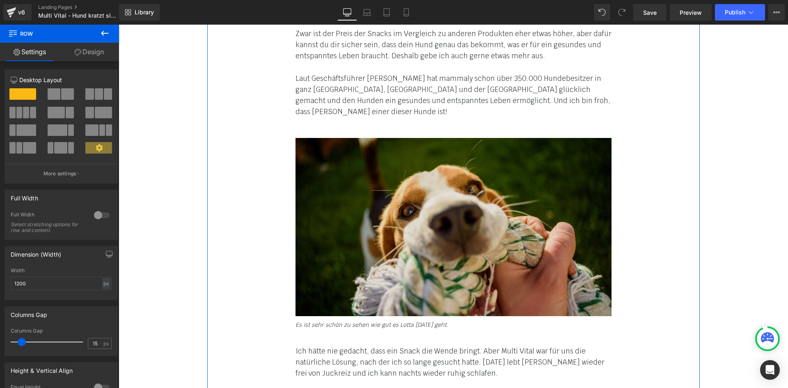
scroll to position [6956, 0]
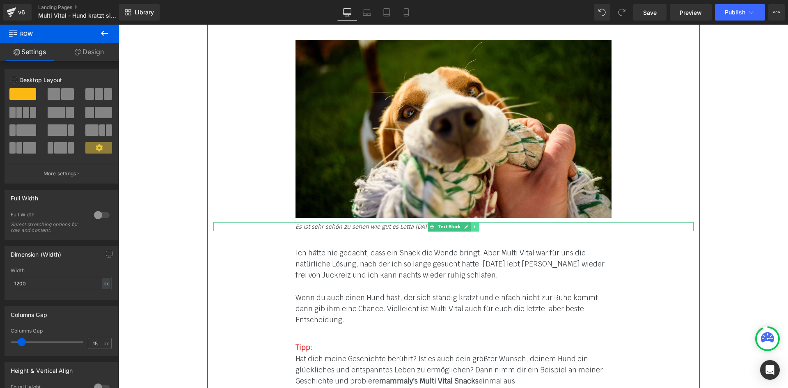
click at [472, 224] on icon at bounding box center [474, 226] width 5 height 5
click at [477, 224] on icon at bounding box center [479, 226] width 5 height 5
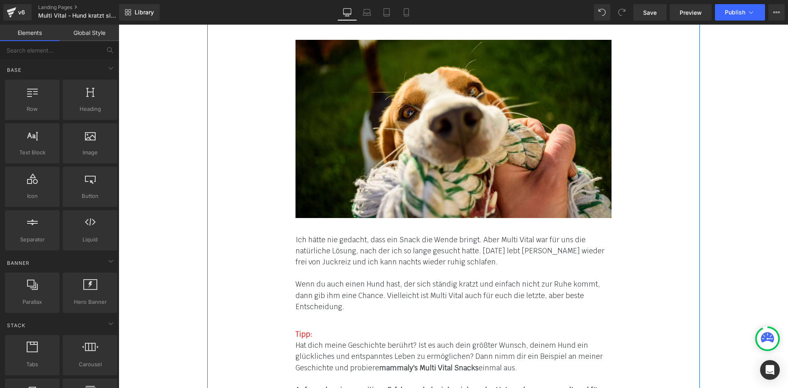
click at [297, 235] on span "Ich hätte nie gedacht, dass ein Snack die Wende bringt. Aber Multi Vital war fü…" at bounding box center [450, 250] width 309 height 31
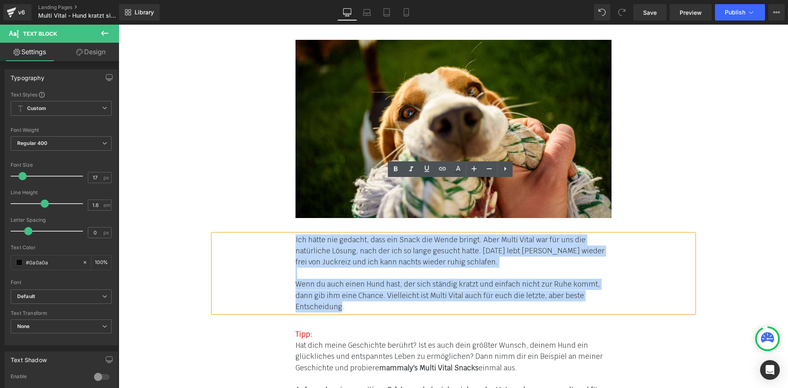
drag, startPoint x: 290, startPoint y: 184, endPoint x: 605, endPoint y: 242, distance: 319.6
click at [605, 242] on div "Ich hätte nie gedacht, dass ein Snack die Wende bringt. Aber Multi Vital war fü…" at bounding box center [453, 273] width 480 height 78
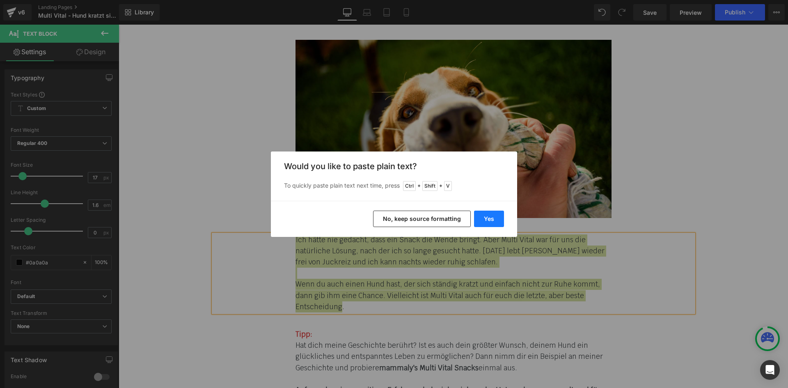
click at [495, 220] on button "Yes" at bounding box center [489, 219] width 30 height 16
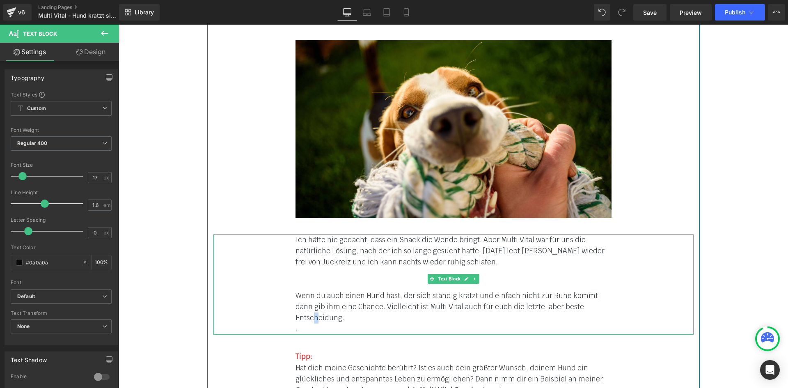
drag, startPoint x: 579, startPoint y: 257, endPoint x: 555, endPoint y: 260, distance: 24.1
click at [578, 291] on span "Wenn du auch einen Hund hast, der sich ständig kratzt und einfach nicht zur Ruh…" at bounding box center [448, 306] width 305 height 31
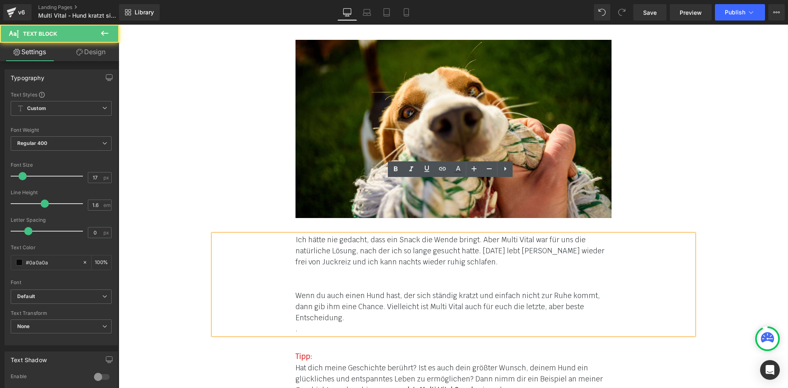
click at [513, 323] on div "." at bounding box center [454, 328] width 316 height 11
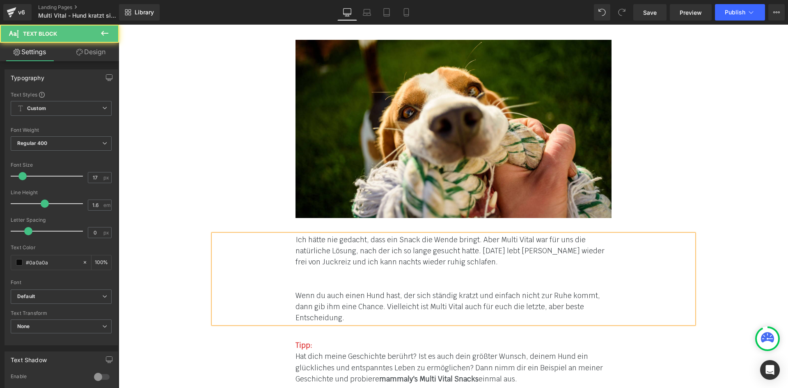
click at [348, 279] on div at bounding box center [454, 284] width 316 height 11
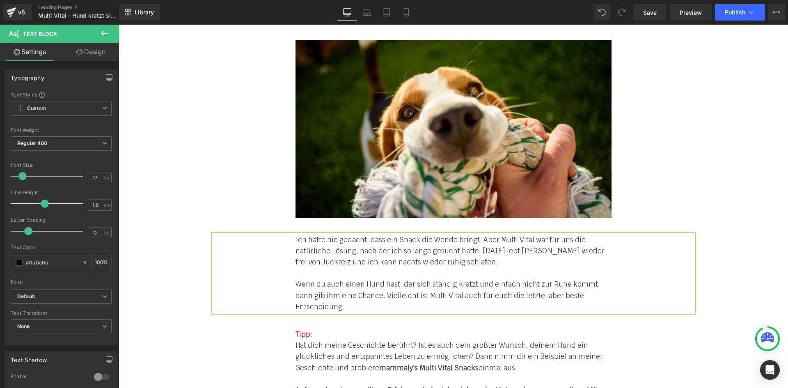
click at [296, 268] on div at bounding box center [454, 273] width 316 height 11
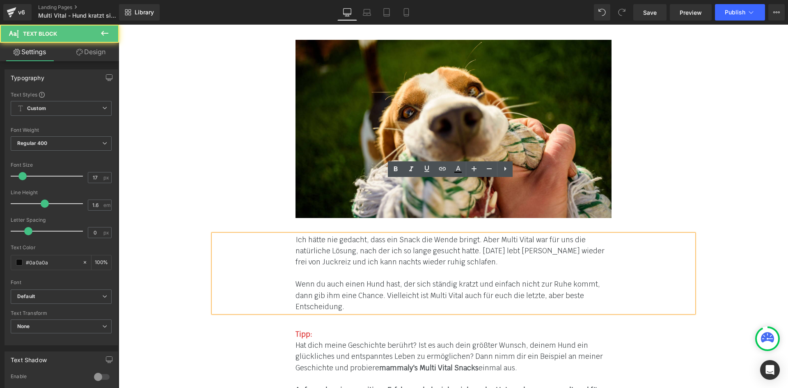
click at [296, 268] on div at bounding box center [454, 273] width 316 height 11
click at [292, 234] on div "Ich hätte nie gedacht, dass ein Snack die Wende bringt. Aber Multi Vital war fü…" at bounding box center [453, 273] width 480 height 78
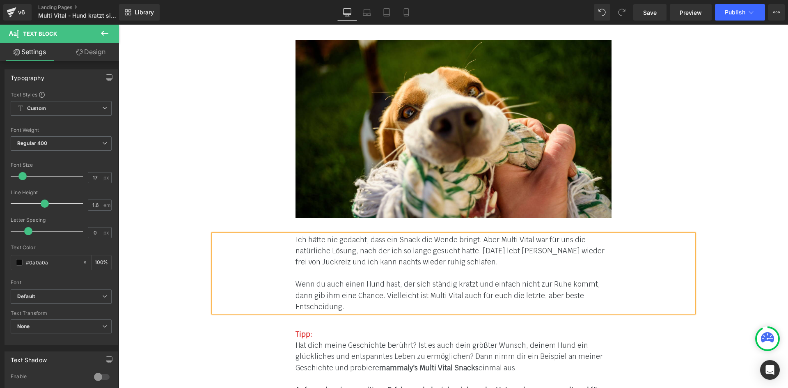
click at [321, 340] on div "Hat dich meine Geschichte berührt? Ist es auch dein größter Wunsch, deinem Hund…" at bounding box center [454, 357] width 316 height 34
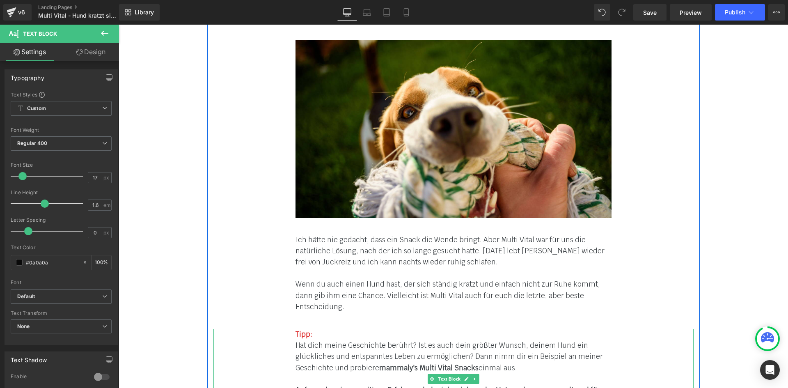
click at [360, 341] on span "Hat dich meine Geschichte berührt? Ist es auch dein größter Wunsch, deinem Hund…" at bounding box center [449, 356] width 307 height 31
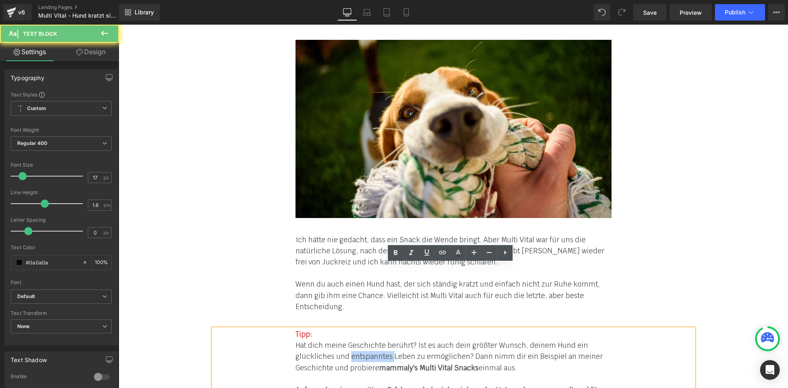
click at [359, 341] on span "Hat dich meine Geschichte berührt? Ist es auch dein größter Wunsch, deinem Hund…" at bounding box center [449, 356] width 307 height 31
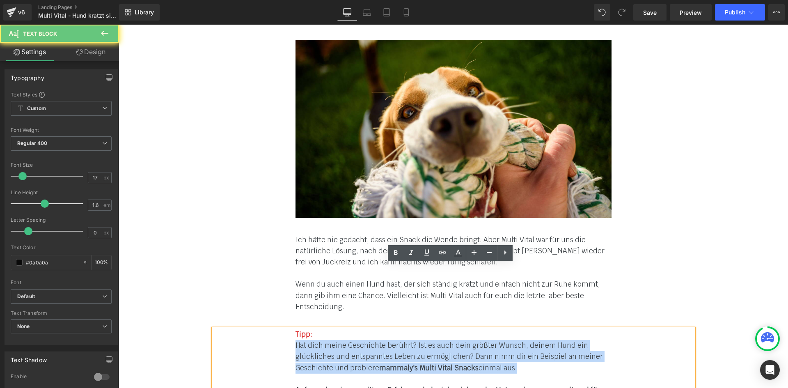
click at [359, 341] on span "Hat dich meine Geschichte berührt? Ist es auch dein größter Wunsch, deinem Hund…" at bounding box center [449, 356] width 307 height 31
paste div
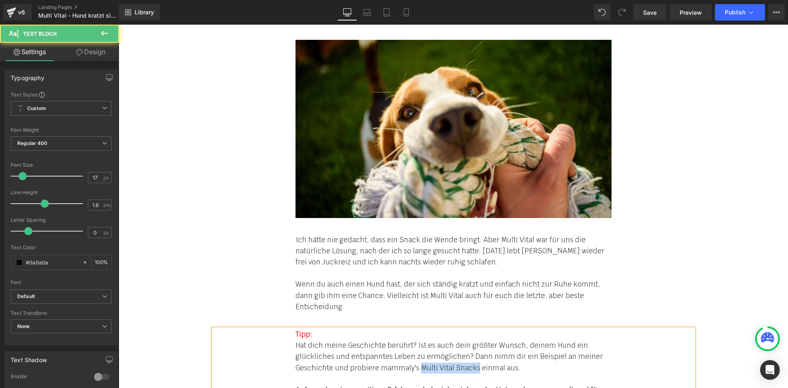
drag, startPoint x: 414, startPoint y: 302, endPoint x: 472, endPoint y: 305, distance: 58.0
click at [472, 341] on font "Hat dich meine Geschichte berührt? Ist es auch dein größter Wunsch, deinem Hund…" at bounding box center [449, 356] width 307 height 31
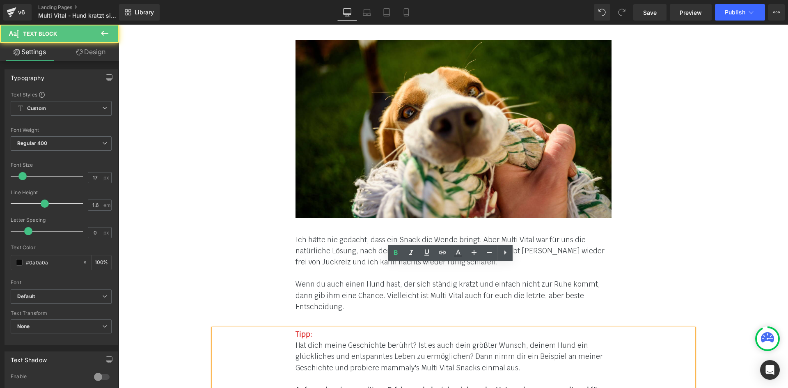
click at [497, 341] on font "Hat dich meine Geschichte berührt? Ist es auch dein größter Wunsch, deinem Hund…" at bounding box center [449, 356] width 307 height 31
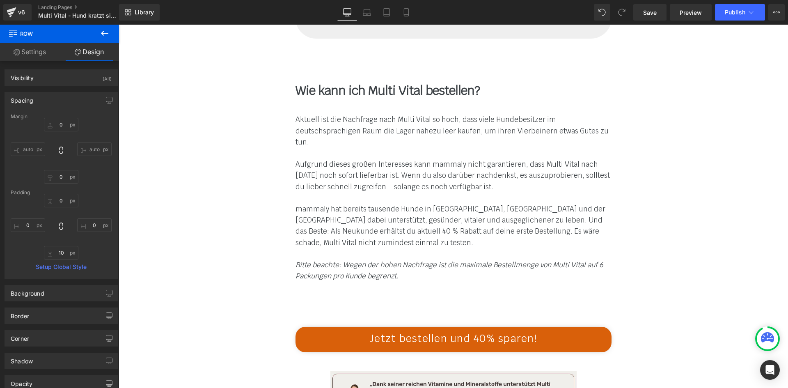
scroll to position [7818, 0]
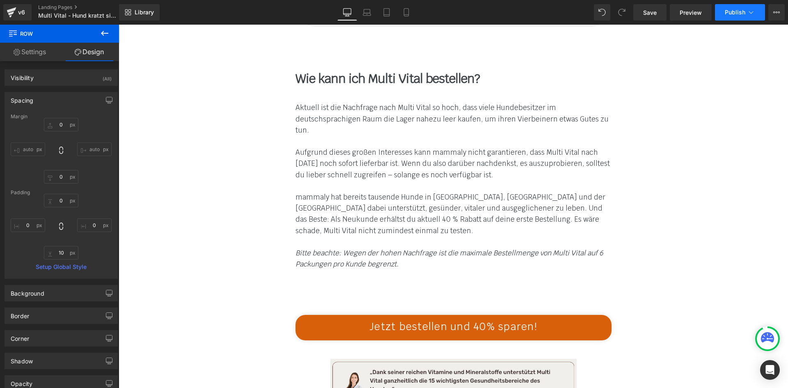
click at [740, 10] on span "Publish" at bounding box center [735, 12] width 21 height 7
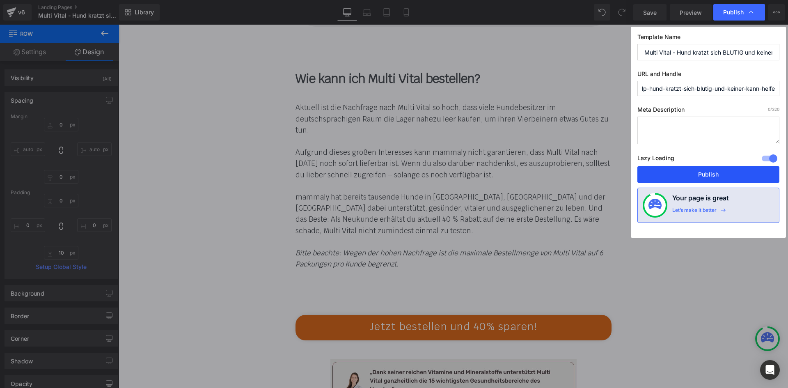
click at [701, 174] on button "Publish" at bounding box center [708, 174] width 142 height 16
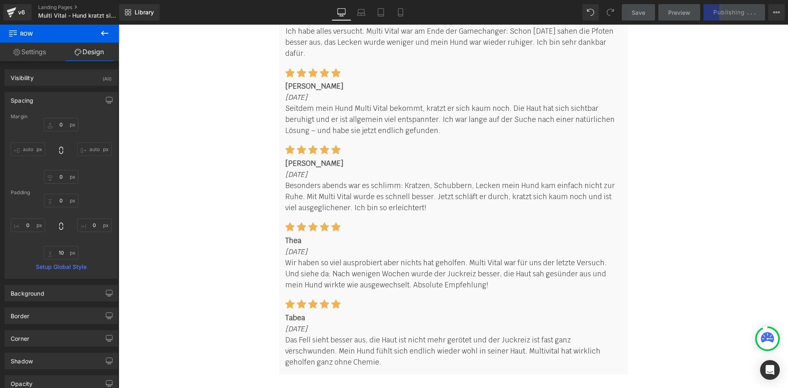
scroll to position [9378, 0]
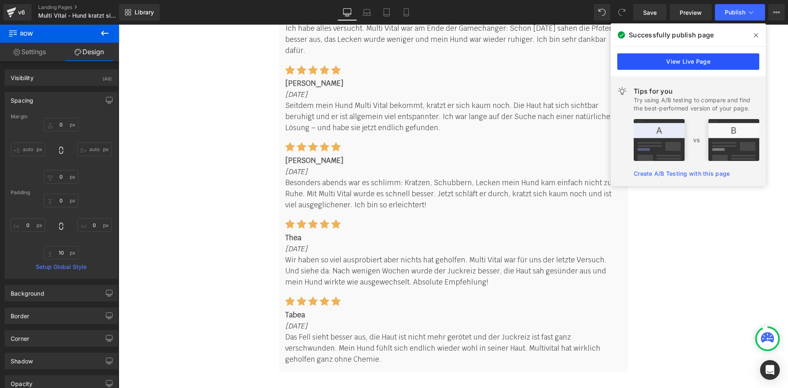
click at [687, 62] on link "View Live Page" at bounding box center [688, 61] width 142 height 16
